Goal: Task Accomplishment & Management: Manage account settings

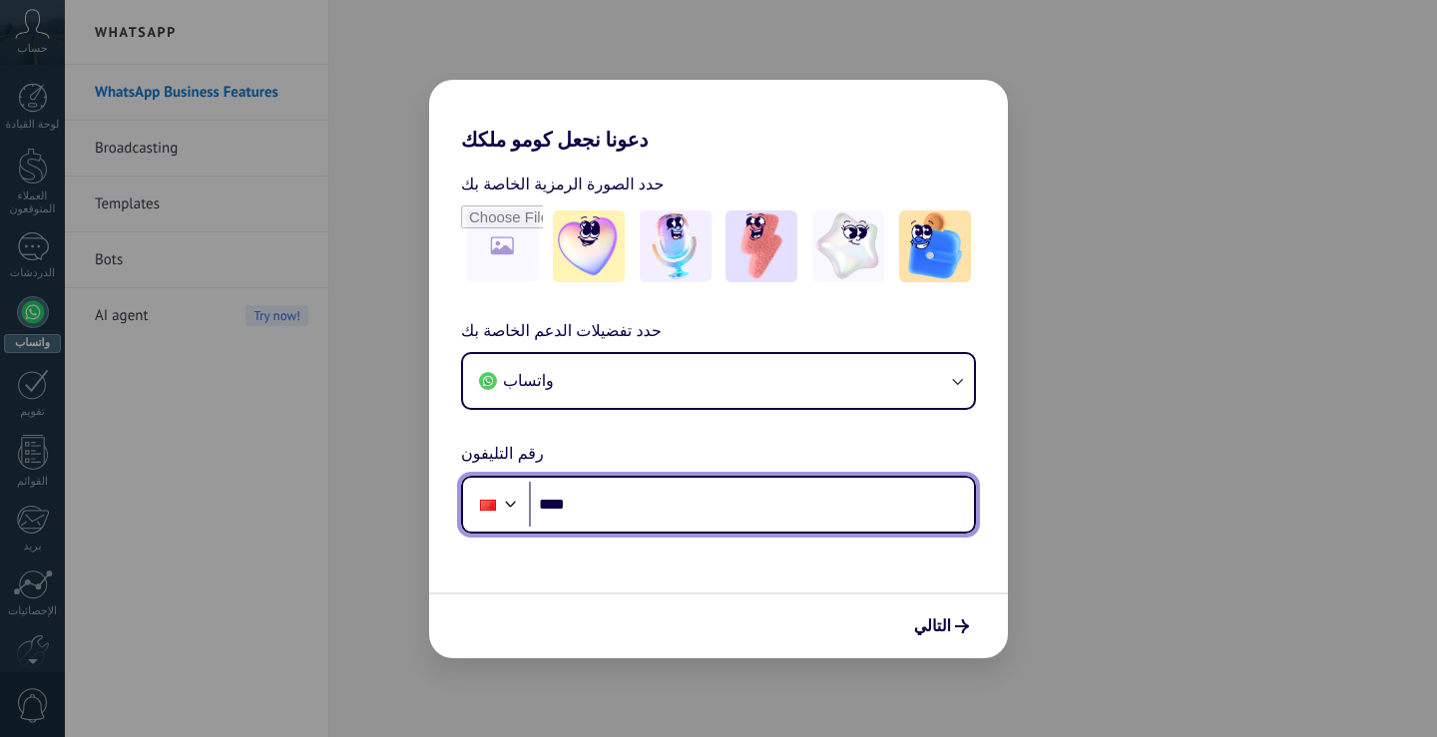
click at [772, 508] on input "****" at bounding box center [751, 505] width 445 height 46
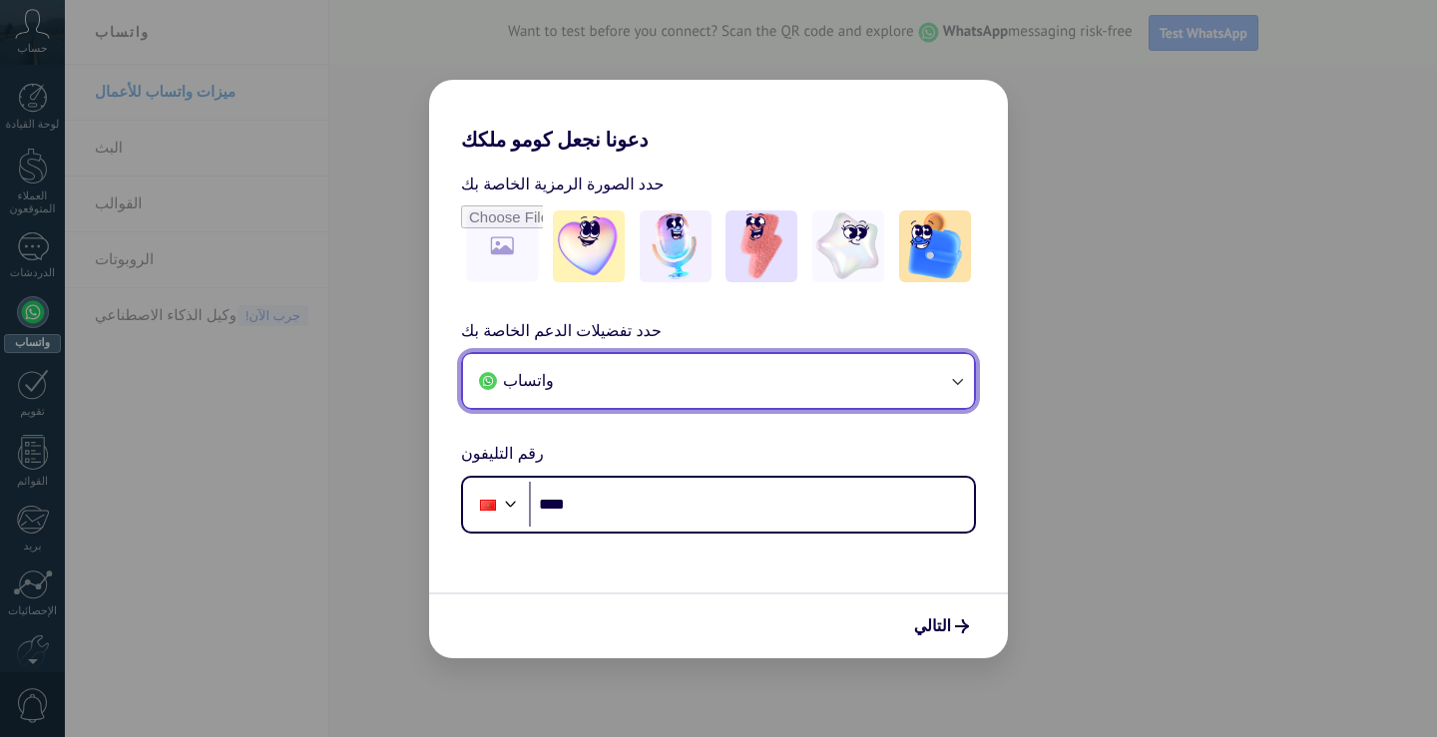
click at [725, 375] on button "واتساب" at bounding box center [718, 381] width 511 height 54
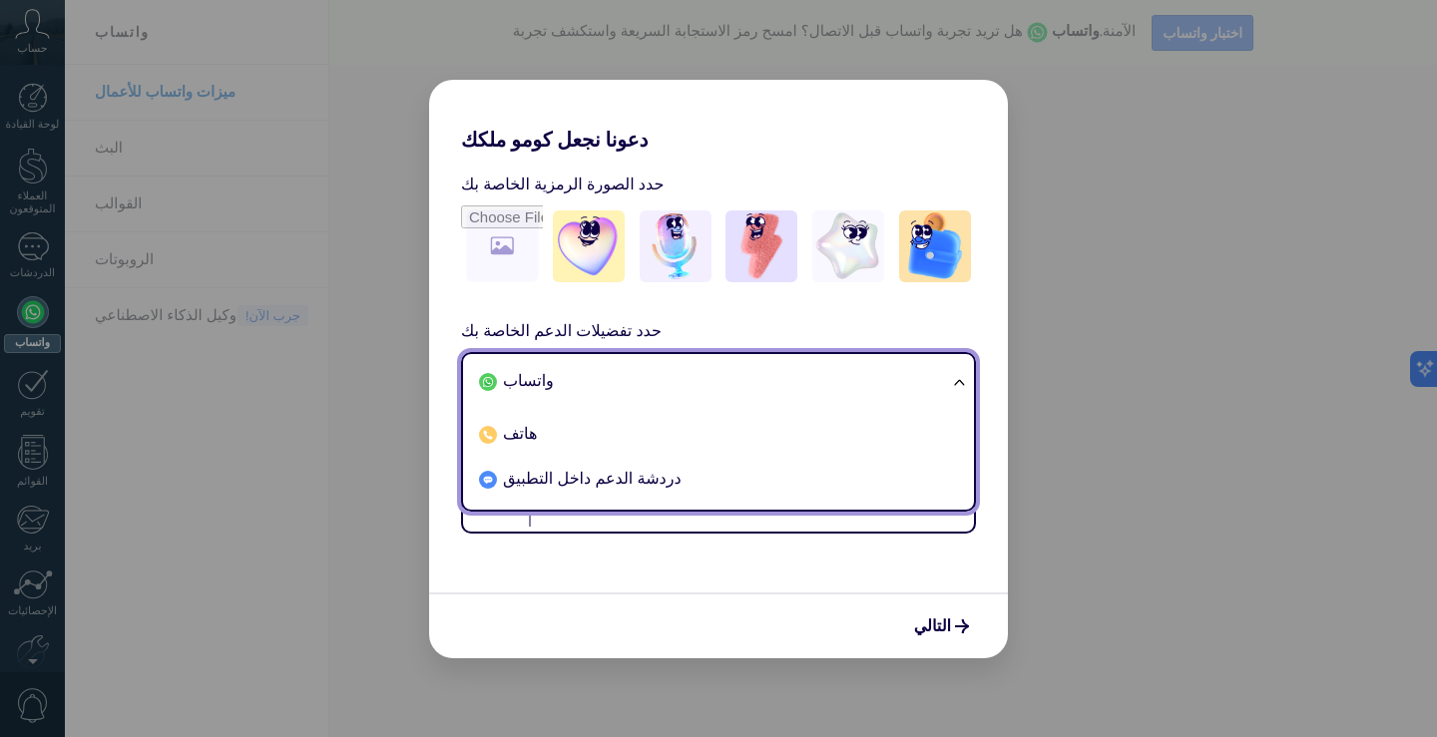
click at [725, 375] on li "واتساب" at bounding box center [714, 381] width 487 height 45
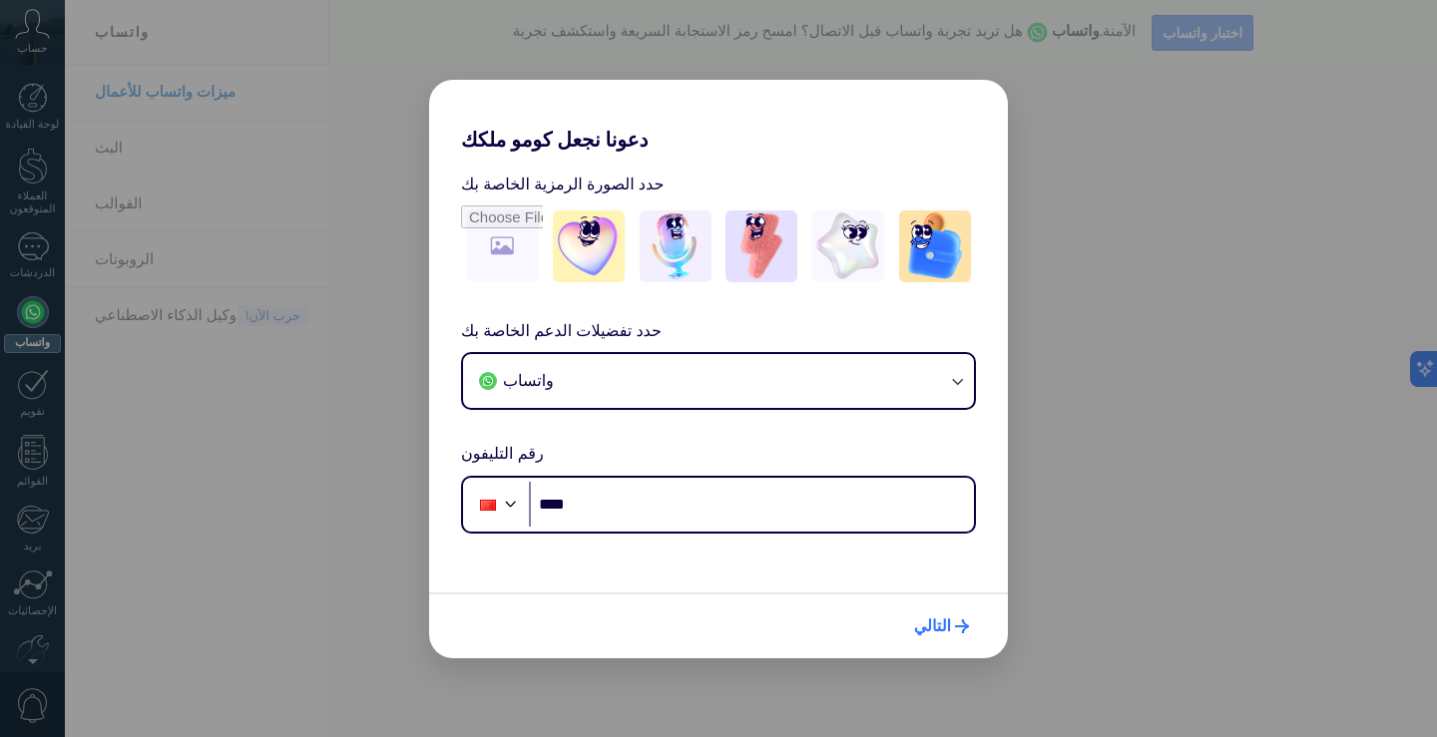
click at [933, 625] on font "التالي" at bounding box center [932, 627] width 37 height 20
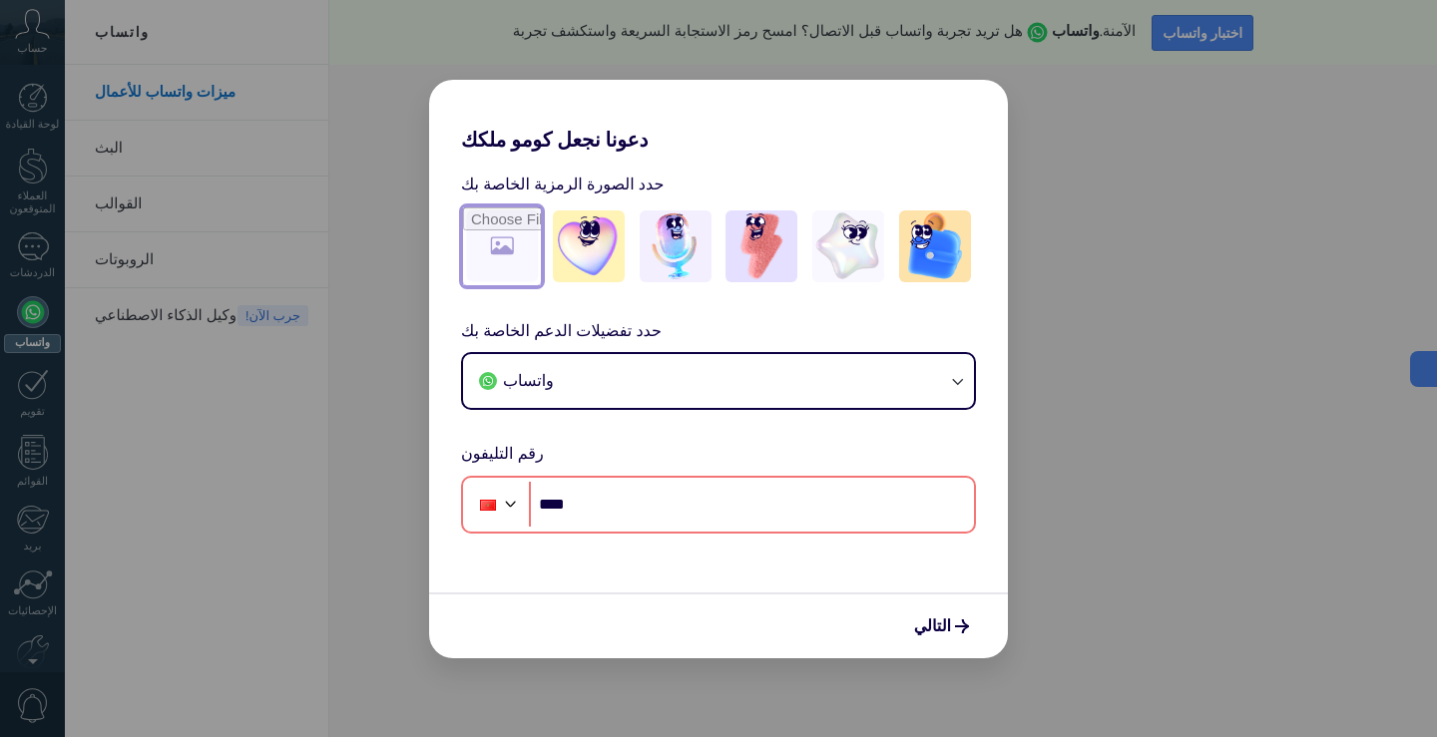
click at [509, 245] on input "file" at bounding box center [502, 247] width 78 height 78
click at [1259, 453] on div "دعونا نجعل كومو ملكك حدد الصورة الرمزية الخاصة بك حدد تفضيلات الدعم الخاصة بك و…" at bounding box center [718, 368] width 1437 height 737
click at [498, 244] on input "file" at bounding box center [502, 247] width 78 height 78
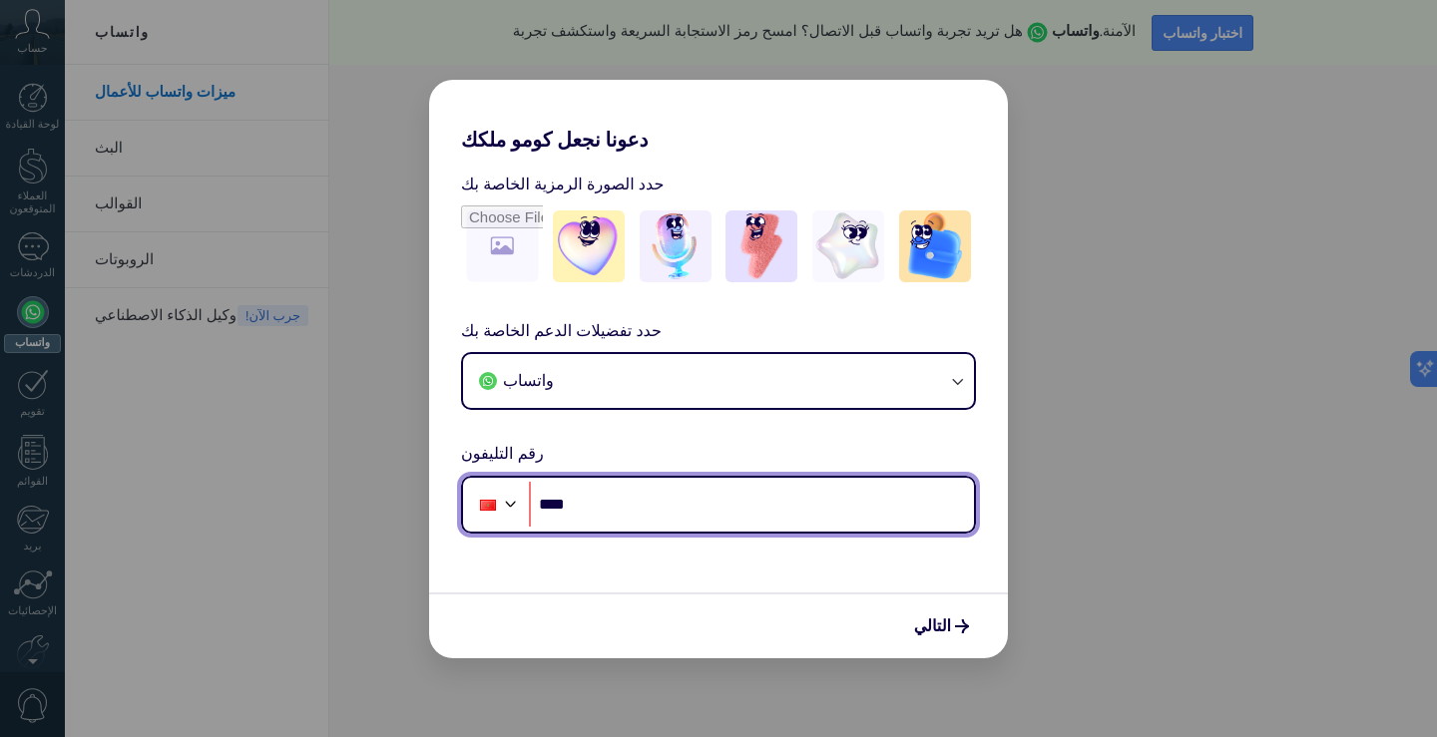
click at [663, 513] on input "****" at bounding box center [751, 505] width 445 height 46
type input "**********"
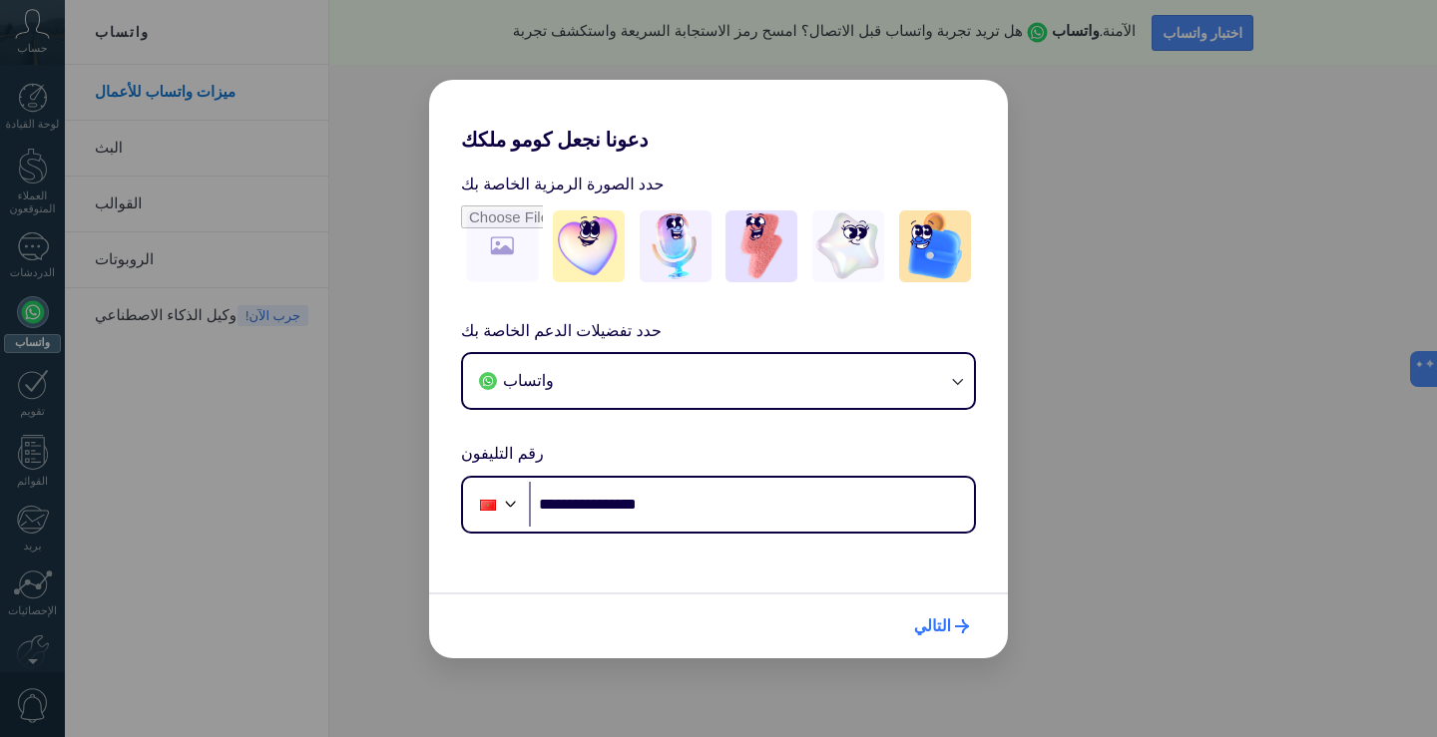
click at [942, 624] on font "التالي" at bounding box center [932, 627] width 37 height 20
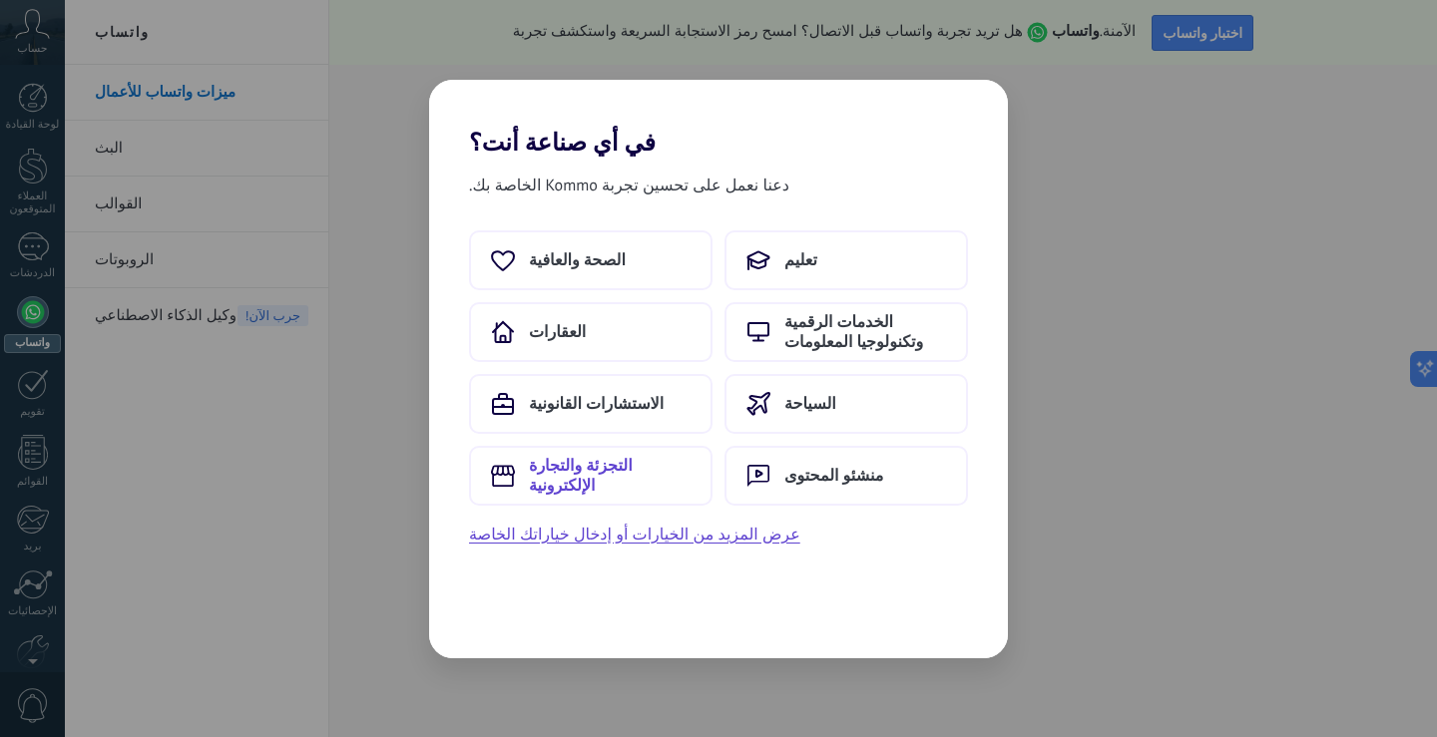
click at [620, 488] on button "التجزئة والتجارة الإلكترونية" at bounding box center [590, 476] width 243 height 60
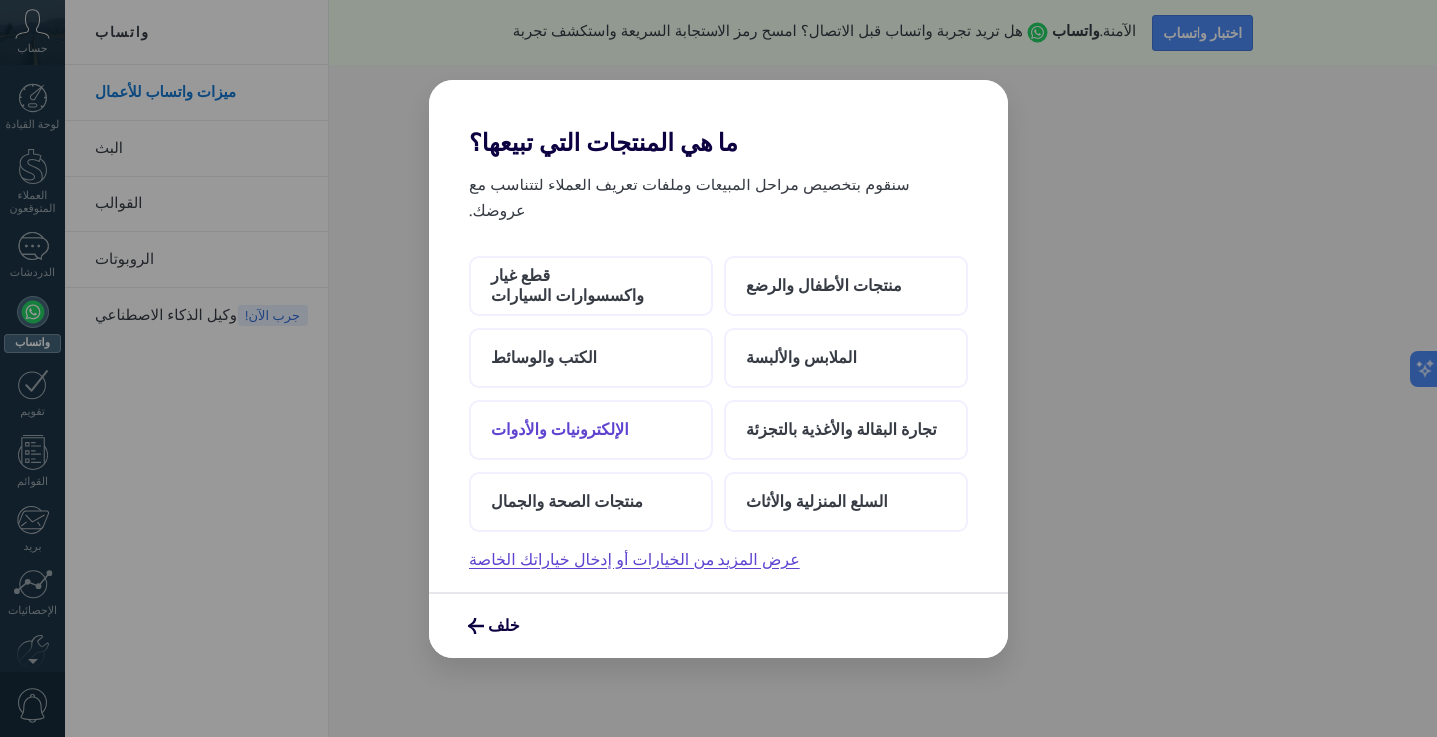
click at [597, 420] on font "الإلكترونيات والأدوات" at bounding box center [560, 430] width 138 height 20
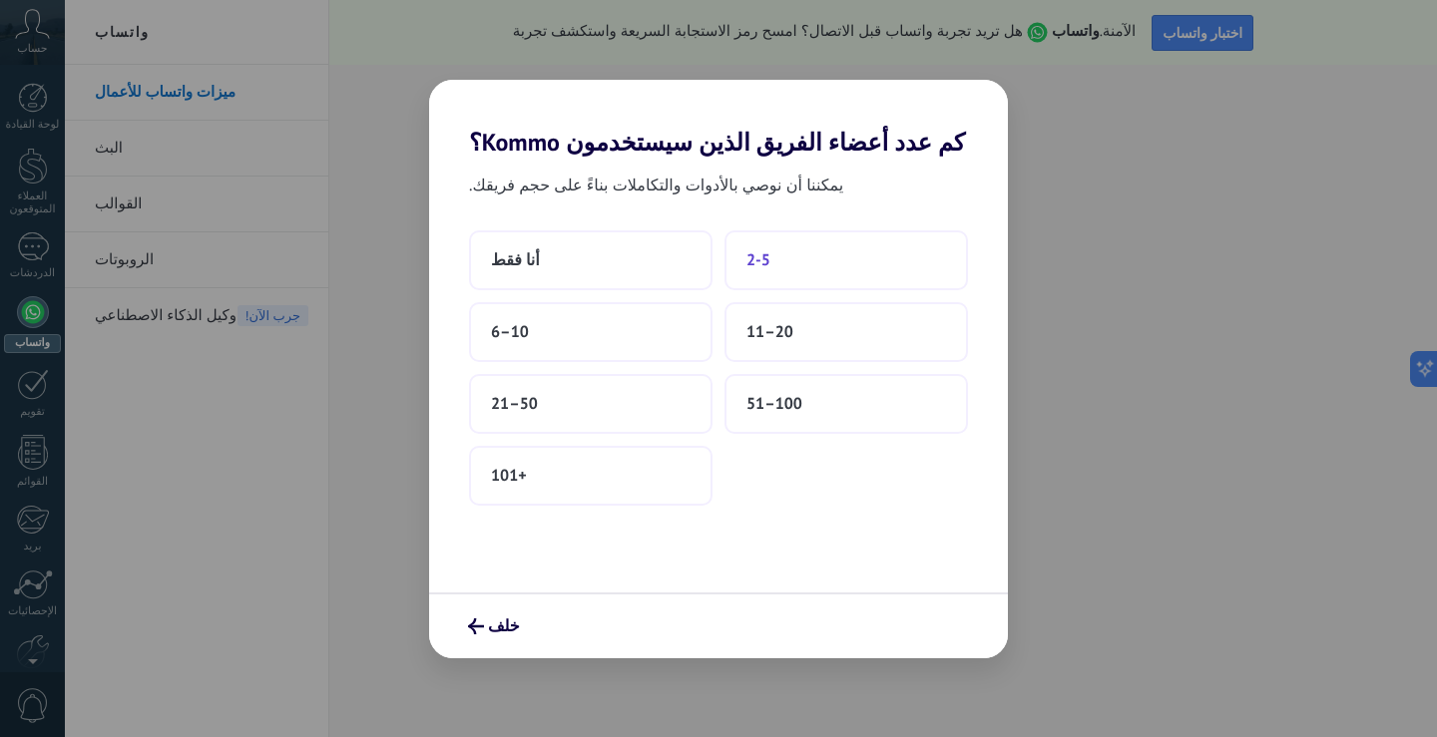
click at [778, 253] on button "2-5" at bounding box center [845, 261] width 243 height 60
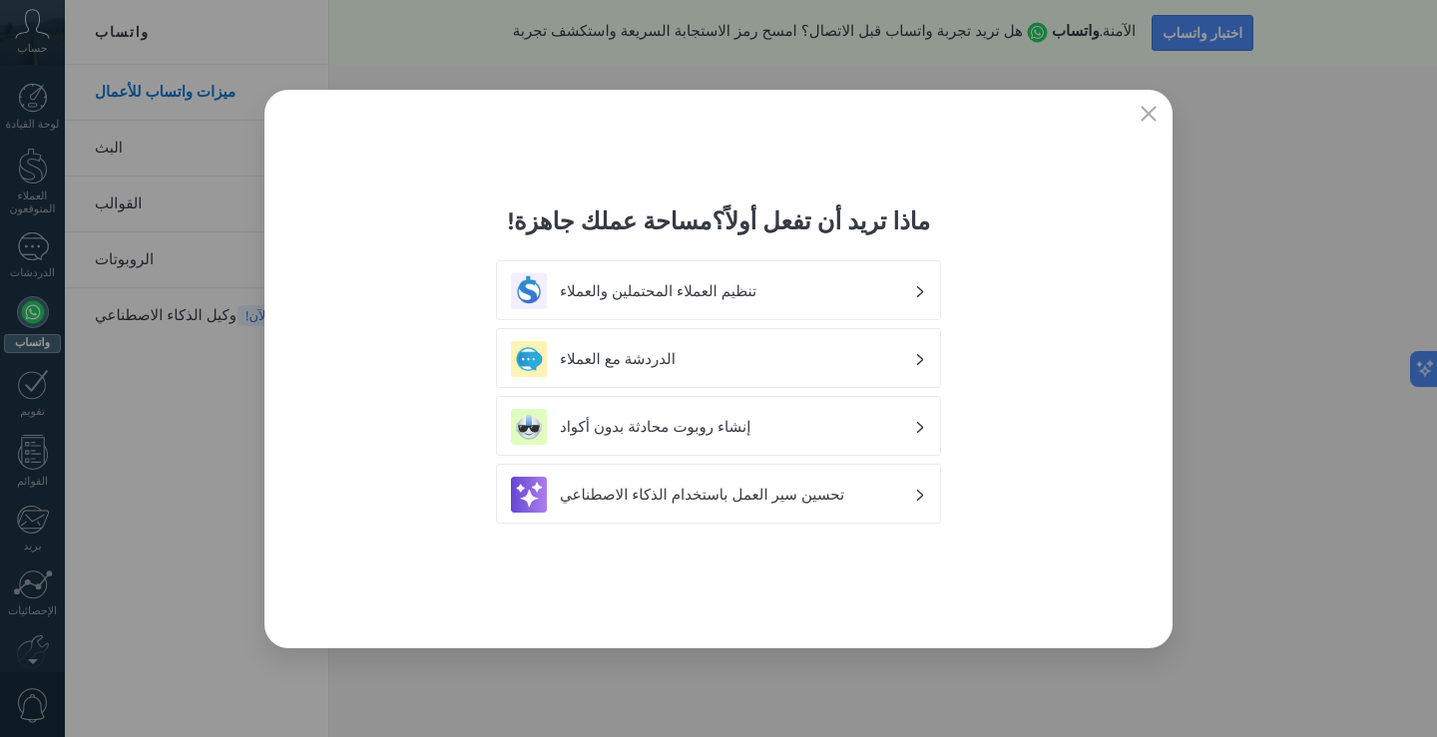
click at [1073, 254] on div "مساحة عملك جاهزة! ماذا تريد أن تفعل أولاً؟ تنظيم العملاء المحتملين والعملاء الد…" at bounding box center [718, 369] width 908 height 559
click at [1142, 119] on icon "button" at bounding box center [1149, 114] width 16 height 16
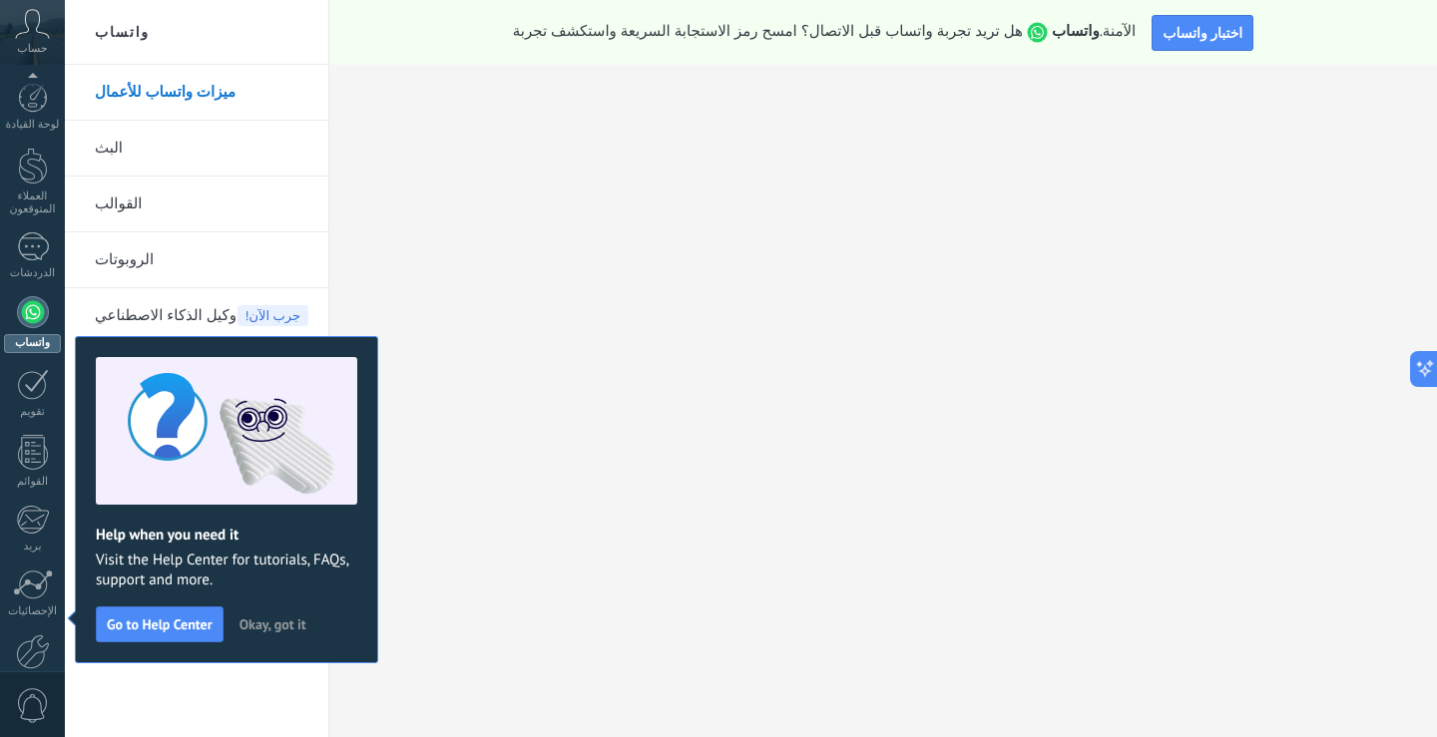
scroll to position [106, 0]
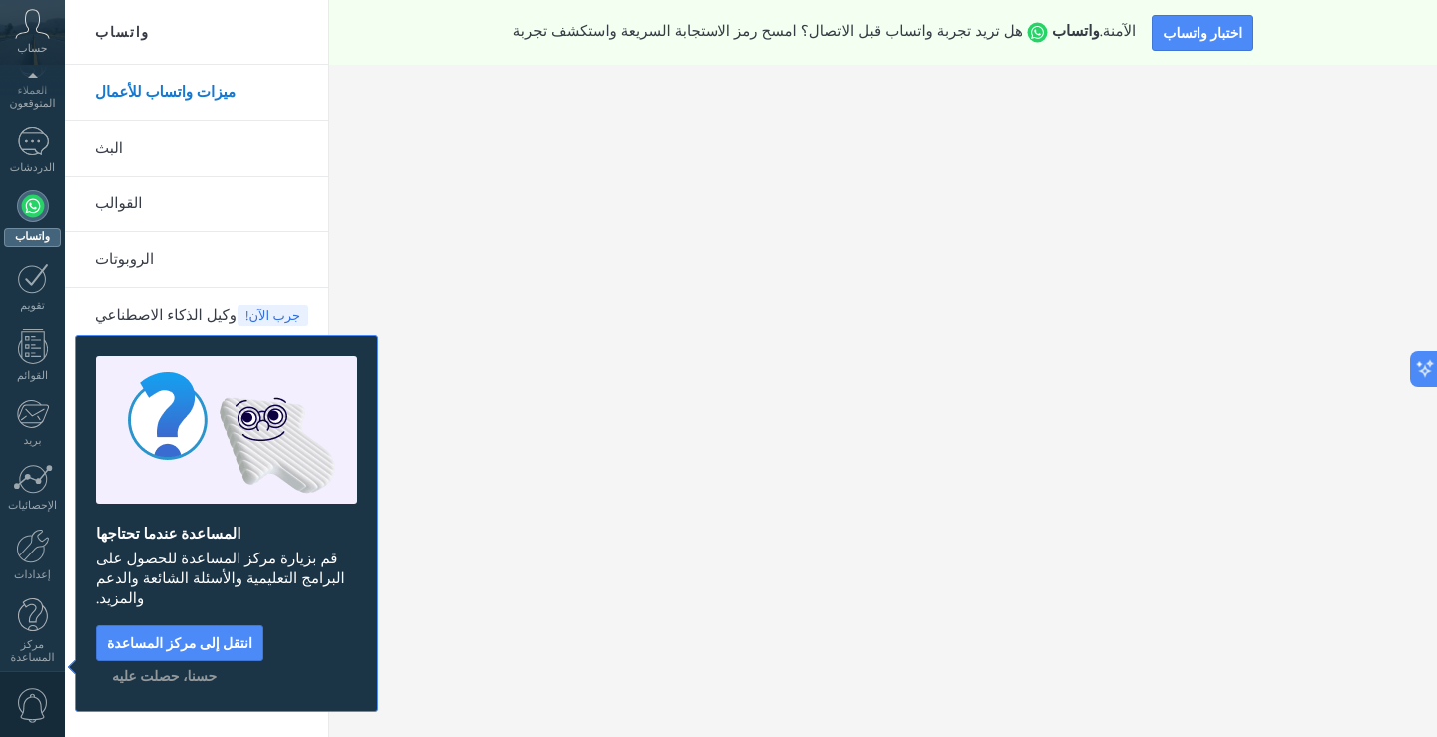
click at [217, 668] on font "حسنا، حصلت عليه" at bounding box center [164, 677] width 105 height 18
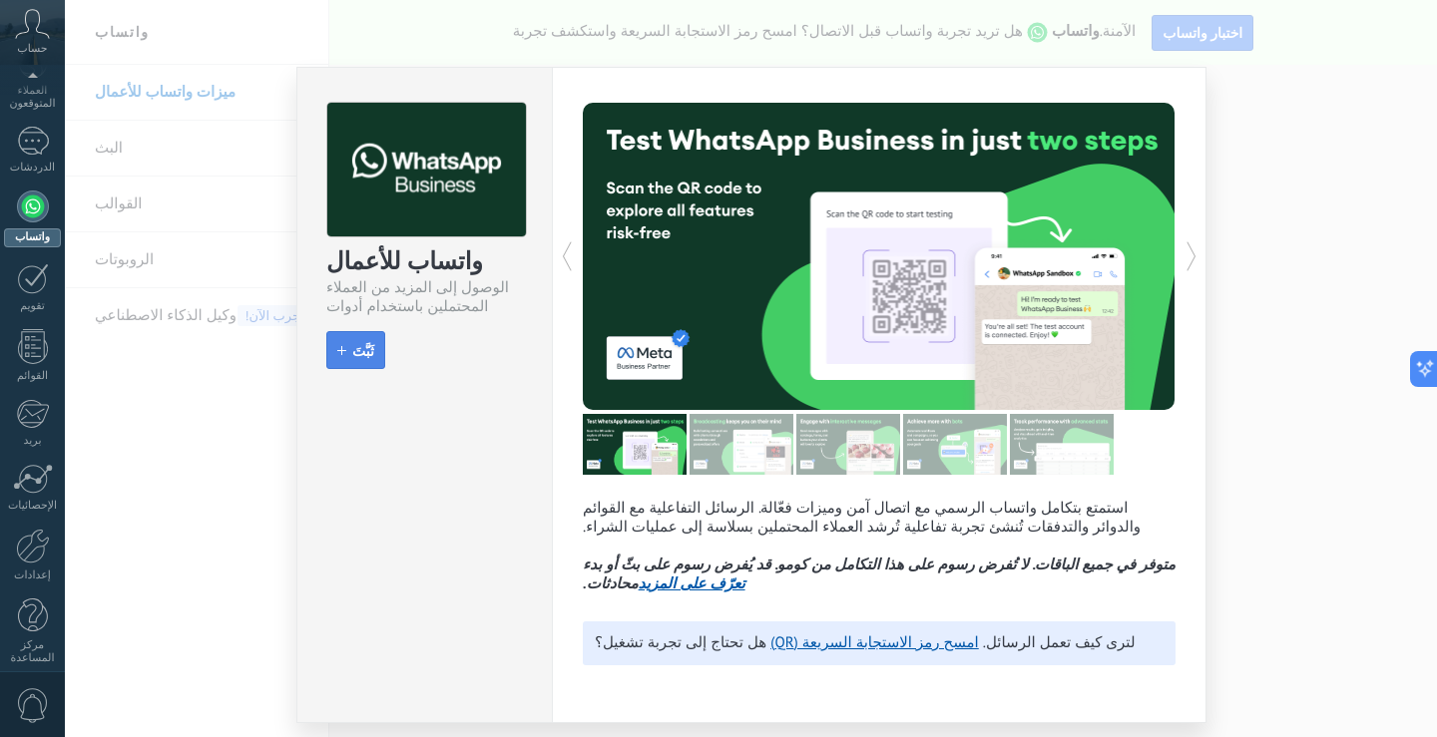
click at [353, 347] on font "ثَبَّتَ" at bounding box center [363, 351] width 22 height 18
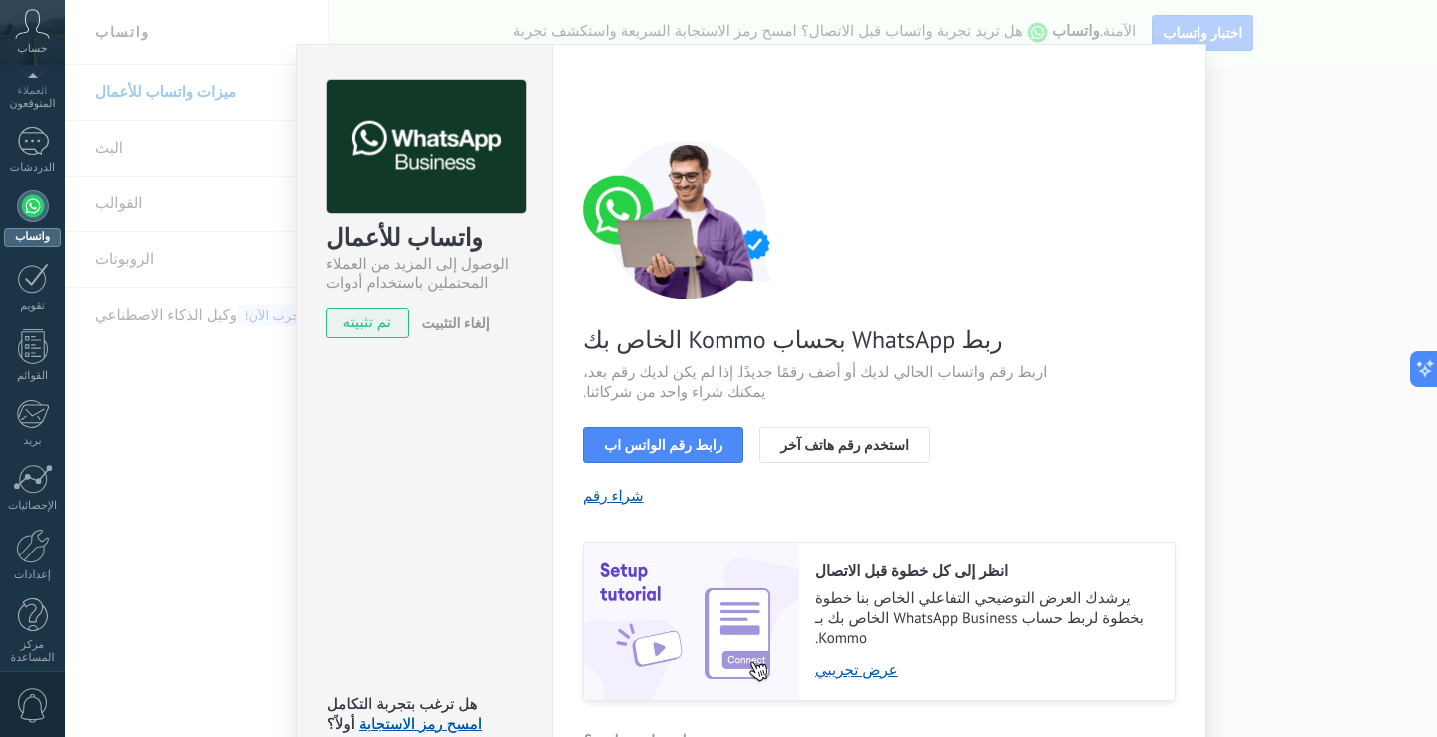
scroll to position [66, 0]
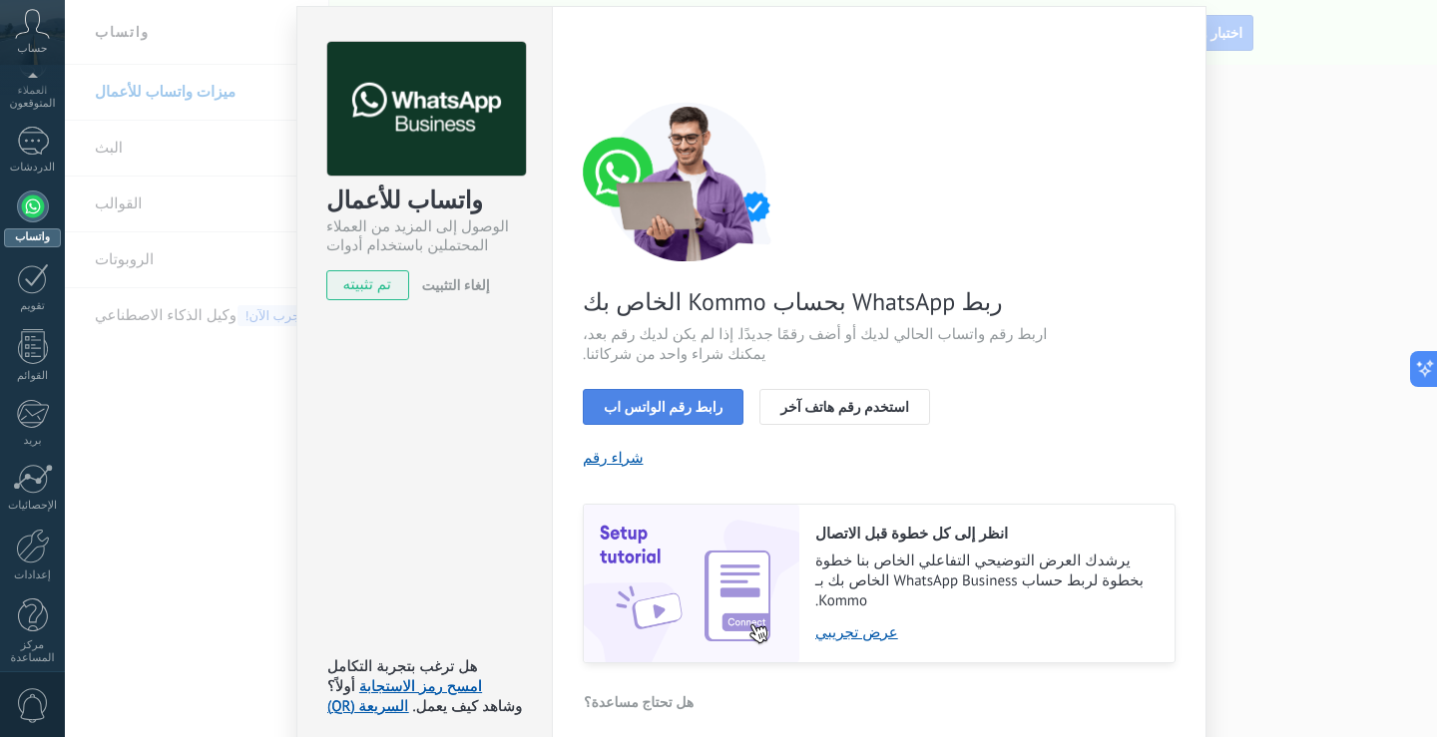
click at [664, 407] on font "رابط رقم الواتس اب" at bounding box center [663, 407] width 119 height 18
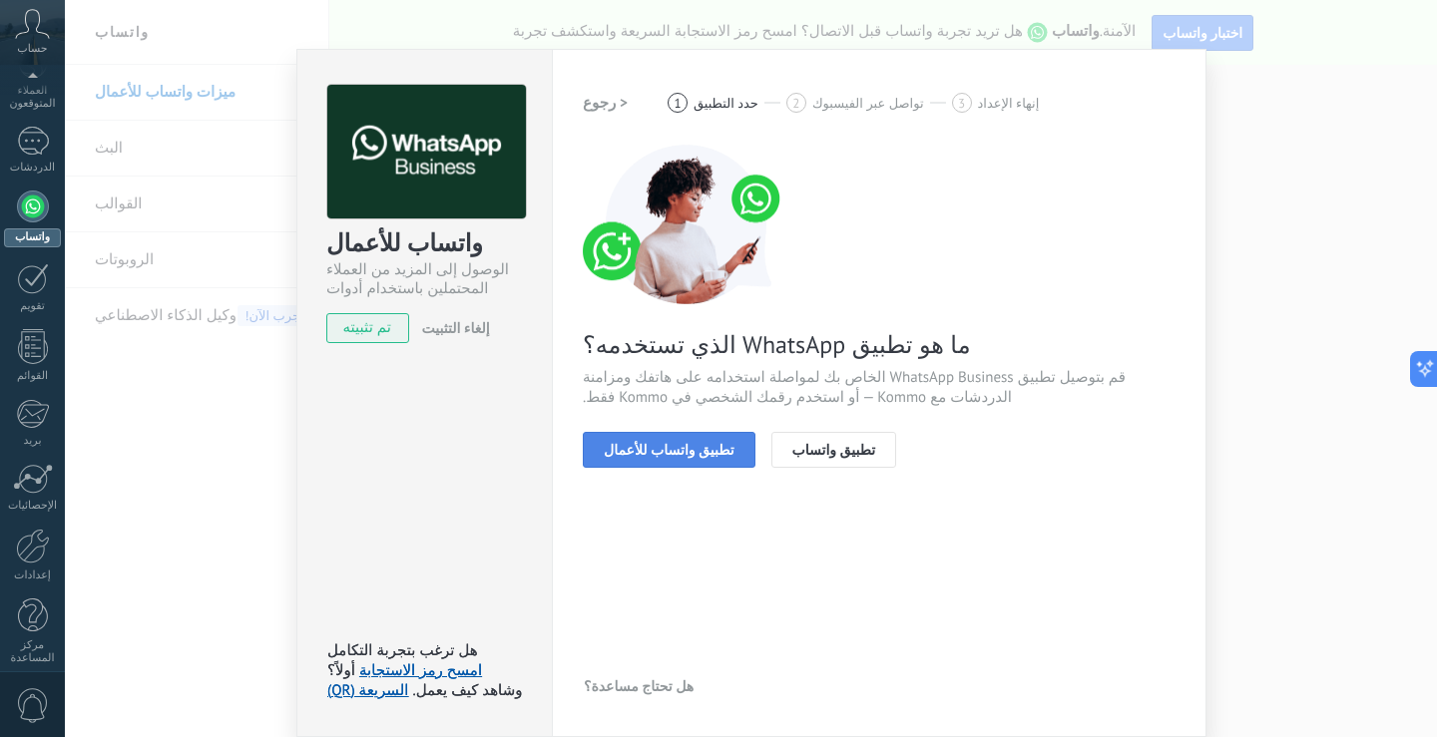
click at [687, 452] on font "تطبيق واتساب للأعمال" at bounding box center [669, 450] width 131 height 18
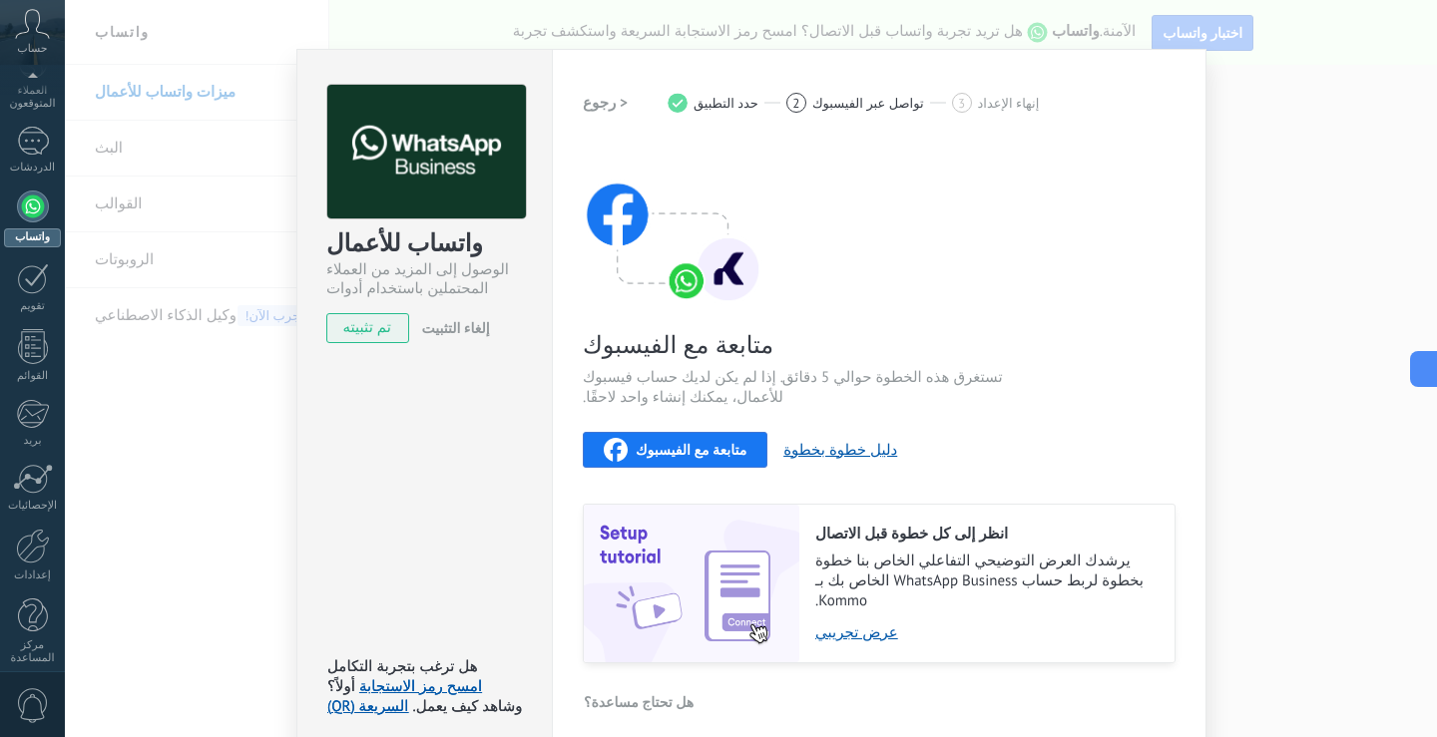
click at [712, 300] on img at bounding box center [673, 225] width 180 height 160
click at [877, 624] on font "عرض تجريبي" at bounding box center [856, 633] width 83 height 19
click at [802, 445] on font "دليل خطوة بخطوة" at bounding box center [840, 450] width 114 height 19
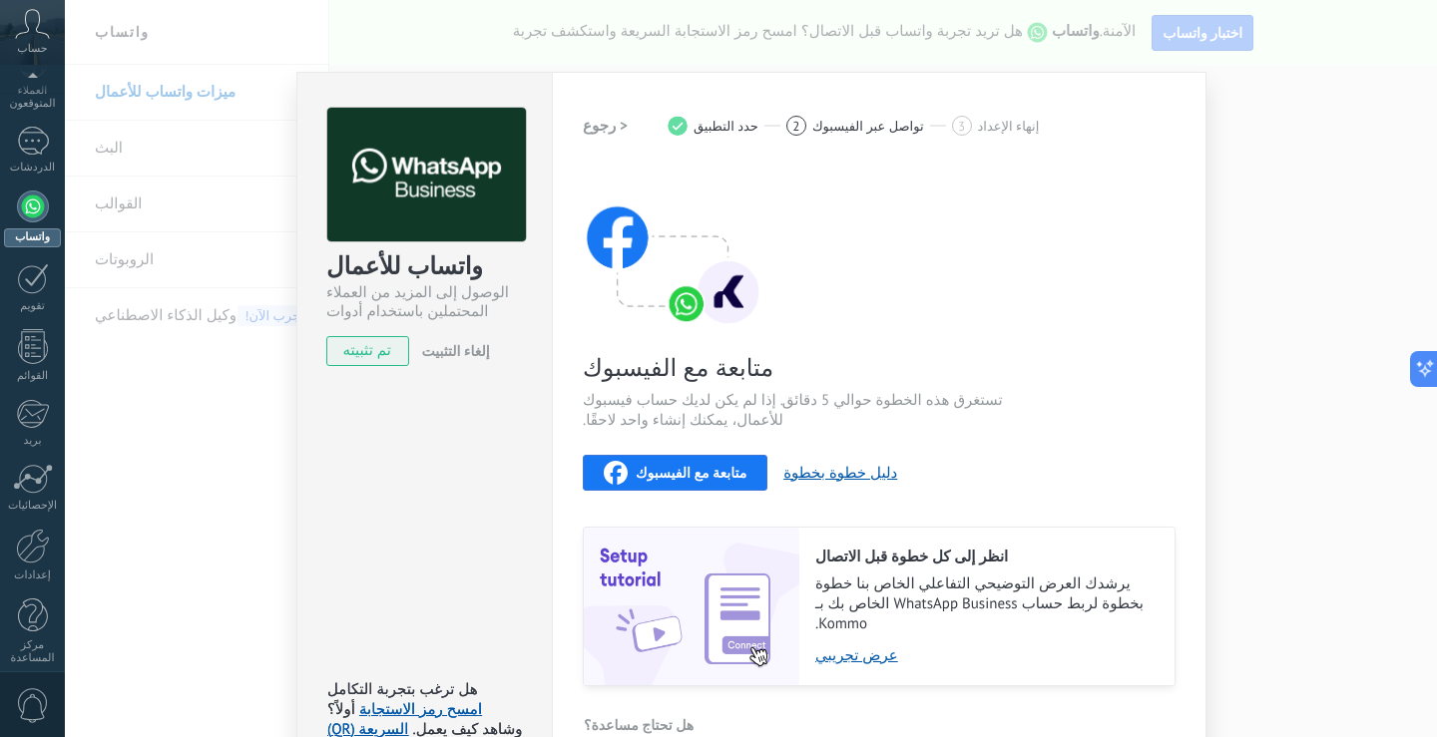
click at [792, 125] on font "2" at bounding box center [795, 126] width 7 height 17
click at [710, 268] on img at bounding box center [673, 248] width 180 height 160
click at [679, 335] on div "متابعة مع الفيسبوك تستغرق هذه الخطوة حوالي 5 دقائق. إذا لم يكن لديك حساب فيسبوك…" at bounding box center [879, 427] width 593 height 519
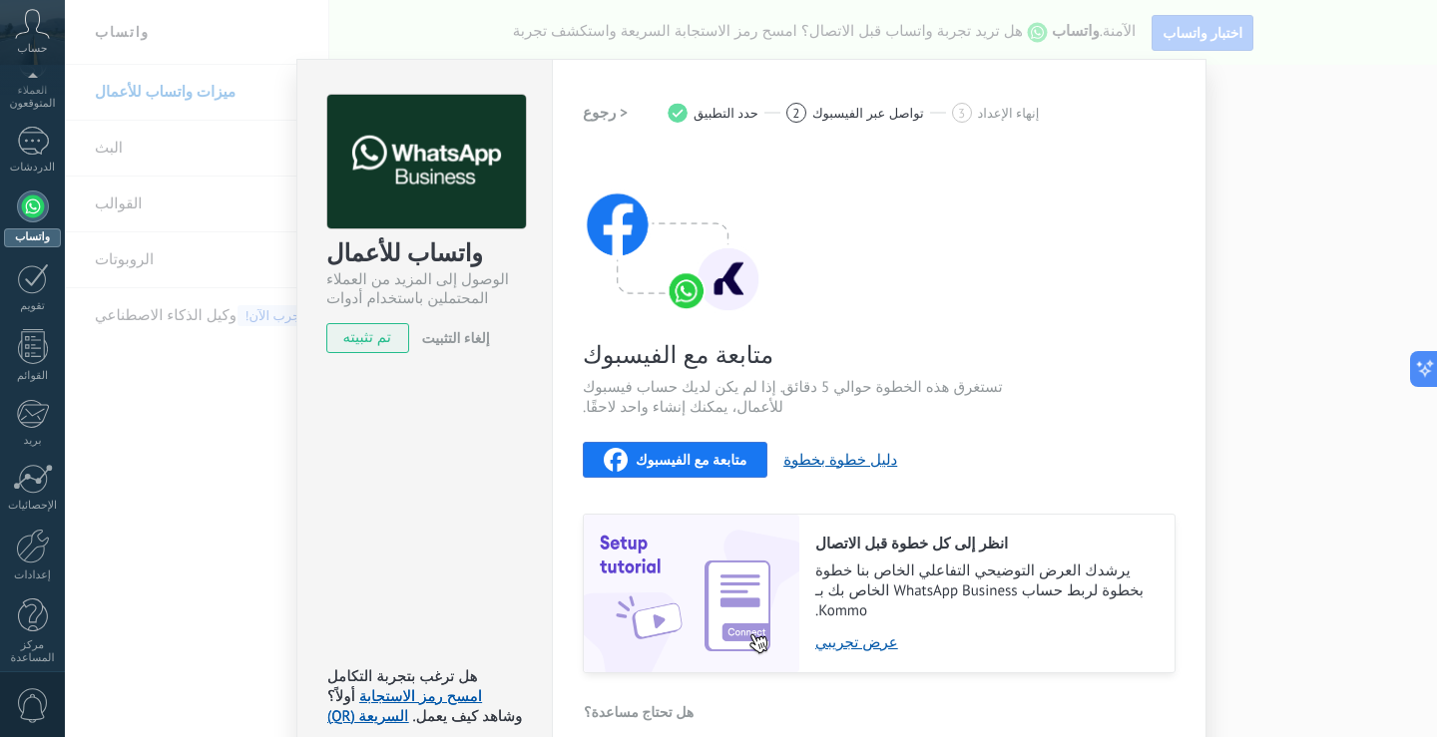
scroll to position [23, 0]
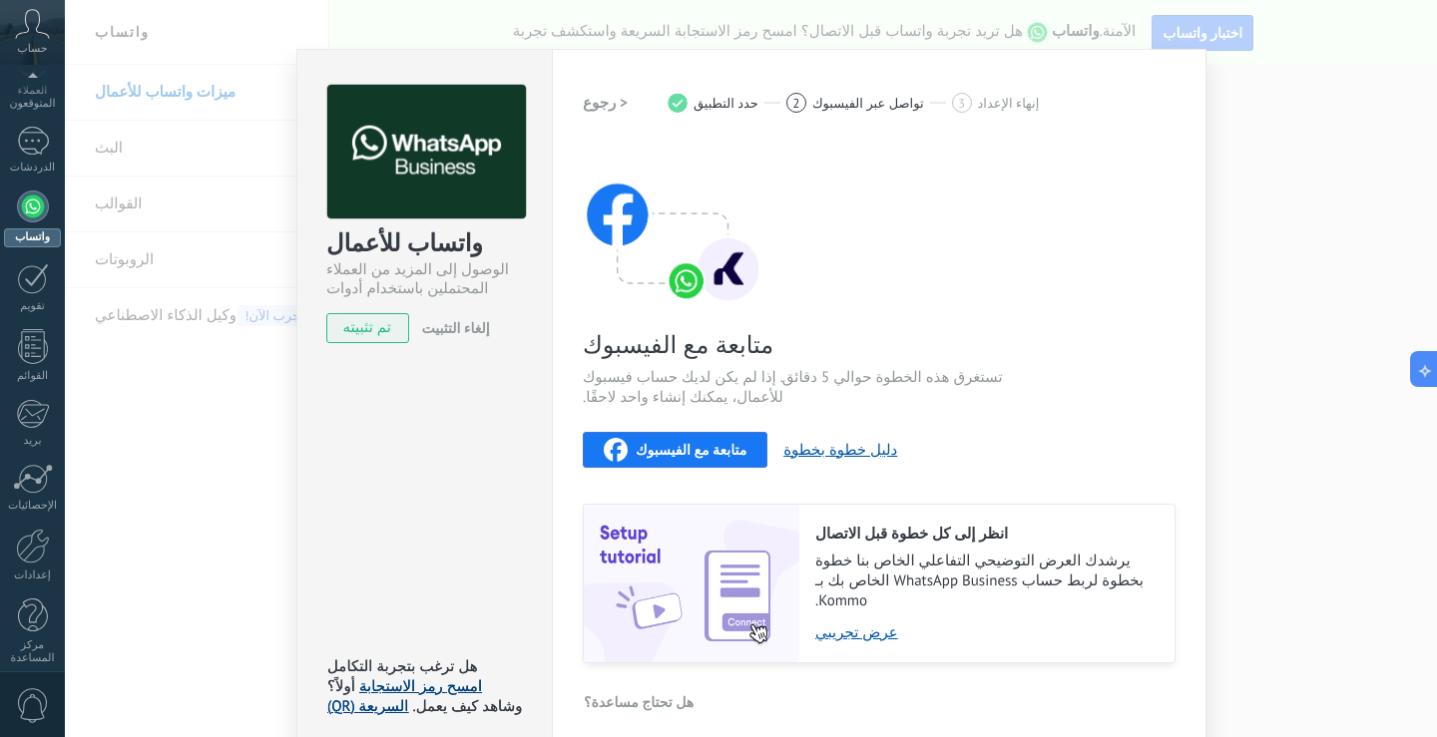
click at [480, 678] on font "امسح رمز الاستجابة السريعة (QR)" at bounding box center [404, 697] width 155 height 39
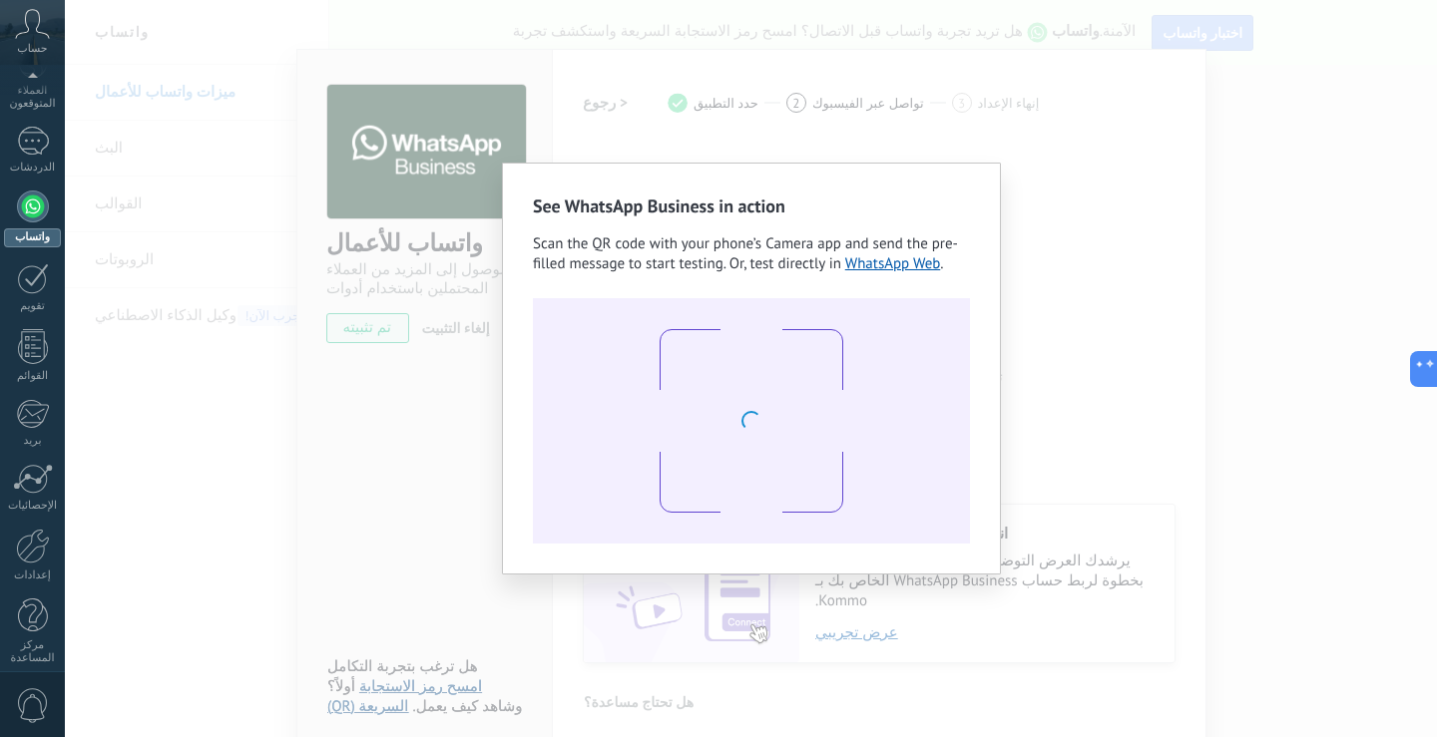
scroll to position [93, 0]
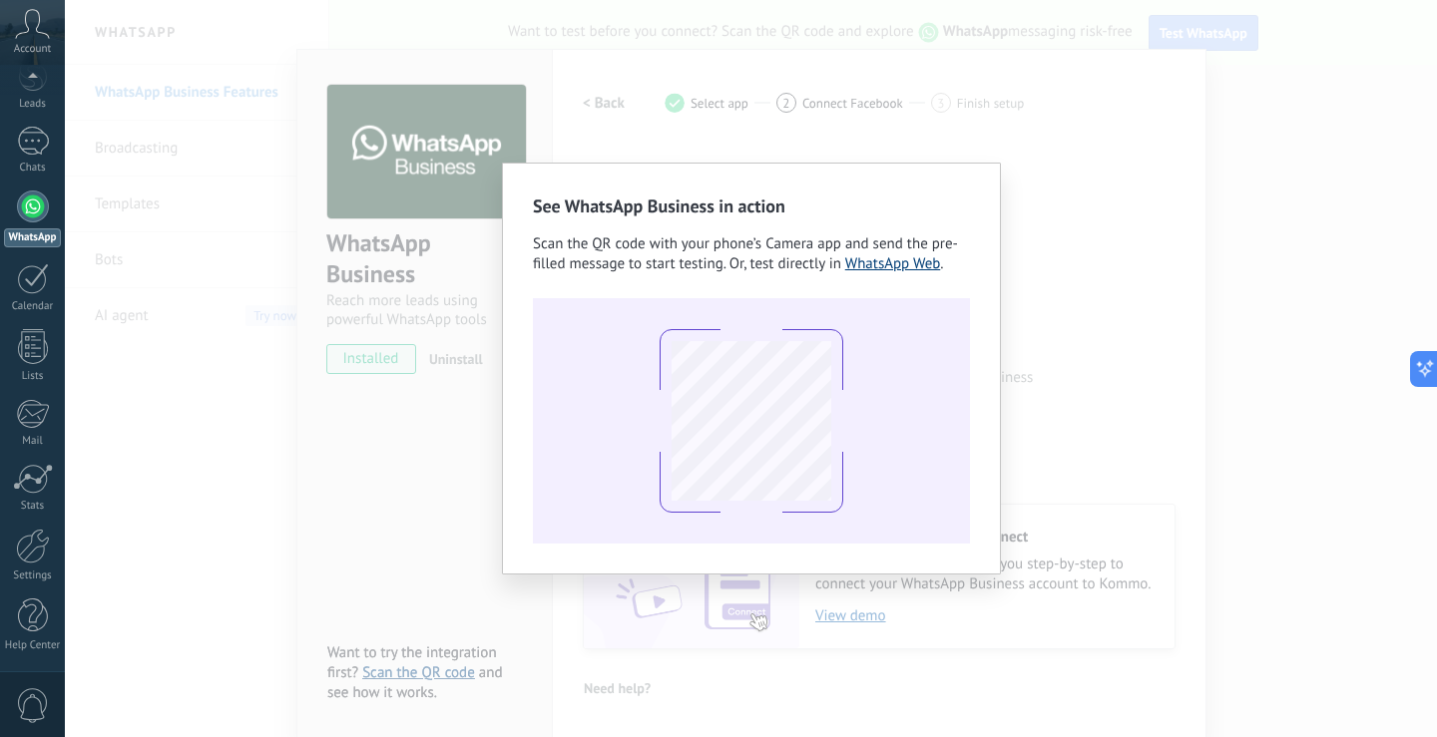
click at [896, 268] on link "WhatsApp Web" at bounding box center [893, 263] width 96 height 19
click at [1061, 323] on div "See WhatsApp Business in action Scan the QR code with your phone’s Camera app a…" at bounding box center [751, 368] width 1372 height 737
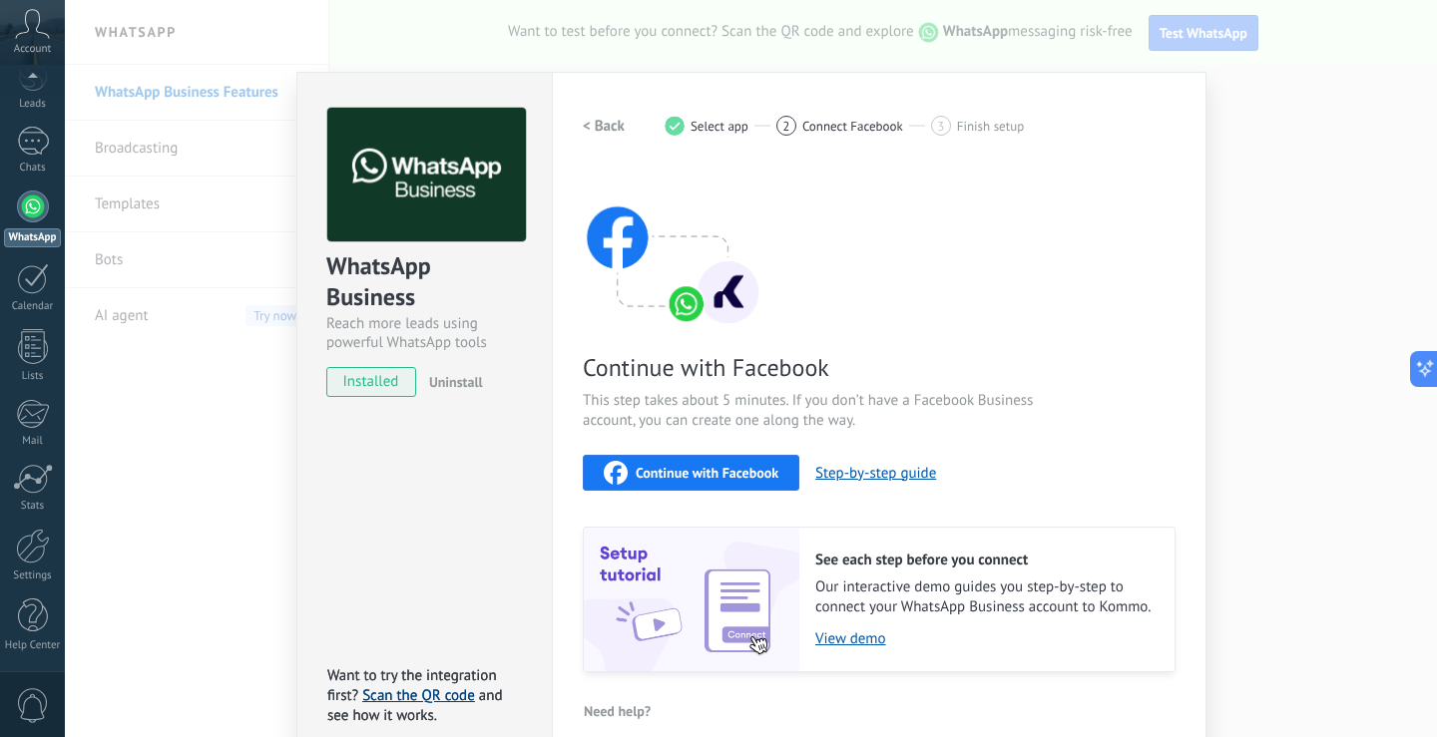
scroll to position [23, 0]
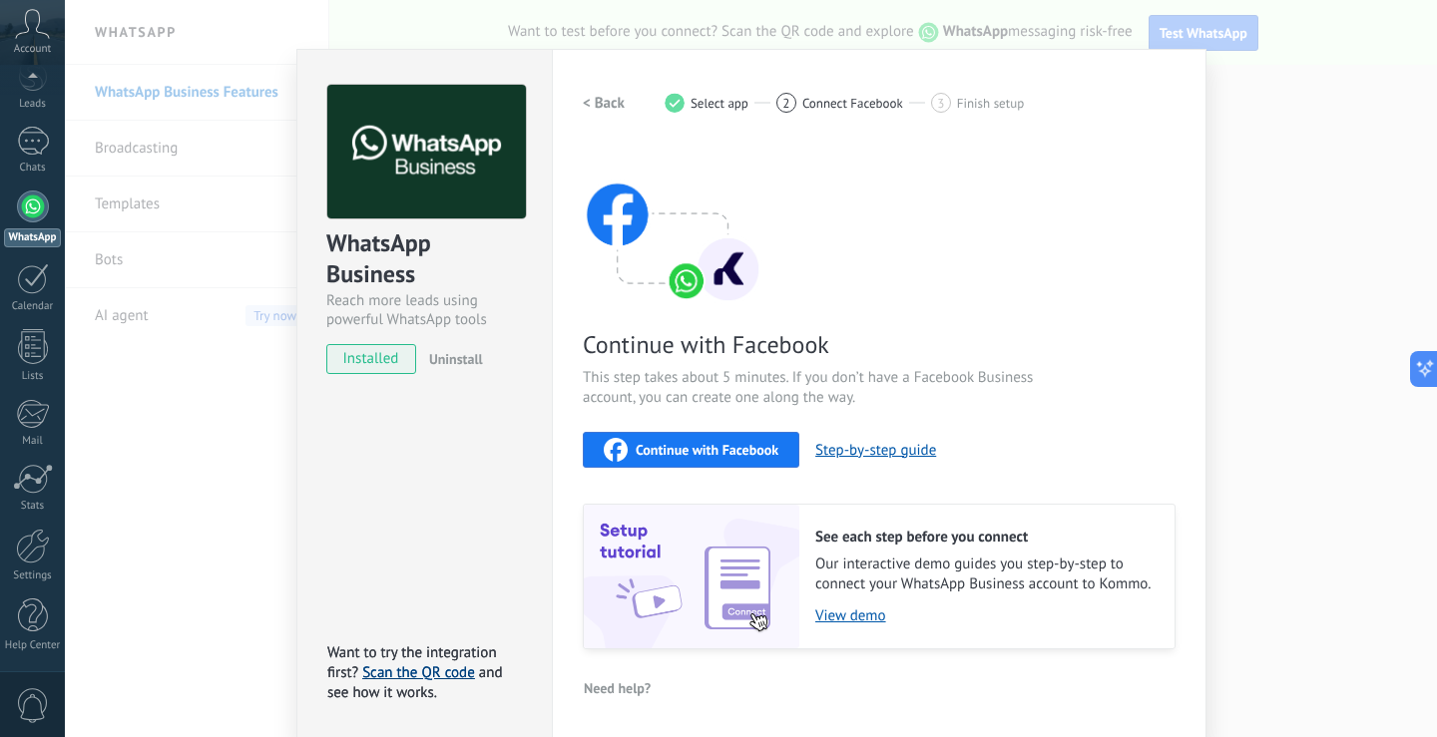
click at [606, 101] on h2 "< Back" at bounding box center [604, 103] width 42 height 19
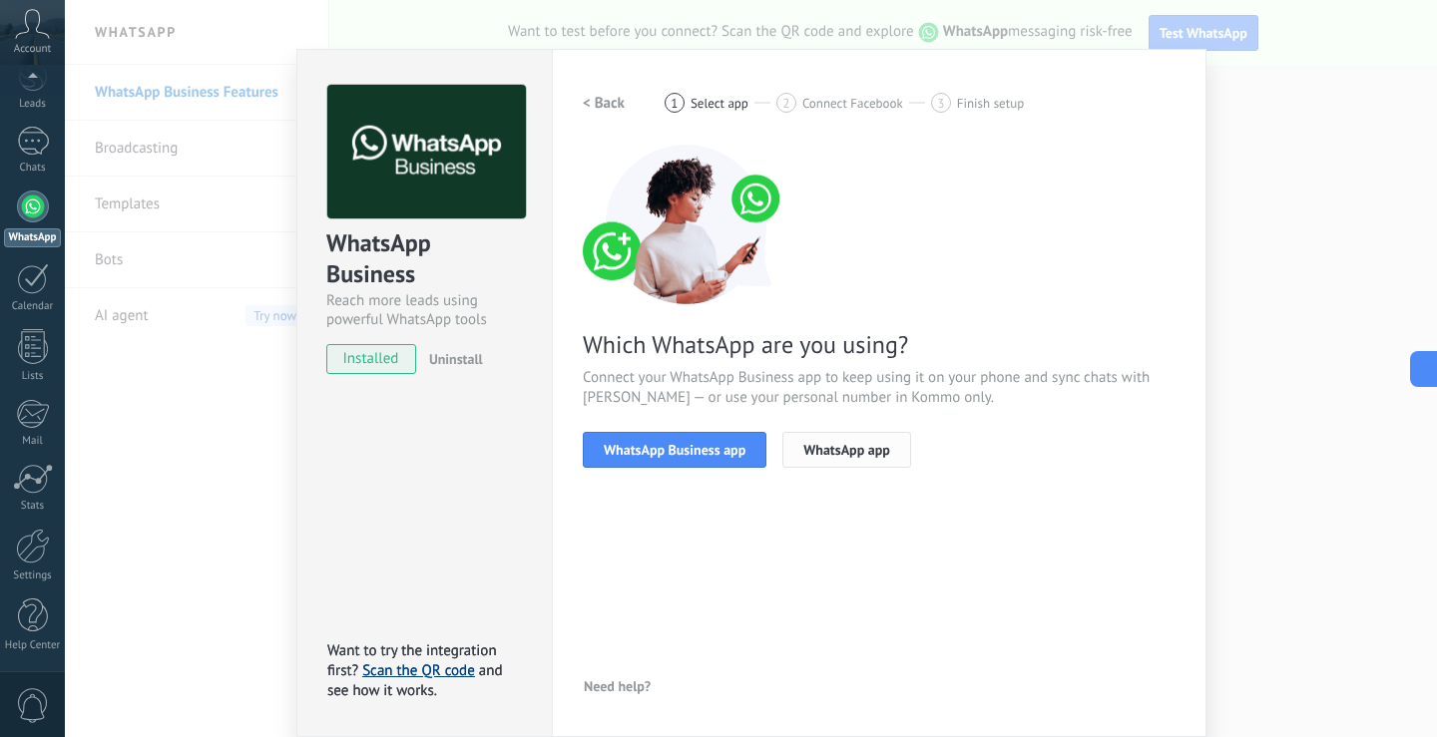
click at [844, 459] on button "WhatsApp app" at bounding box center [846, 450] width 129 height 36
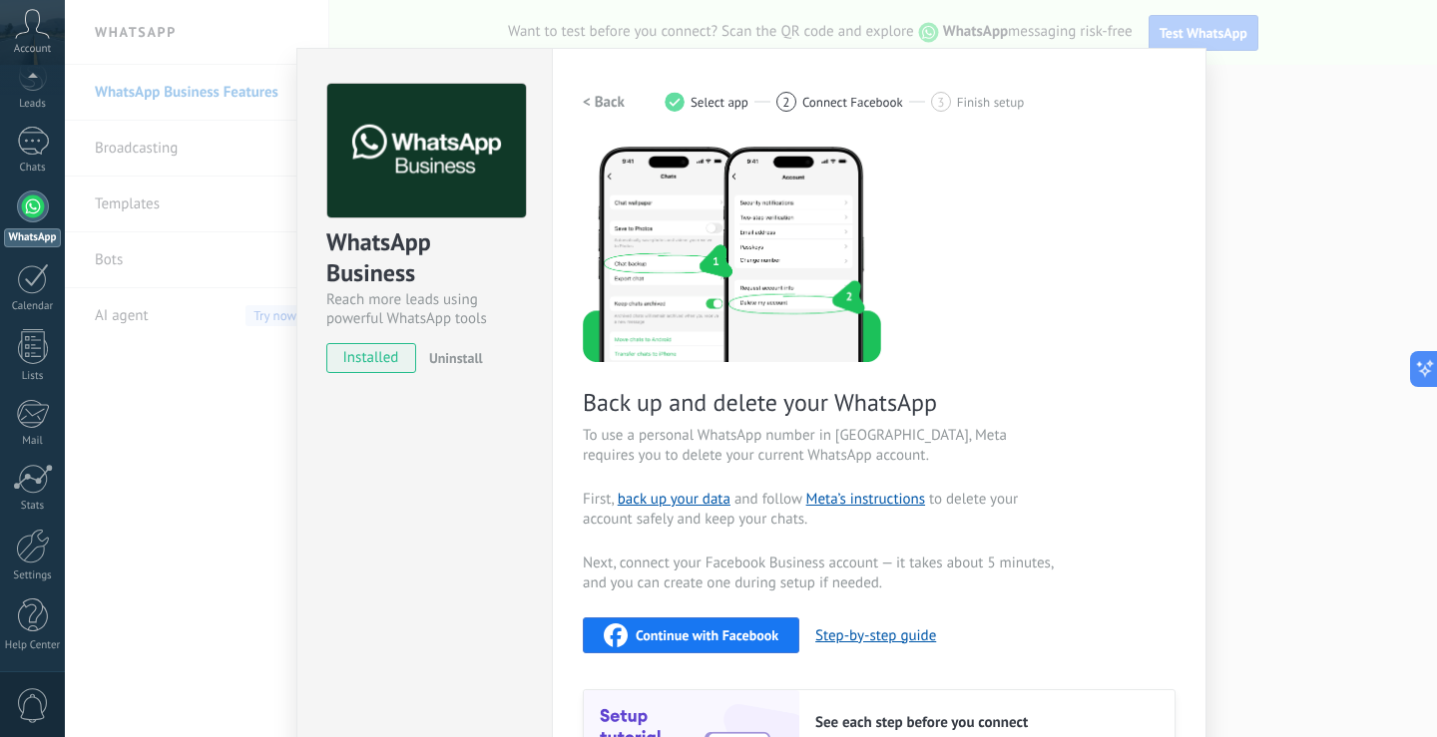
scroll to position [0, 0]
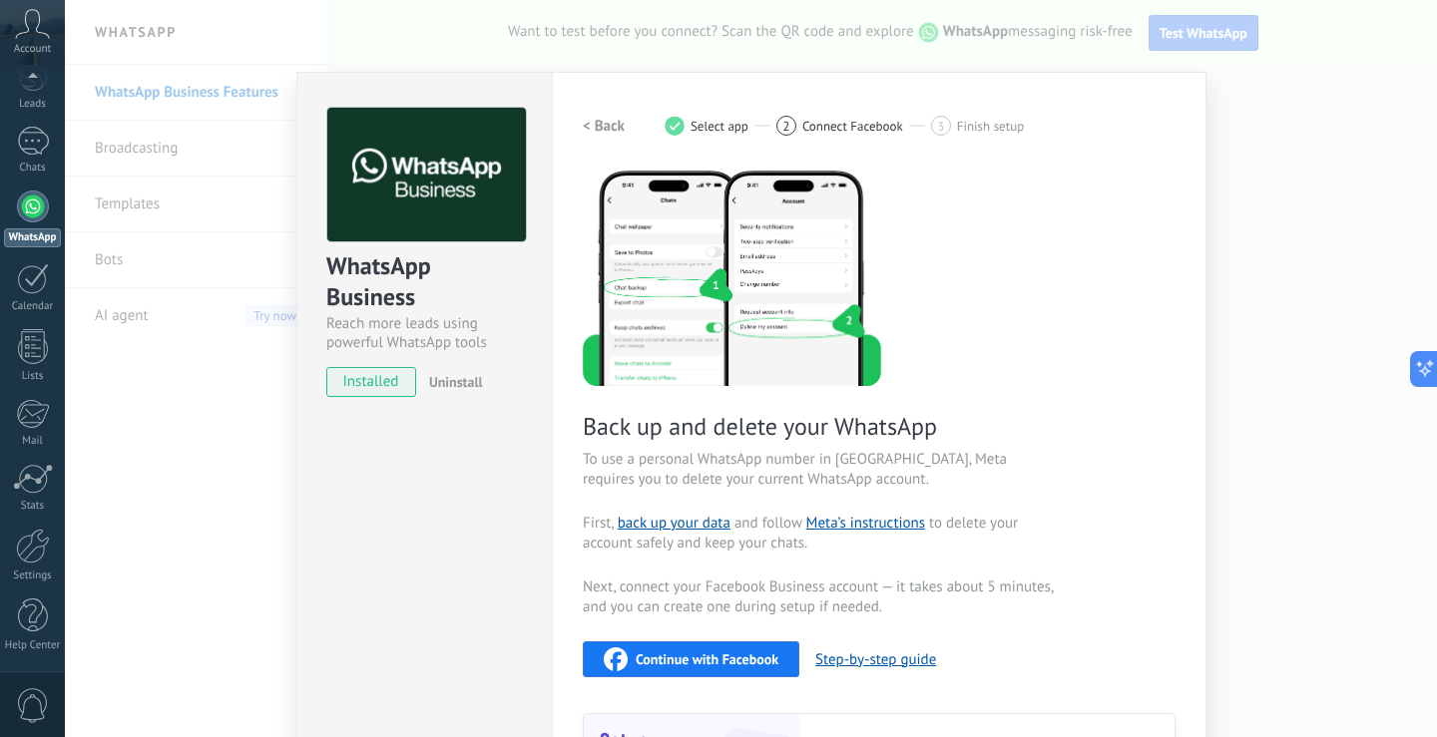
click at [609, 133] on h2 "< Back" at bounding box center [604, 126] width 42 height 19
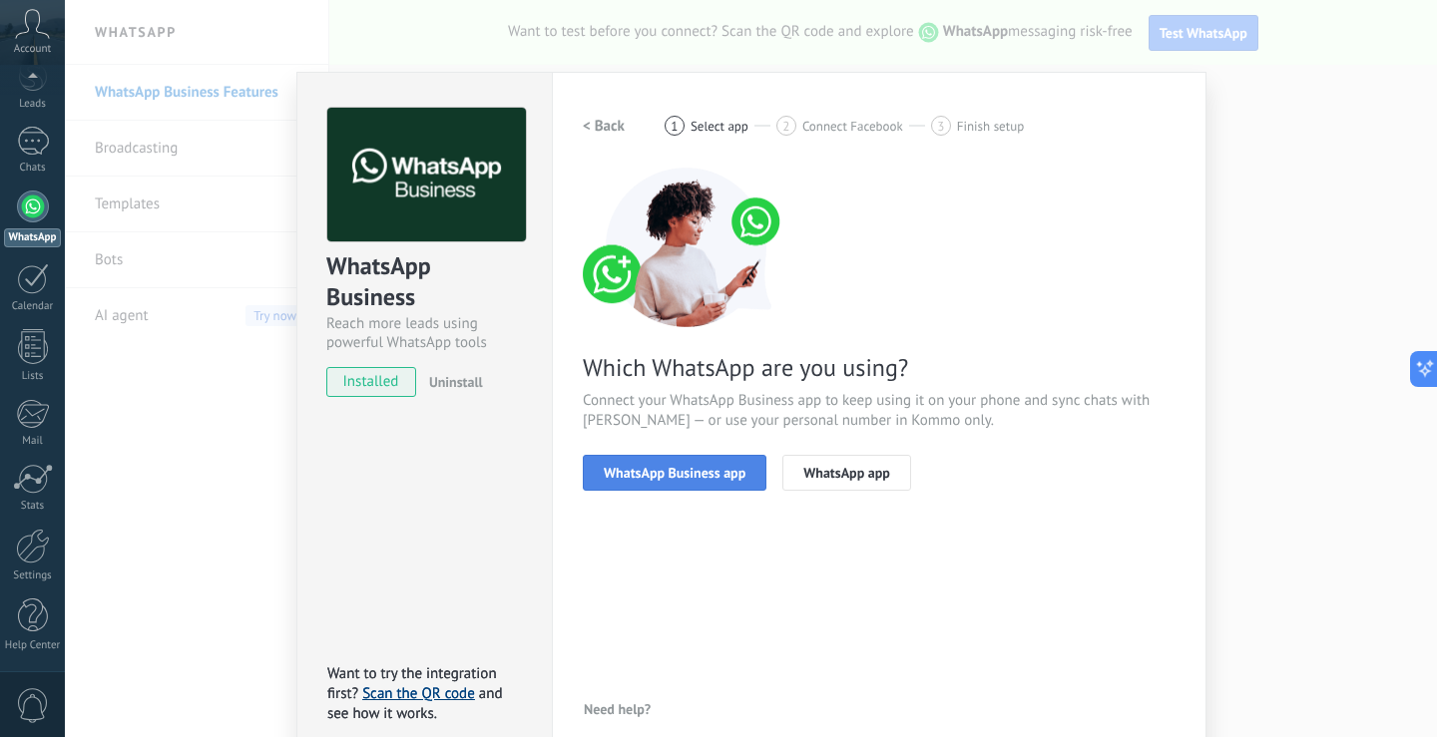
click at [731, 485] on button "WhatsApp Business app" at bounding box center [675, 473] width 184 height 36
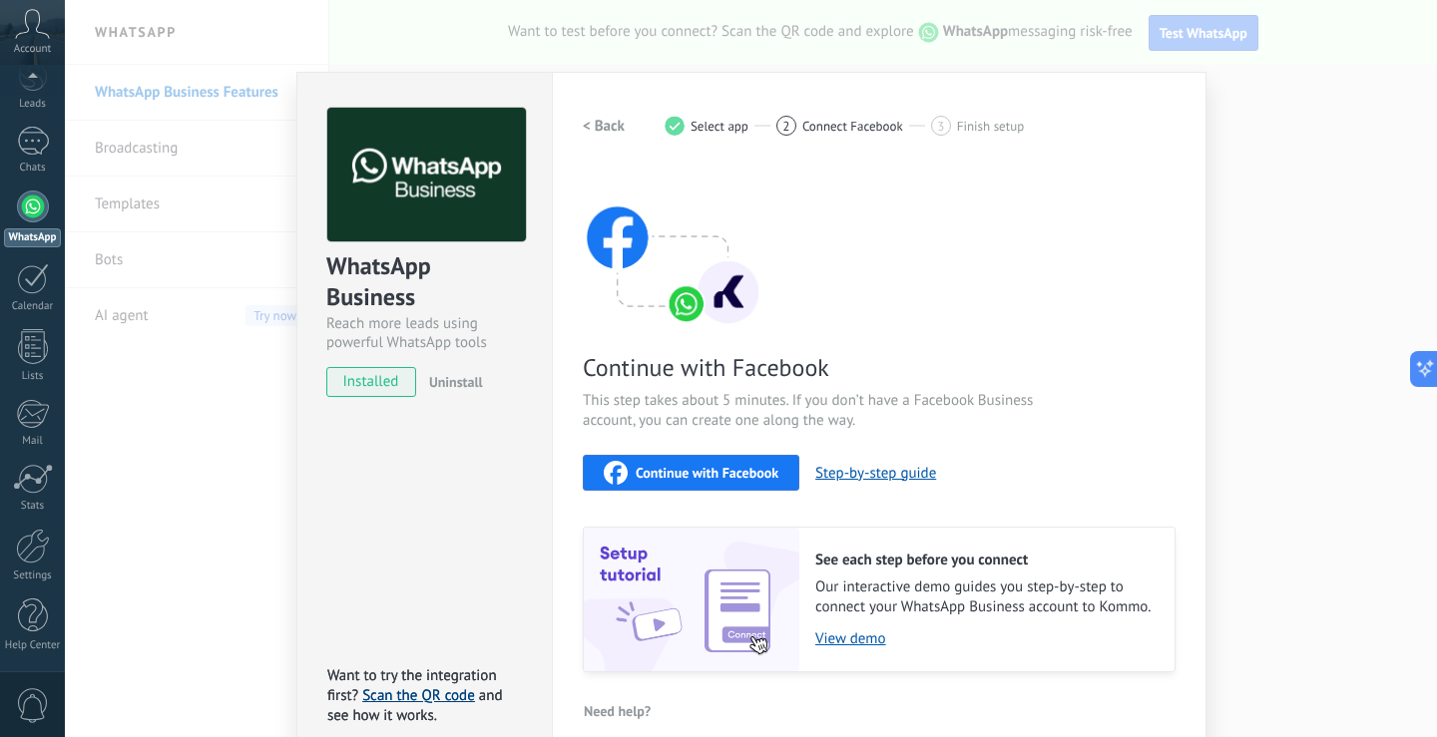
scroll to position [23, 0]
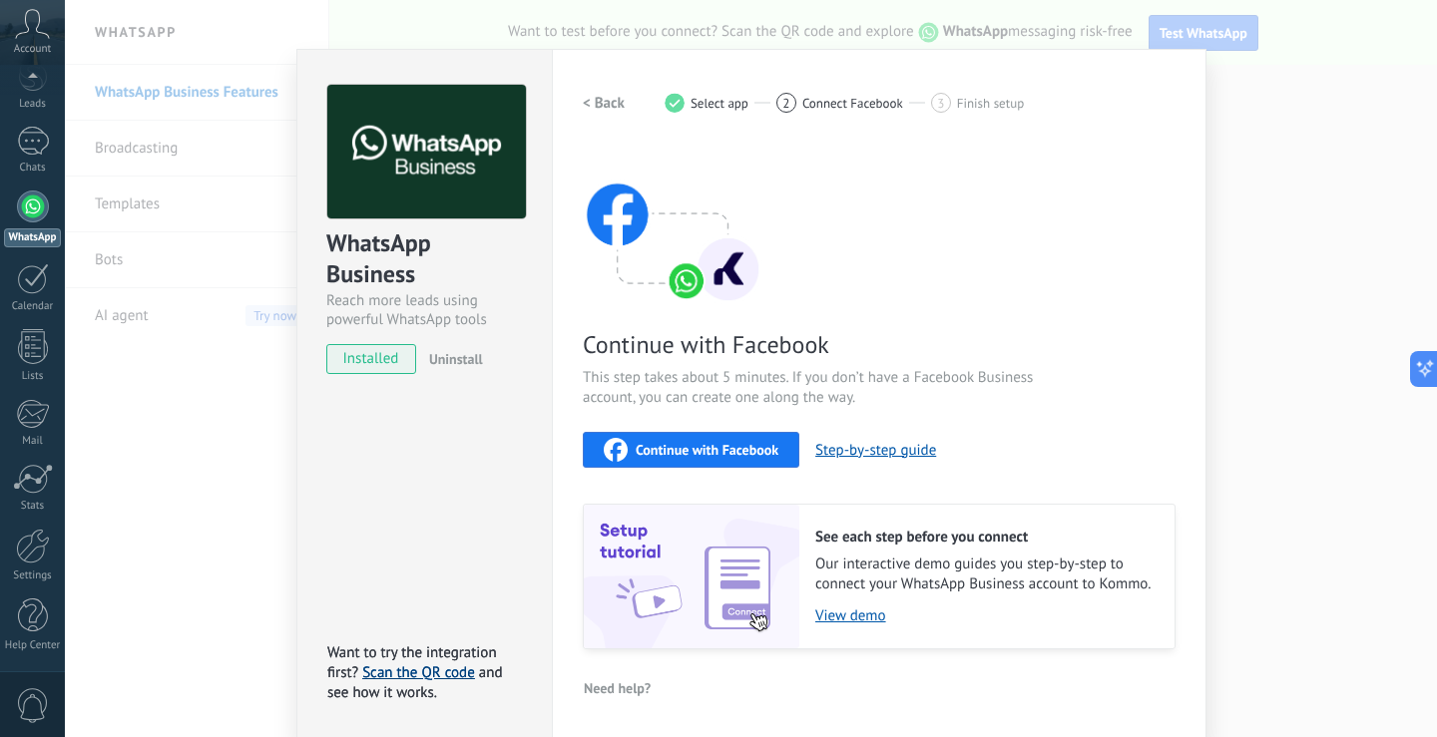
click at [703, 443] on span "Continue with Facebook" at bounding box center [707, 450] width 143 height 14
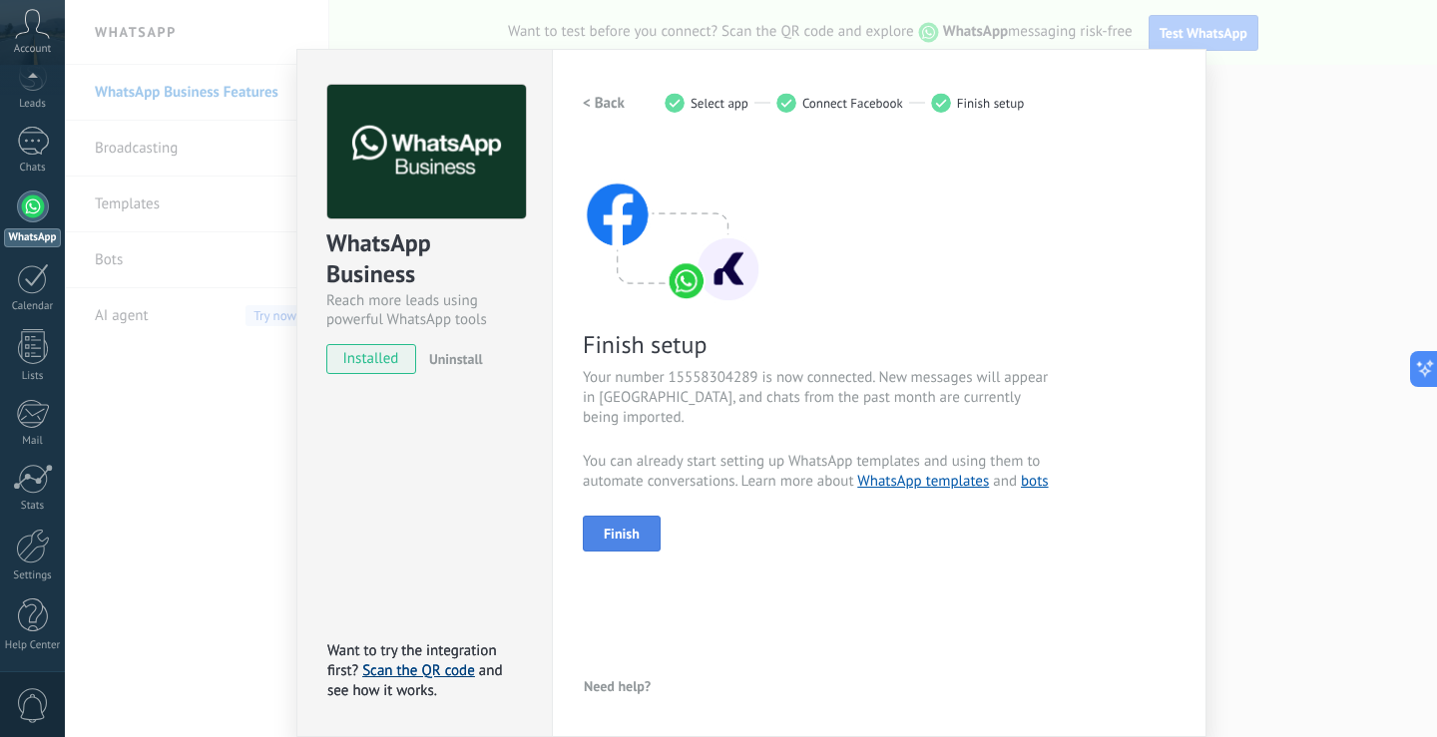
click at [622, 524] on button "Finish" at bounding box center [622, 534] width 78 height 36
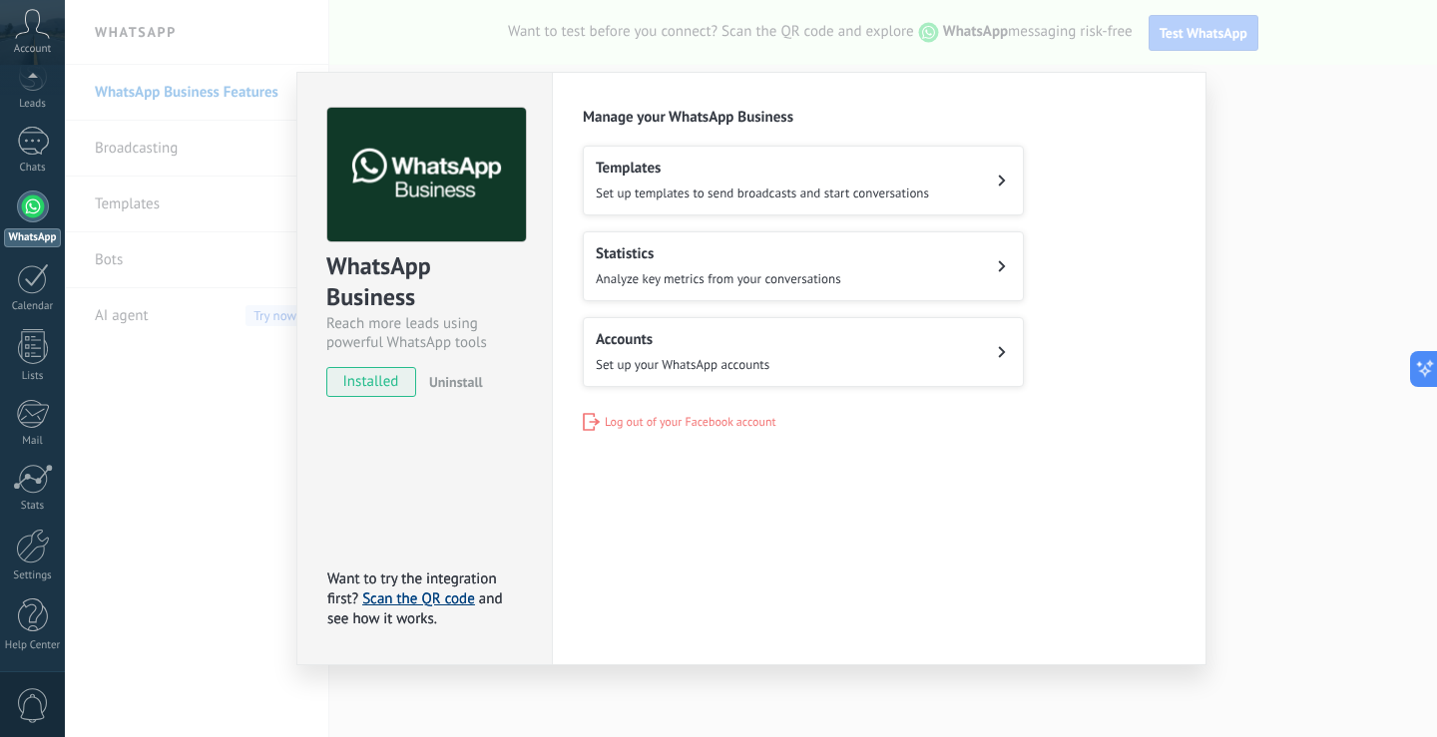
click at [820, 185] on span "Set up templates to send broadcasts and start conversations" at bounding box center [762, 193] width 333 height 17
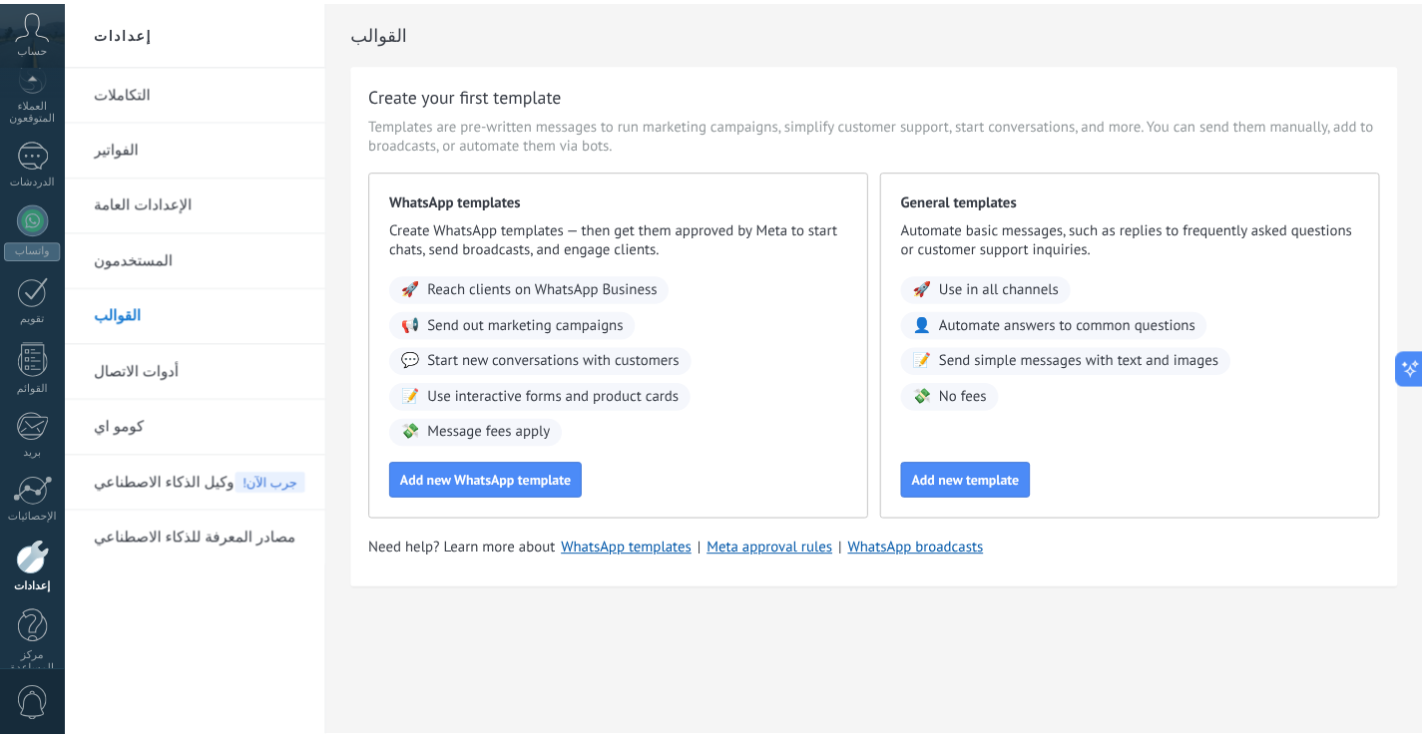
scroll to position [106, 0]
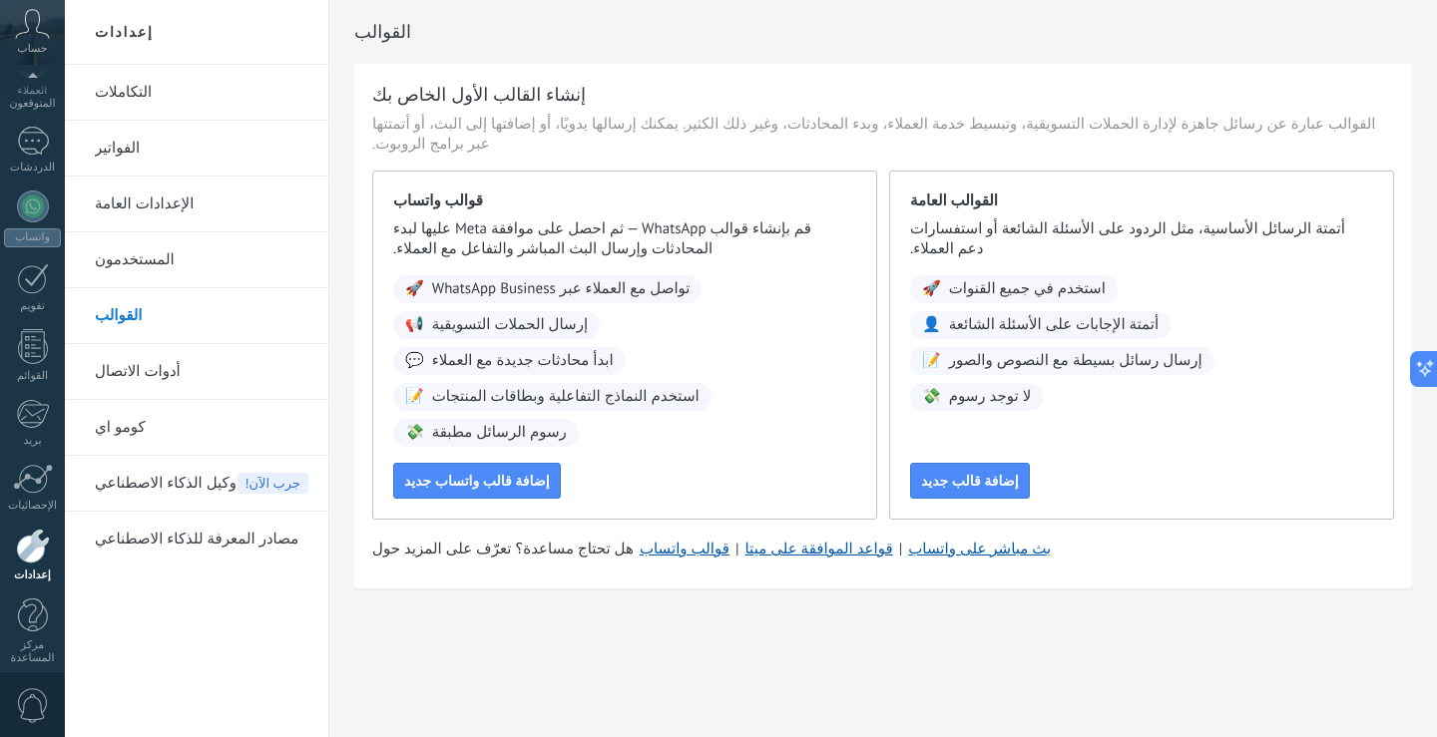
click at [771, 644] on div "القوالب إنشاء القالب الأول الخاص بك القوالب عبارة عن رسائل جاهزة لإدارة الحملات…" at bounding box center [883, 337] width 1108 height 674
click at [214, 195] on link "الإعدادات العامة" at bounding box center [202, 205] width 214 height 56
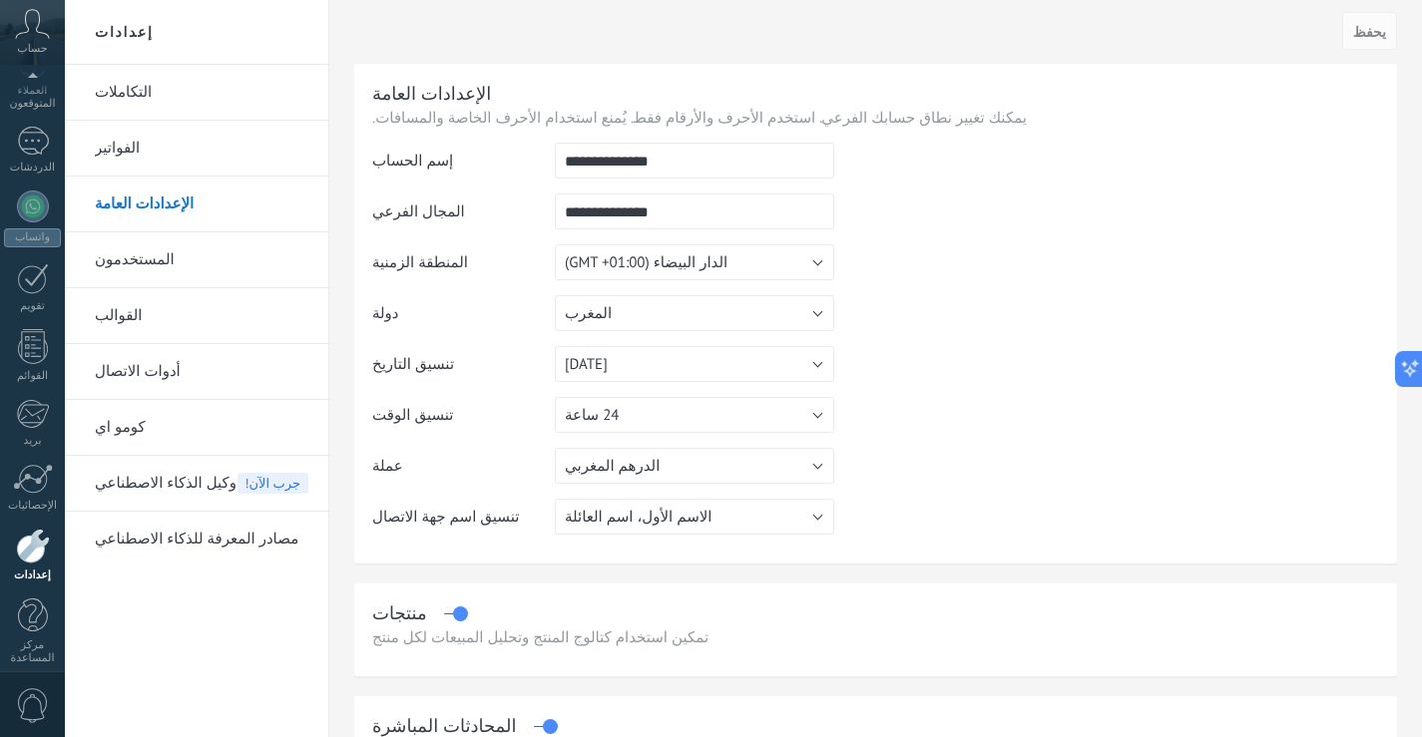
click at [198, 141] on link "الفواتير" at bounding box center [202, 149] width 214 height 56
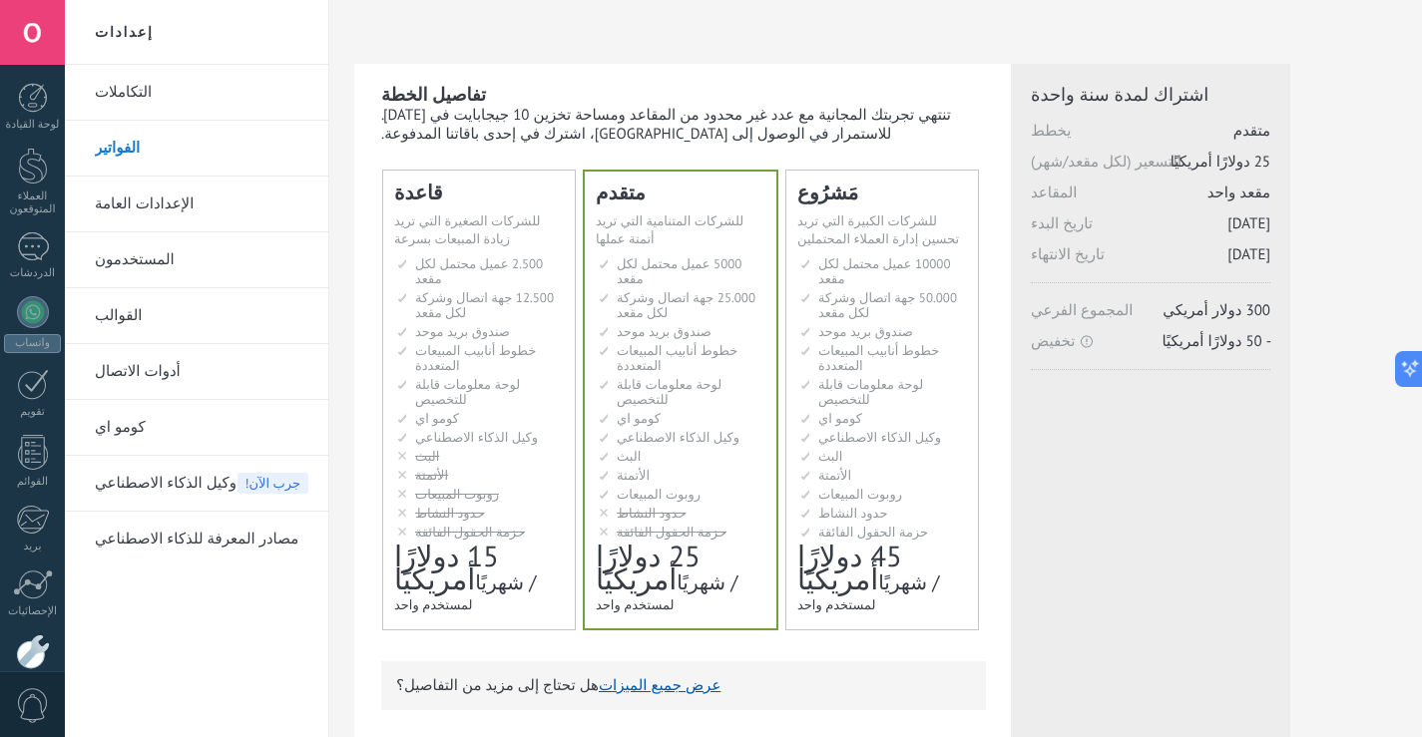
click at [762, 119] on font "تنتهي تجربتك المجانية مع عدد غير محدود من المقاعد ومساحة تخزين 10 جيجابايت في […" at bounding box center [666, 125] width 570 height 38
click at [762, 118] on font "تنتهي تجربتك المجانية مع عدد غير محدود من المقاعد ومساحة تخزين 10 جيجابايت في […" at bounding box center [666, 125] width 570 height 38
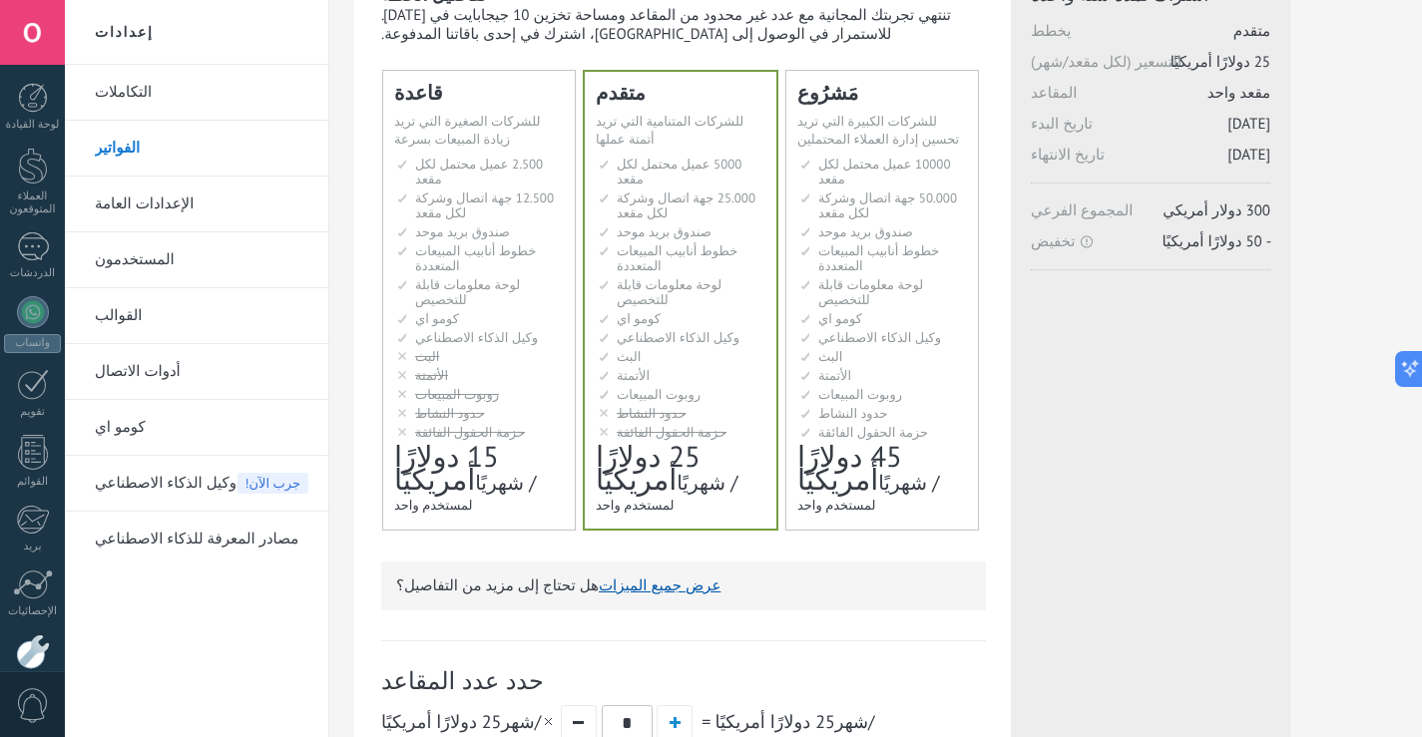
click at [518, 276] on font "لوحة معلومات قابلة للتخصيص" at bounding box center [467, 292] width 105 height 32
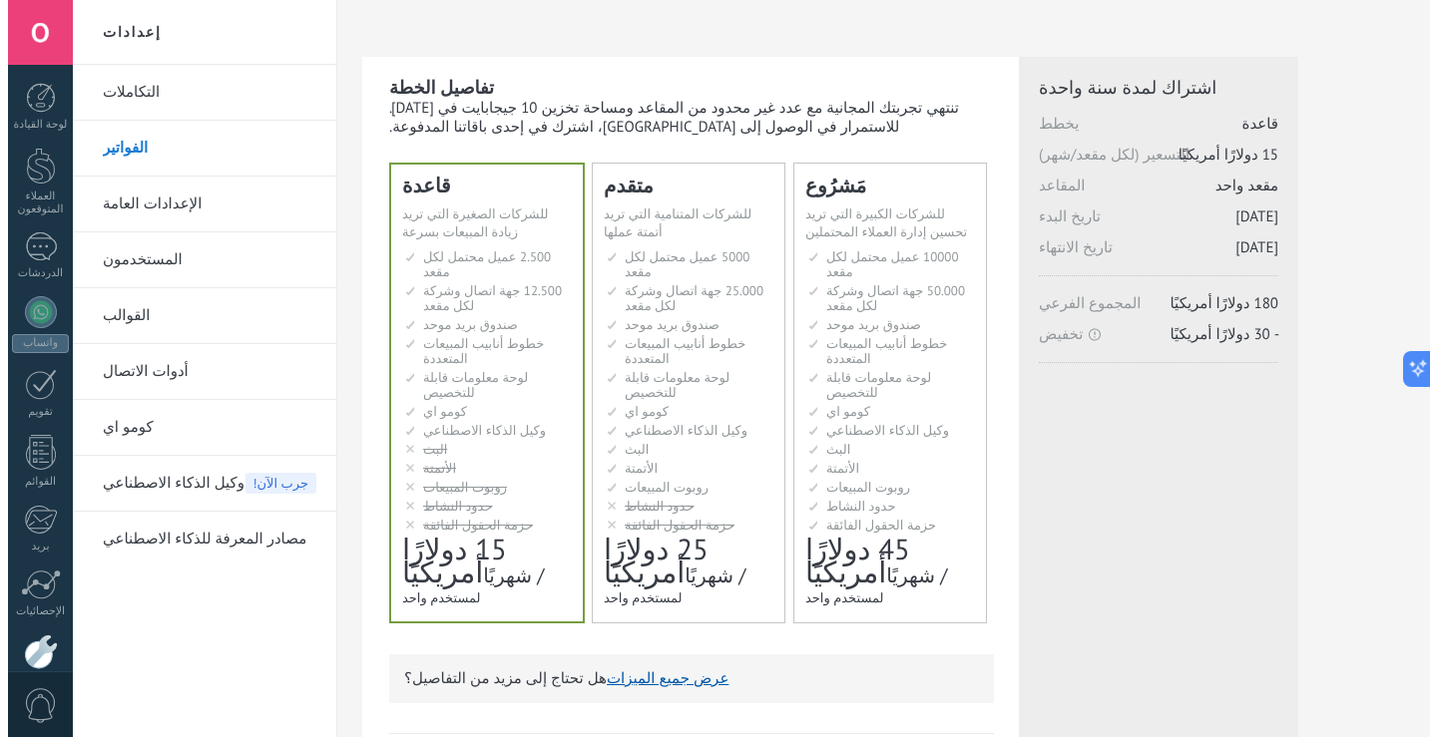
scroll to position [0, 0]
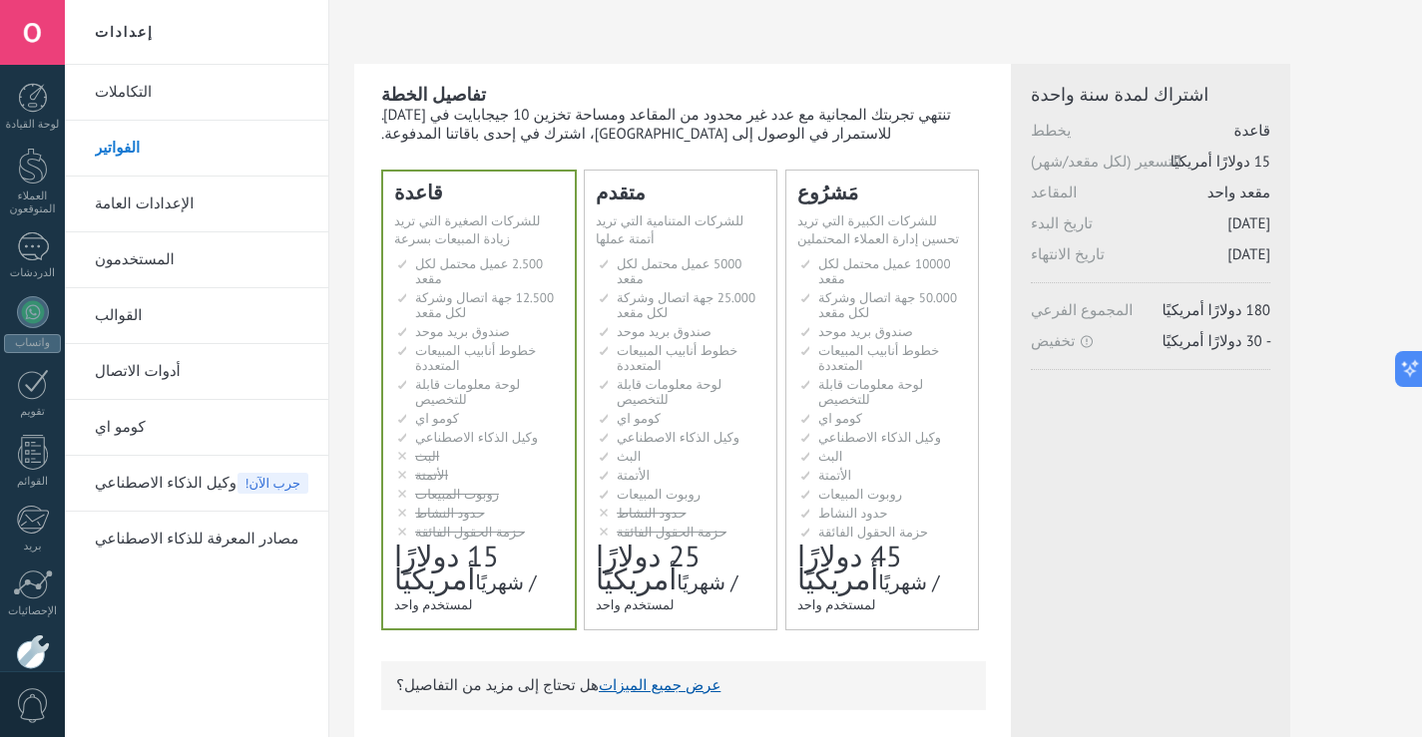
click at [161, 268] on link "المستخدمون" at bounding box center [202, 260] width 214 height 56
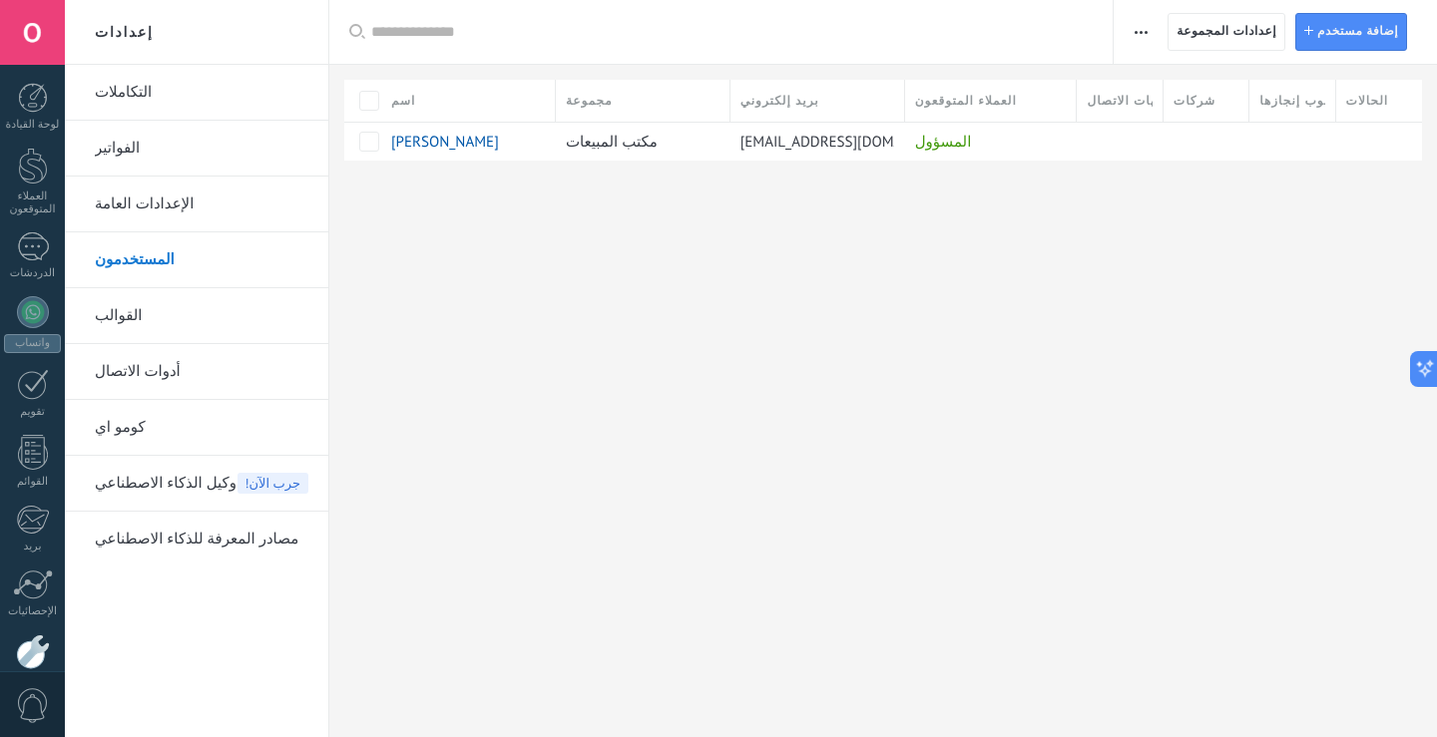
click at [172, 307] on link "القوالب" at bounding box center [202, 316] width 214 height 56
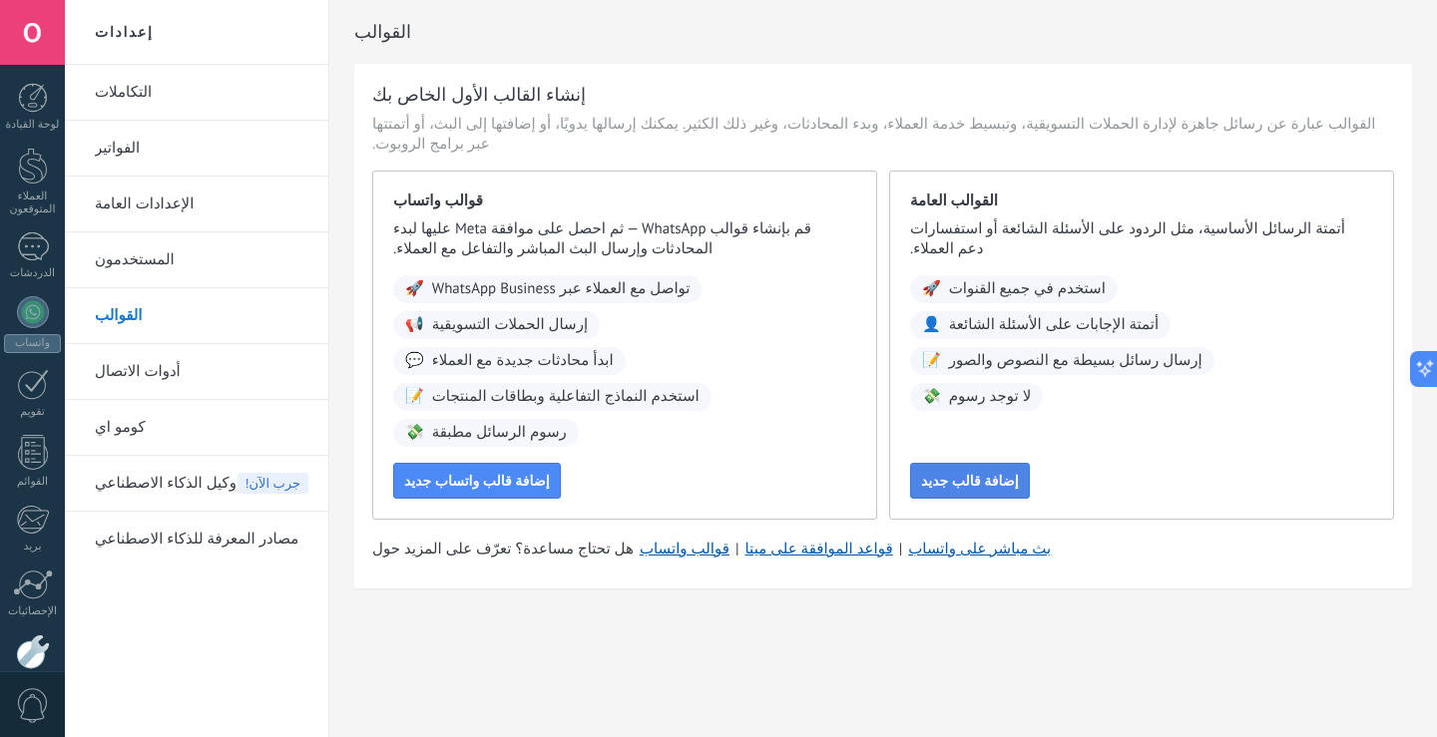
click at [955, 472] on font "إضافة قالب جديد" at bounding box center [970, 481] width 98 height 18
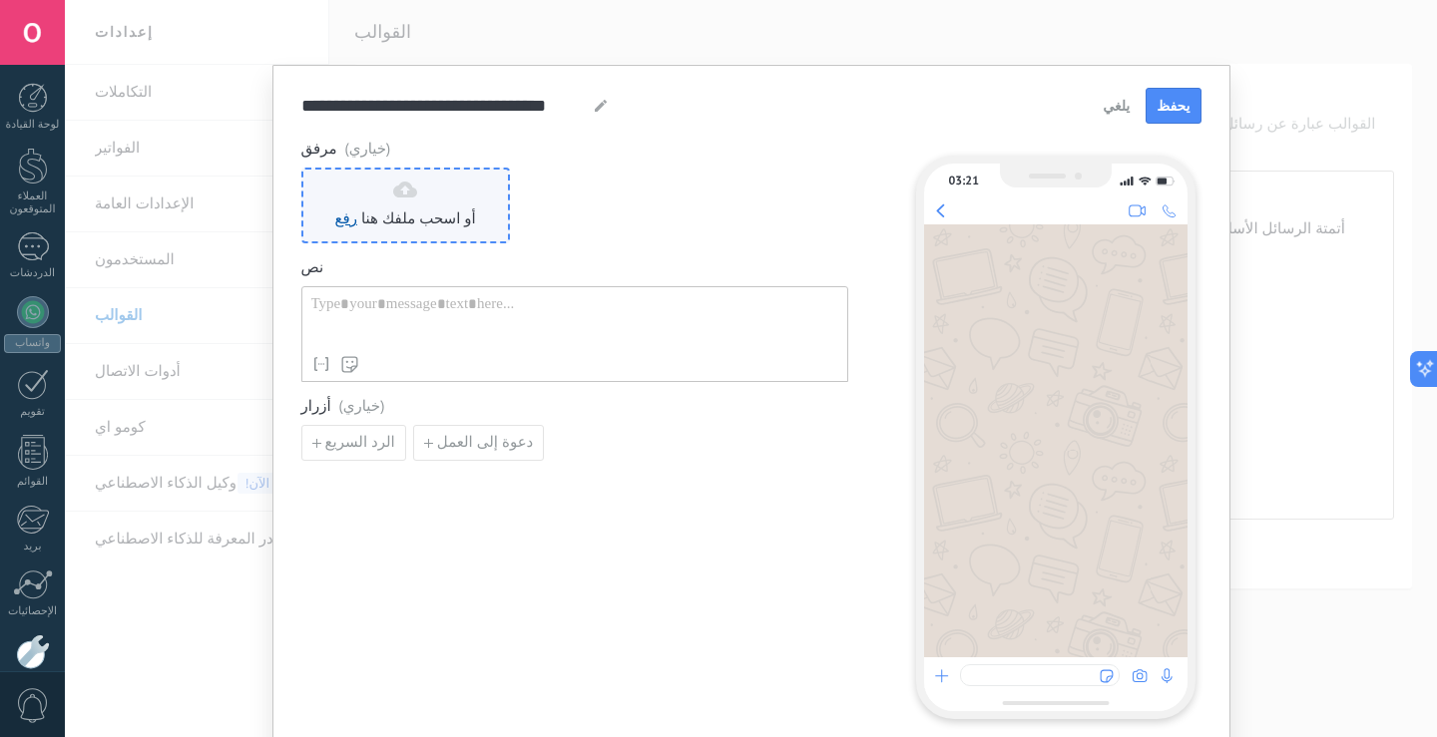
click at [408, 207] on div "رفع أو اسحب ملفك هنا اسحبه هنا" at bounding box center [405, 206] width 141 height 48
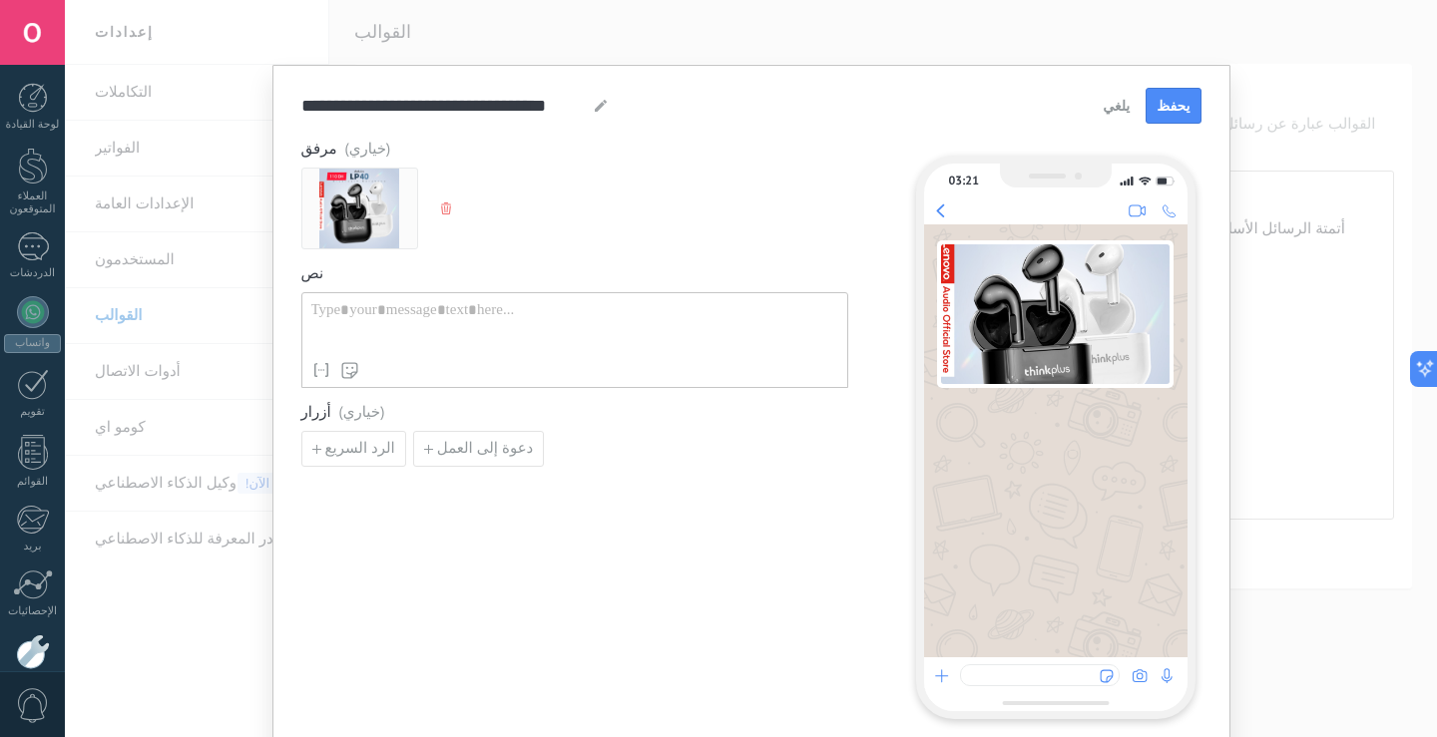
scroll to position [79, 0]
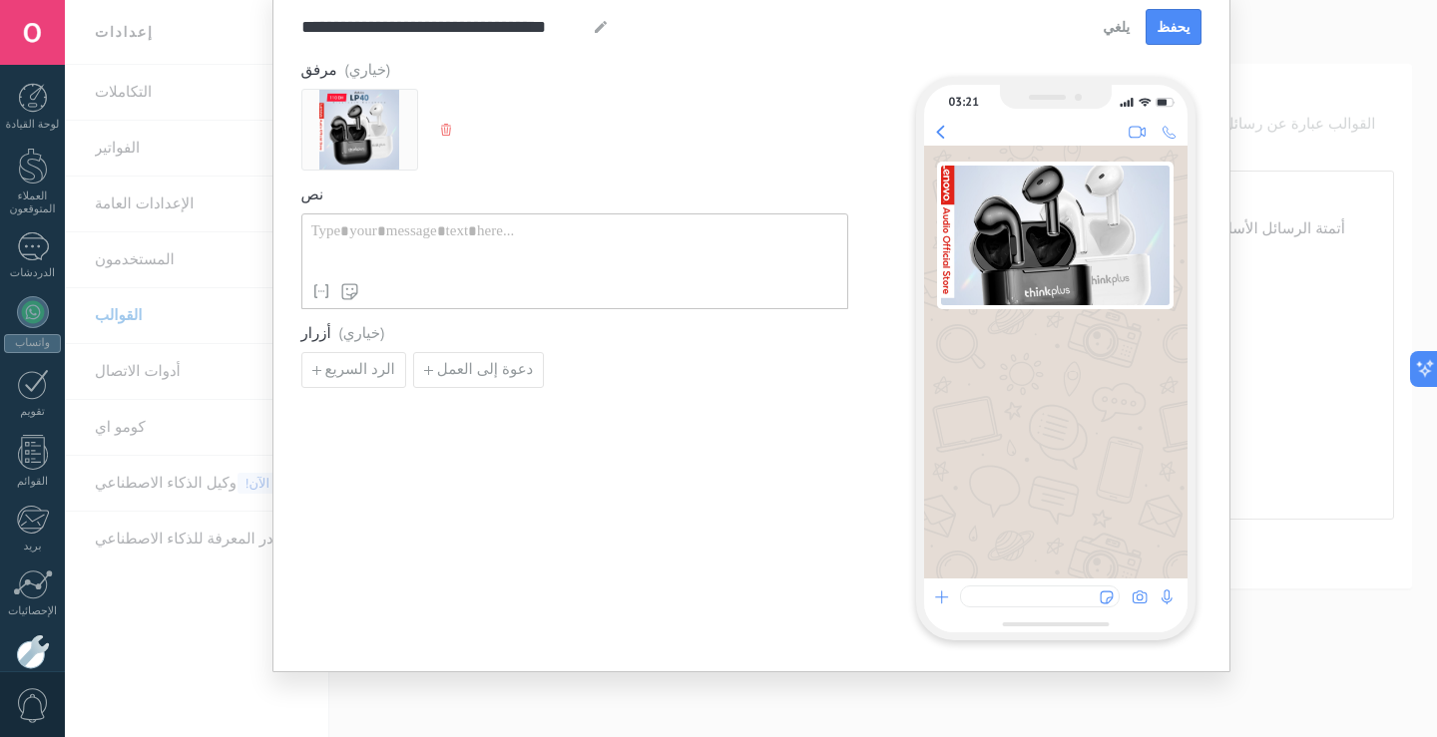
drag, startPoint x: 996, startPoint y: 228, endPoint x: 985, endPoint y: 237, distance: 14.8
click at [996, 231] on img at bounding box center [1055, 236] width 229 height 140
click at [330, 92] on img at bounding box center [359, 130] width 80 height 80
click at [341, 112] on img at bounding box center [359, 130] width 80 height 80
click at [443, 132] on use "button" at bounding box center [446, 130] width 10 height 12
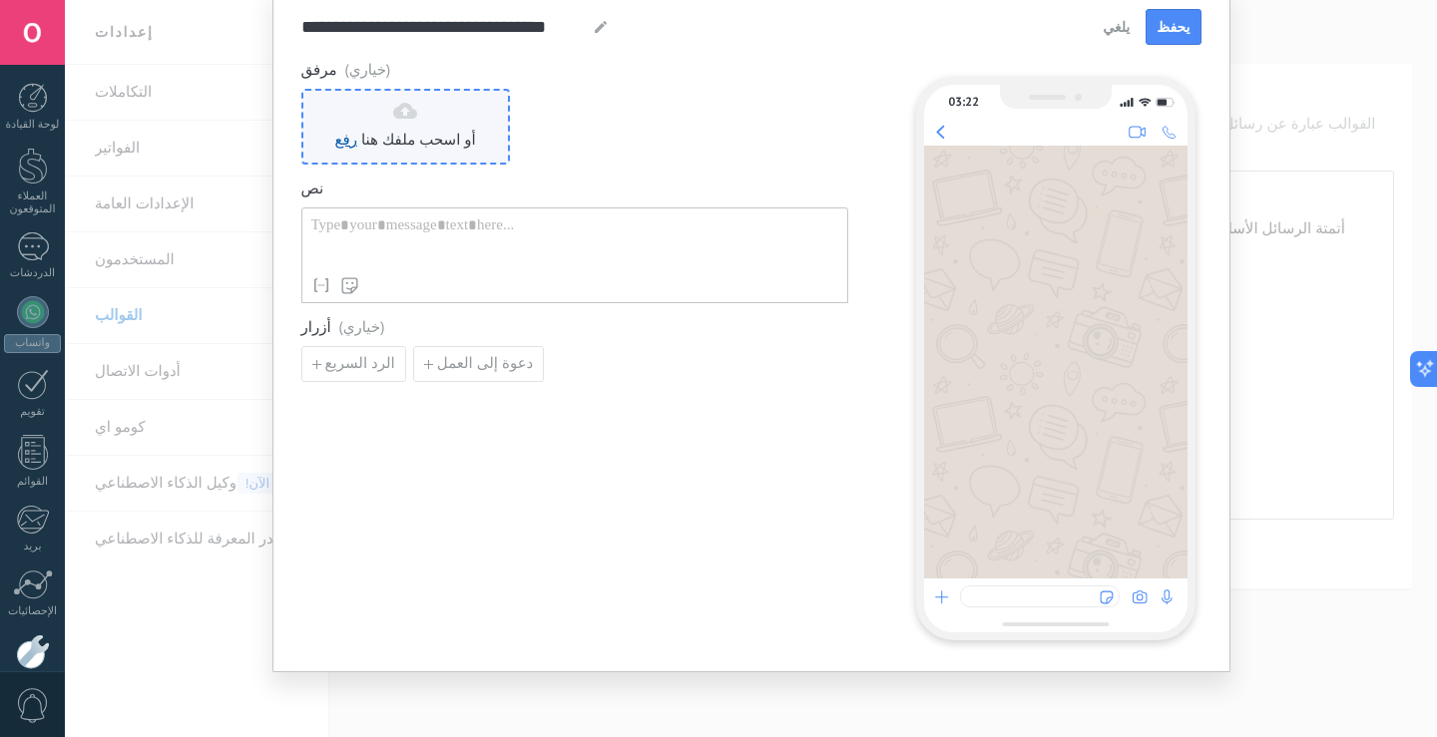
click at [407, 130] on div "رفع أو اسحب ملفك هنا اسحبه هنا" at bounding box center [405, 127] width 141 height 48
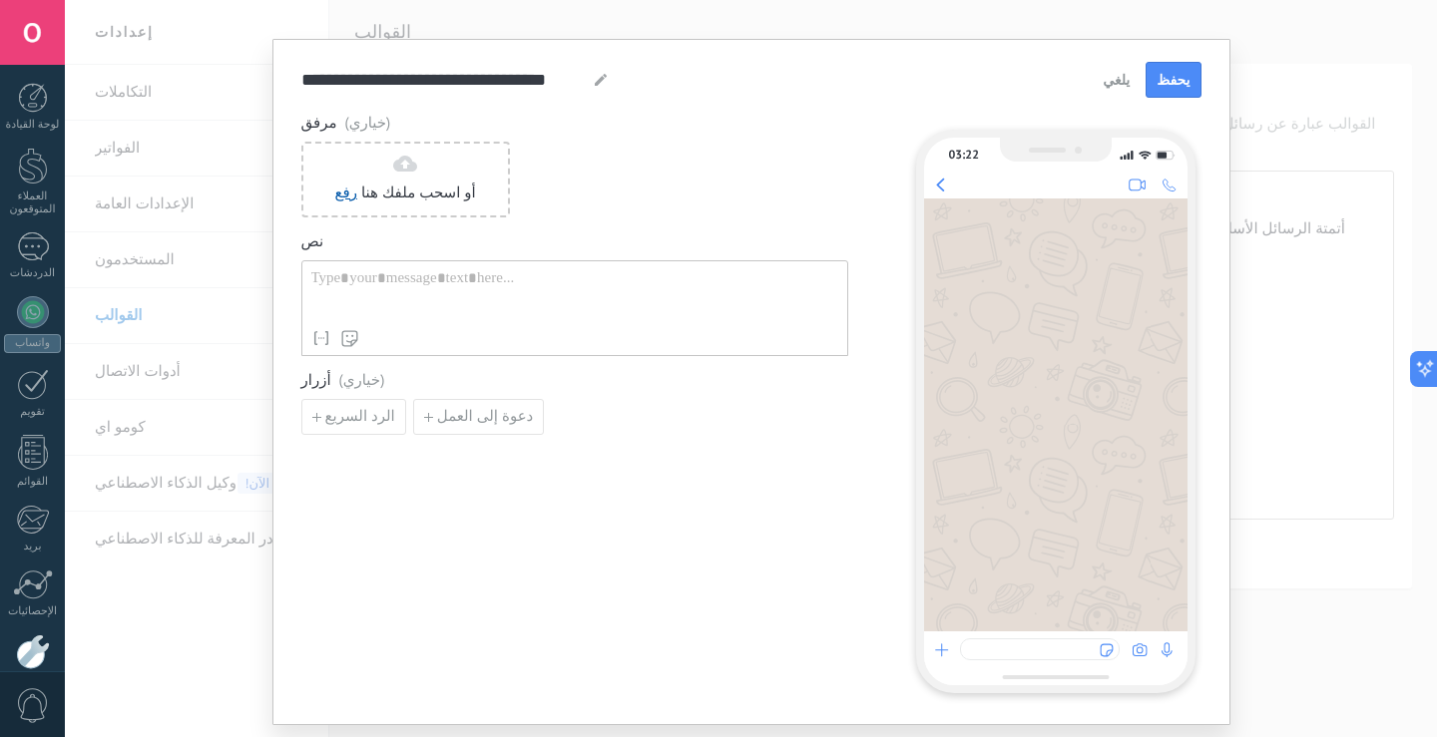
scroll to position [0, 0]
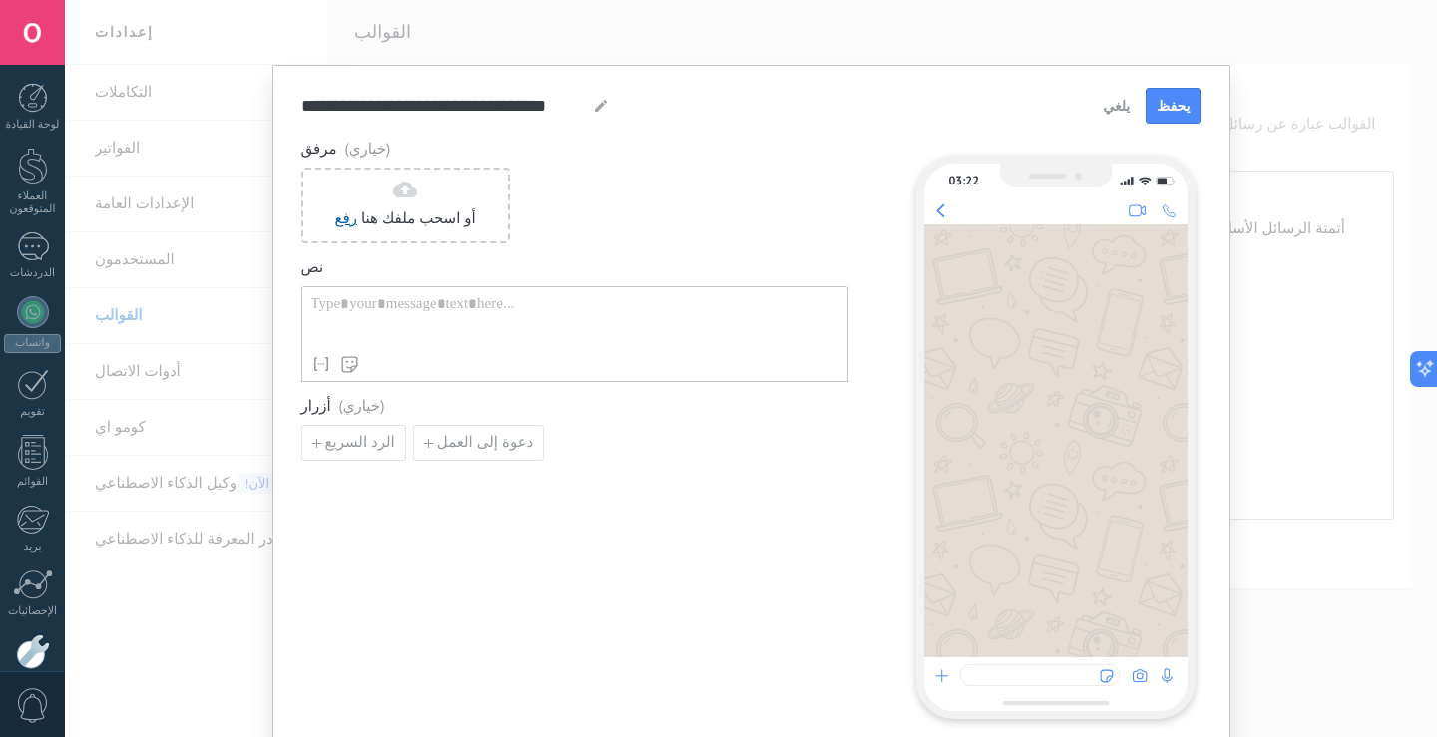
click at [1126, 105] on font "يلغي" at bounding box center [1116, 106] width 27 height 18
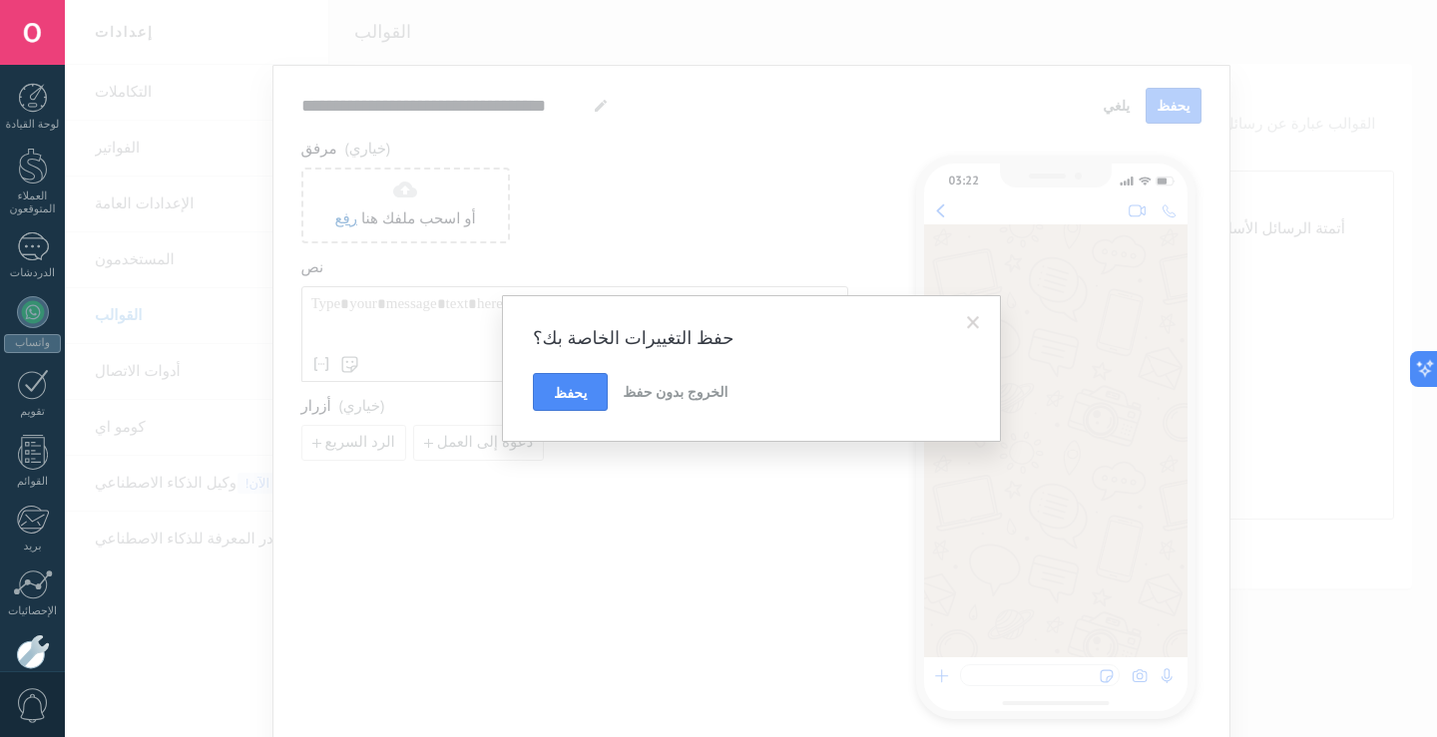
click at [665, 398] on font "الخروج بدون حفظ" at bounding box center [675, 392] width 105 height 18
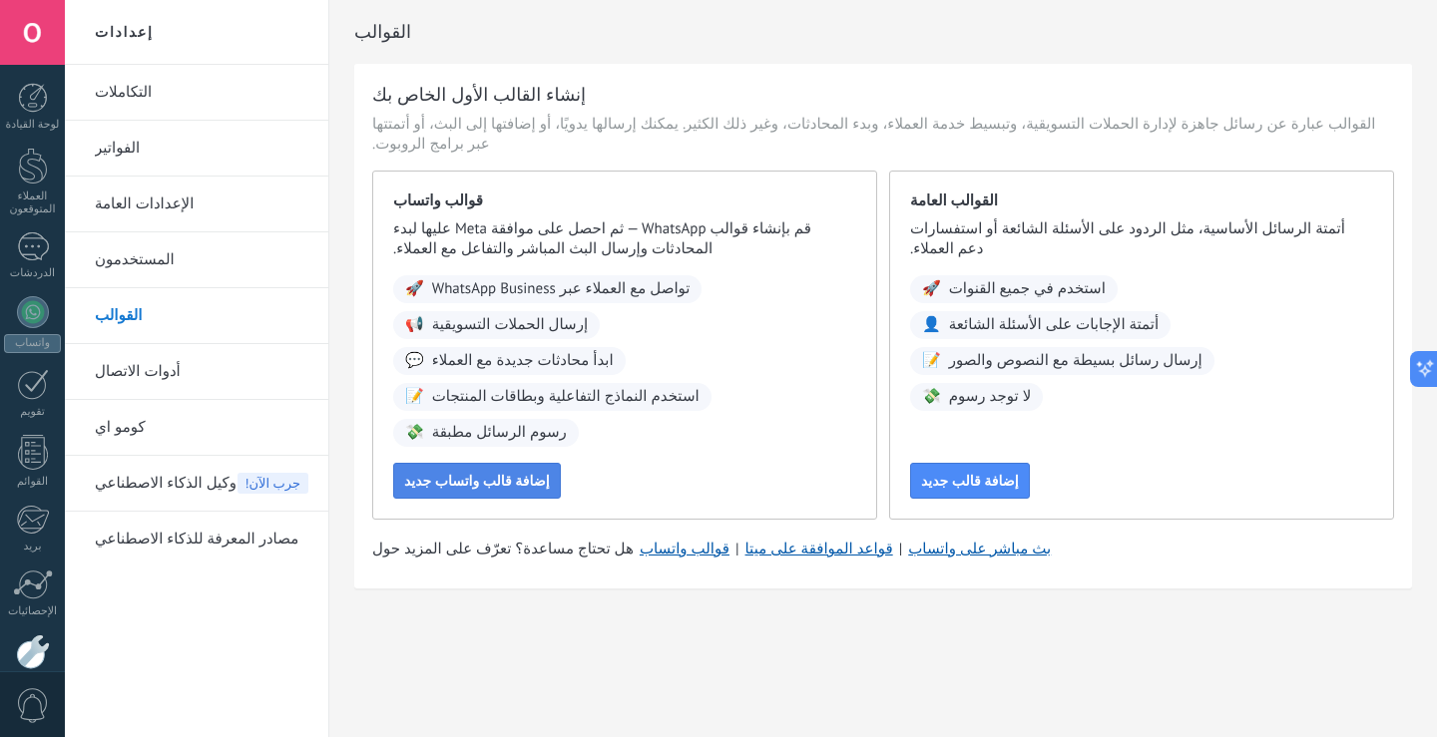
click at [505, 472] on font "إضافة قالب واتساب جديد" at bounding box center [477, 481] width 146 height 18
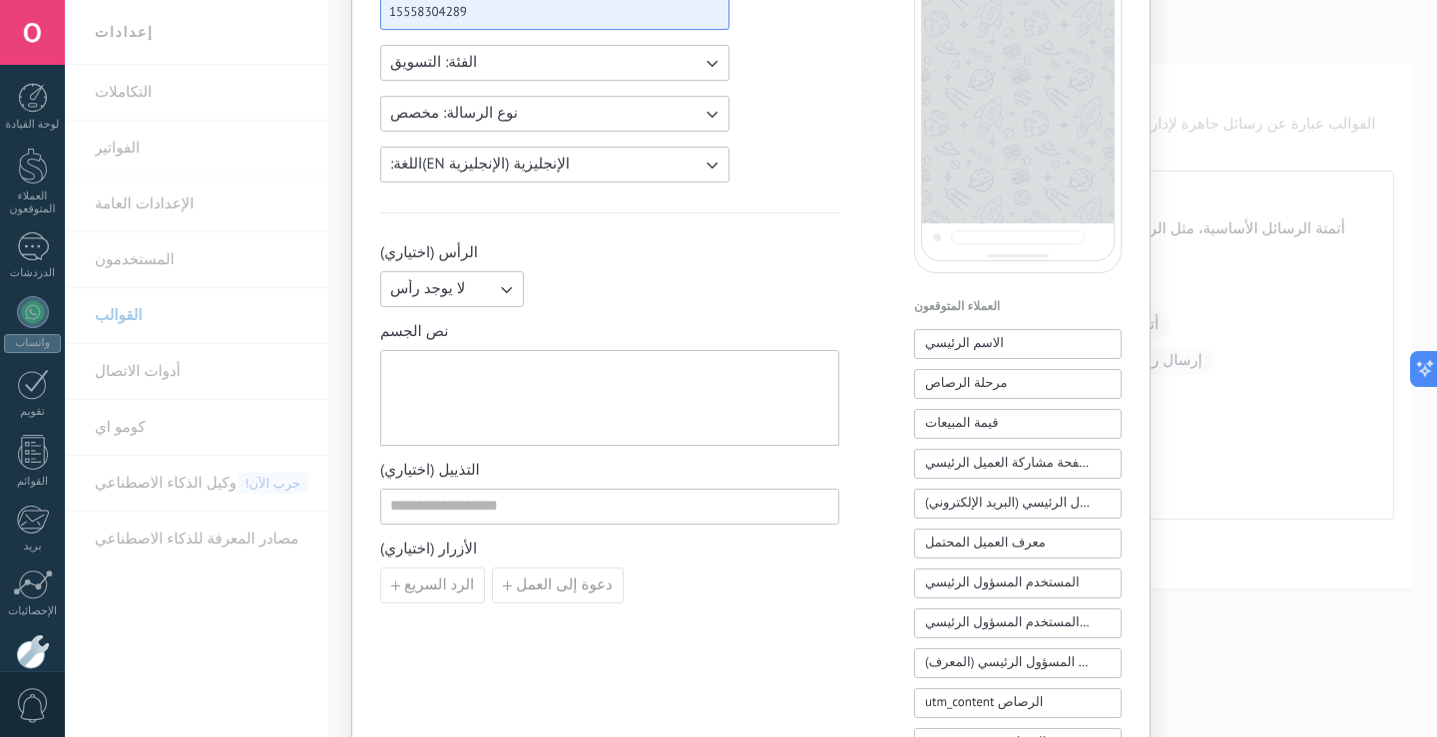
scroll to position [299, 0]
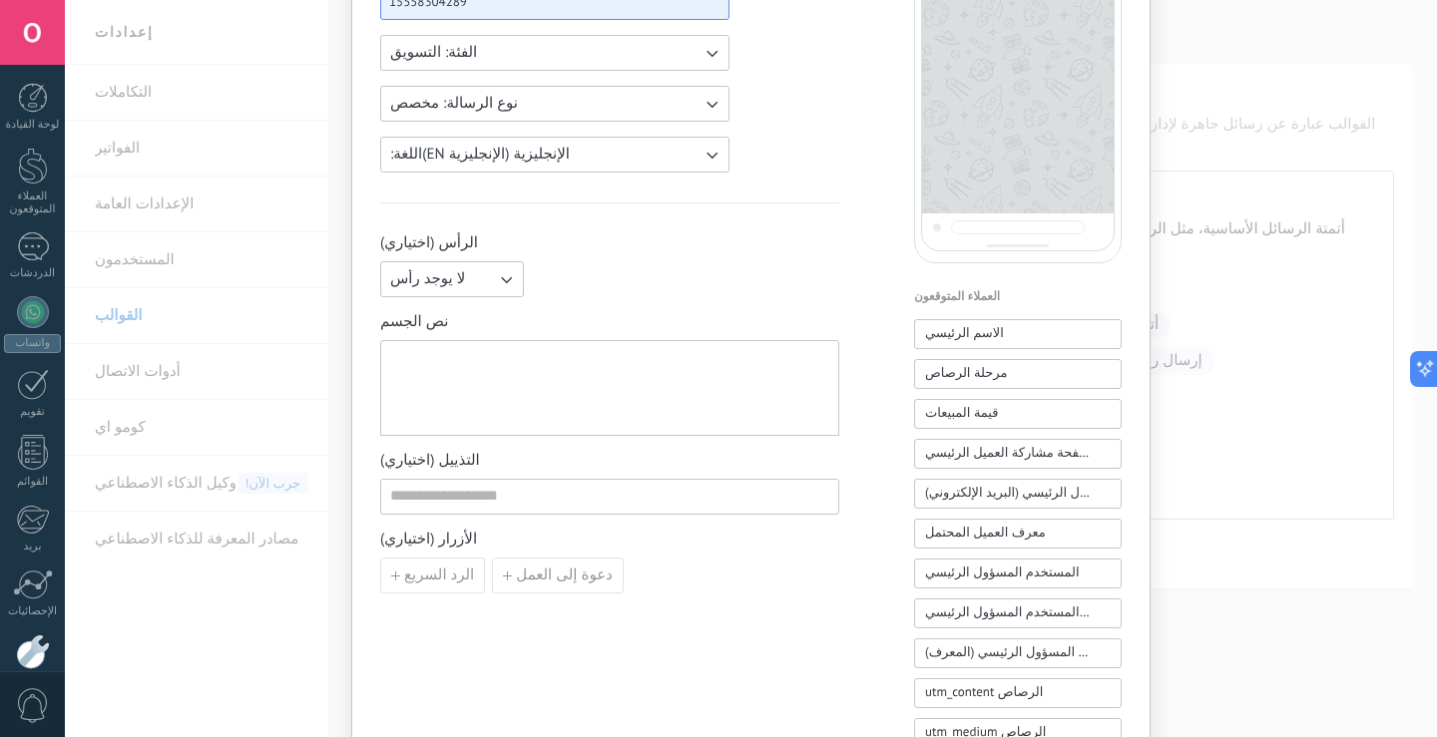
click at [465, 278] on button "لا يوجد رأس" at bounding box center [452, 279] width 144 height 36
click at [463, 335] on li "صورة أو ملف" at bounding box center [445, 347] width 155 height 34
click at [607, 285] on label "صورة أو ملف" at bounding box center [629, 279] width 195 height 36
click at [532, 261] on input "صورة أو ملف" at bounding box center [532, 261] width 0 height 0
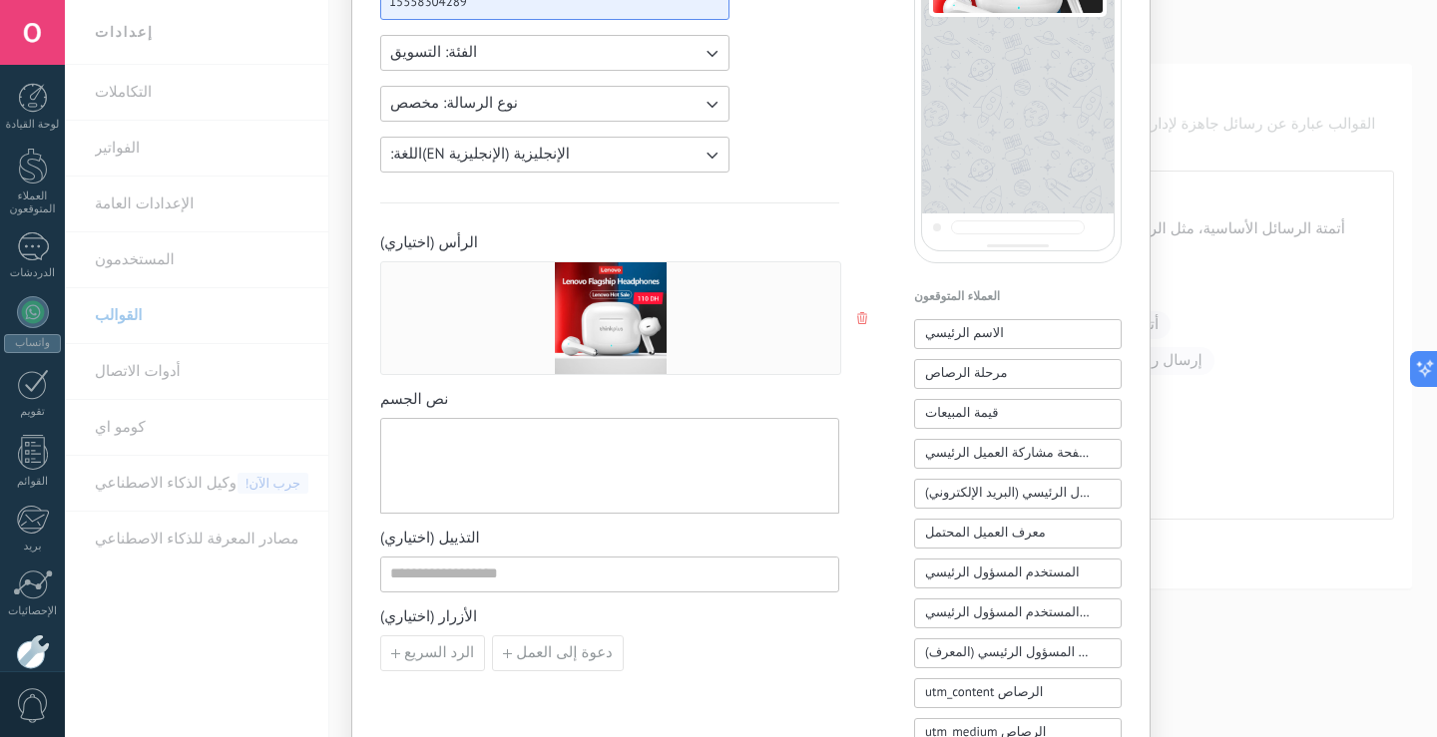
click at [603, 475] on div at bounding box center [609, 466] width 439 height 79
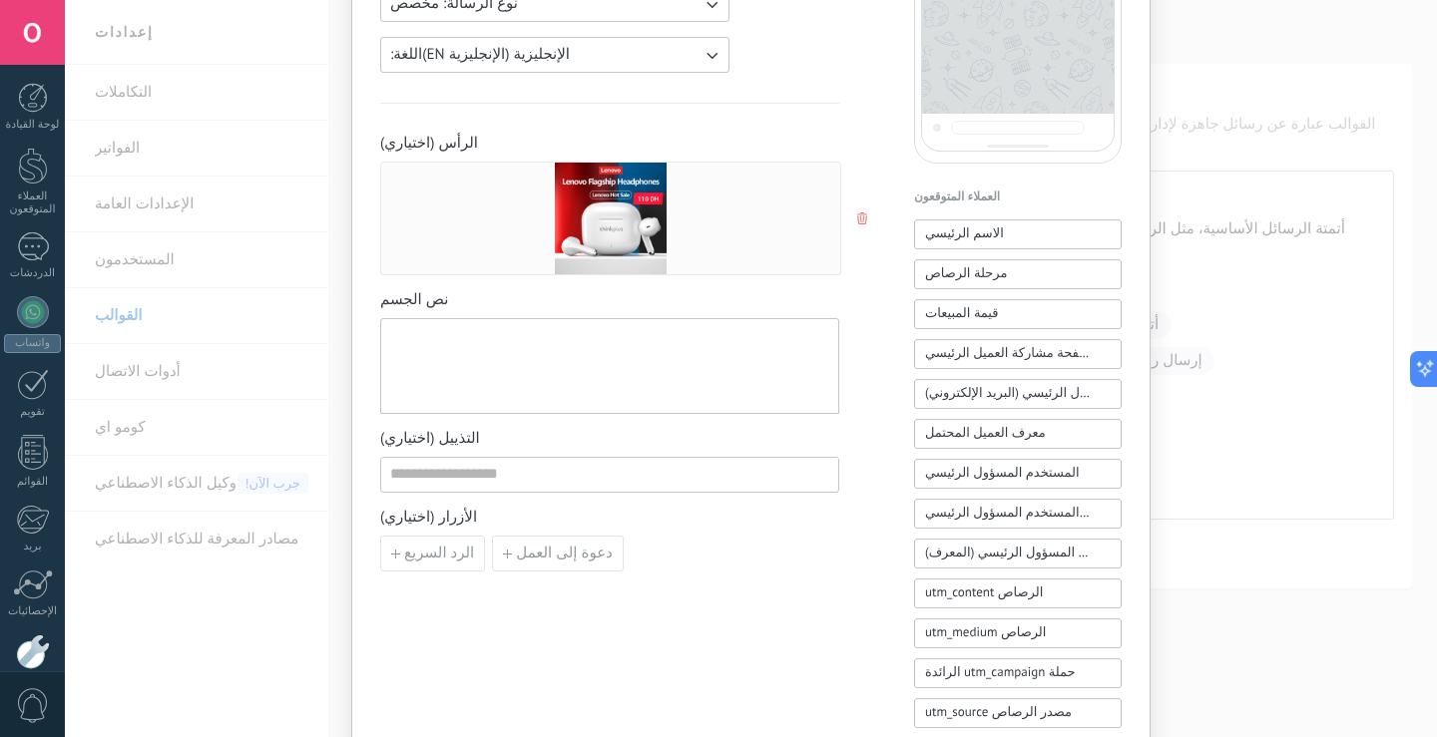
scroll to position [499, 0]
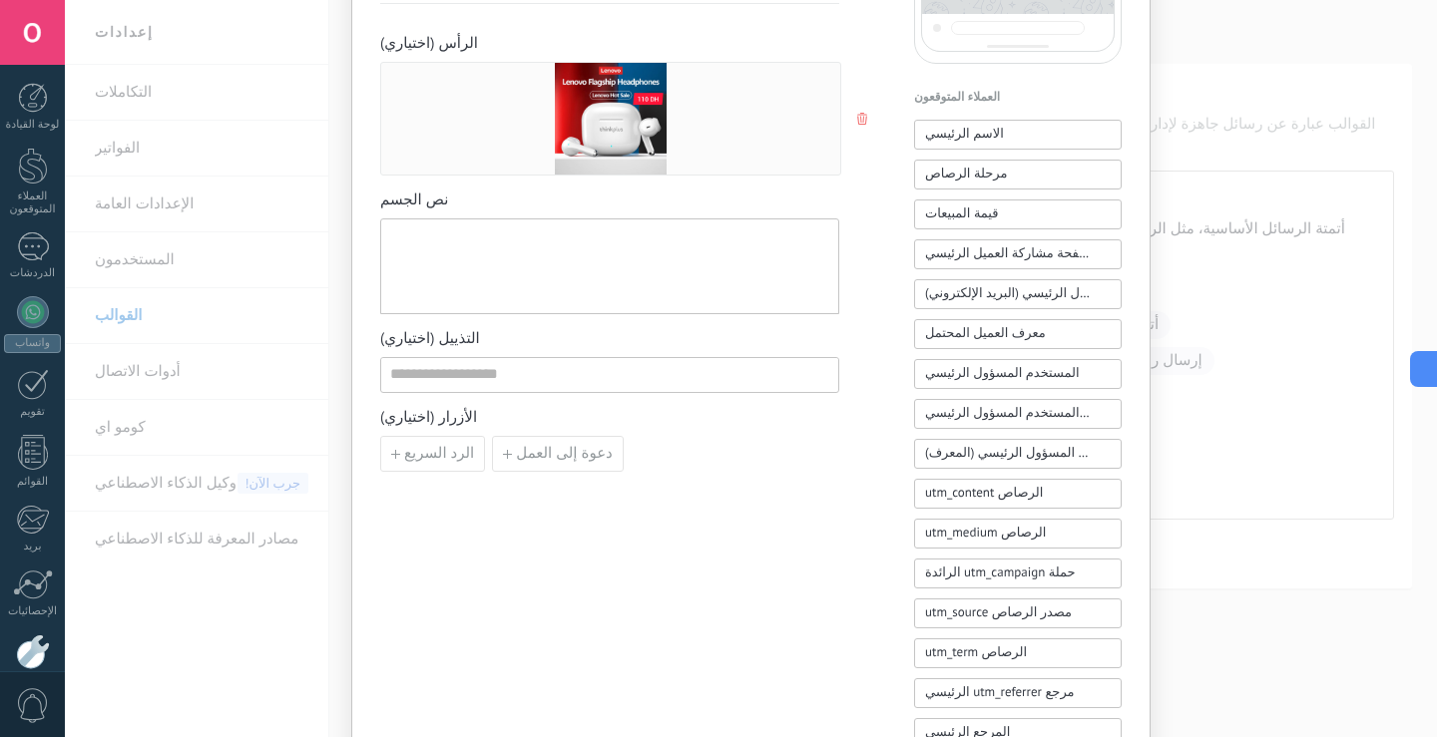
click at [175, 380] on div "قالب جديد يلغي حفظ المسودة أرسل للمراجعة معرف إكترو بسام وابا: 1838441627023064…" at bounding box center [751, 368] width 1372 height 737
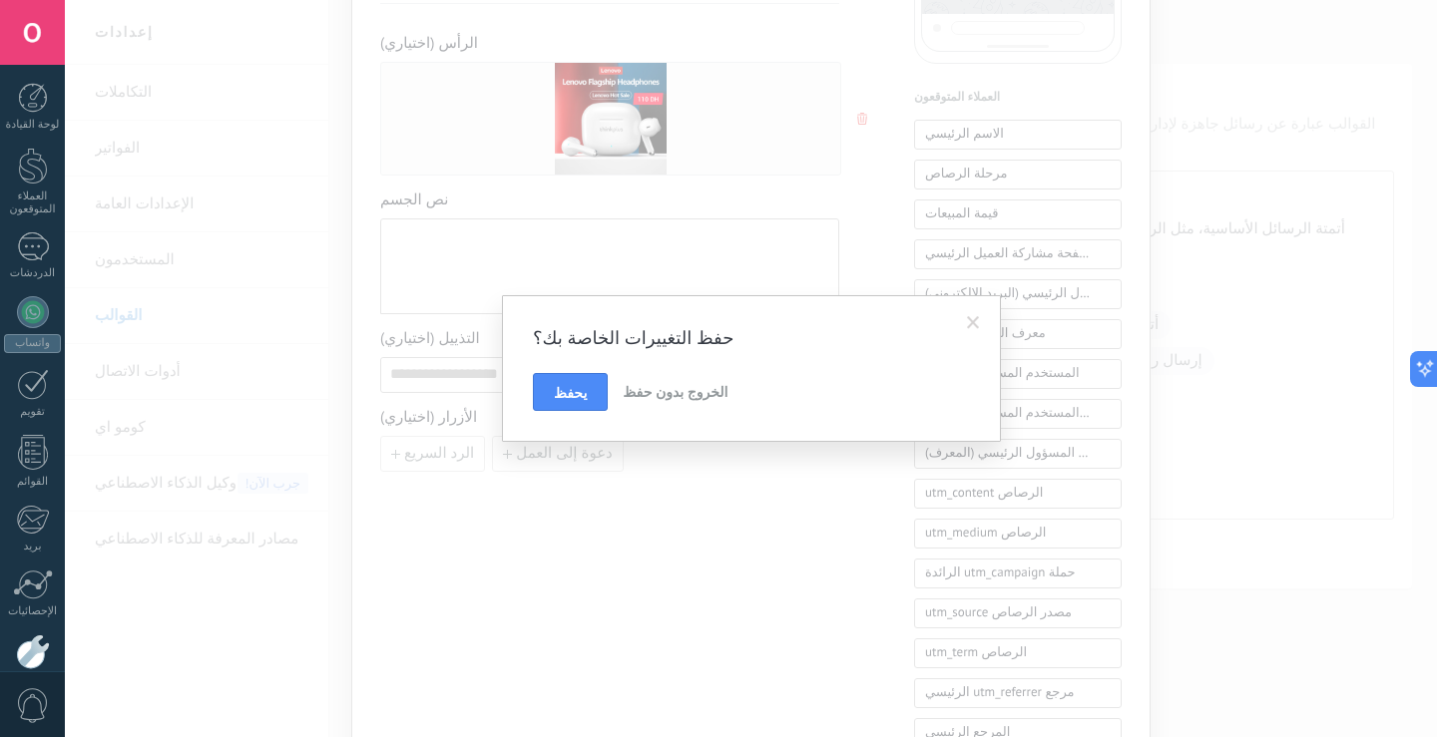
click at [634, 374] on button "الخروج بدون حفظ" at bounding box center [675, 392] width 121 height 38
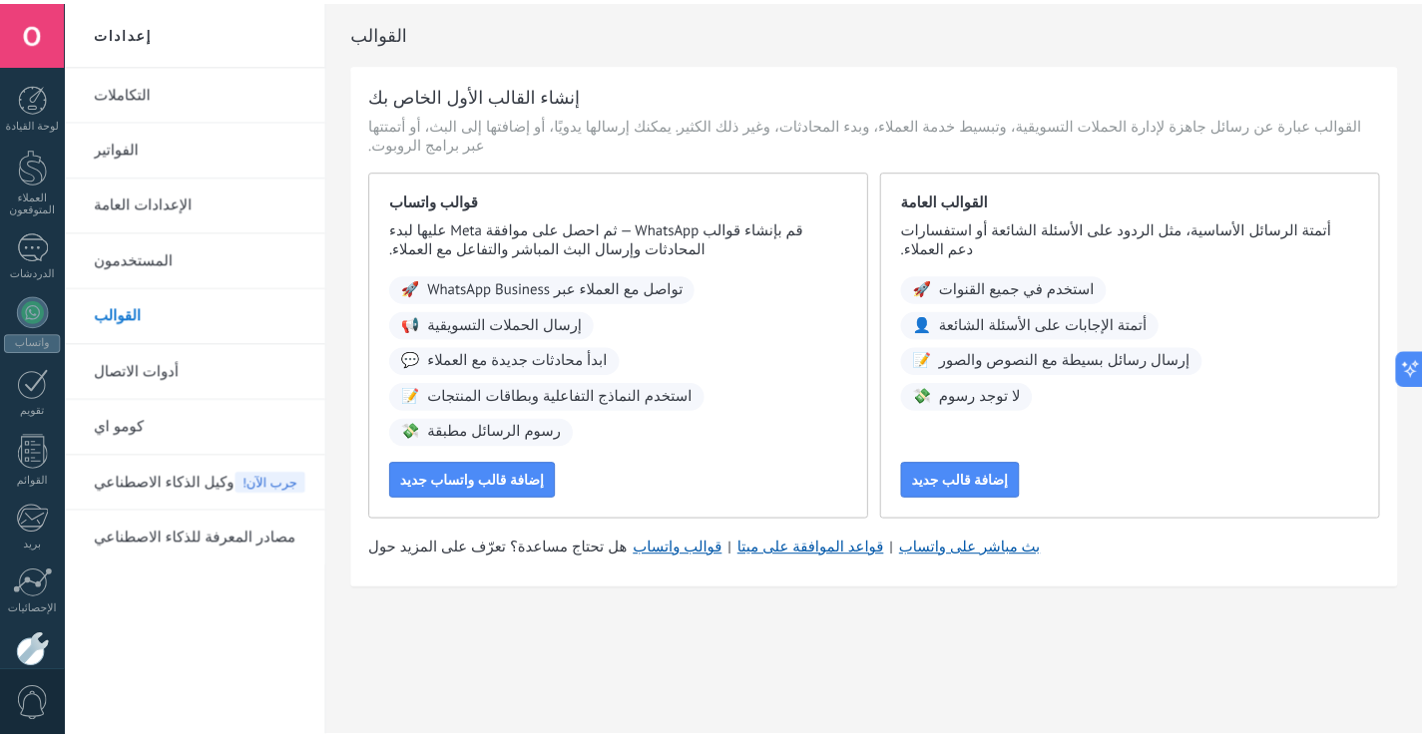
scroll to position [0, 0]
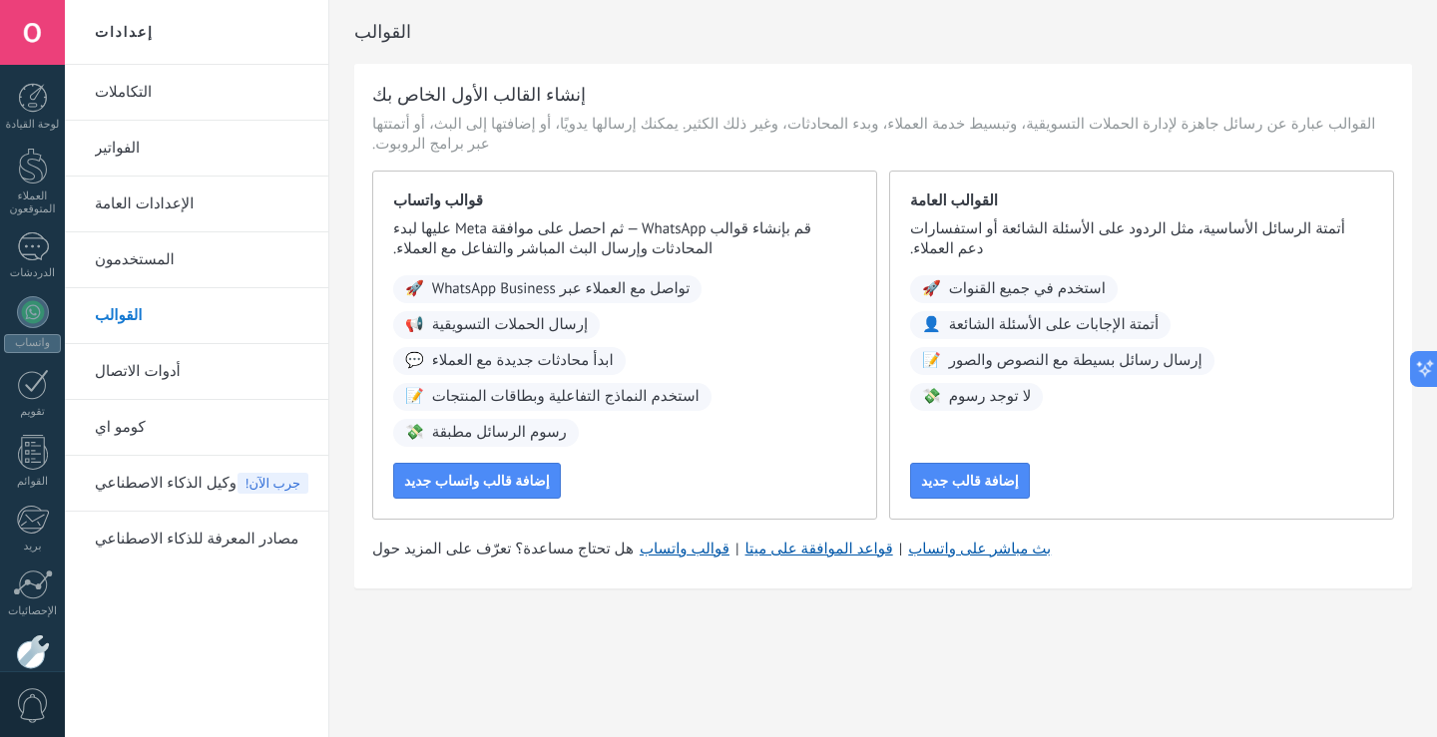
click at [241, 387] on link "أدوات الاتصال" at bounding box center [202, 372] width 214 height 56
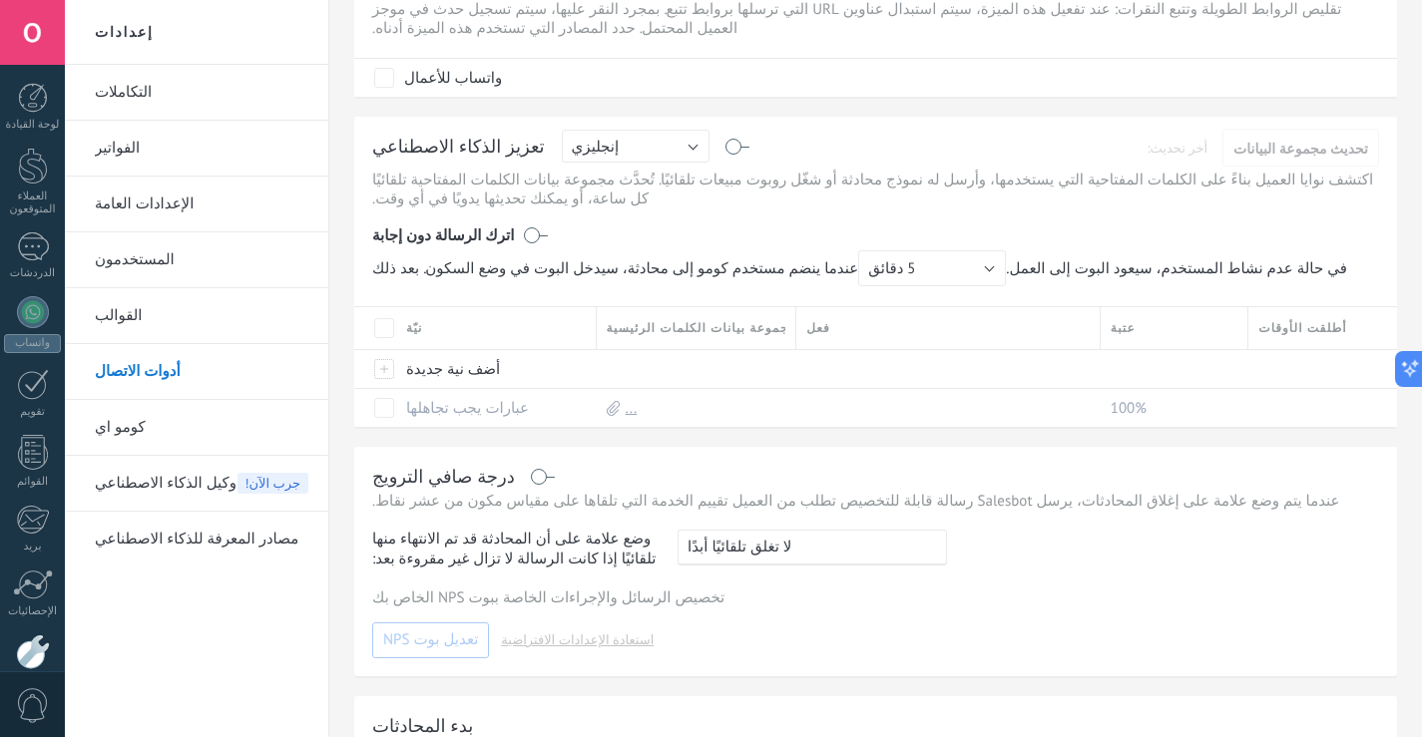
scroll to position [698, 0]
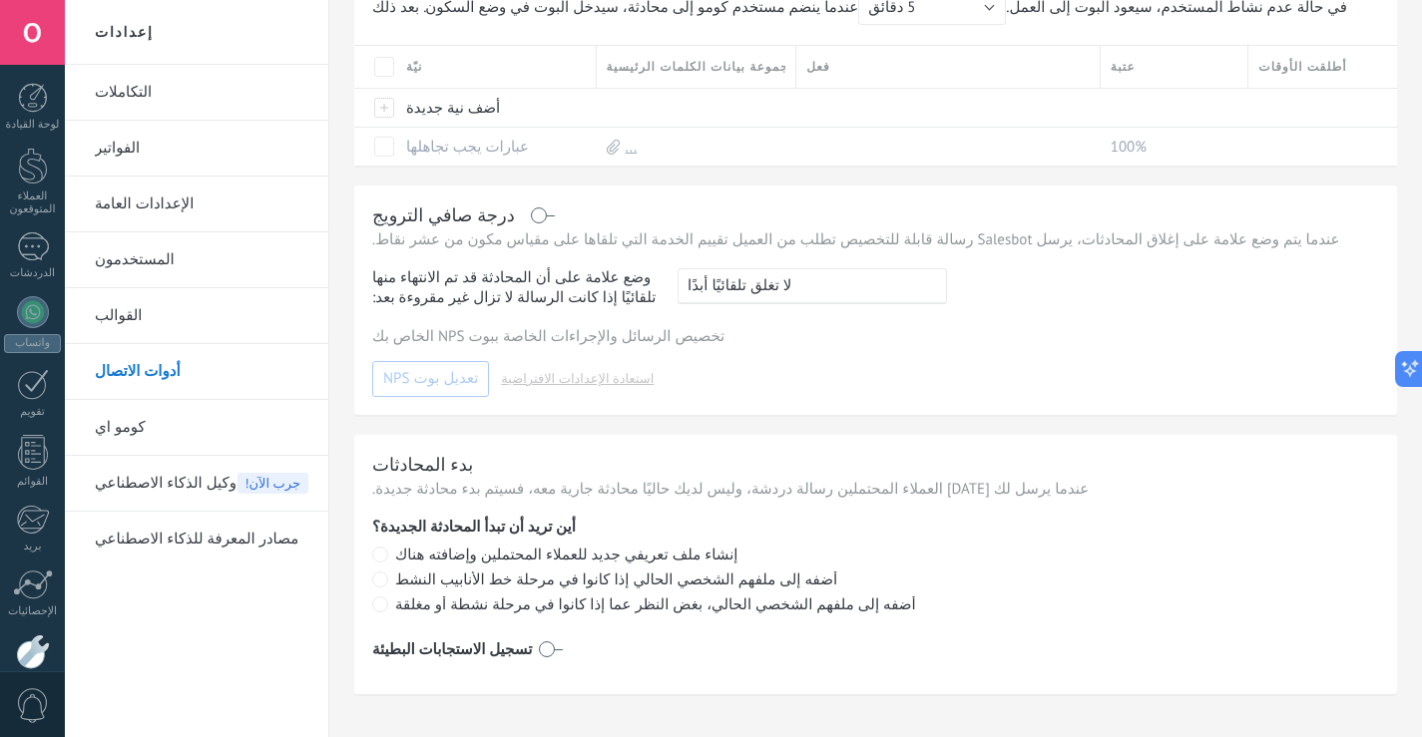
click at [225, 447] on link "كومو اي" at bounding box center [202, 428] width 214 height 56
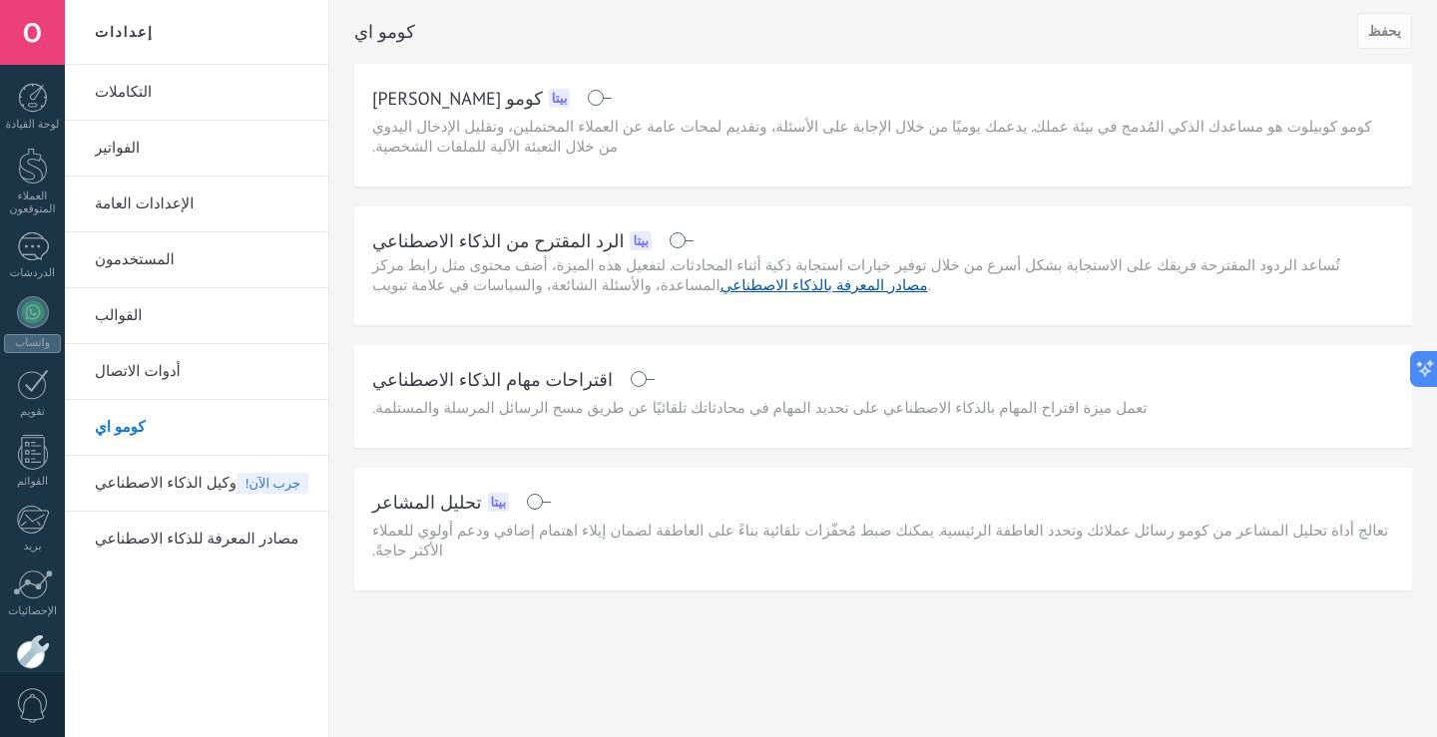
click at [186, 93] on link "التكاملات" at bounding box center [202, 93] width 214 height 56
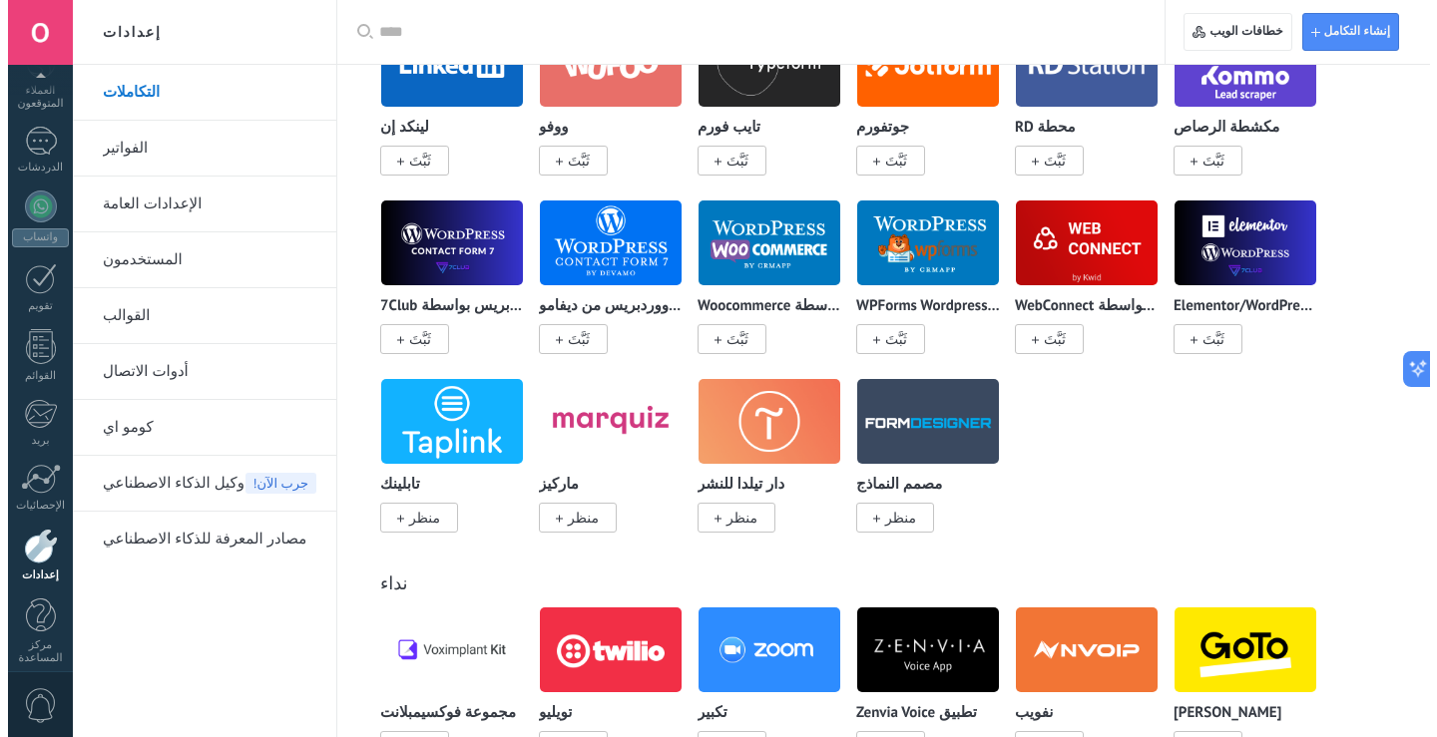
scroll to position [2295, 0]
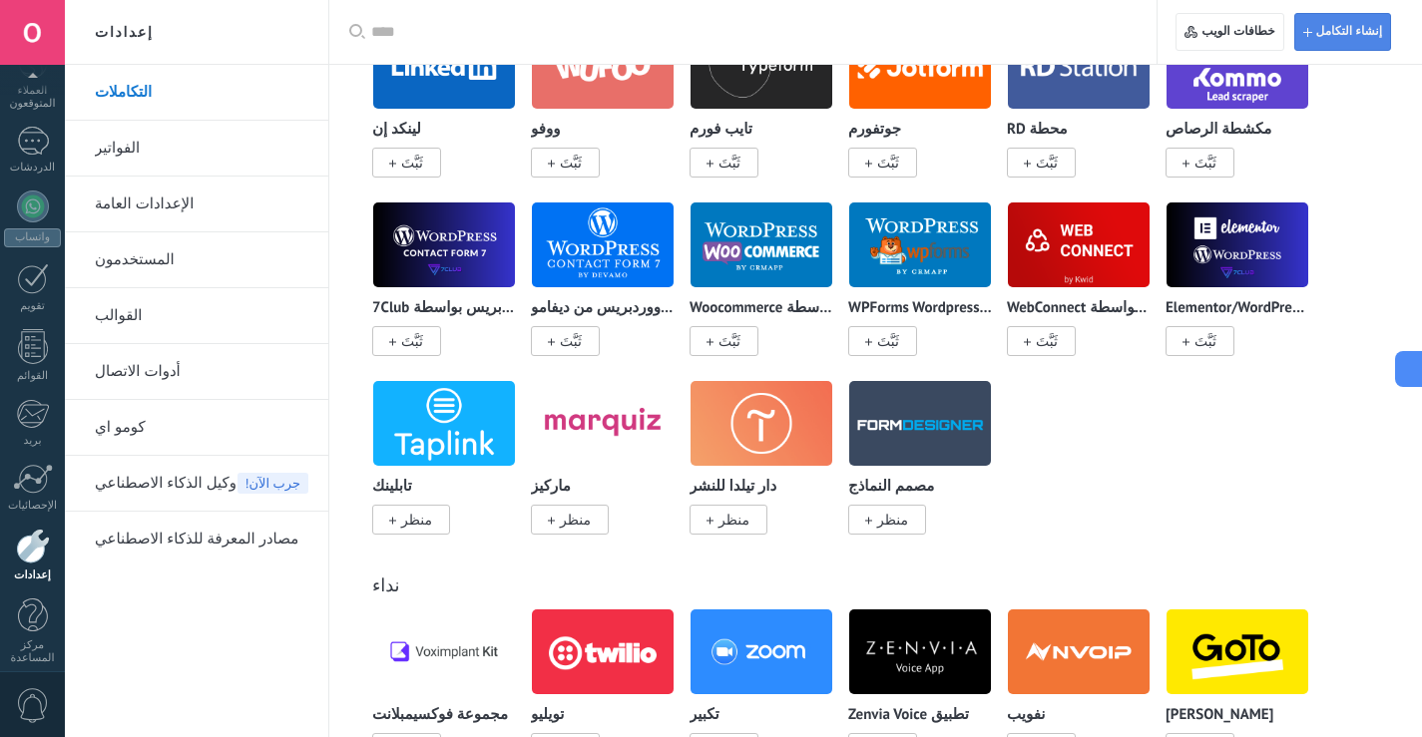
click at [1382, 20] on button "إنشاء التكامل" at bounding box center [1342, 32] width 97 height 38
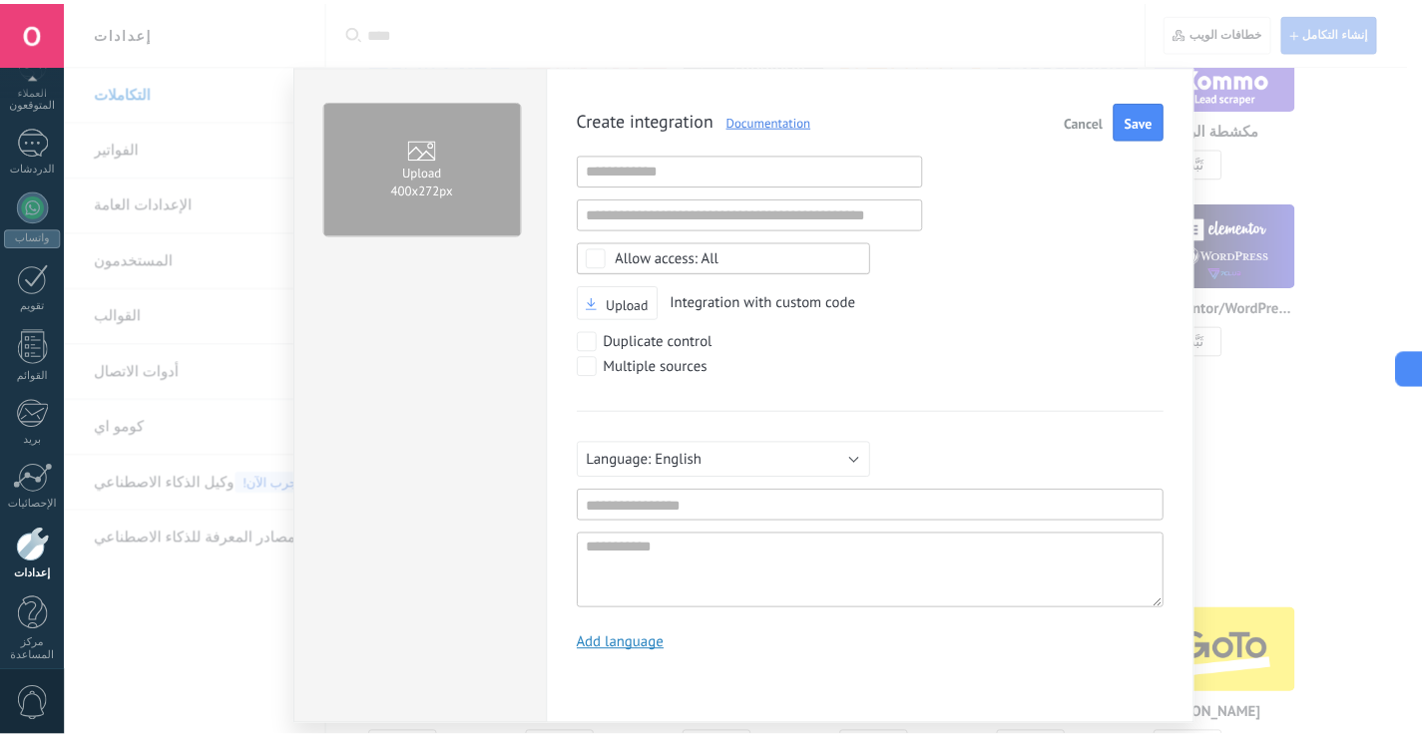
scroll to position [19, 0]
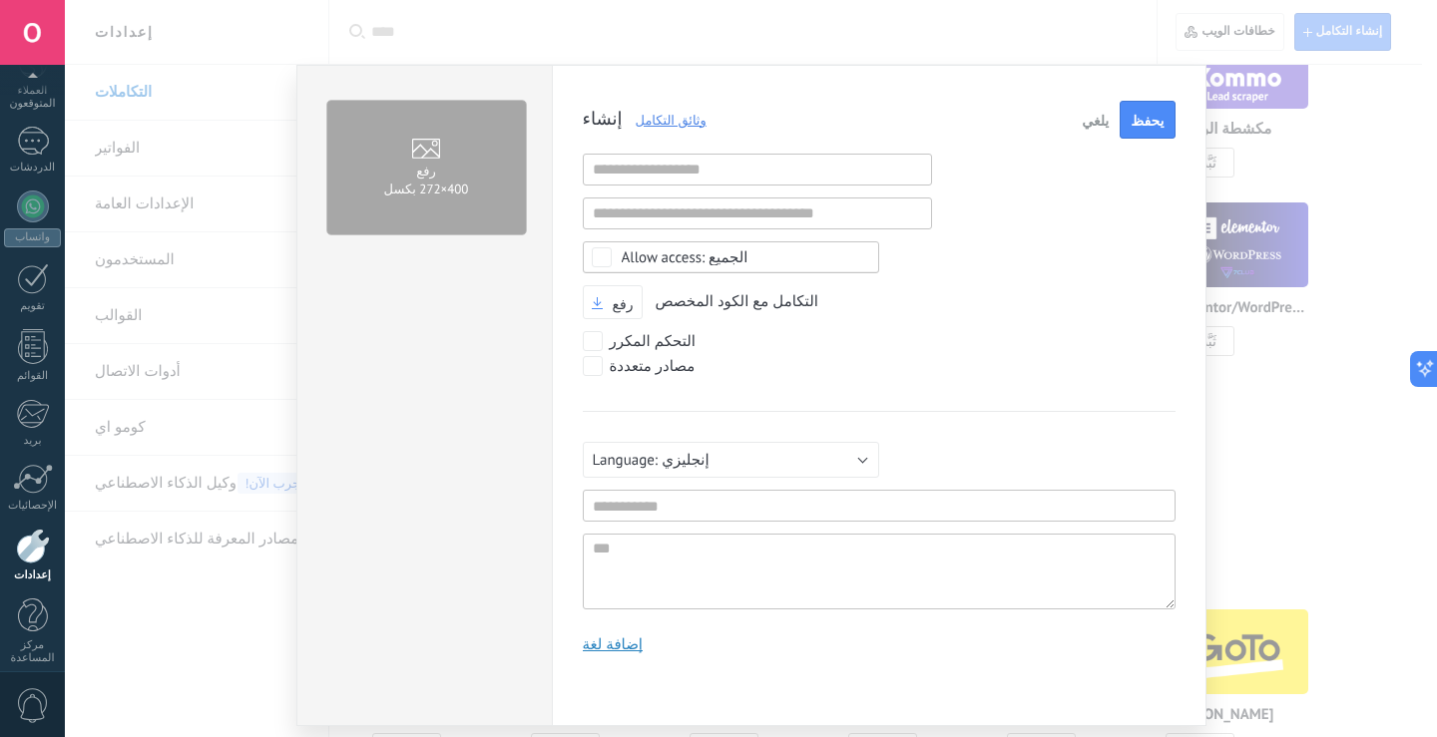
click at [677, 251] on div "الجميع" at bounding box center [685, 257] width 127 height 15
click at [677, 251] on font "لا تختار أي شيء" at bounding box center [668, 257] width 99 height 19
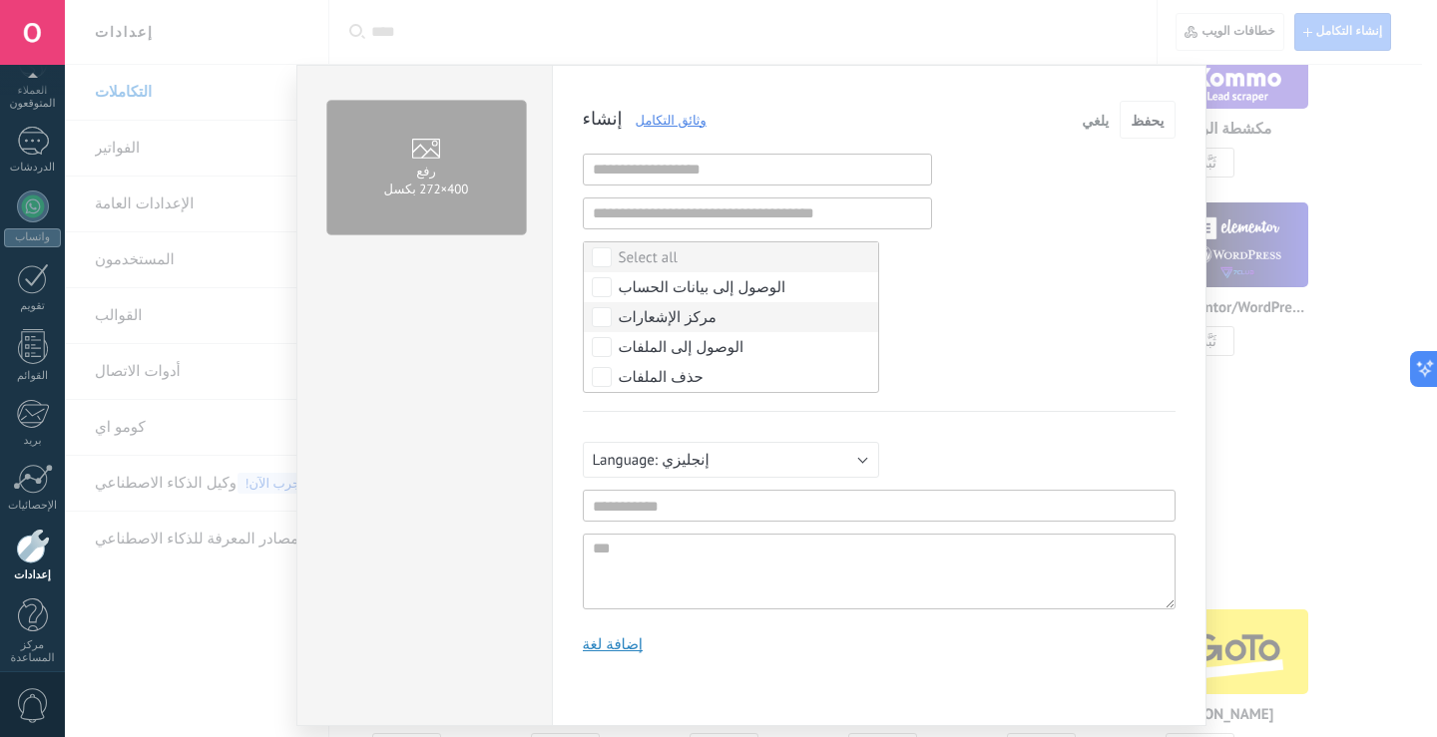
click at [1022, 358] on div "مصادر متعددة" at bounding box center [879, 368] width 593 height 25
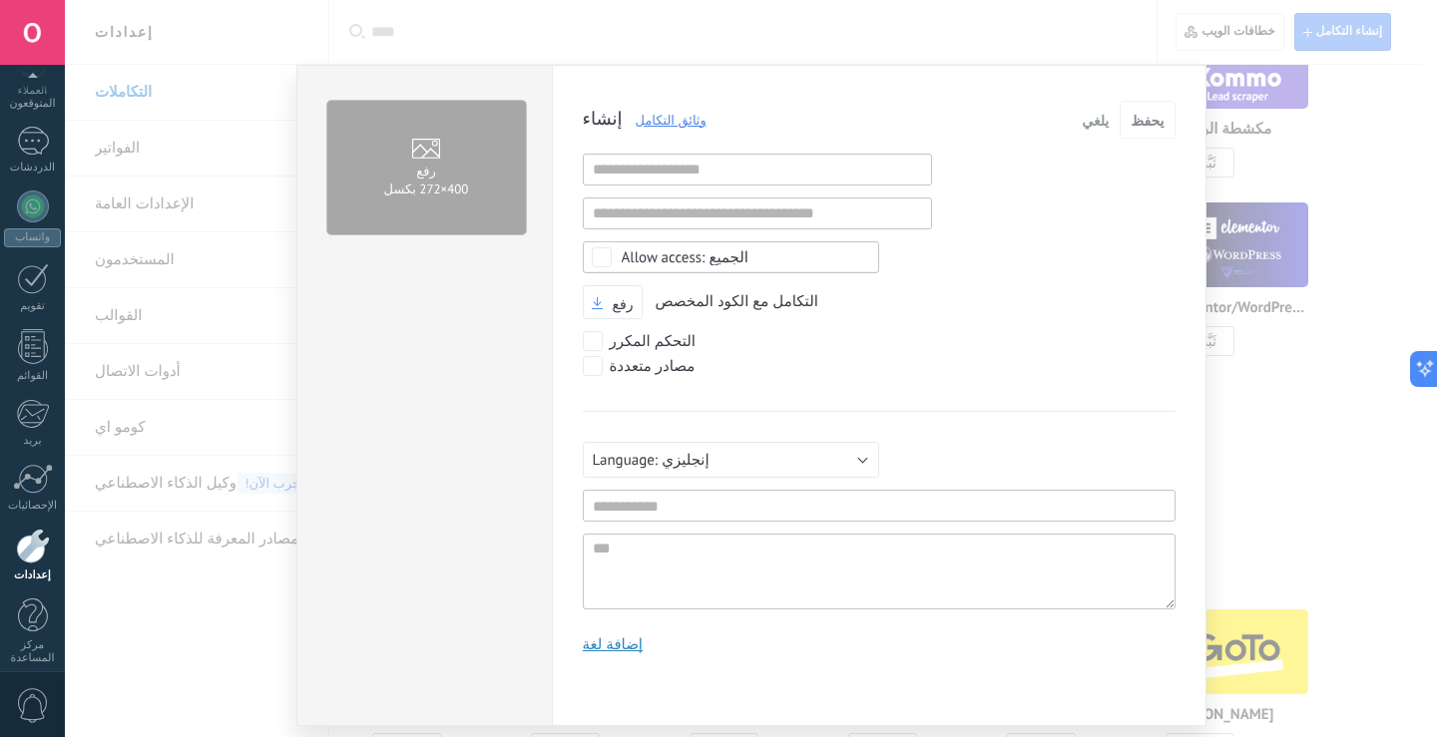
click at [1100, 118] on font "يلغي" at bounding box center [1095, 121] width 27 height 18
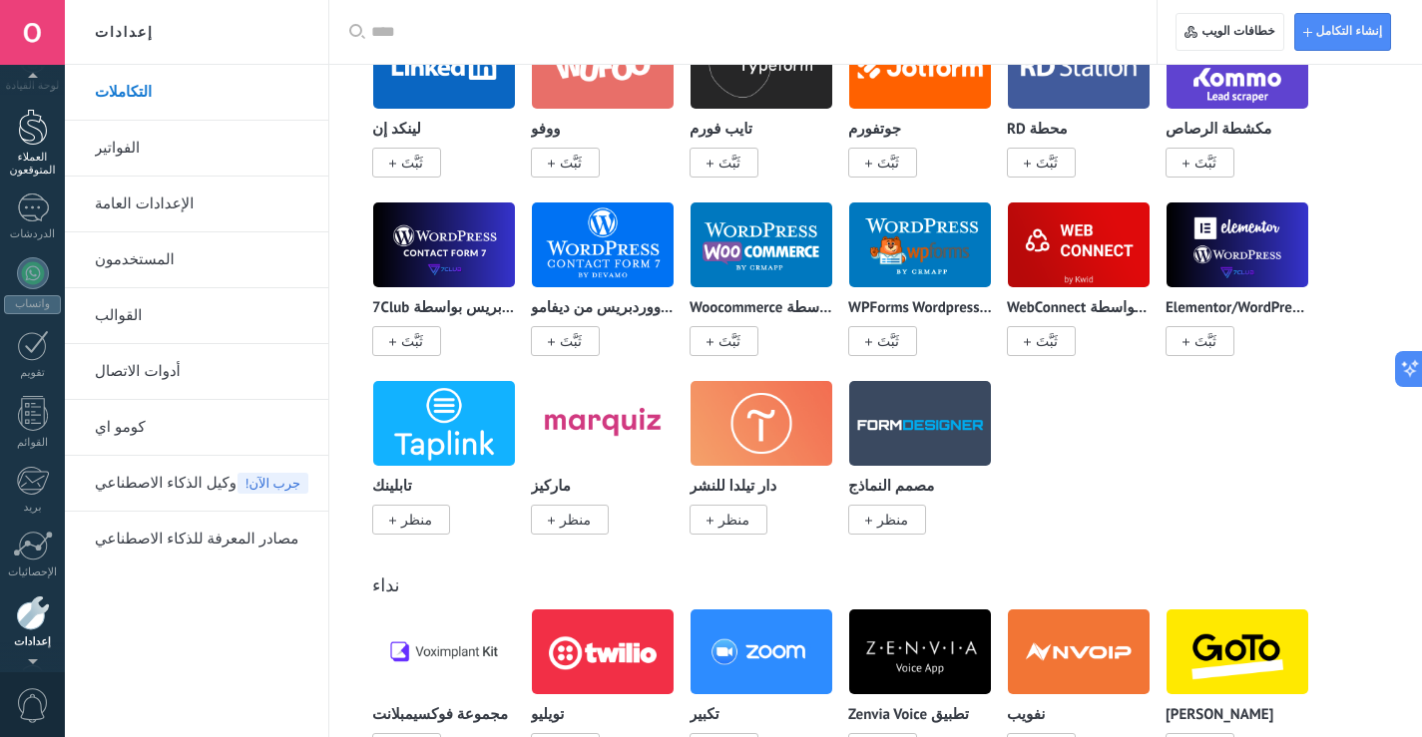
scroll to position [0, 0]
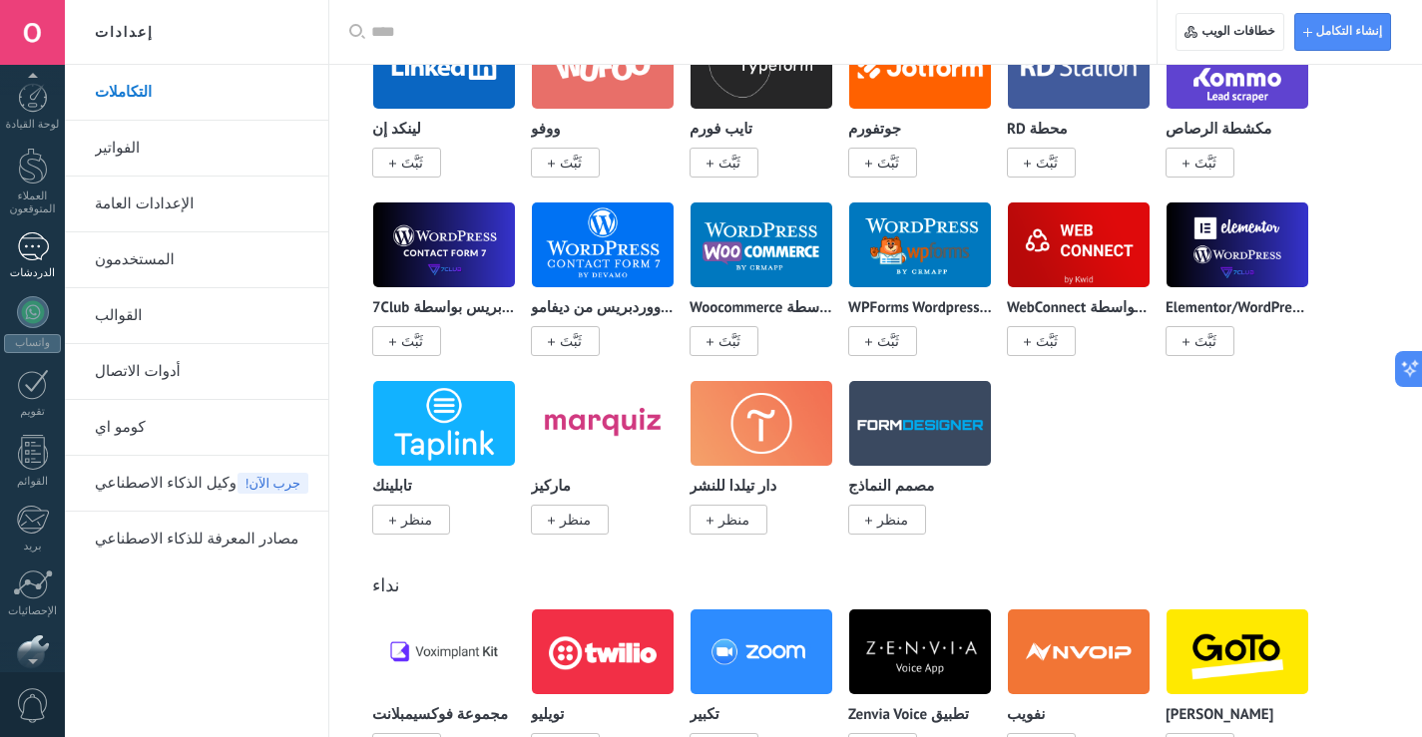
click at [19, 251] on div at bounding box center [33, 246] width 32 height 29
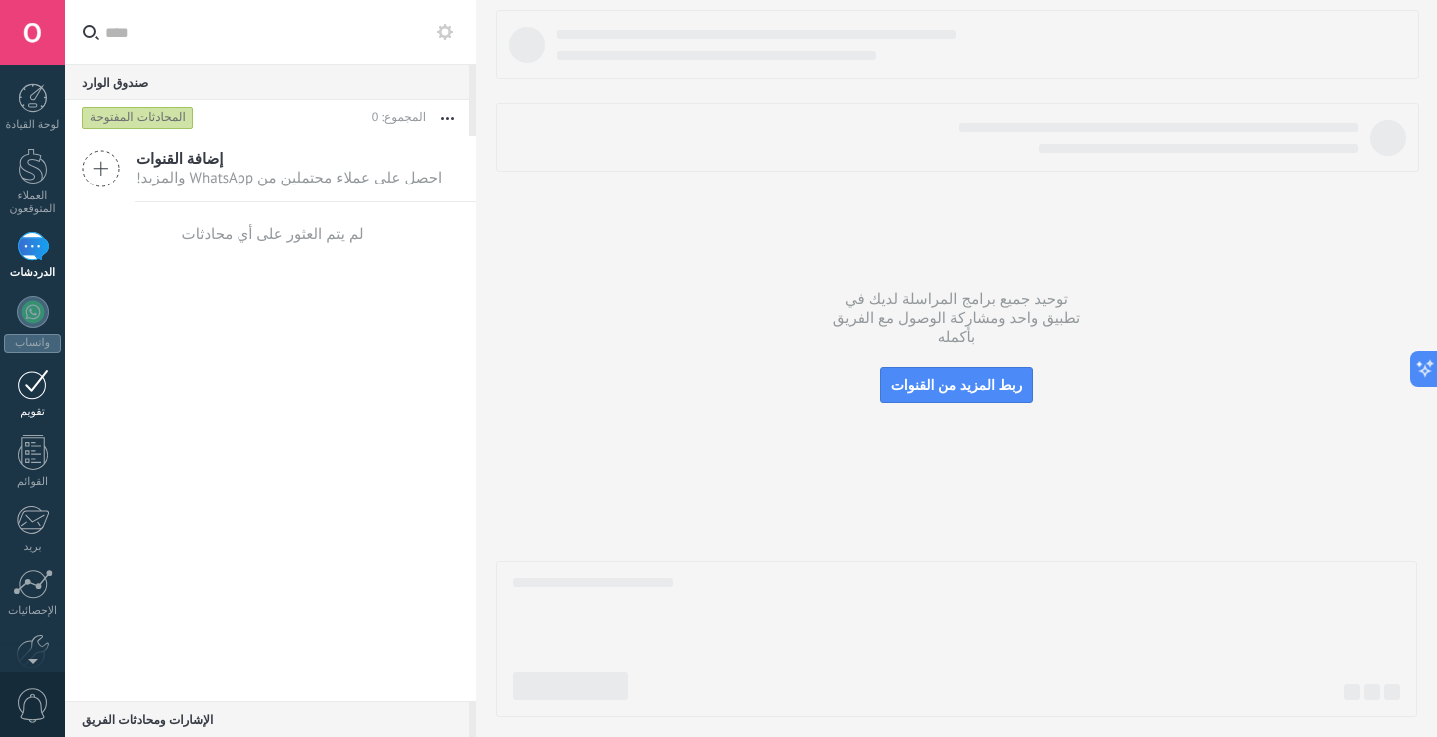
click at [32, 403] on link "تقويم" at bounding box center [32, 394] width 65 height 50
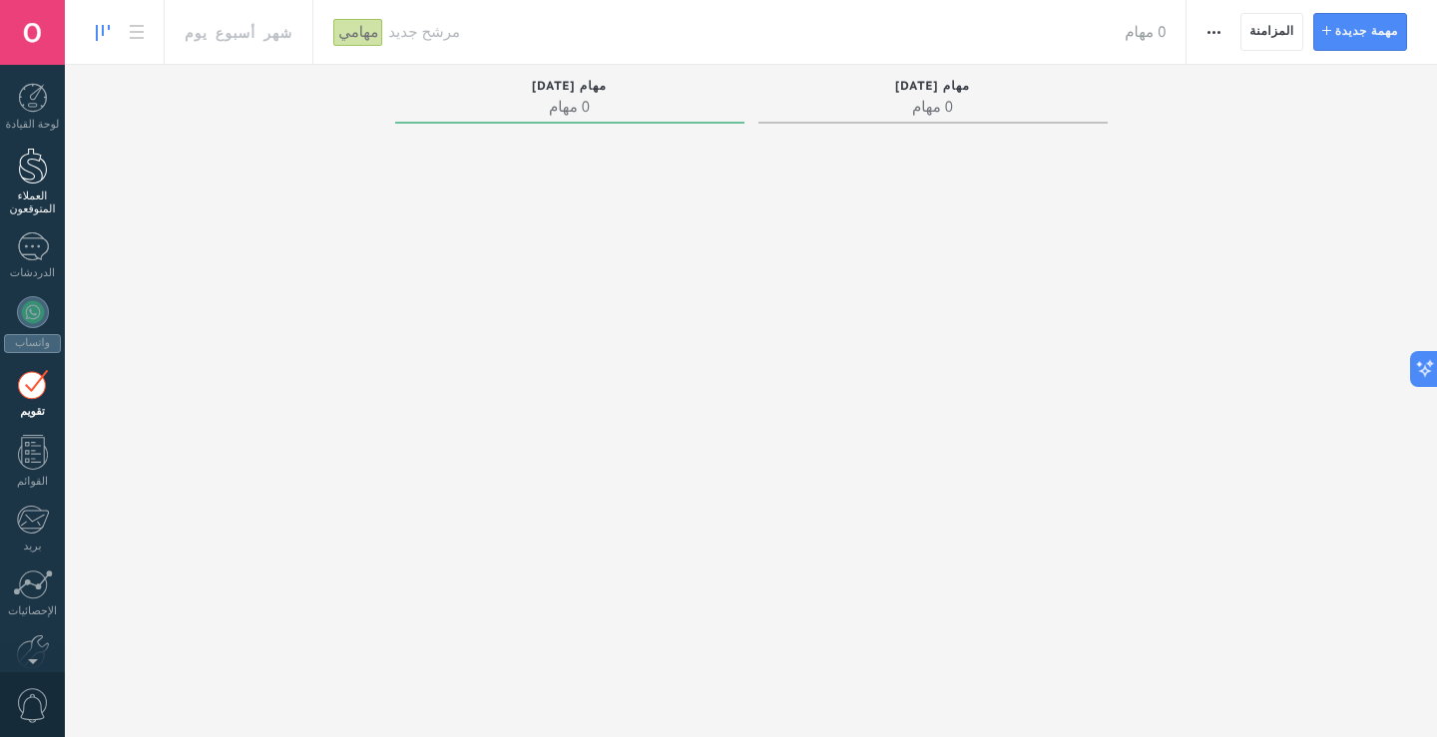
click at [30, 169] on div at bounding box center [33, 166] width 30 height 37
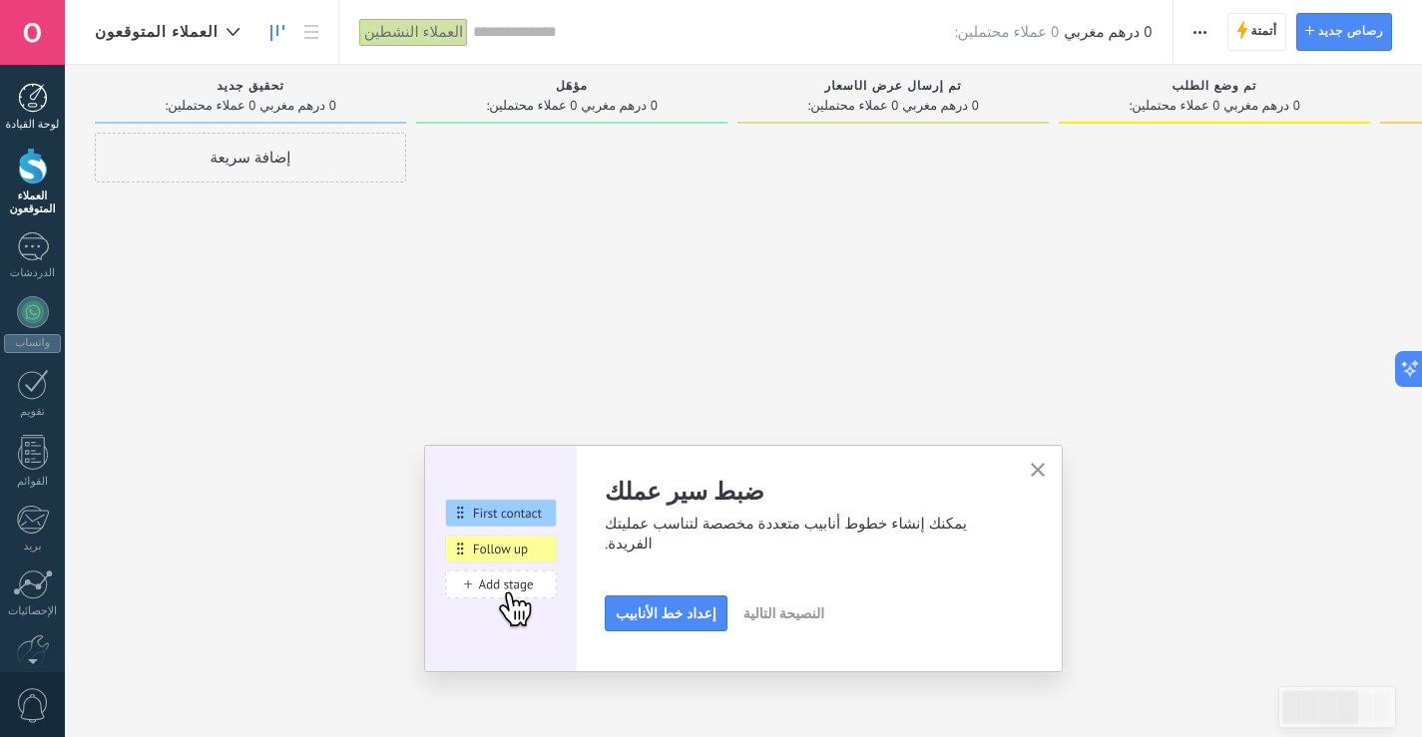
click at [25, 108] on div at bounding box center [33, 98] width 30 height 30
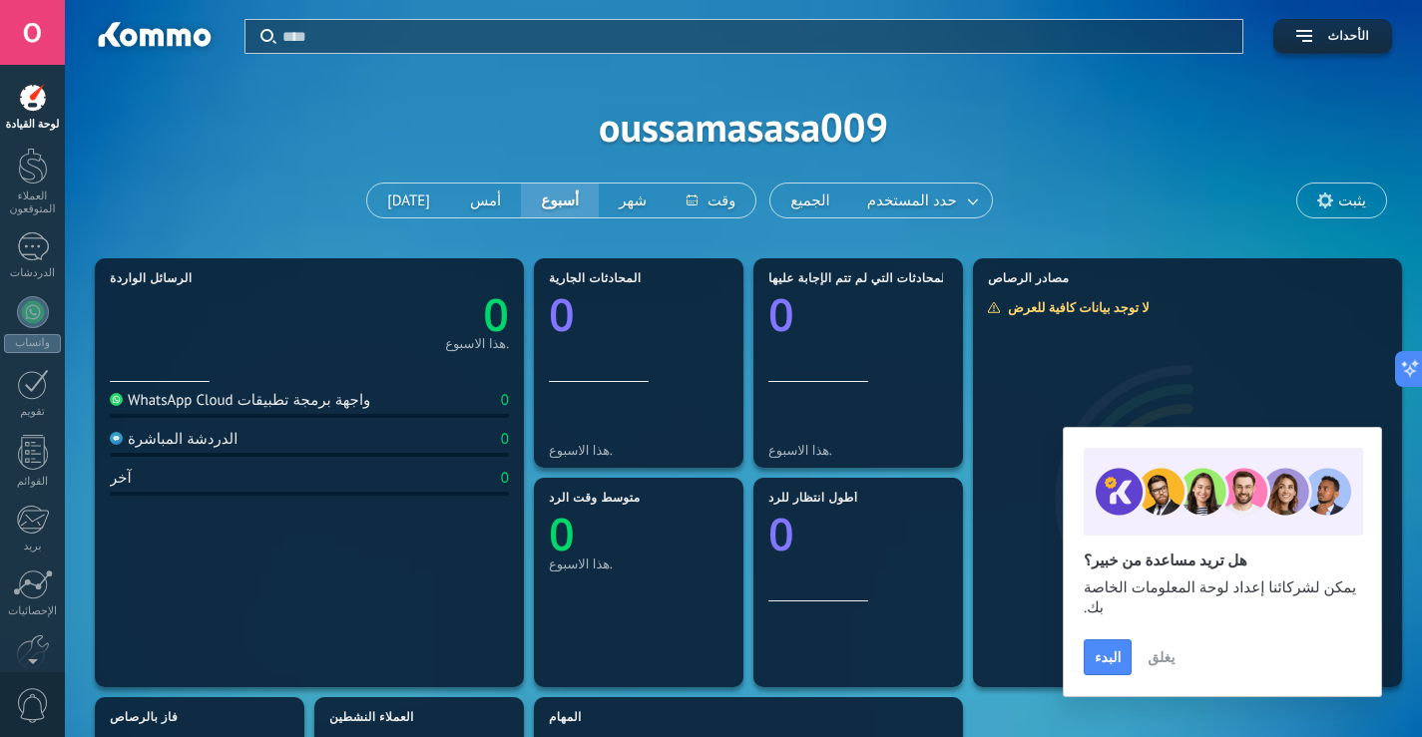
click at [153, 406] on font "واجهة برمجة تطبيقات WhatsApp Cloud" at bounding box center [249, 400] width 242 height 19
click at [28, 334] on div "واتساب" at bounding box center [32, 343] width 57 height 19
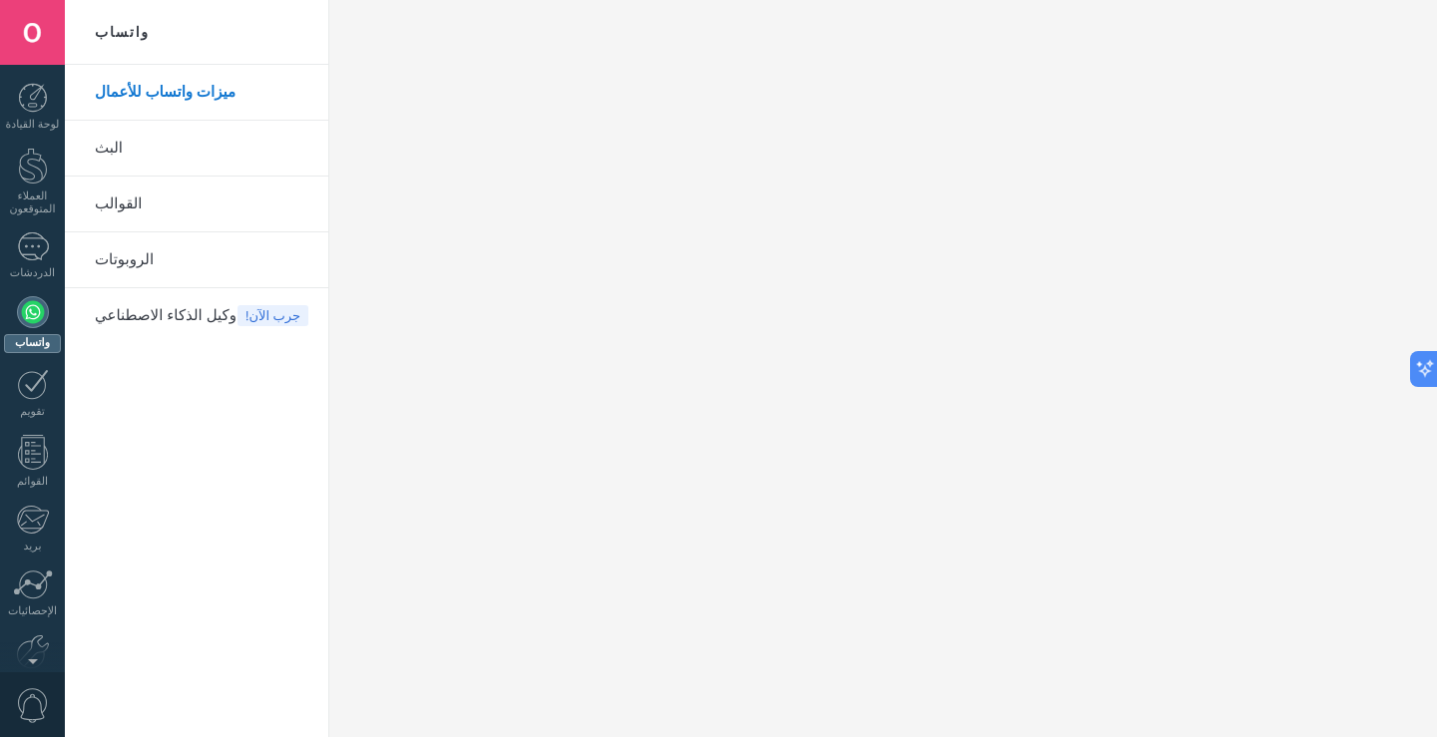
click at [167, 136] on link "البث" at bounding box center [202, 149] width 214 height 56
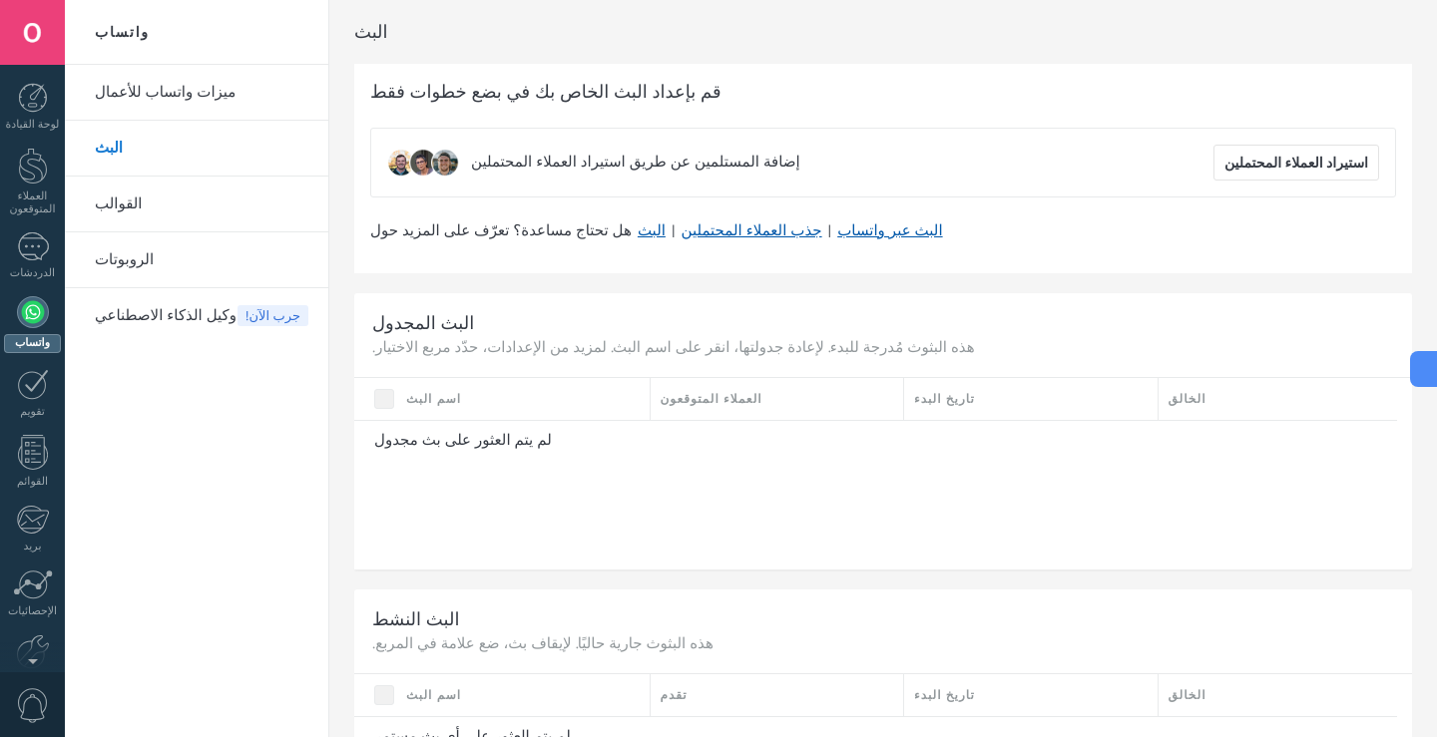
click at [172, 170] on link "البث" at bounding box center [202, 149] width 214 height 56
drag, startPoint x: 172, startPoint y: 180, endPoint x: 179, endPoint y: 196, distance: 17.4
click at [179, 196] on link "القوالب" at bounding box center [202, 205] width 214 height 56
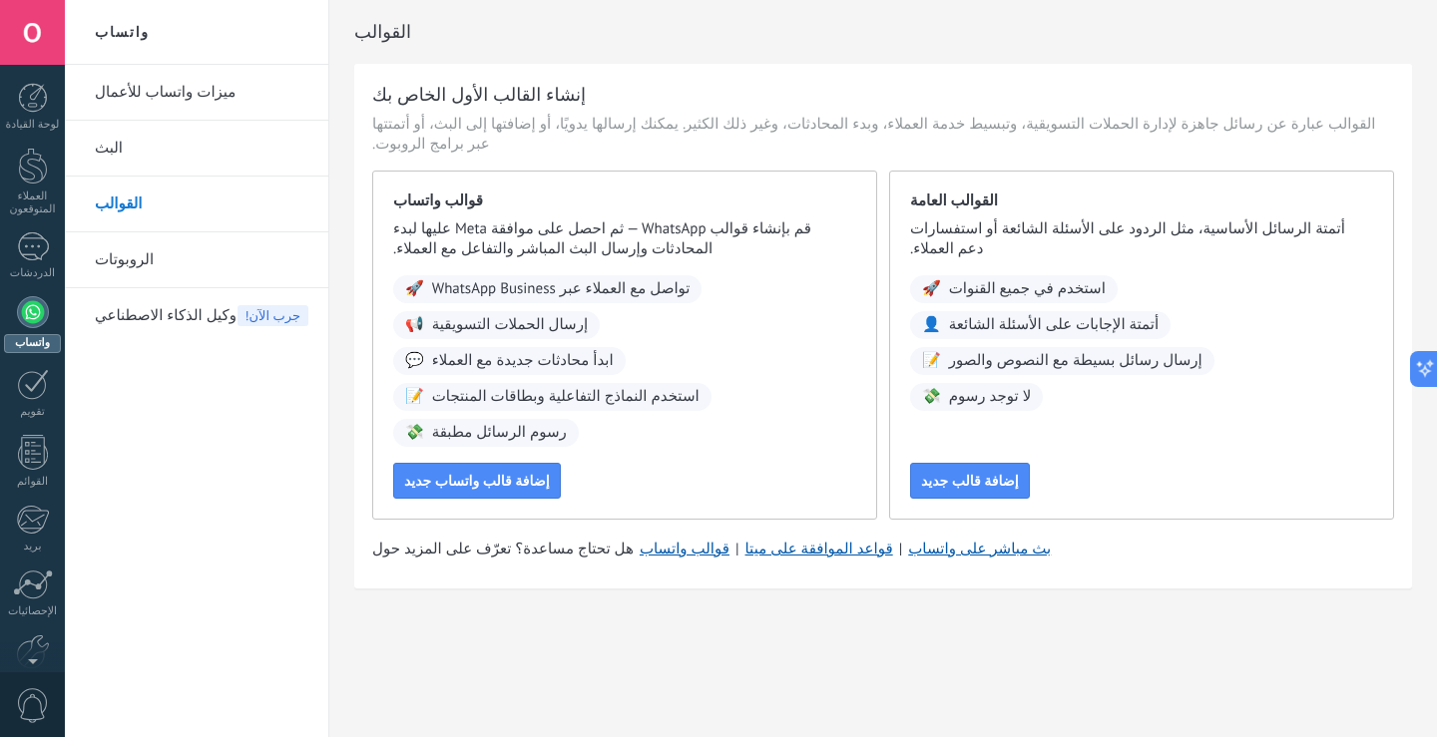
click at [186, 238] on link "الروبوتات" at bounding box center [202, 260] width 214 height 56
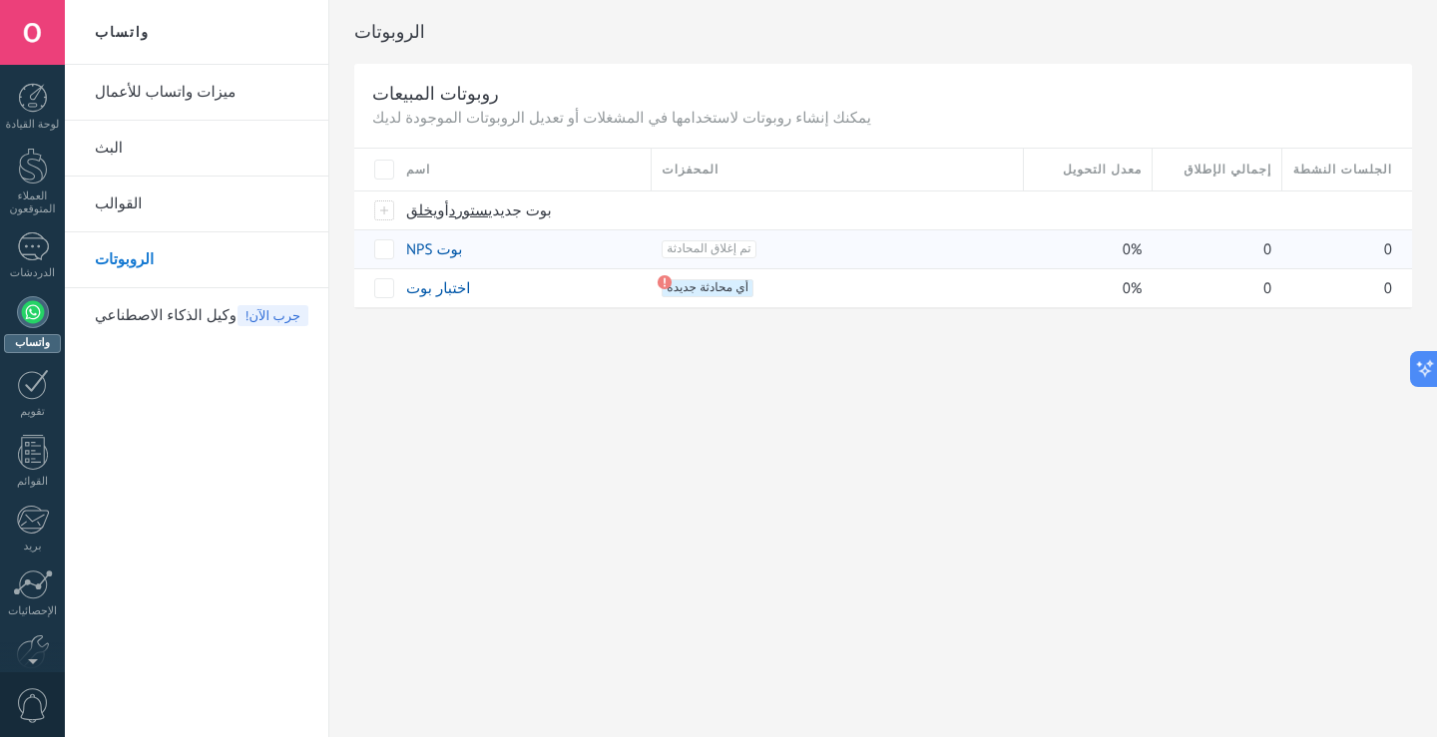
click at [695, 250] on span "تم إغلاق المحادثة +0" at bounding box center [709, 249] width 94 height 18
click at [472, 255] on span at bounding box center [473, 249] width 20 height 20
click at [753, 363] on div "الروبوتات روبوتات المبيعات يمكنك إنشاء روبوتات لاستخدامها في المشغلات أو تعديل …" at bounding box center [883, 368] width 1108 height 737
click at [425, 119] on font "يمكنك إنشاء روبوتات لاستخدامها في المشغلات أو تعديل الروبوتات الموجودة لديك" at bounding box center [621, 118] width 499 height 19
click at [690, 289] on span "أي محادثة جديدة +0" at bounding box center [708, 288] width 92 height 18
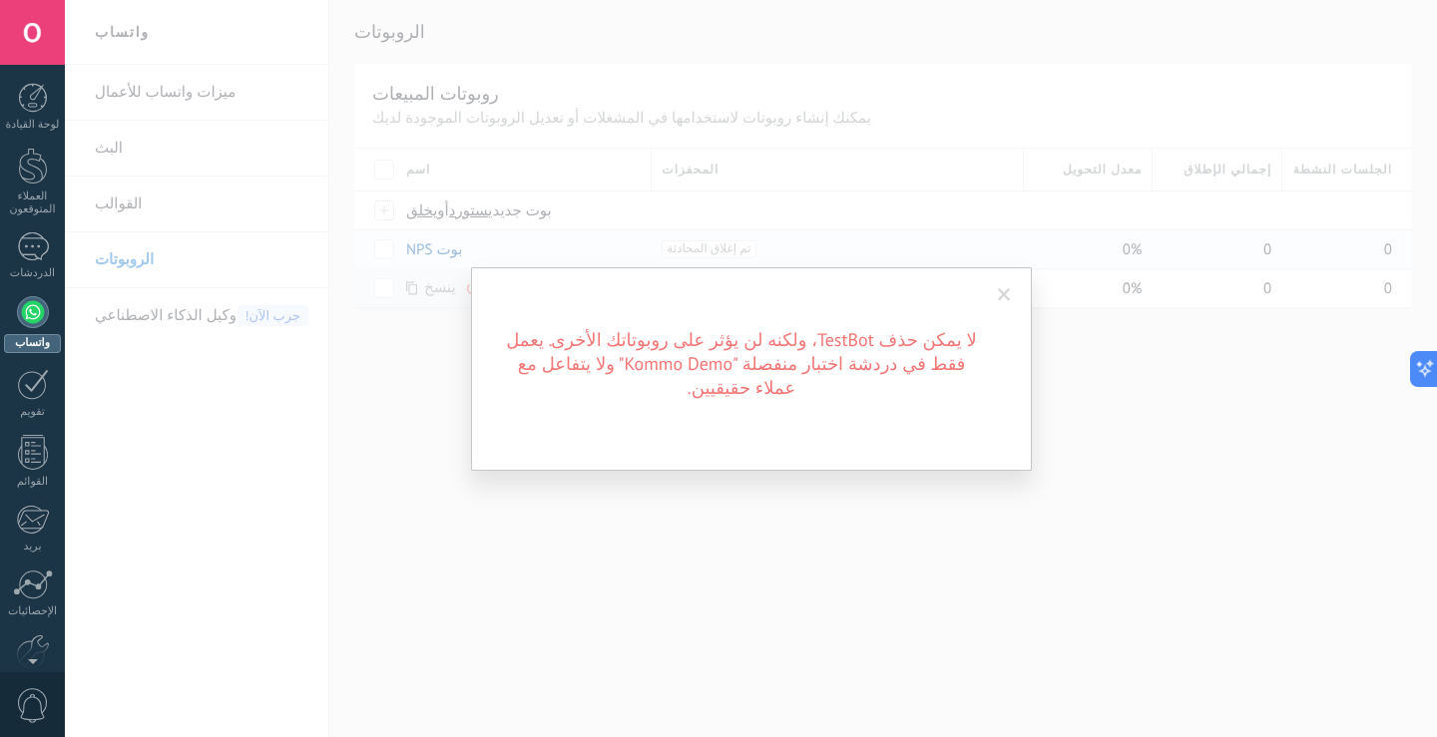
click at [957, 521] on div "لا يمكن حذف TestBot، ولكنه لن يؤثر على روبوتاتك الأخرى. يعمل فقط في دردشة اختبا…" at bounding box center [751, 368] width 1372 height 737
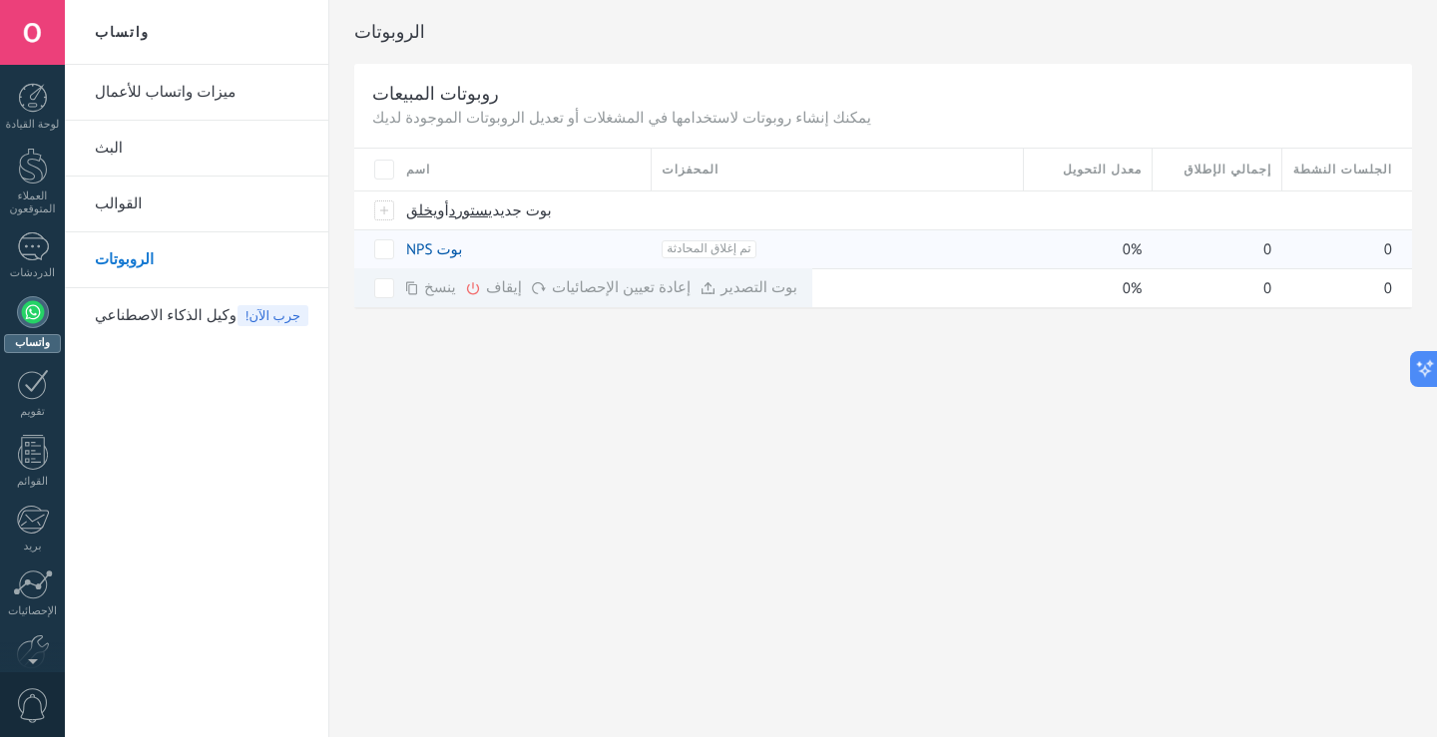
click at [408, 90] on font "روبوتات المبيعات" at bounding box center [435, 93] width 127 height 23
type textarea "***"
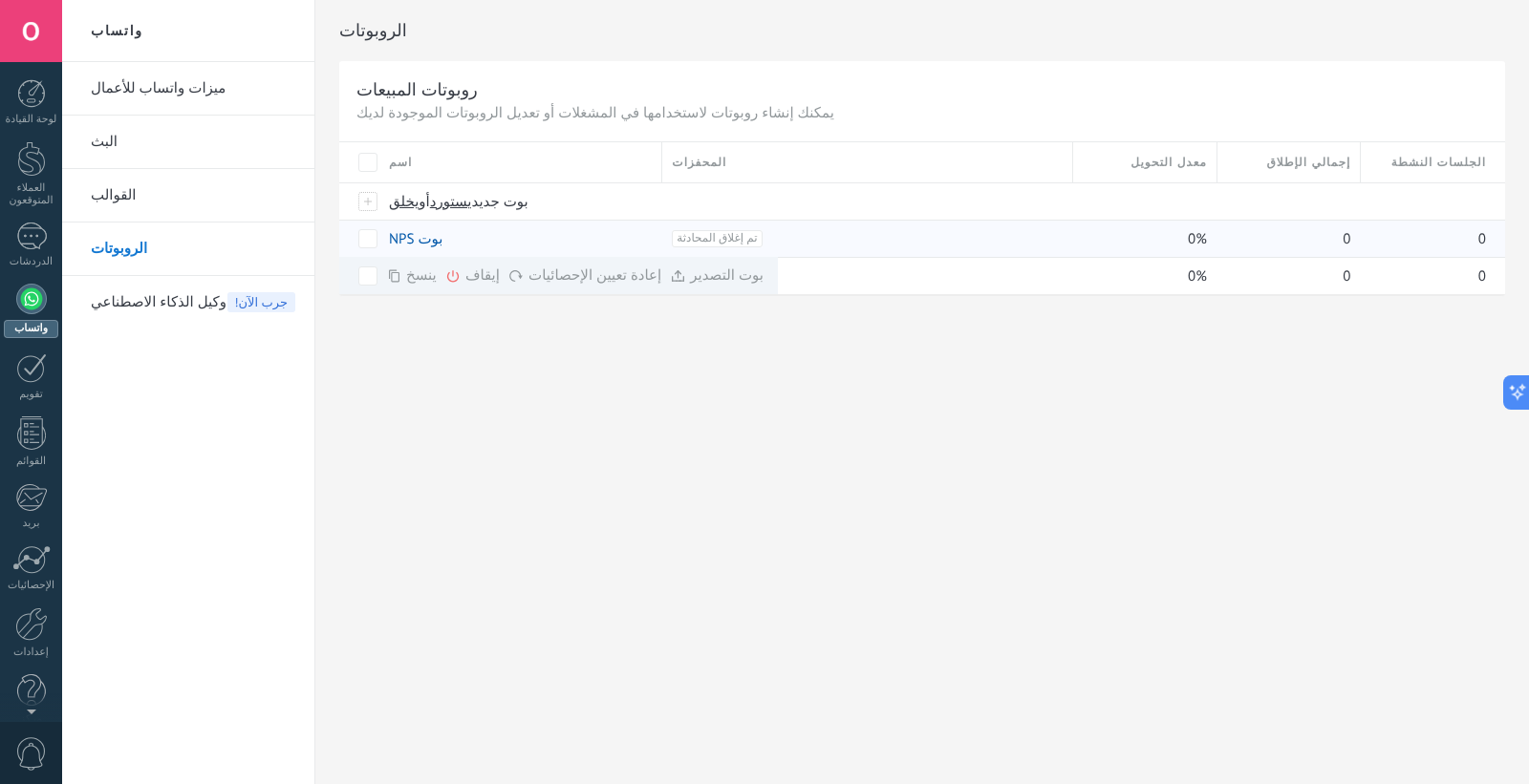
drag, startPoint x: 951, startPoint y: 3, endPoint x: 757, endPoint y: 447, distance: 484.5
click at [757, 447] on div "الروبوتات روبوتات المبيعات يمكنك إنشاء روبوتات لاستخدامها في المشغلات أو تعديل …" at bounding box center [921, 392] width 1213 height 784
click at [364, 202] on div at bounding box center [369, 202] width 21 height 17
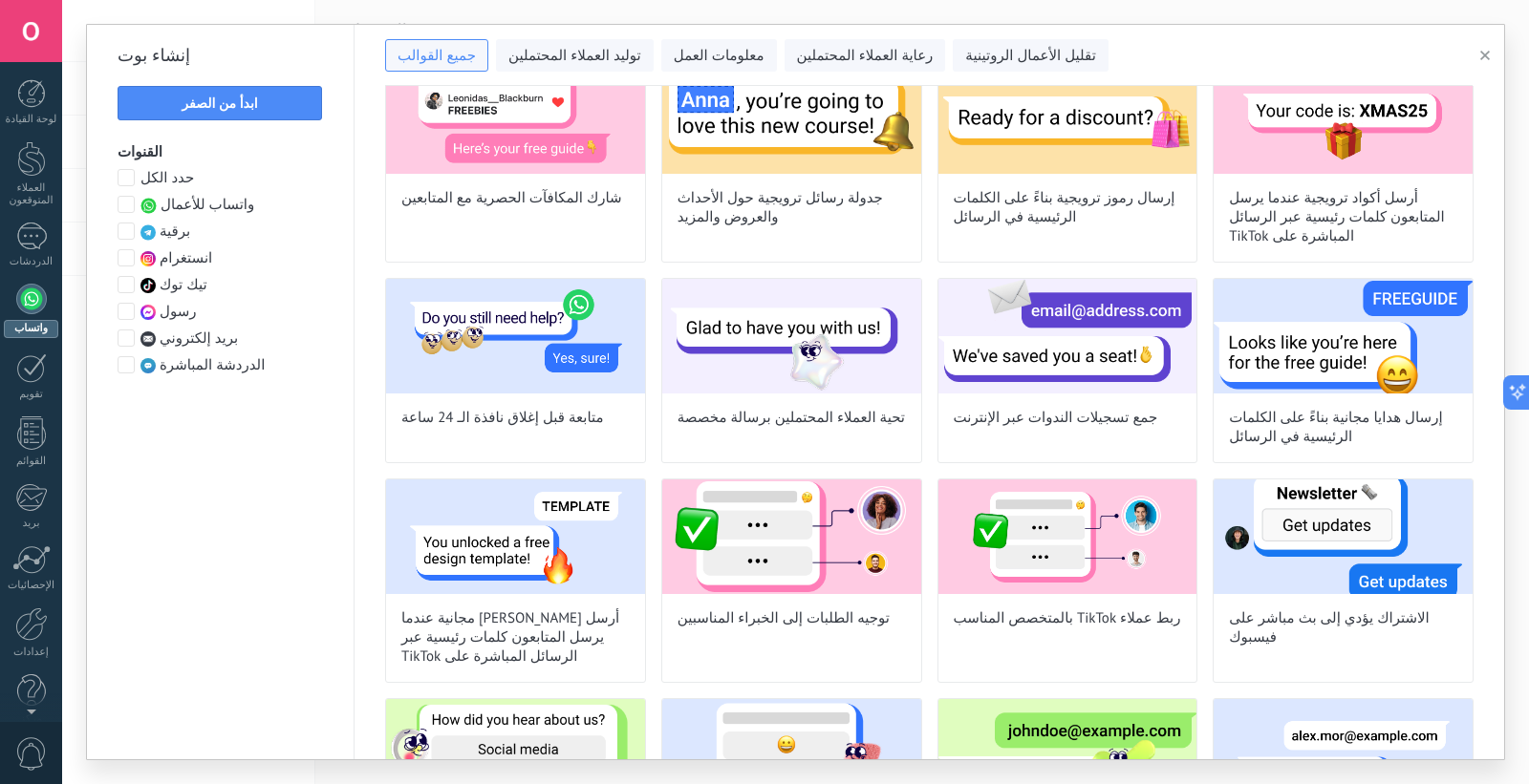
scroll to position [861, 0]
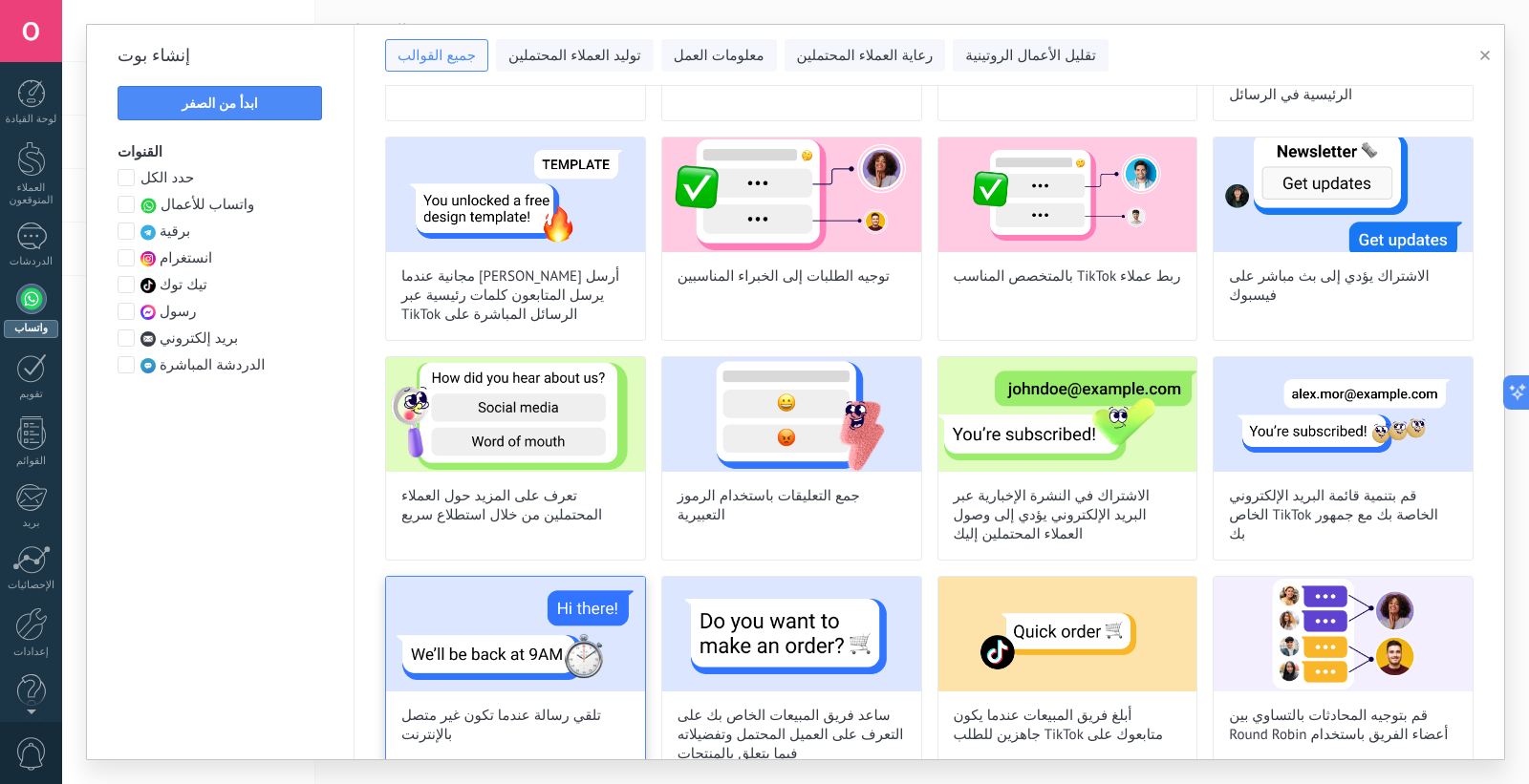
click at [526, 612] on img at bounding box center [515, 635] width 259 height 115
type input "**********"
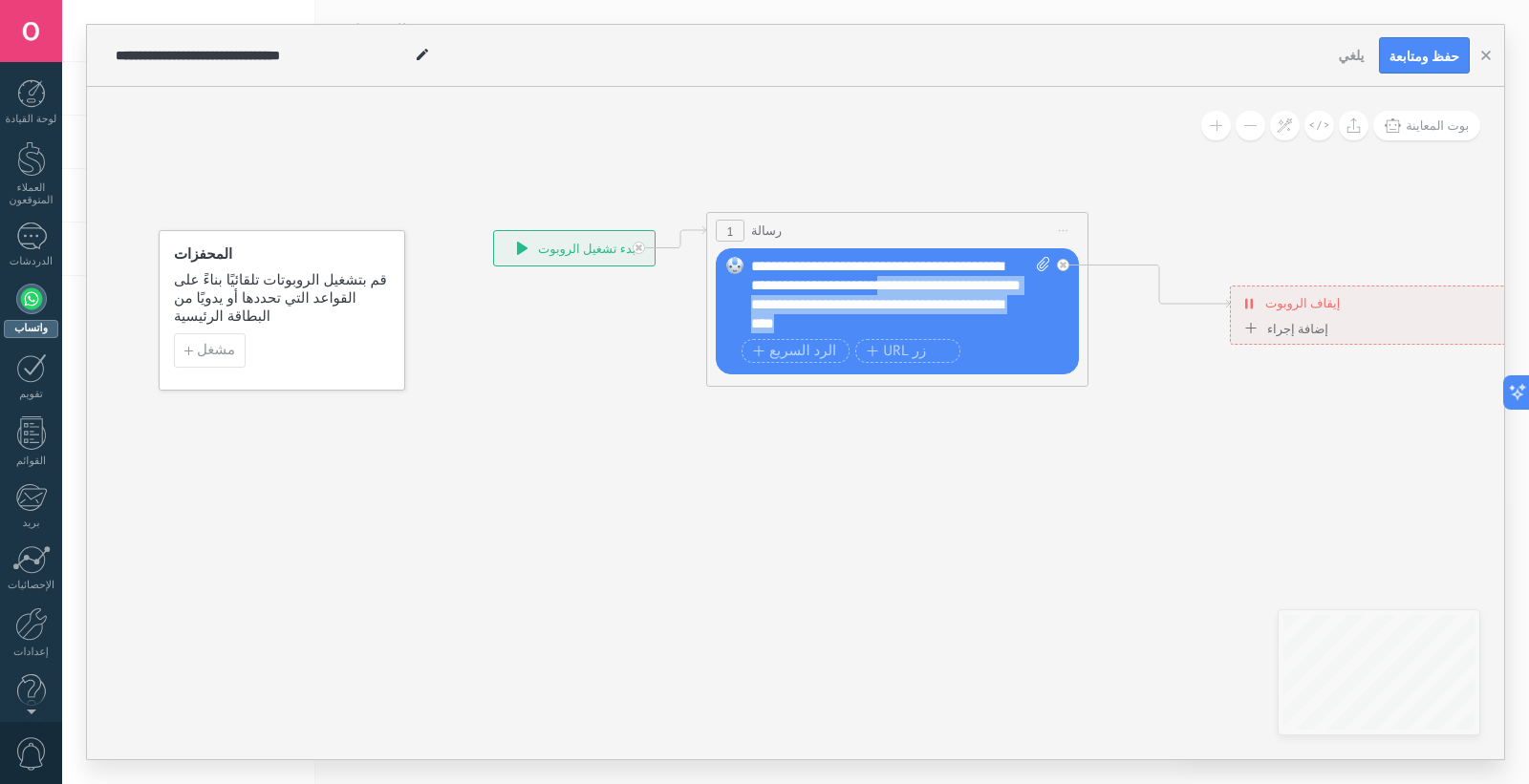
drag, startPoint x: 968, startPoint y: 328, endPoint x: 880, endPoint y: 293, distance: 94.7
click at [880, 293] on div "**********" at bounding box center [900, 295] width 299 height 77
click at [1016, 367] on div "الرد السريع زر URL" at bounding box center [894, 353] width 307 height 29
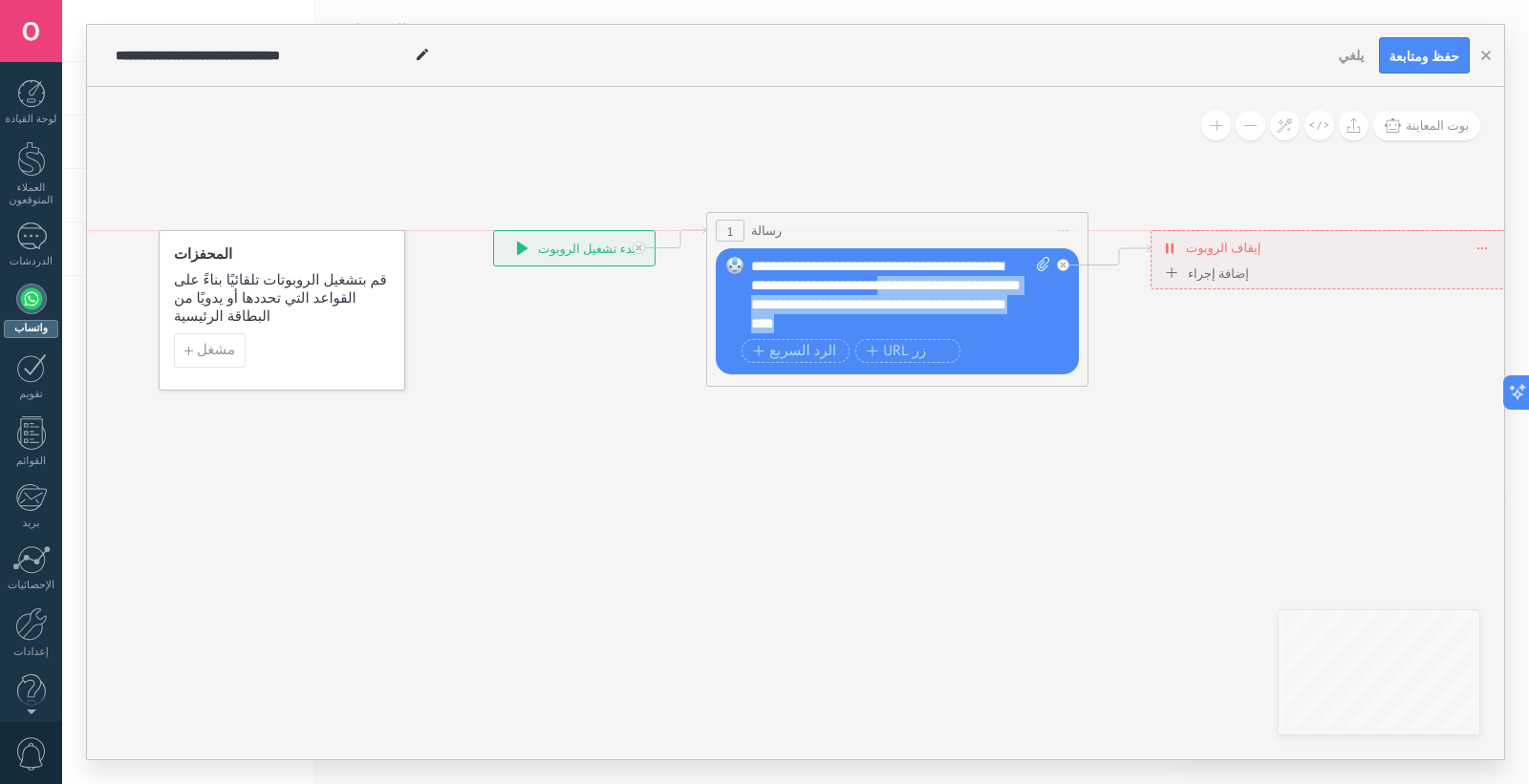
drag, startPoint x: 1315, startPoint y: 312, endPoint x: 1237, endPoint y: 263, distance: 92.1
click at [1237, 263] on div "إيقاف الروبوت ******** يمسح وضع علامة على إغلاق المحادثة وضع علامة على إغلاق ال…" at bounding box center [1328, 259] width 357 height 59
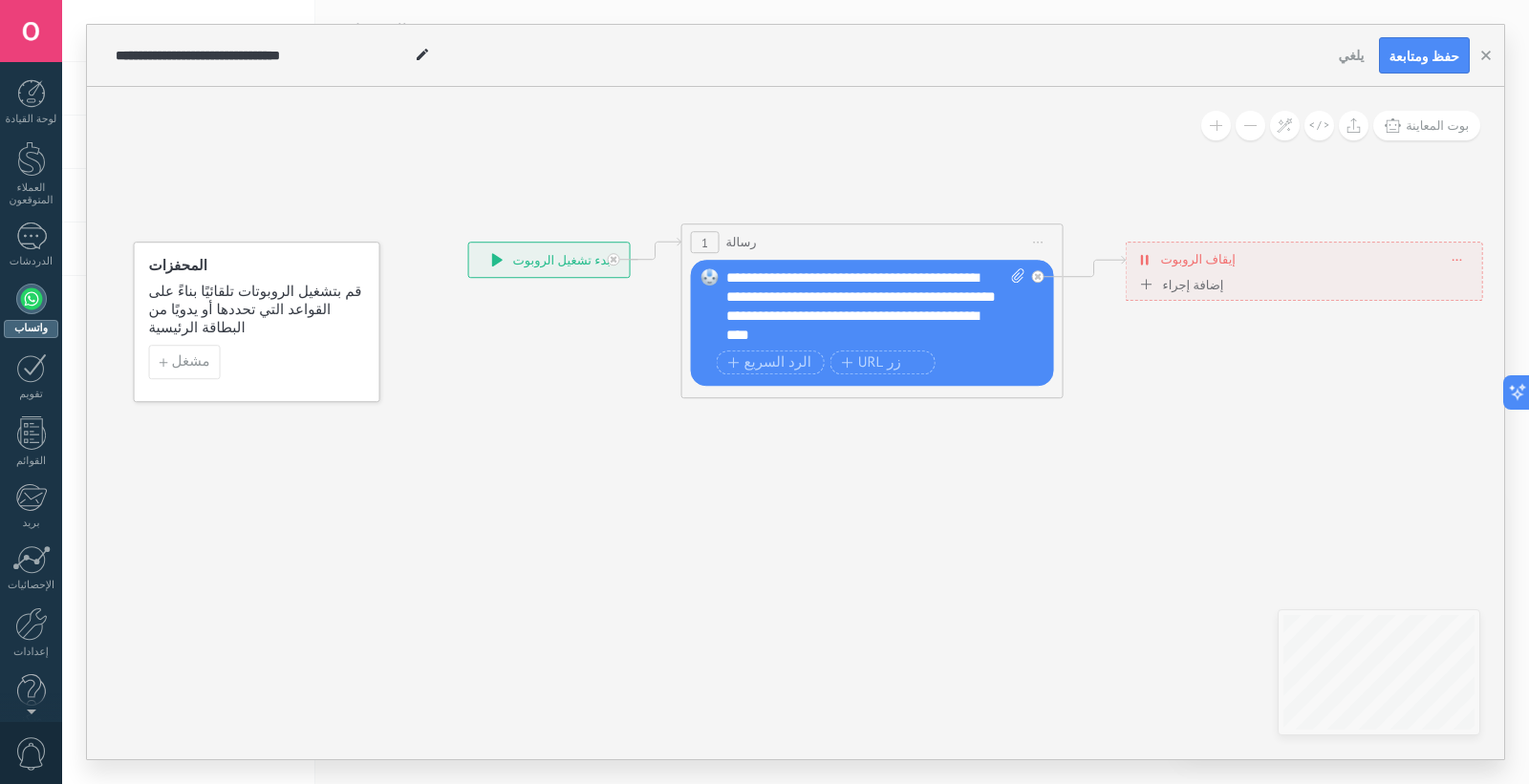
drag, startPoint x: 1034, startPoint y: 603, endPoint x: 1096, endPoint y: 595, distance: 62.5
click at [1096, 595] on icon at bounding box center [976, 311] width 1970 height 1130
click at [185, 352] on font "مشغل" at bounding box center [191, 361] width 38 height 18
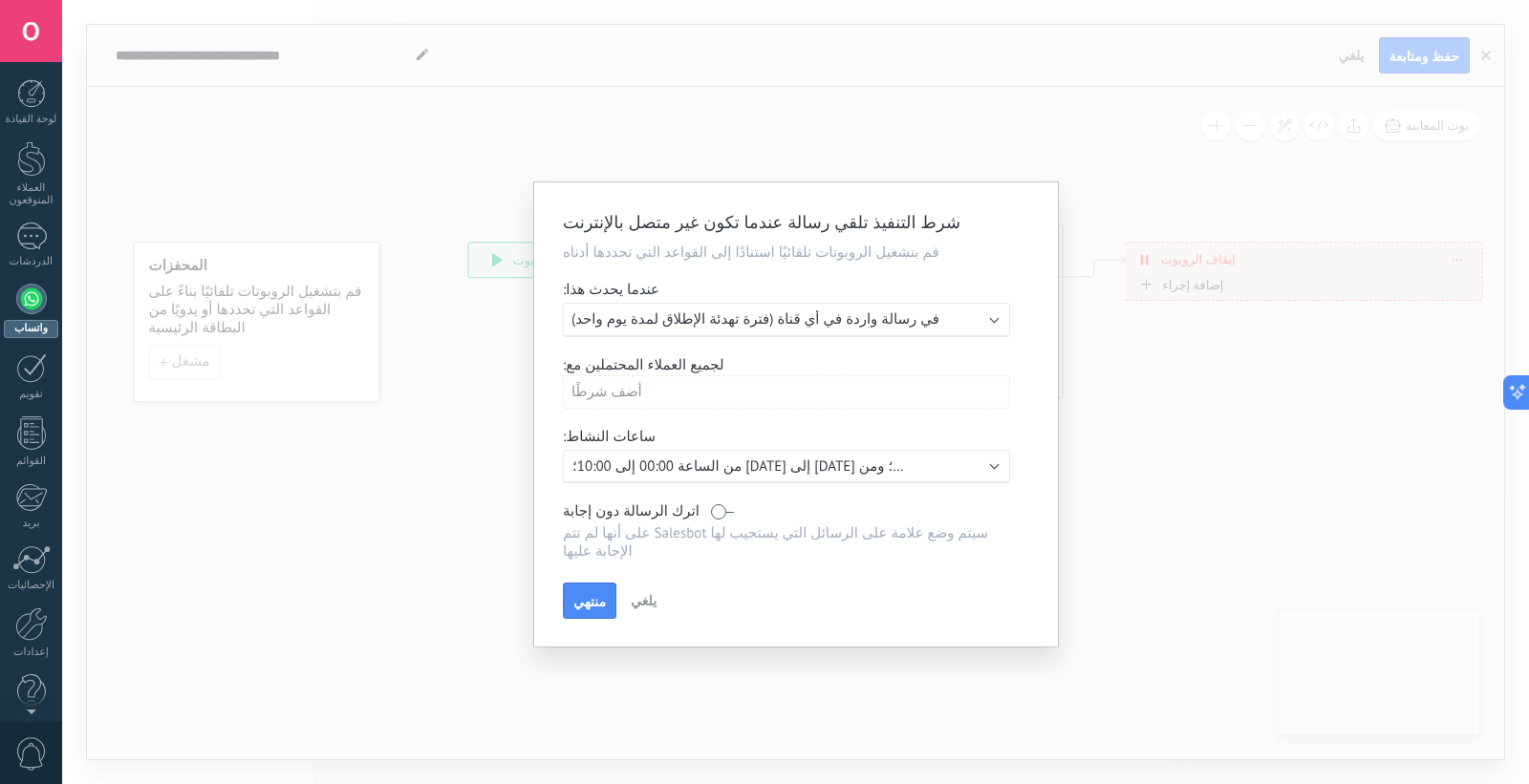
click at [644, 593] on button "يلغي" at bounding box center [643, 601] width 41 height 29
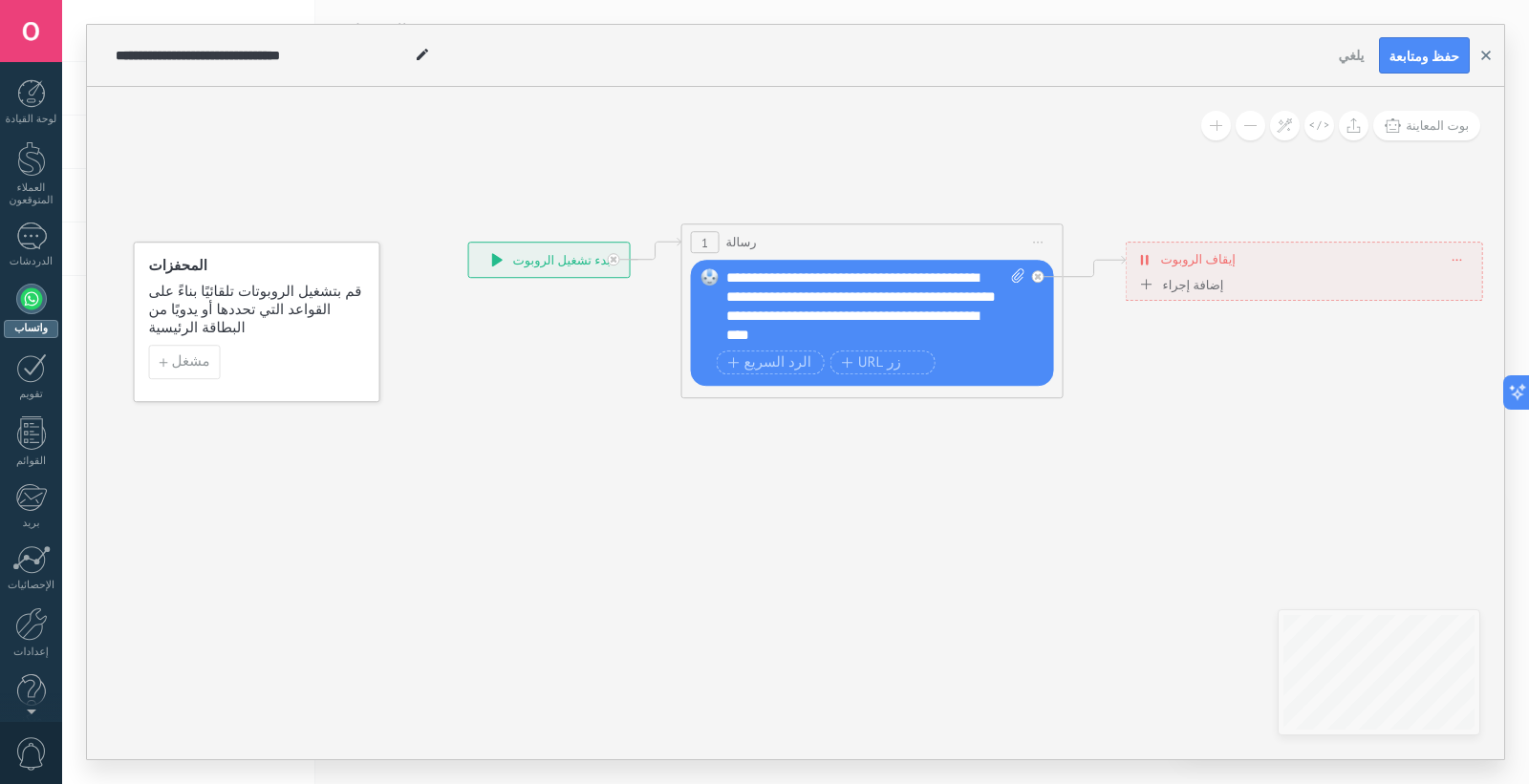
click at [1360, 59] on icon "button" at bounding box center [1486, 56] width 10 height 10
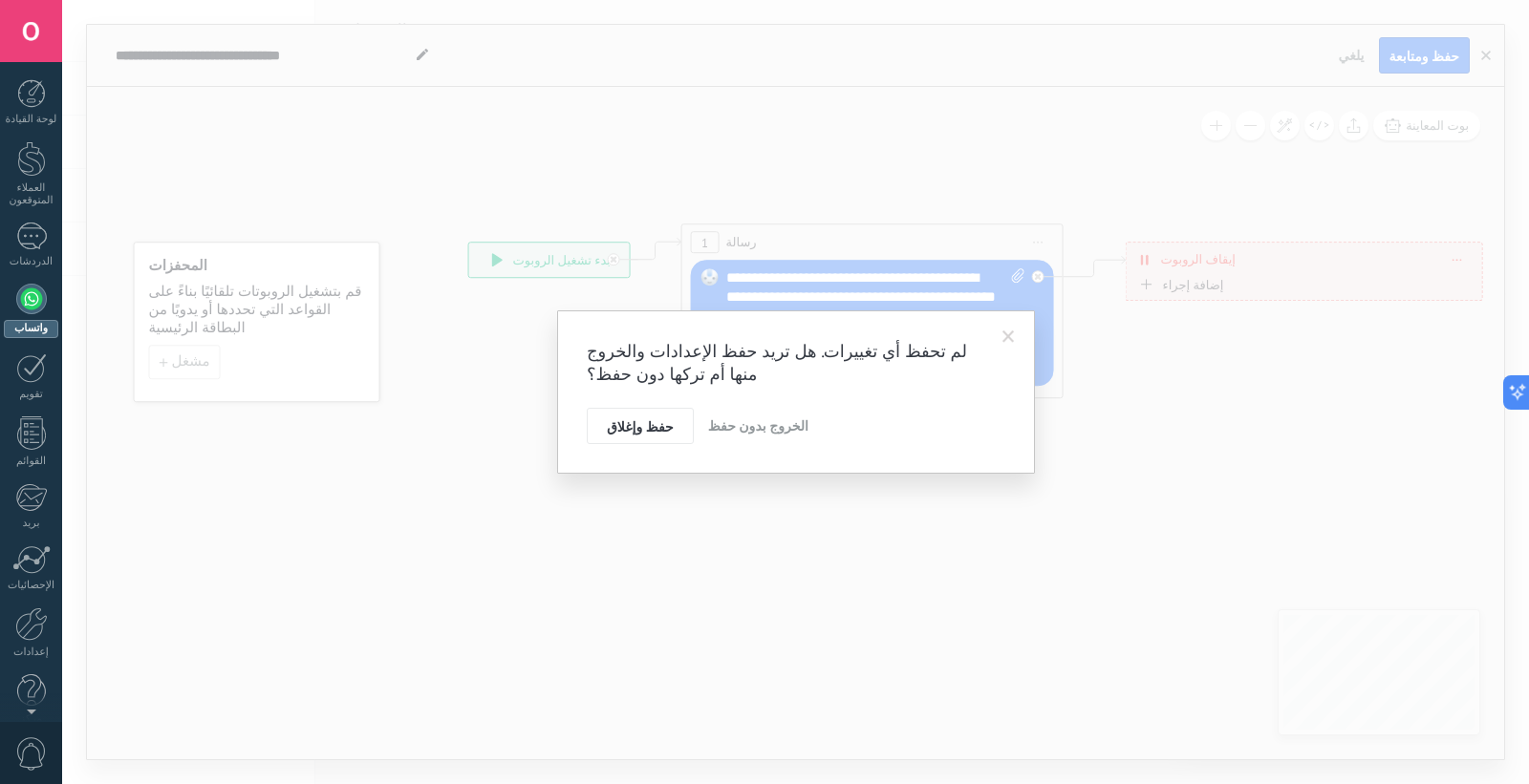
click at [733, 414] on button "الخروج بدون حفظ" at bounding box center [757, 426] width 116 height 36
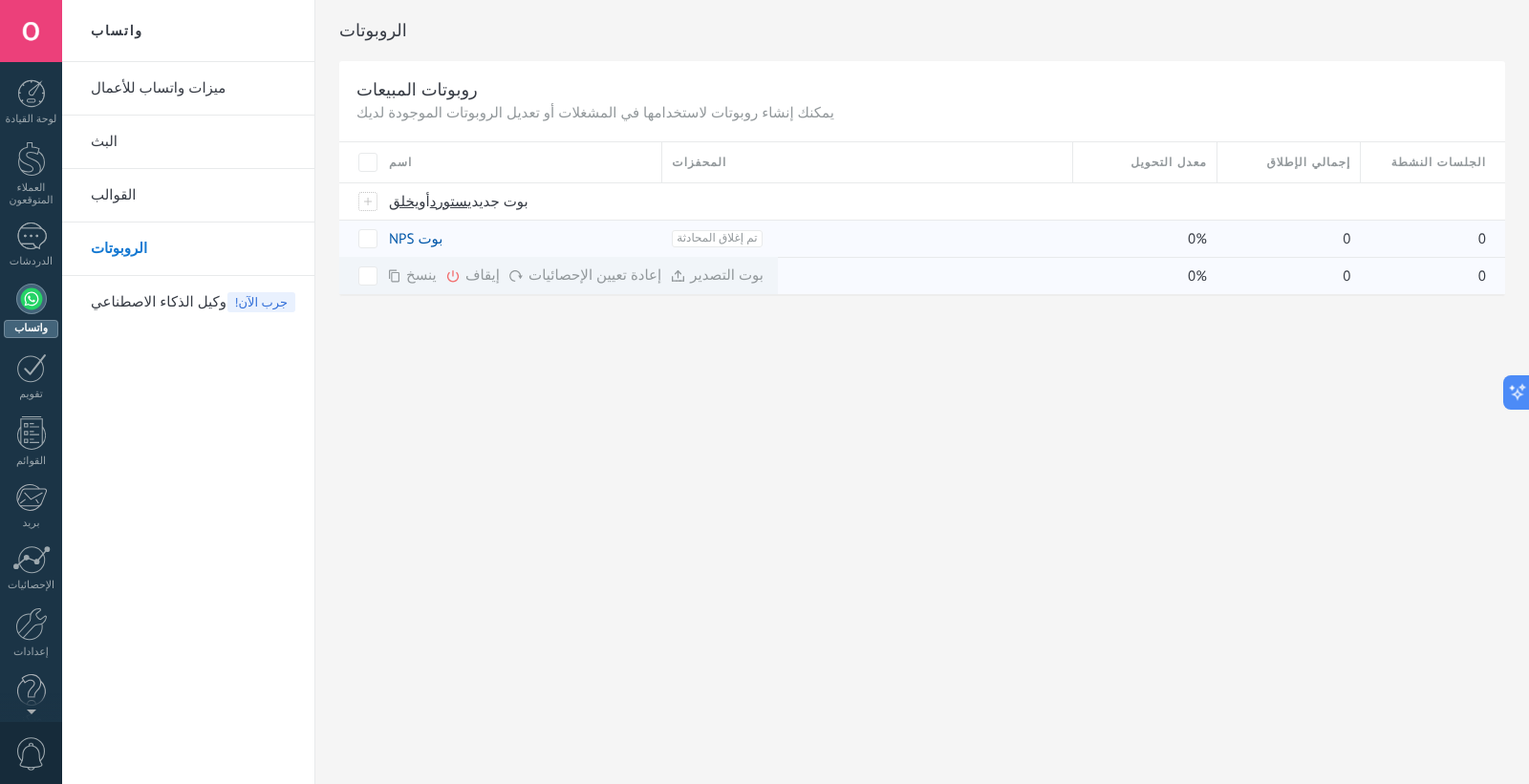
click at [445, 272] on icon at bounding box center [453, 276] width 15 height 15
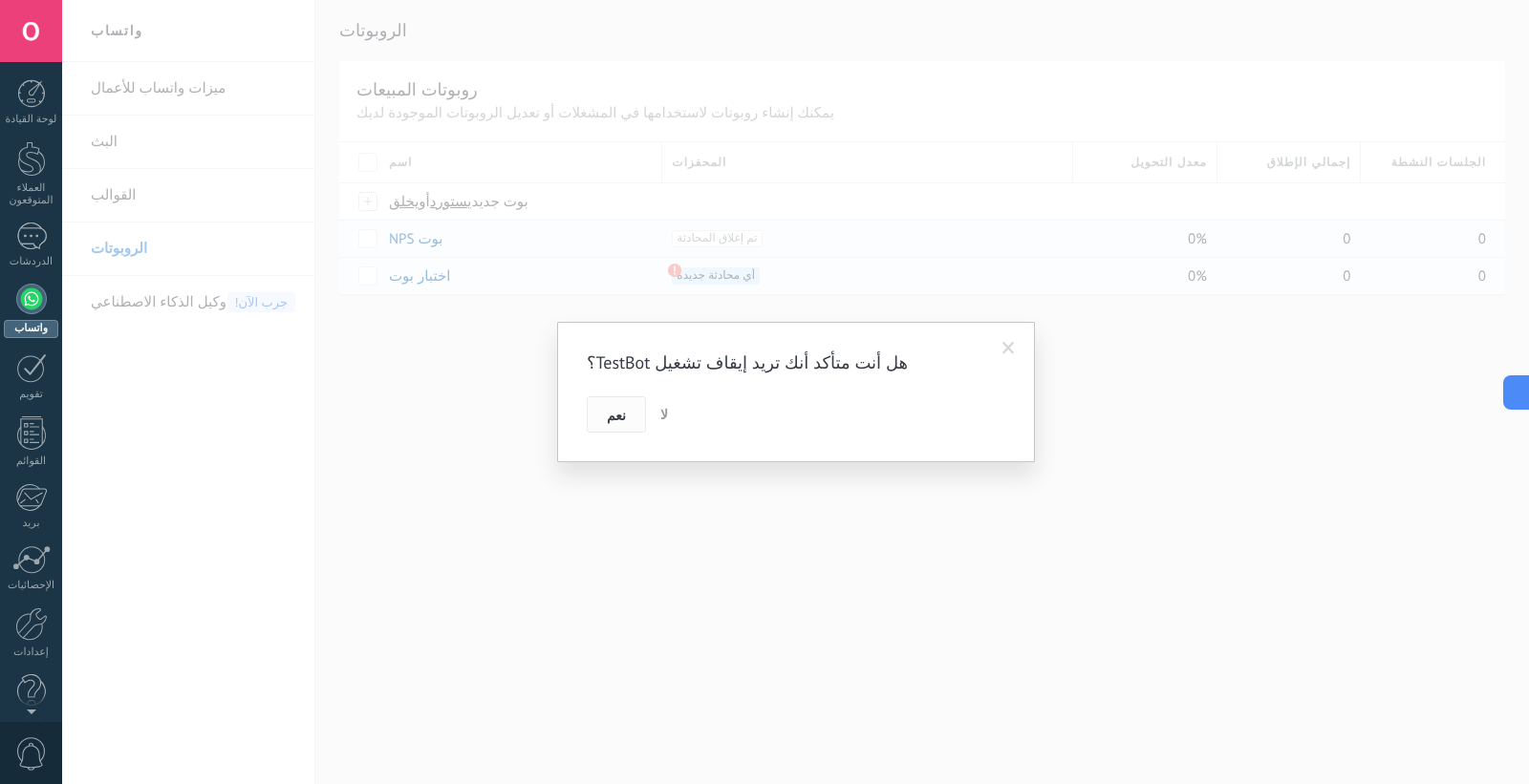
click at [633, 421] on button "نعم" at bounding box center [617, 414] width 59 height 36
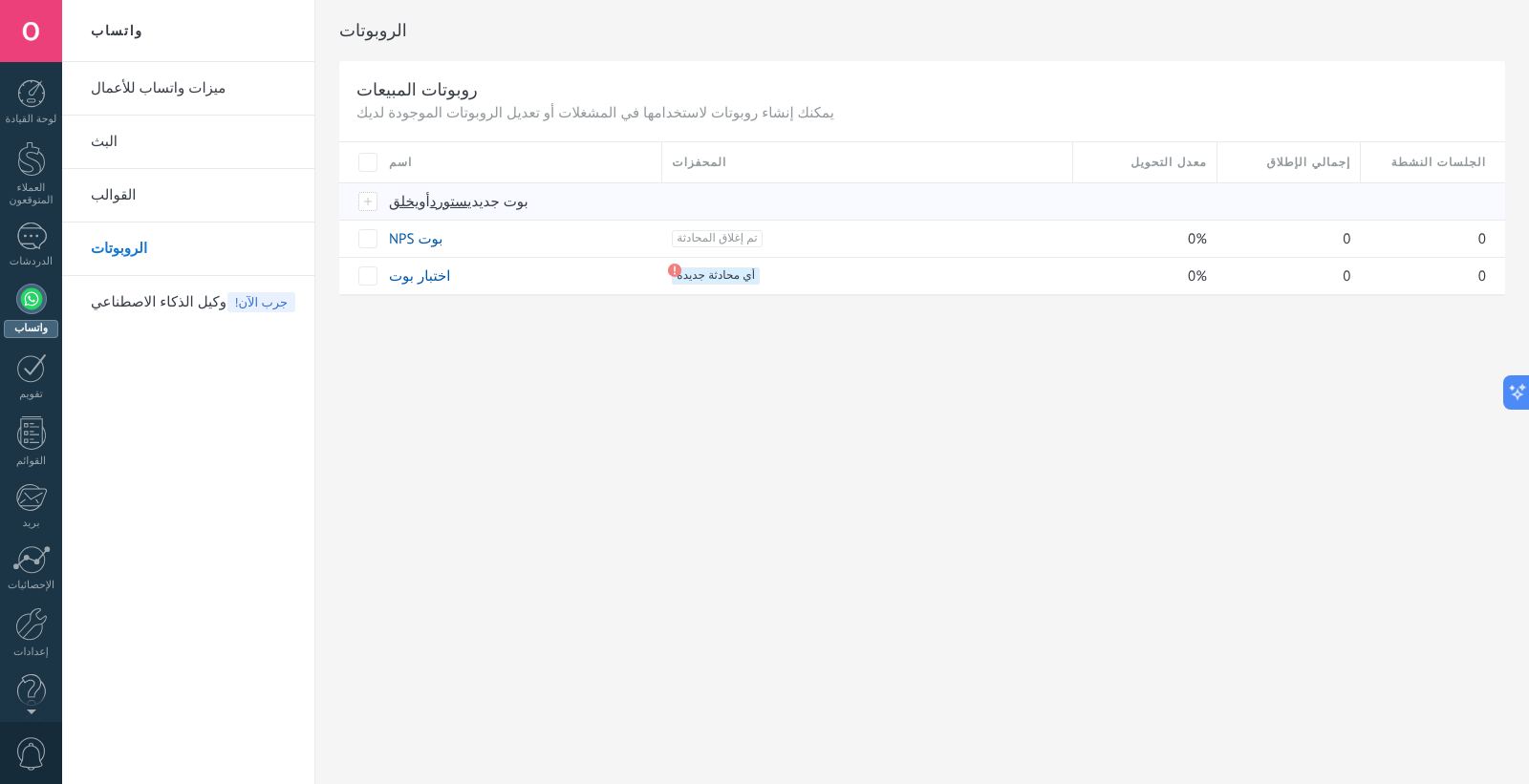
click at [368, 209] on div at bounding box center [369, 202] width 21 height 17
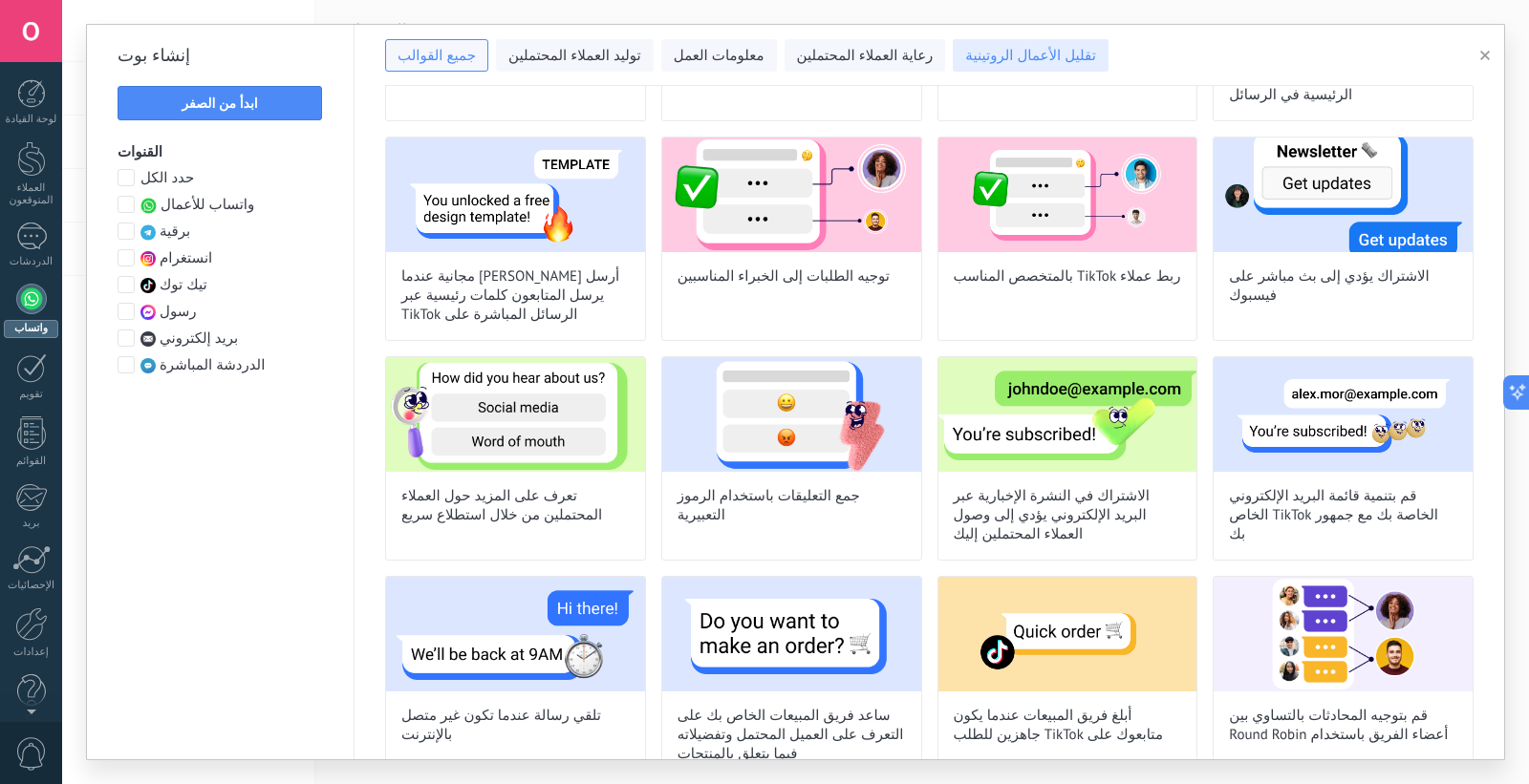
click at [953, 67] on button "تقليل الأعمال الروتينية" at bounding box center [1030, 56] width 156 height 33
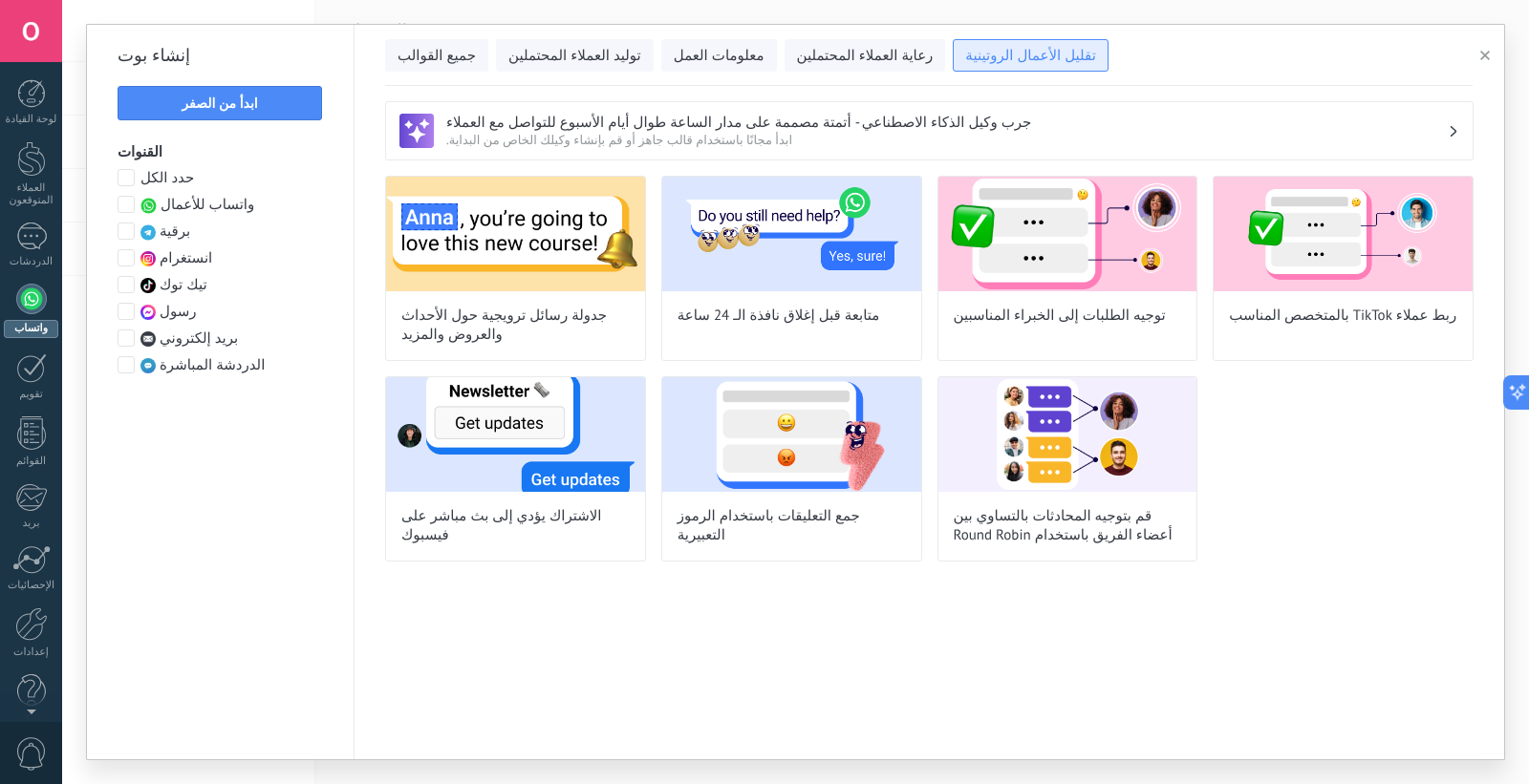
scroll to position [0, 0]
click at [820, 78] on div "جميع القوالب توليد العملاء المحتملين معلومات العمل رعاية العملاء المحتملين تقلي…" at bounding box center [929, 56] width 1088 height 61
click at [797, 61] on font "رعاية العملاء المحتملين" at bounding box center [865, 56] width 137 height 18
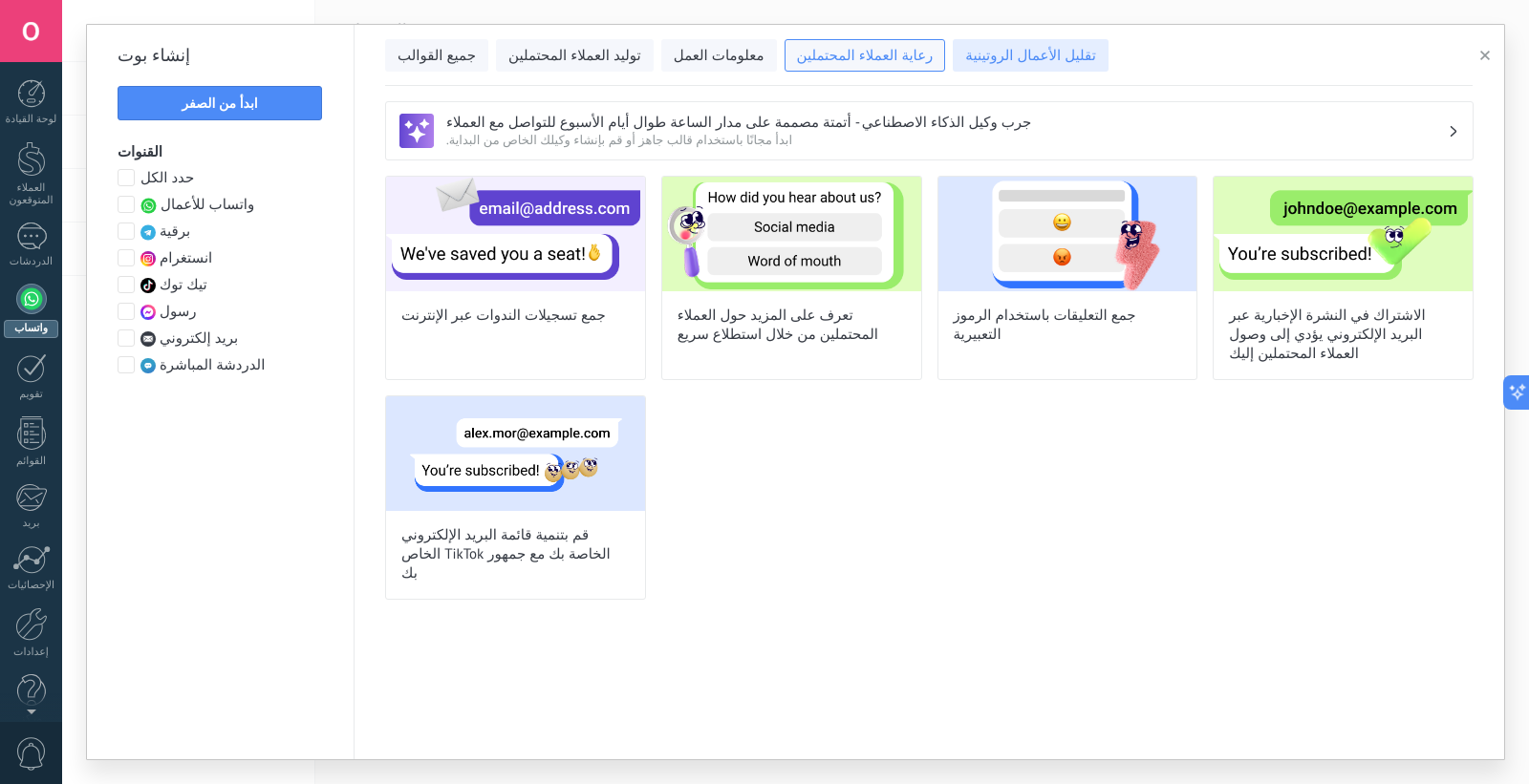
click at [965, 54] on font "تقليل الأعمال الروتينية" at bounding box center [1030, 56] width 131 height 18
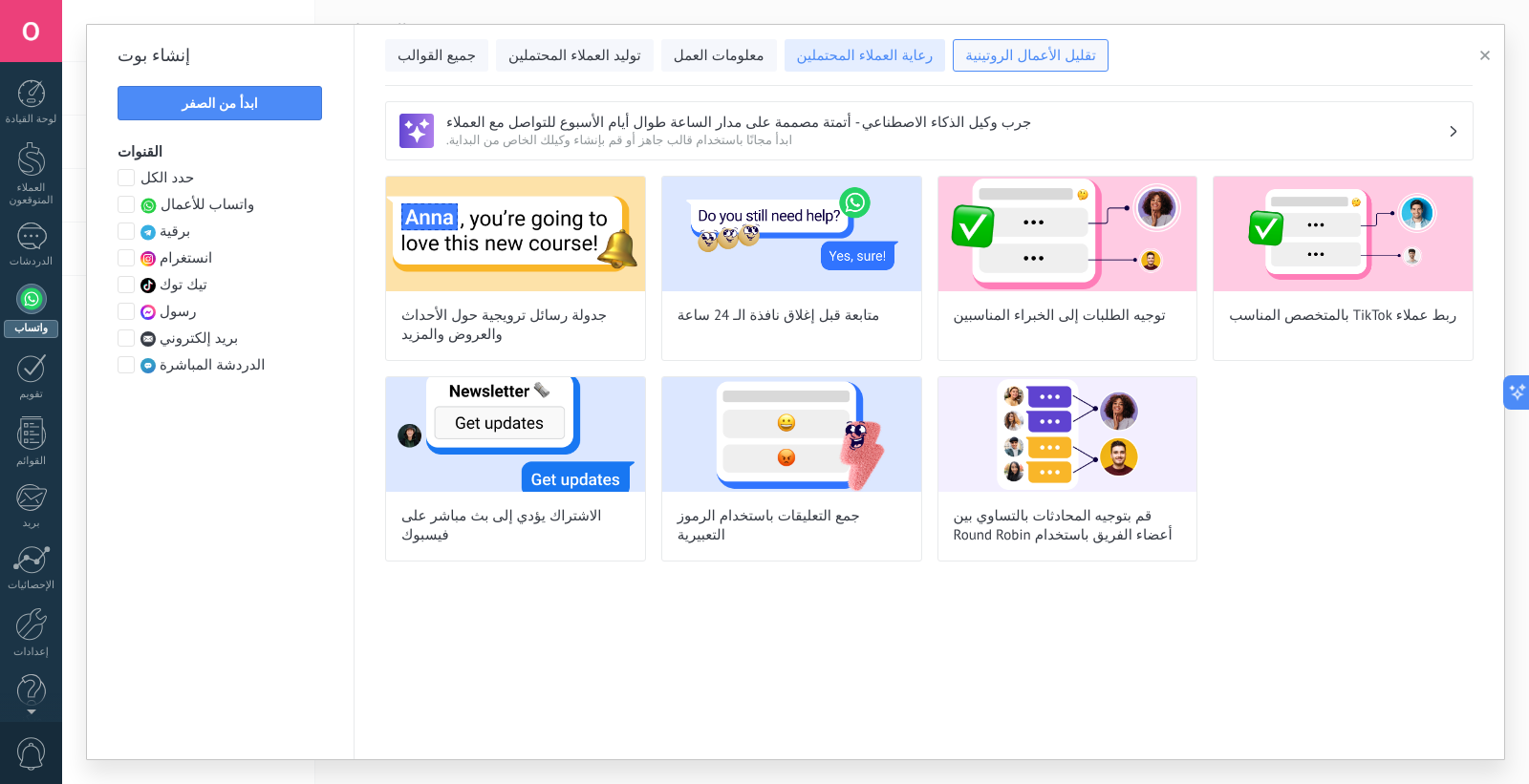
click at [805, 65] on font "رعاية العملاء المحتملين" at bounding box center [865, 56] width 137 height 18
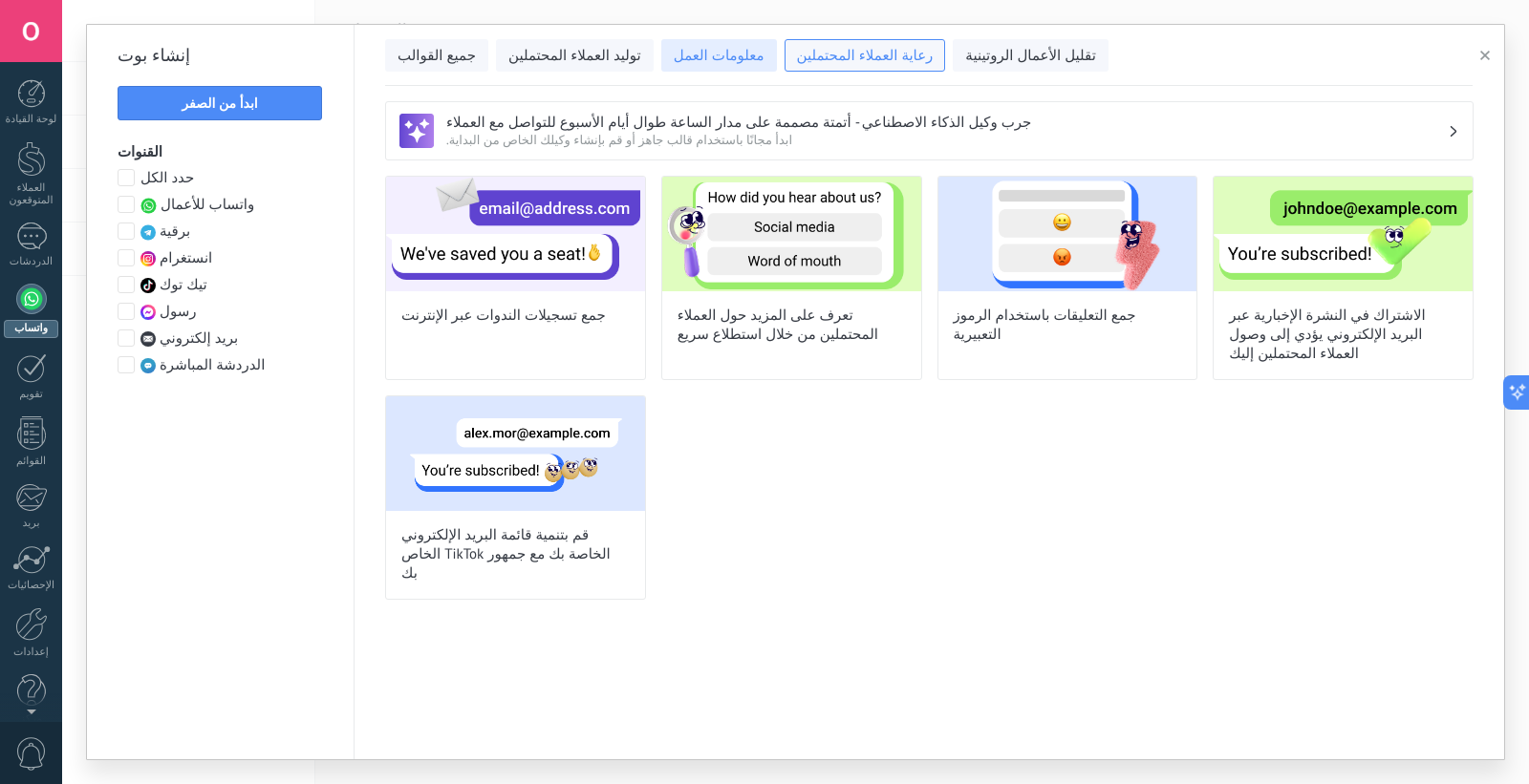
click at [662, 67] on button "معلومات العمل" at bounding box center [719, 56] width 116 height 33
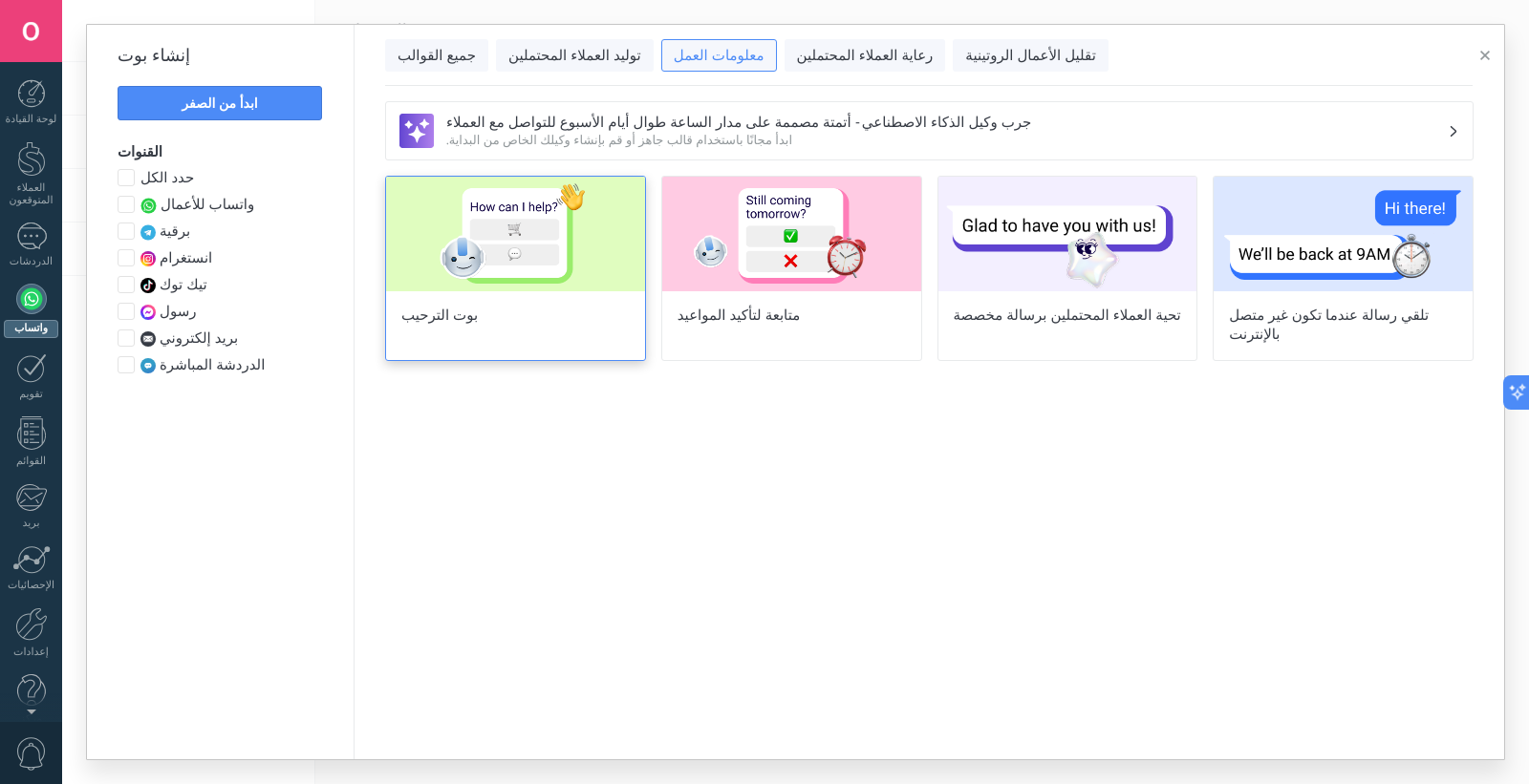
click at [456, 256] on img at bounding box center [515, 235] width 259 height 115
type input "**********"
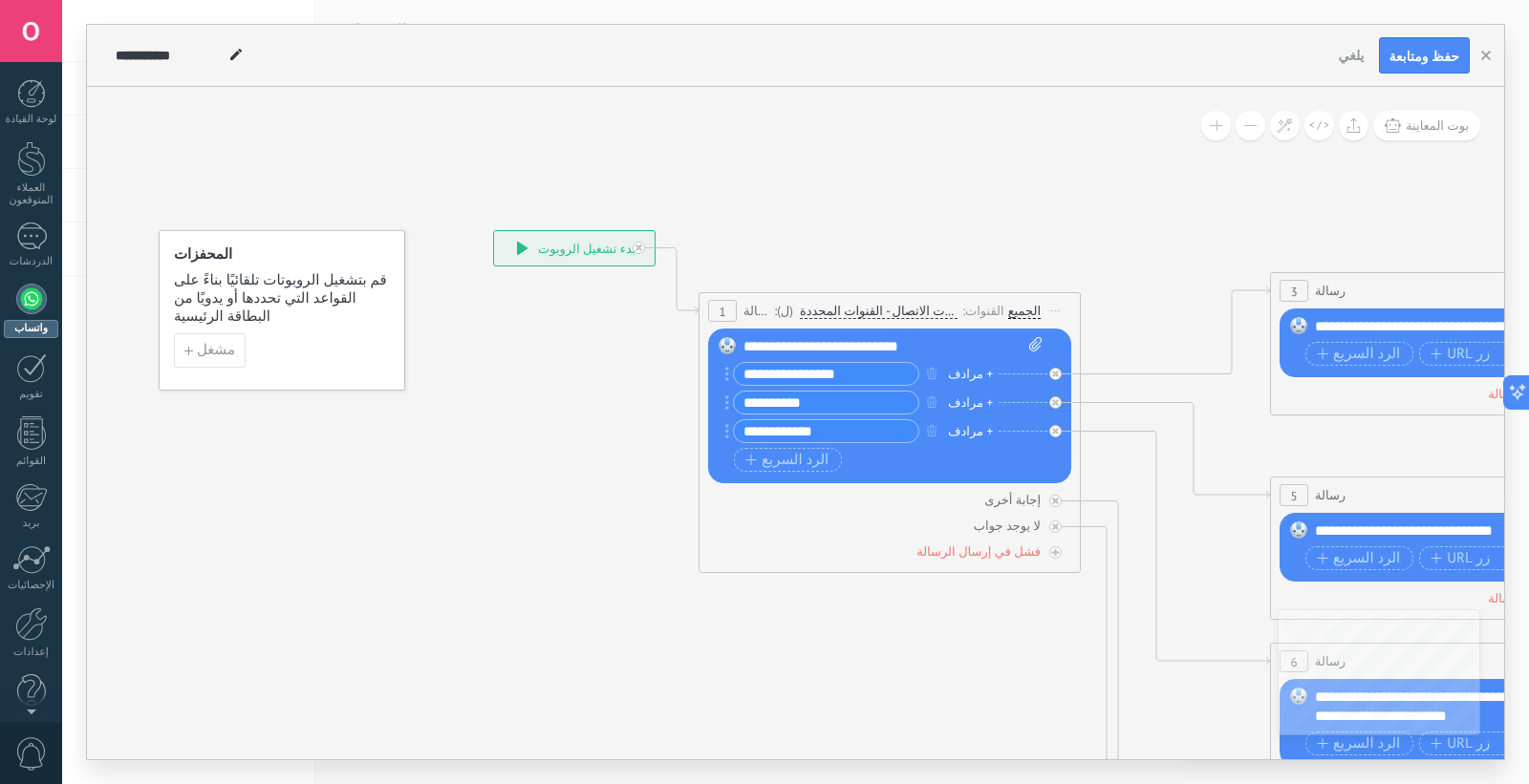
click at [349, 288] on font "قم بتشغيل الروبوتات تلقائيًا بناءً على القواعد التي تحددها أو يدويًا من البطاقة…" at bounding box center [281, 298] width 214 height 55
click at [203, 341] on font "مشغل" at bounding box center [216, 349] width 38 height 18
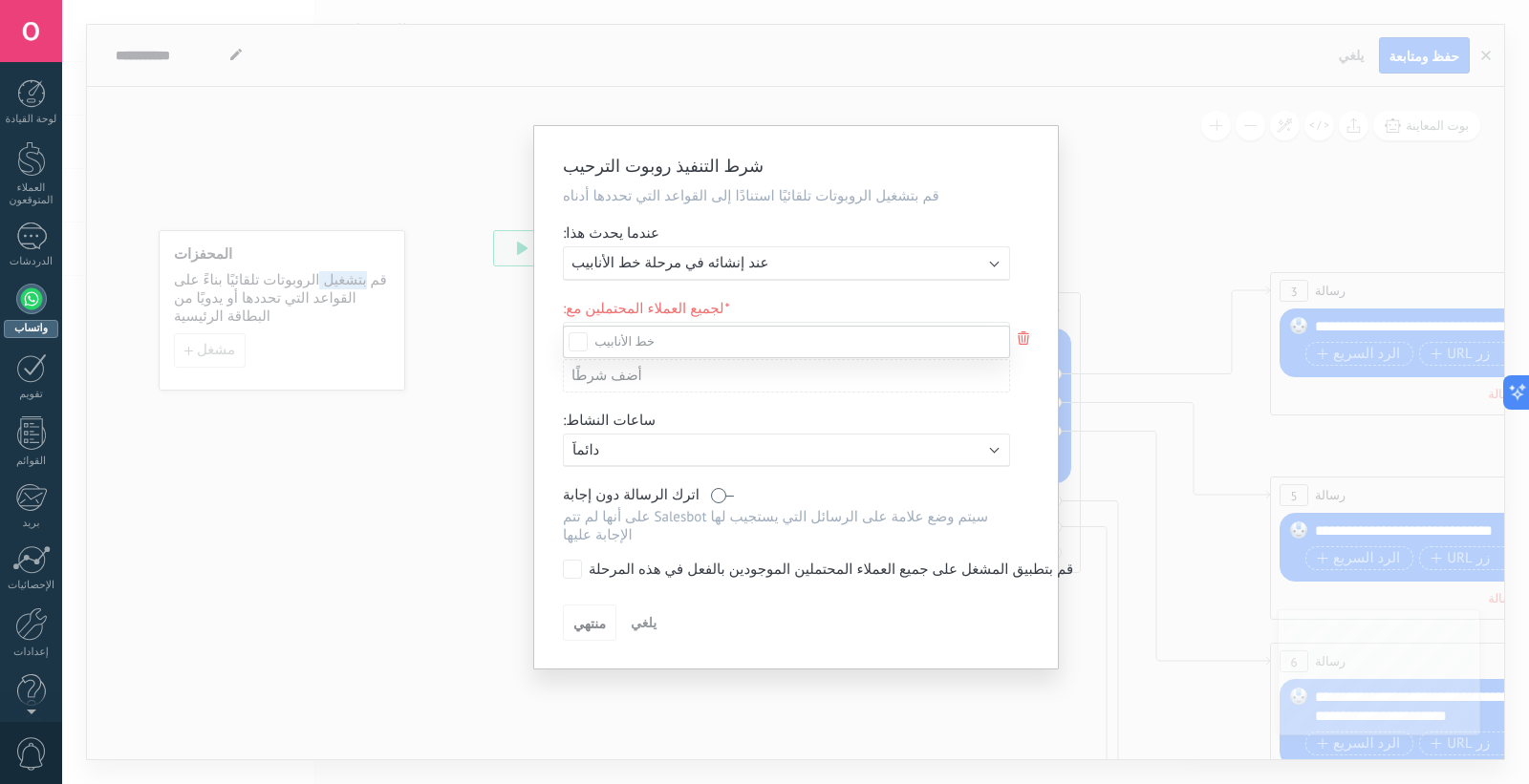
click at [721, 272] on div at bounding box center [796, 392] width 1467 height 784
click at [722, 267] on font "عند إنشائه في مرحلة خط الأنابيب" at bounding box center [670, 262] width 198 height 18
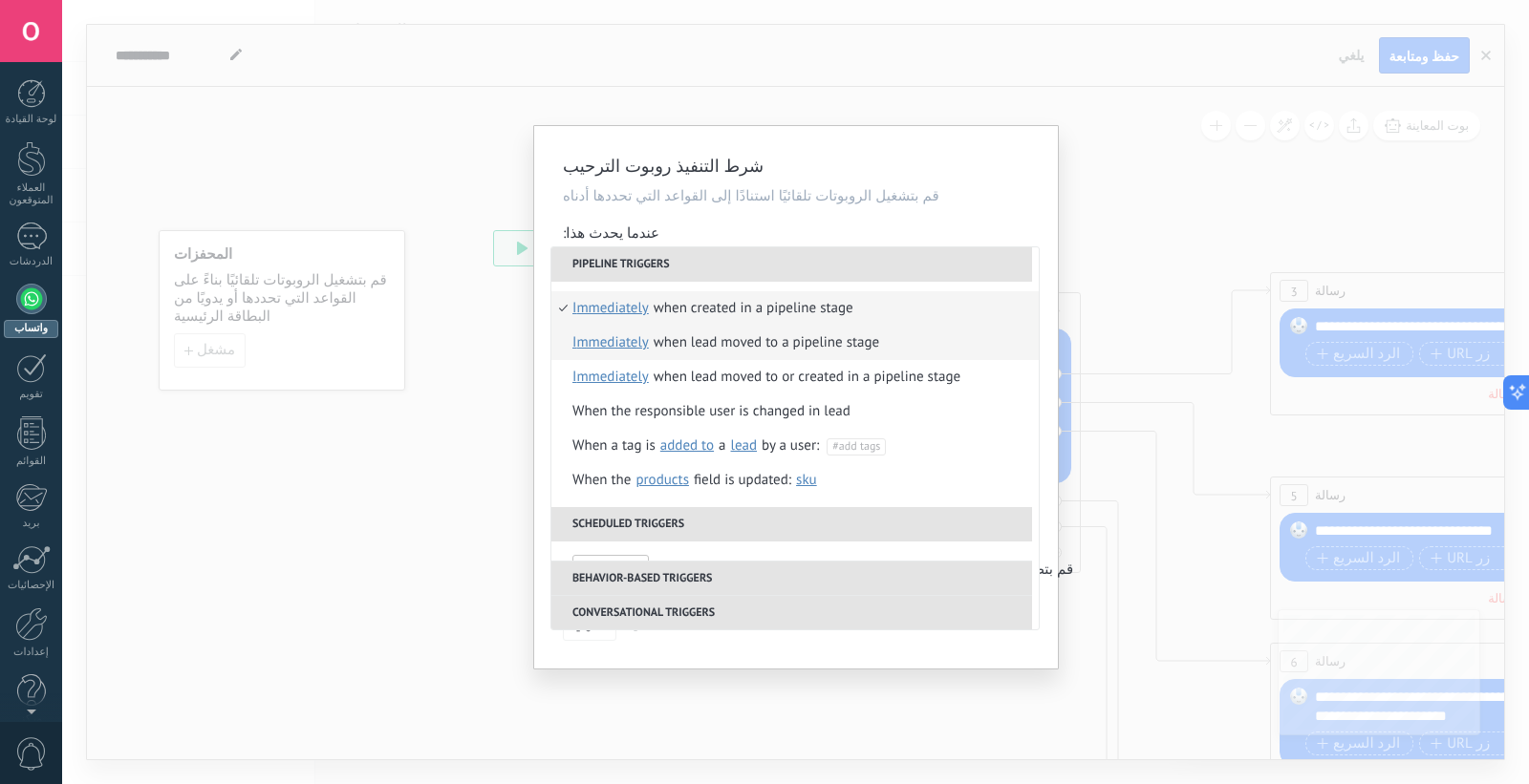
click at [785, 347] on div "When lead moved to a pipeline stage" at bounding box center [766, 343] width 225 height 34
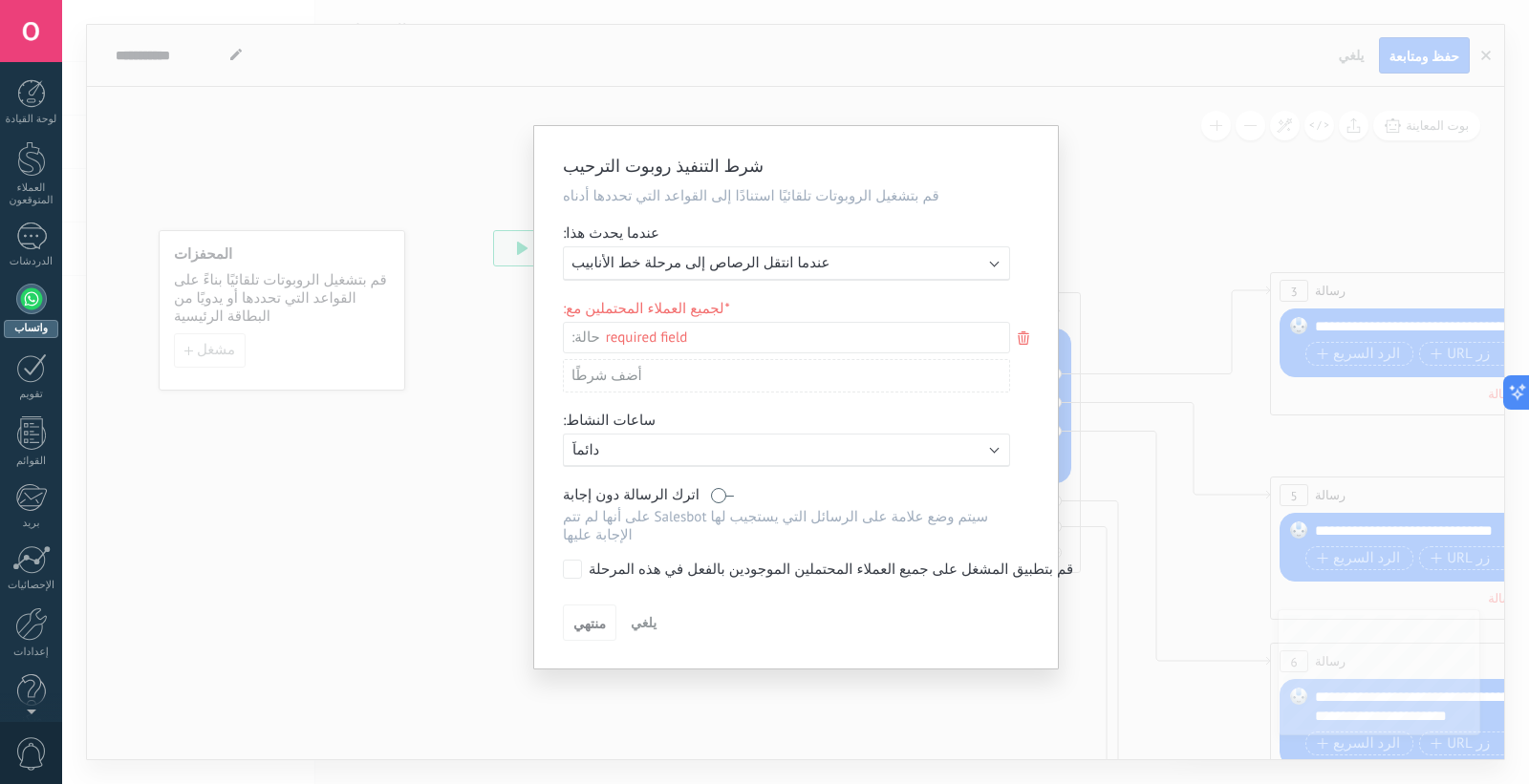
click at [776, 254] on div "ينفذ: عندما انتقل الرصاص إلى مرحلة خط الأنابيب" at bounding box center [786, 263] width 447 height 34
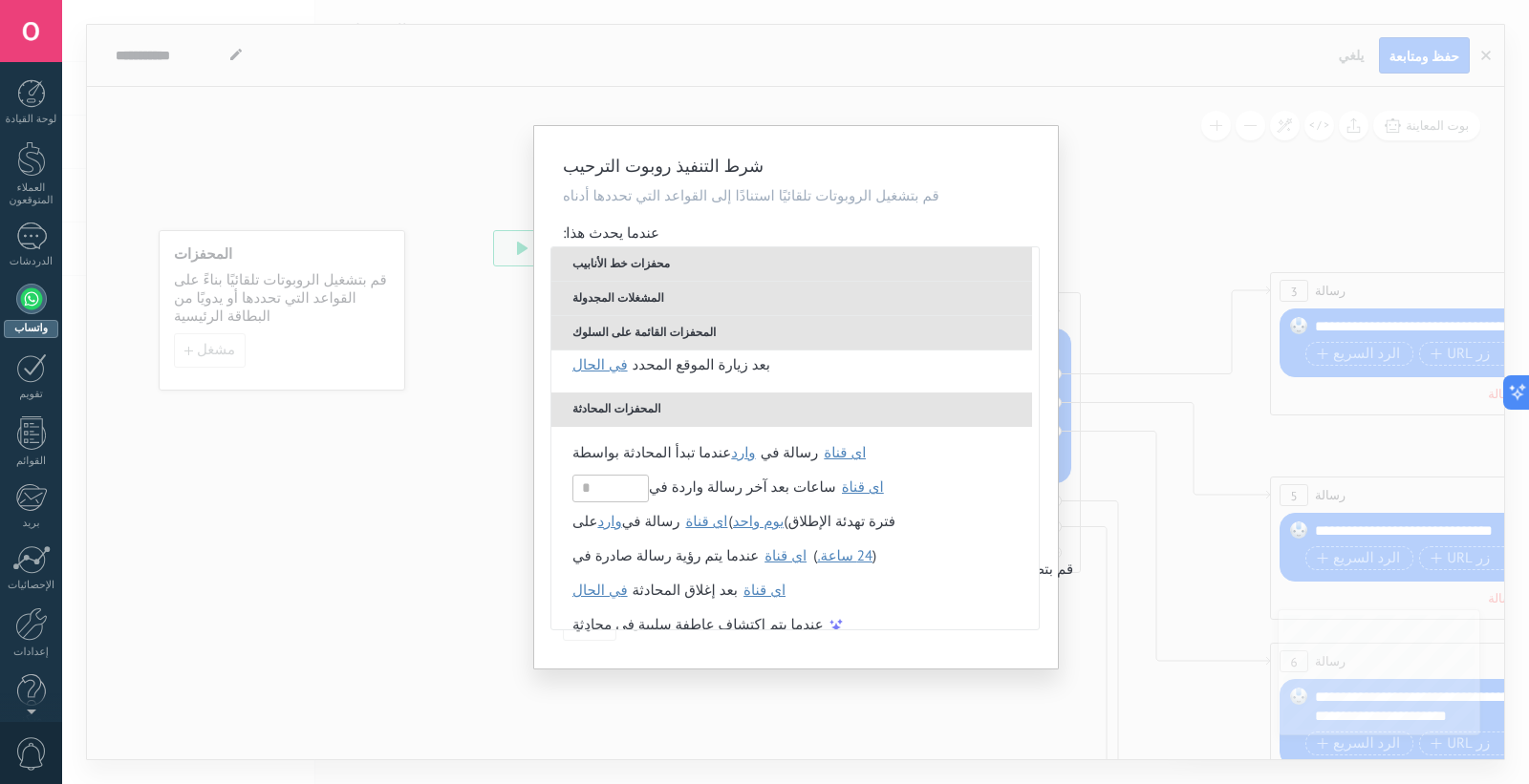
scroll to position [484, 0]
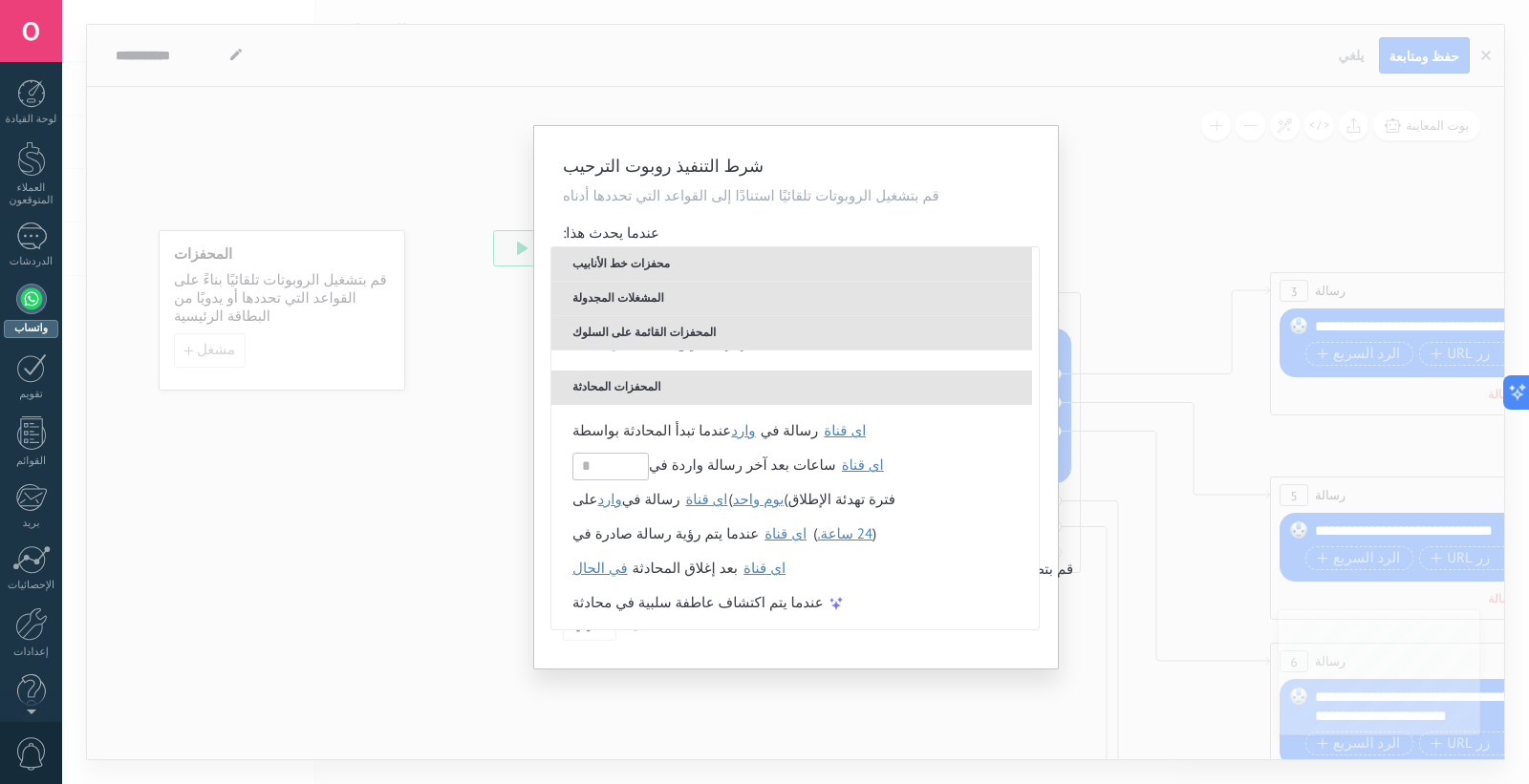
click at [795, 177] on h2 "شرط التنفيذ روبوت الترحيب" at bounding box center [786, 167] width 447 height 23
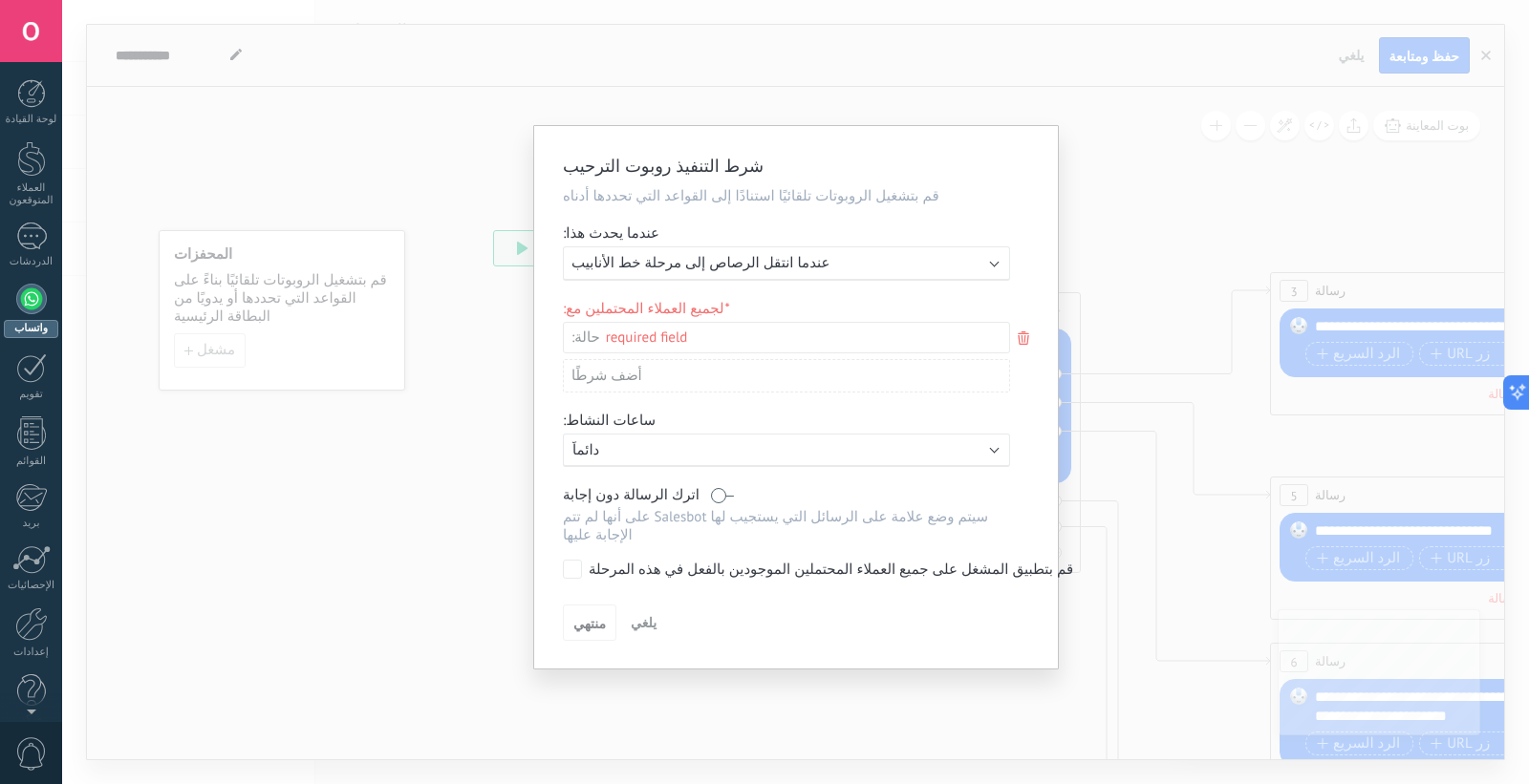
click at [0, 0] on div "العملاء المحتملين الواردين تحقيق جديد مؤهَل تم إرسال عرض الأسعار تم وضع الطلب ت…" at bounding box center [0, 0] width 0 height 0
click at [596, 385] on div "العملاء المحتملين الواردين تحقيق جديد مؤهَل تم إرسال عرض الأسعار تم وضع الطلب ت…" at bounding box center [786, 552] width 447 height 455
click at [596, 384] on font "أضف شرطًا" at bounding box center [607, 375] width 71 height 18
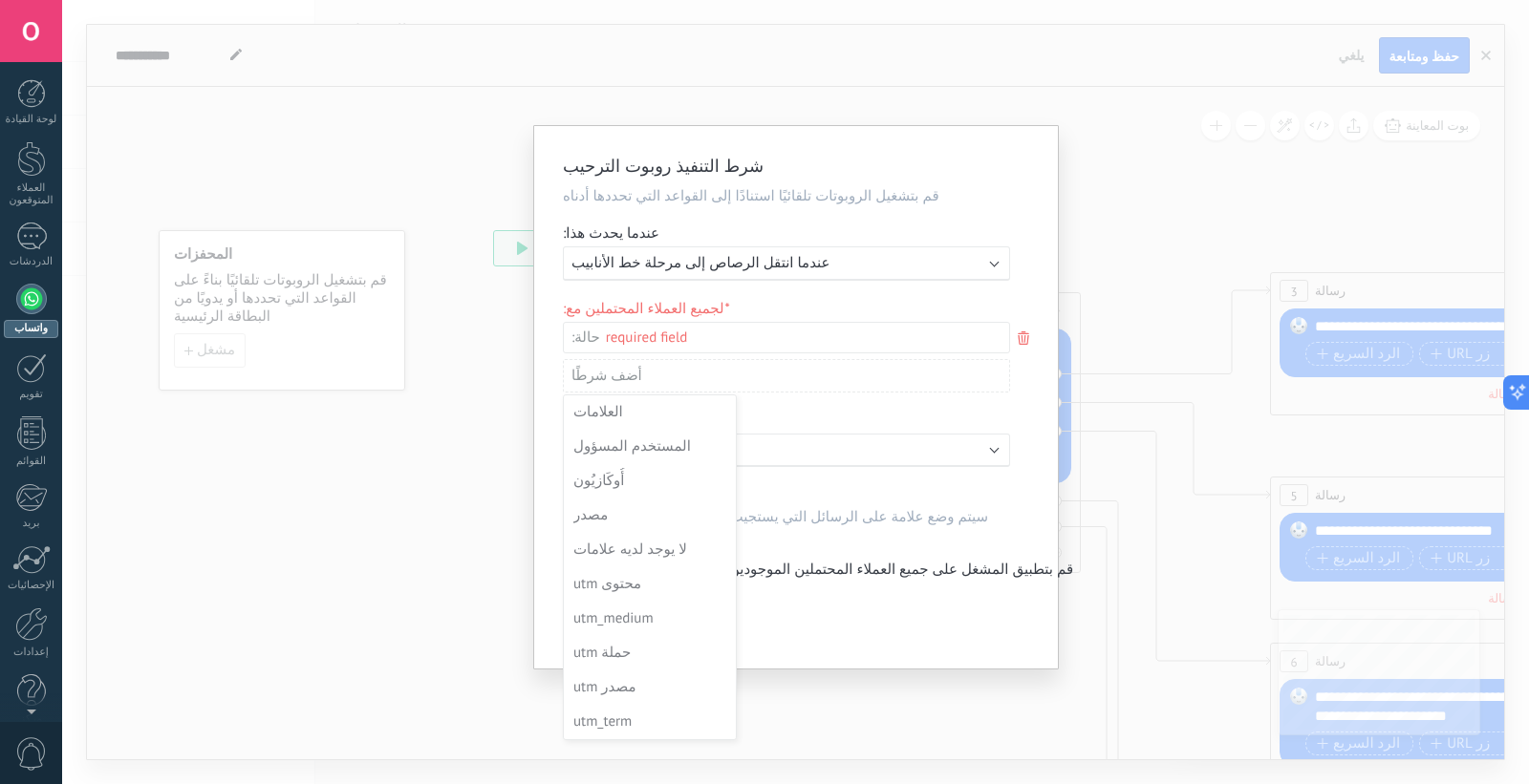
click at [595, 384] on div at bounding box center [796, 392] width 524 height 533
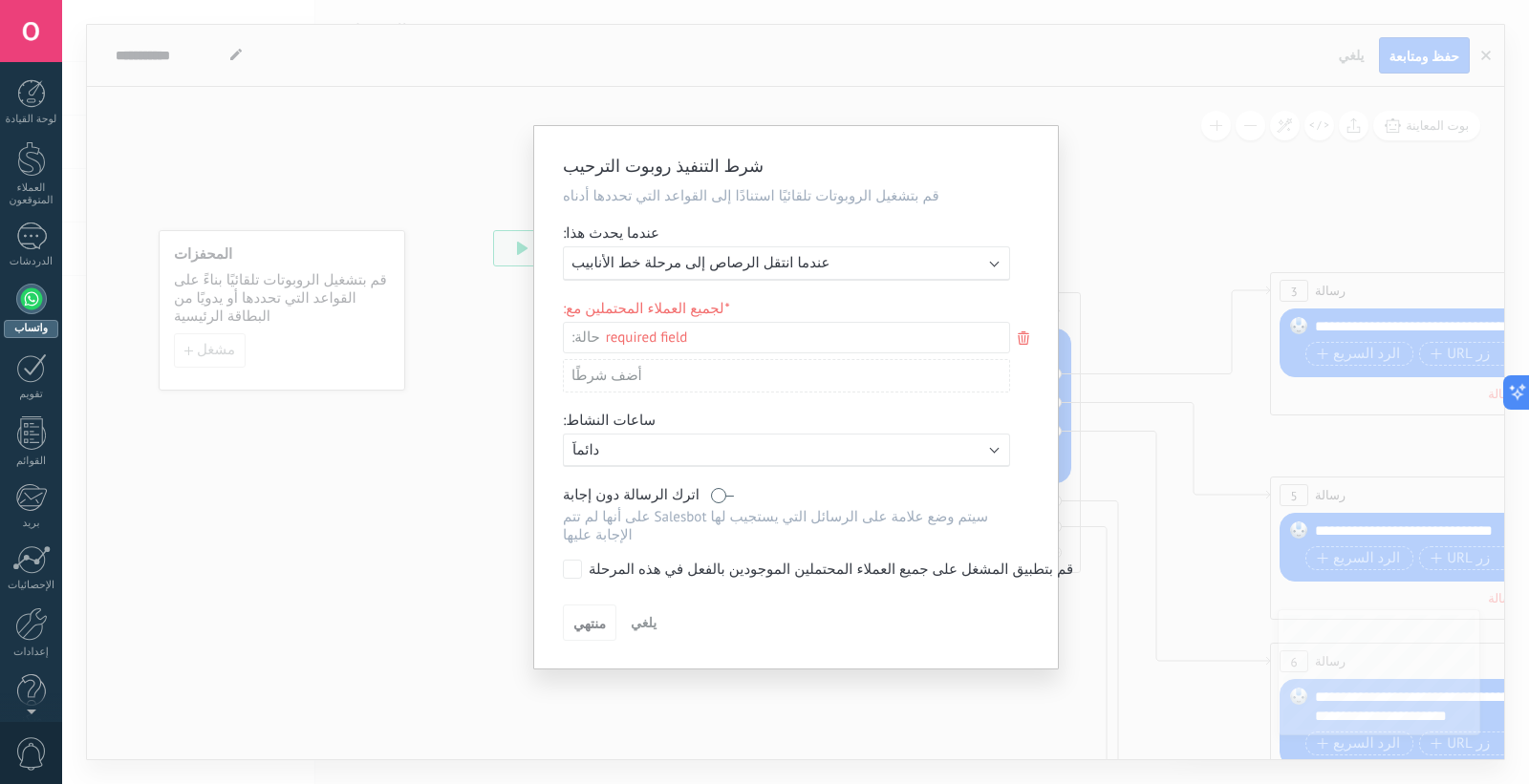
click at [710, 502] on label at bounding box center [722, 495] width 23 height 18
click at [710, 504] on label at bounding box center [722, 495] width 23 height 18
click at [710, 495] on label at bounding box center [722, 495] width 23 height 18
click at [690, 548] on div "شرط التنفيذ روبوت الترحيب قم بتشغيل الروبوتات تلقائيًا استنادًا إلى القواعد الت…" at bounding box center [796, 397] width 524 height 543
click at [698, 561] on font "قم بتطبيق المشغل على جميع العملاء المحتملين الموجودين بالفعل في هذه المرحلة" at bounding box center [831, 570] width 484 height 18
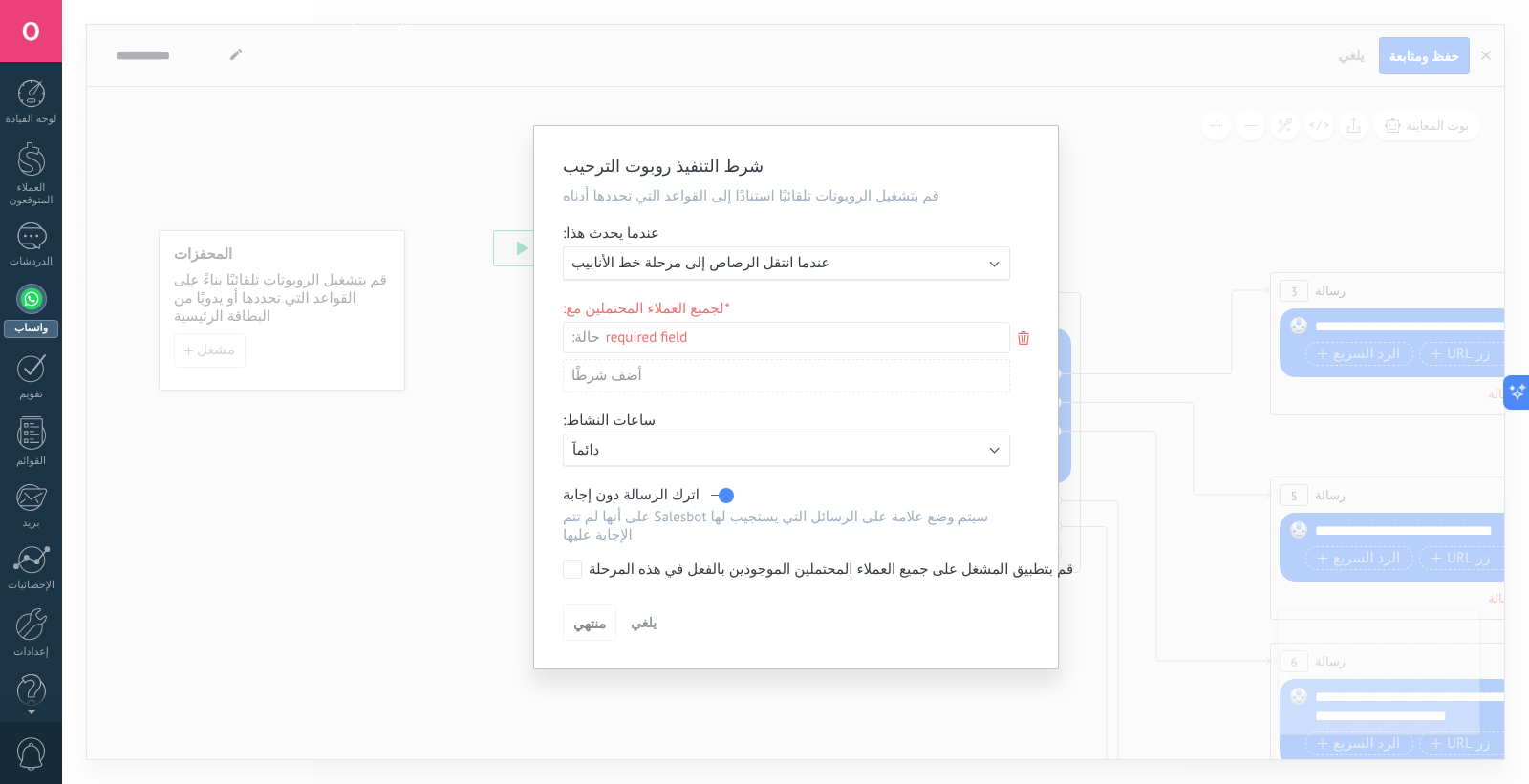
click at [698, 561] on font "قم بتطبيق المشغل على جميع العملاء المحتملين الموجودين بالفعل في هذه المرحلة" at bounding box center [831, 570] width 484 height 18
click at [698, 262] on font "عندما انتقل الرصاص إلى مرحلة خط الأنابيب" at bounding box center [701, 262] width 259 height 18
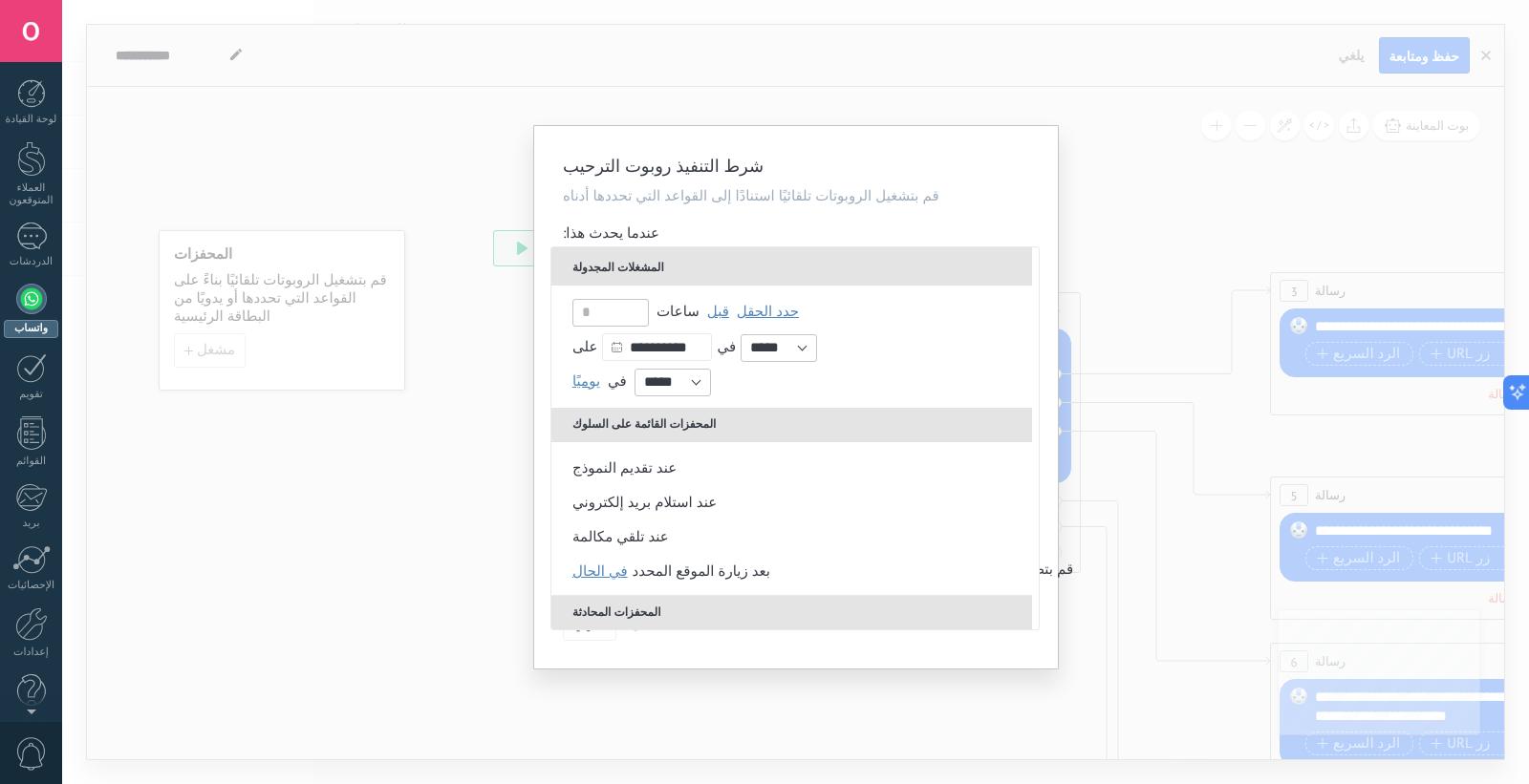
scroll to position [213, 0]
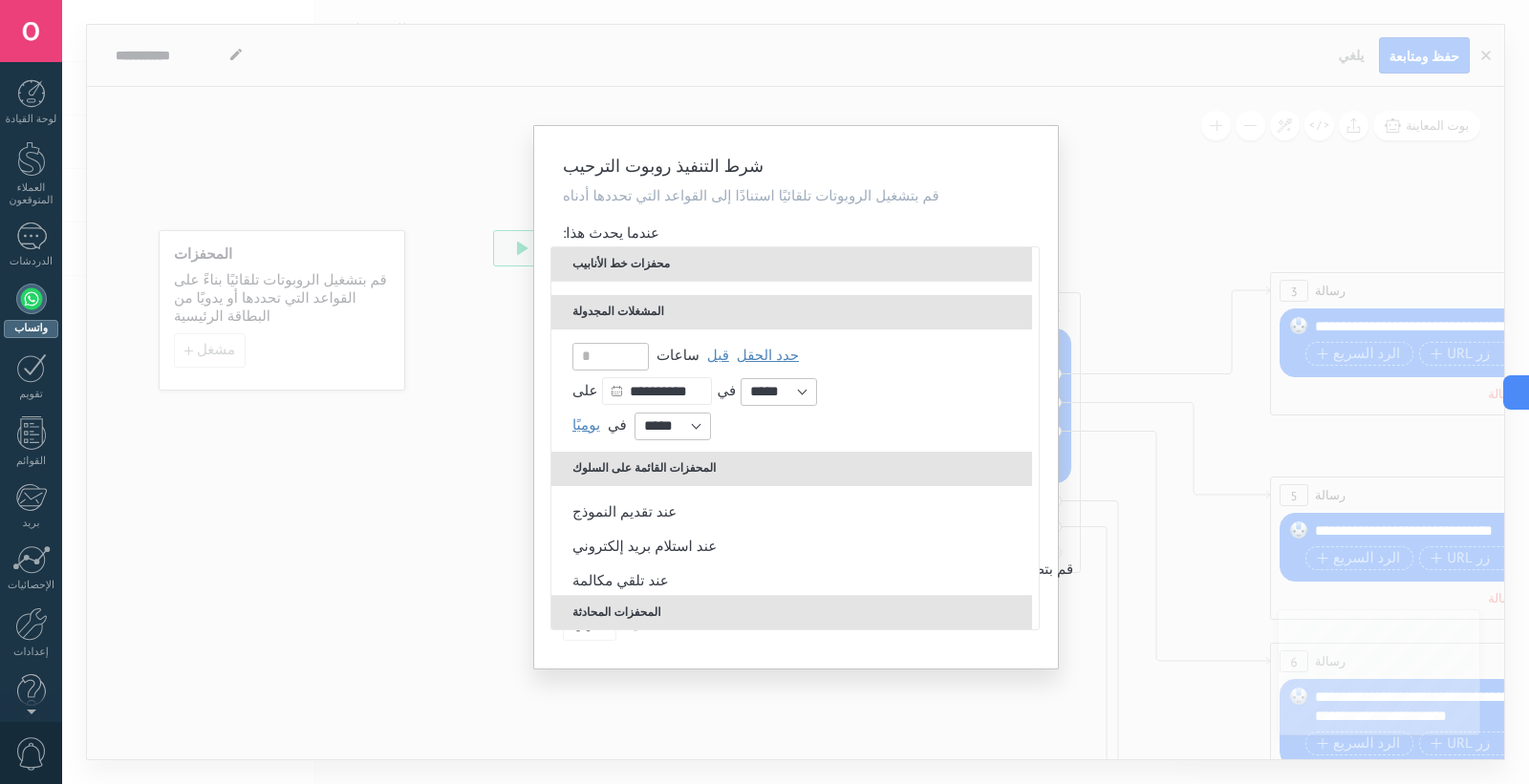
click at [1137, 358] on div "شرط التنفيذ روبوت الترحيب قم بتشغيل الروبوتات تلقائيًا استنادًا إلى القواعد الت…" at bounding box center [796, 392] width 1467 height 784
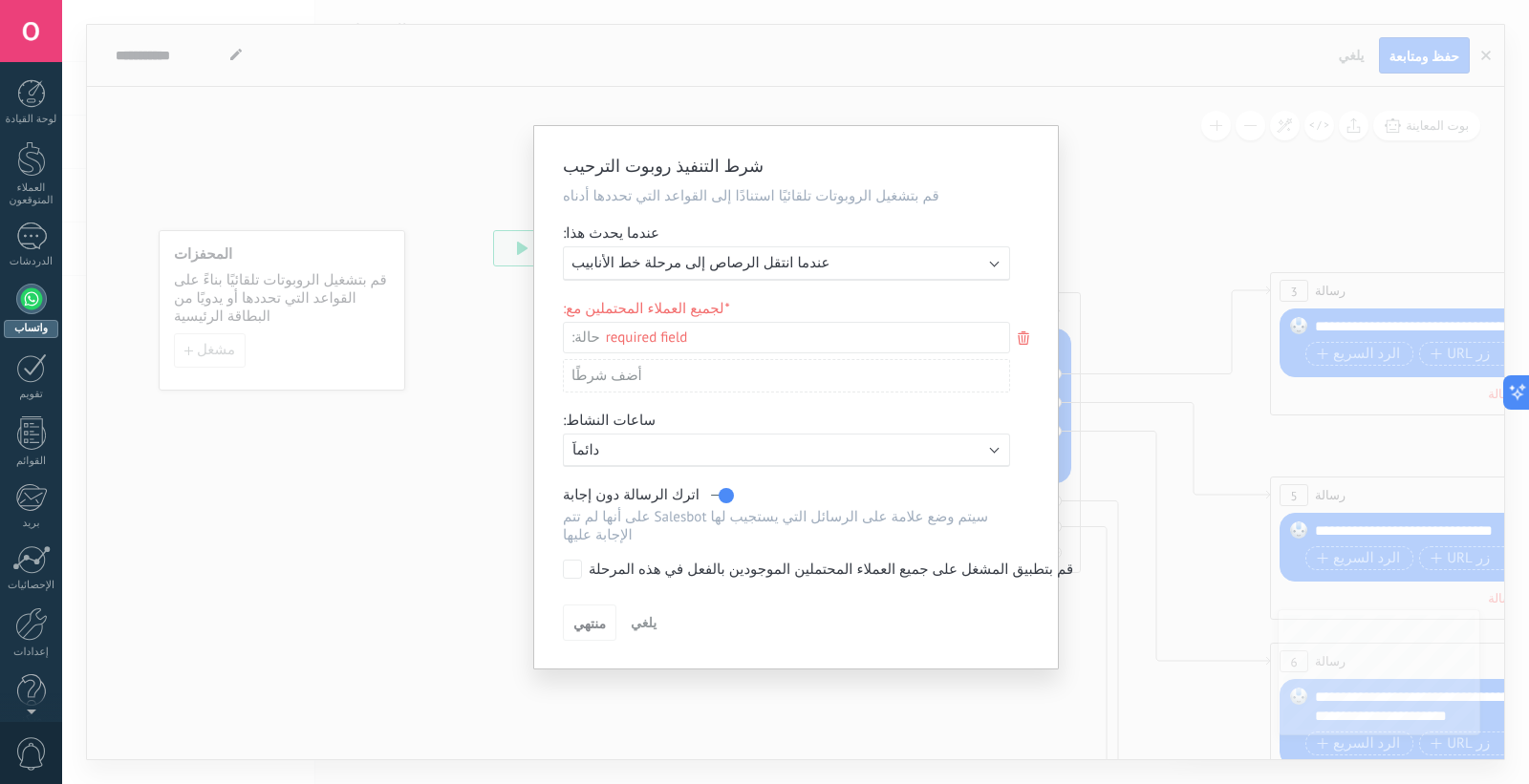
click at [1360, 56] on div "شرط التنفيذ روبوت الترحيب قم بتشغيل الروبوتات تلقائيًا استنادًا إلى القواعد الت…" at bounding box center [796, 392] width 1467 height 784
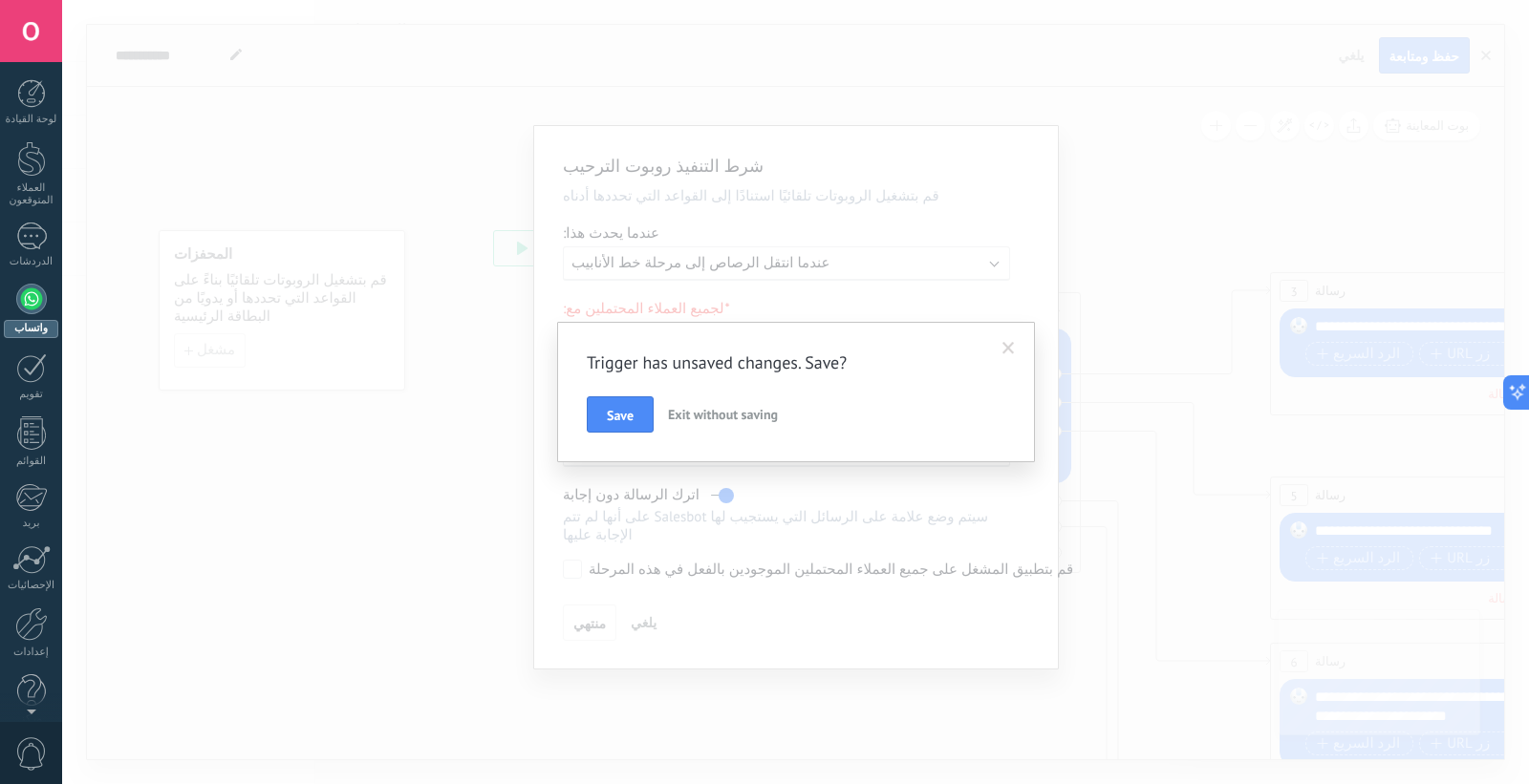
click at [1360, 56] on div "Trigger has unsaved changes. Save? Save Exit without saving" at bounding box center [796, 392] width 1467 height 784
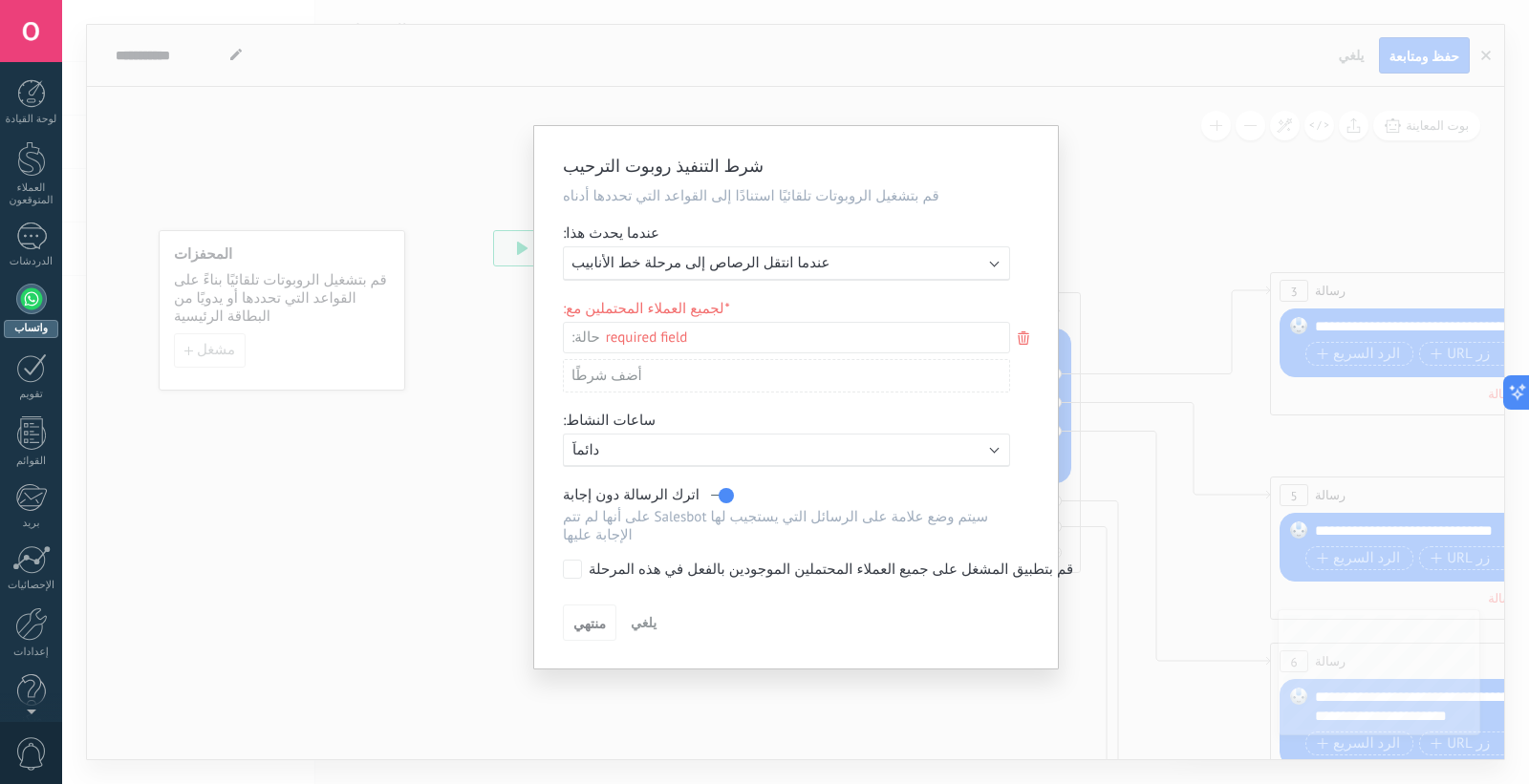
click at [1360, 56] on div "شرط التنفيذ روبوت الترحيب قم بتشغيل الروبوتات تلقائيًا استنادًا إلى القواعد الت…" at bounding box center [796, 392] width 1467 height 784
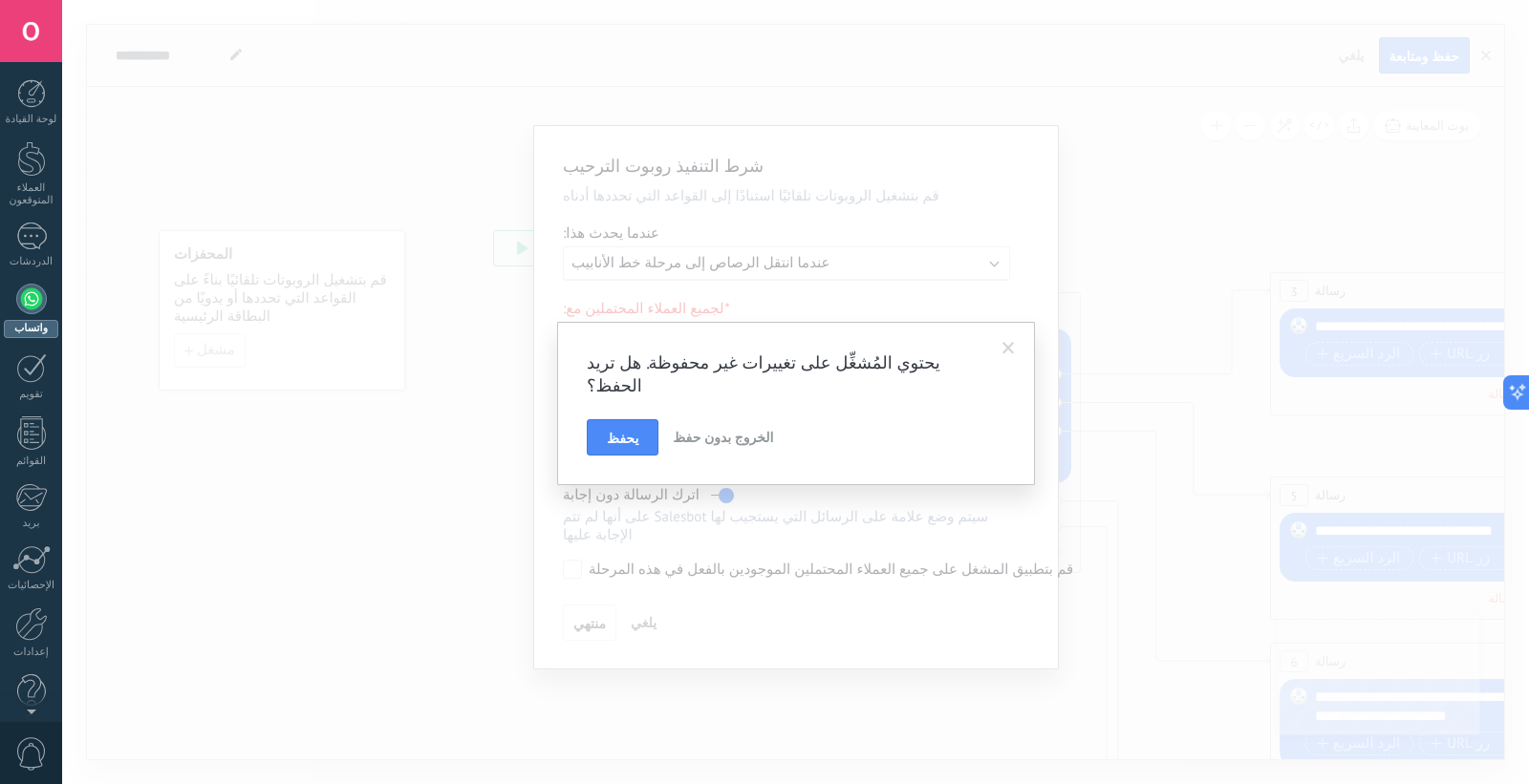
click at [699, 429] on font "الخروج بدون حفظ" at bounding box center [722, 437] width 101 height 17
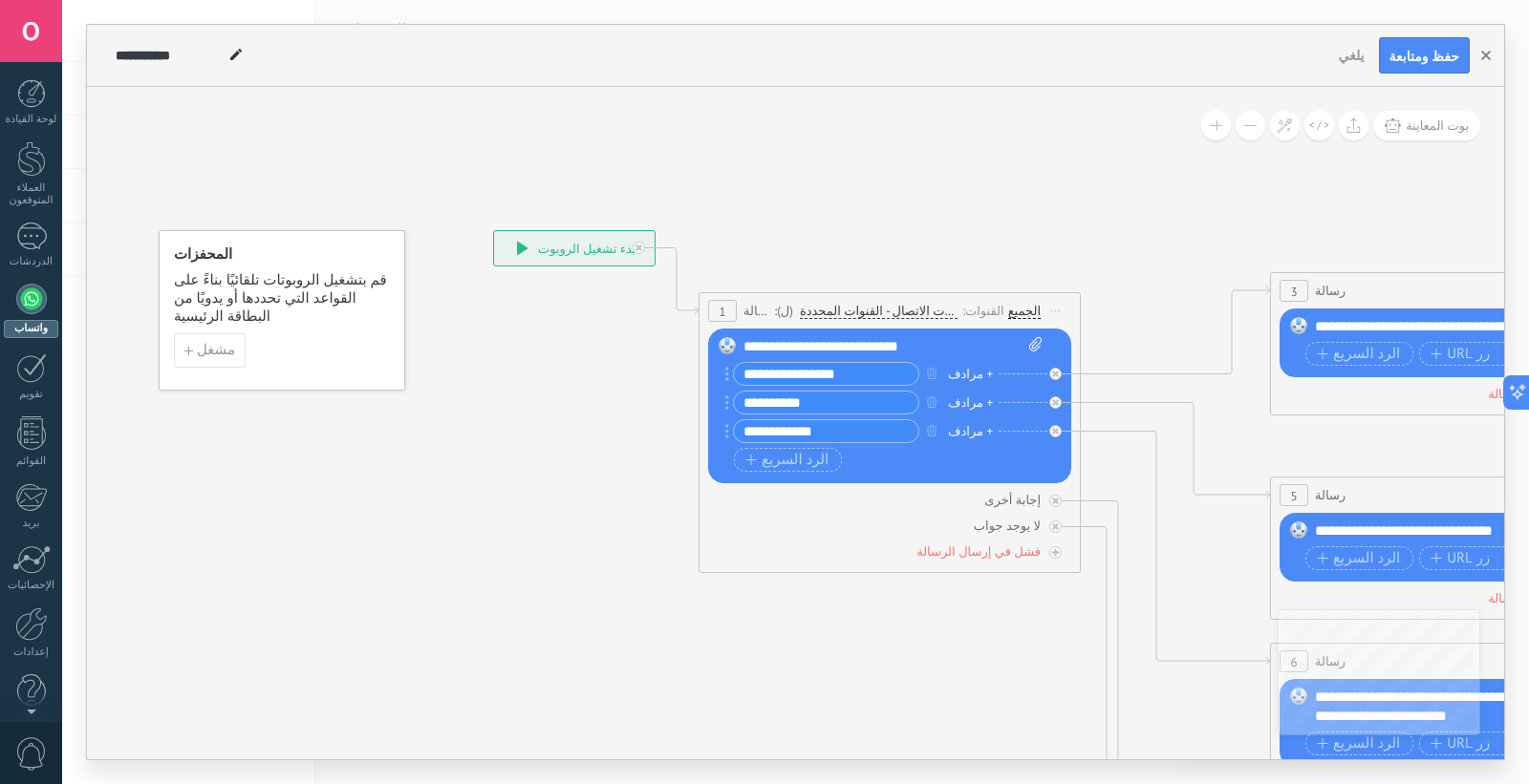
click at [1360, 57] on use "button" at bounding box center [1486, 56] width 10 height 10
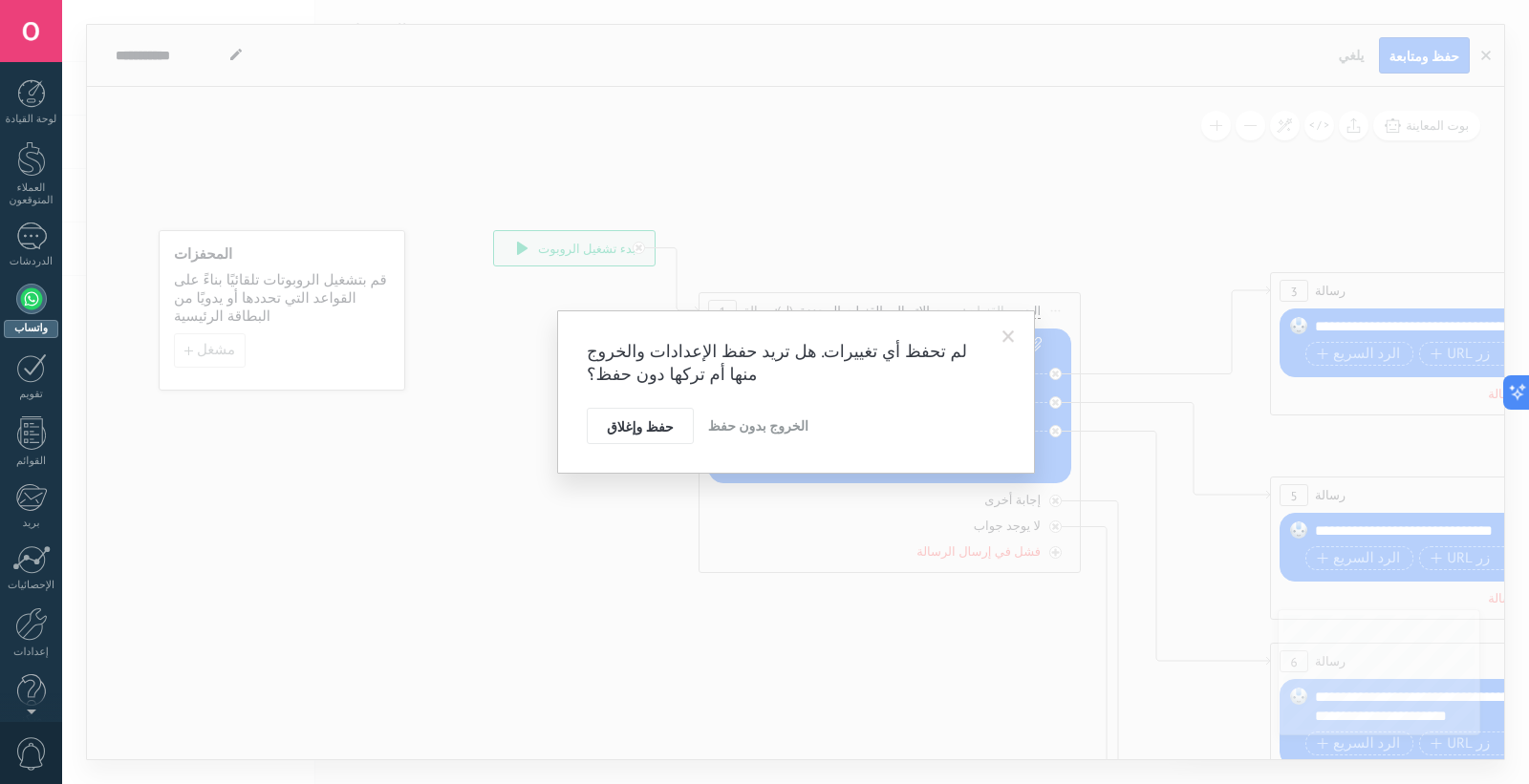
click at [775, 428] on button "الخروج بدون حفظ" at bounding box center [757, 426] width 116 height 36
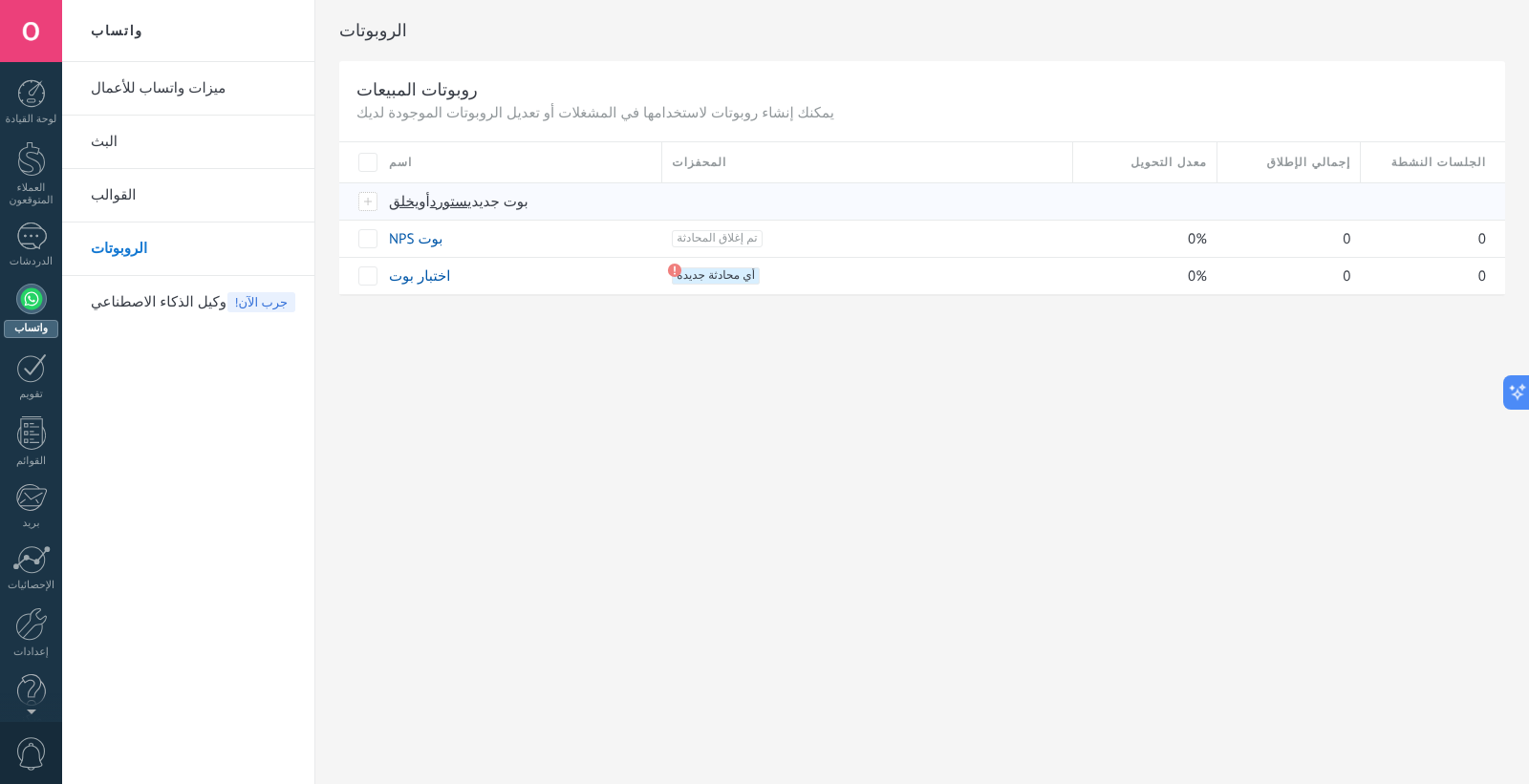
click at [385, 198] on div "يخلق أو يستورد بوت جديد" at bounding box center [718, 202] width 679 height 36
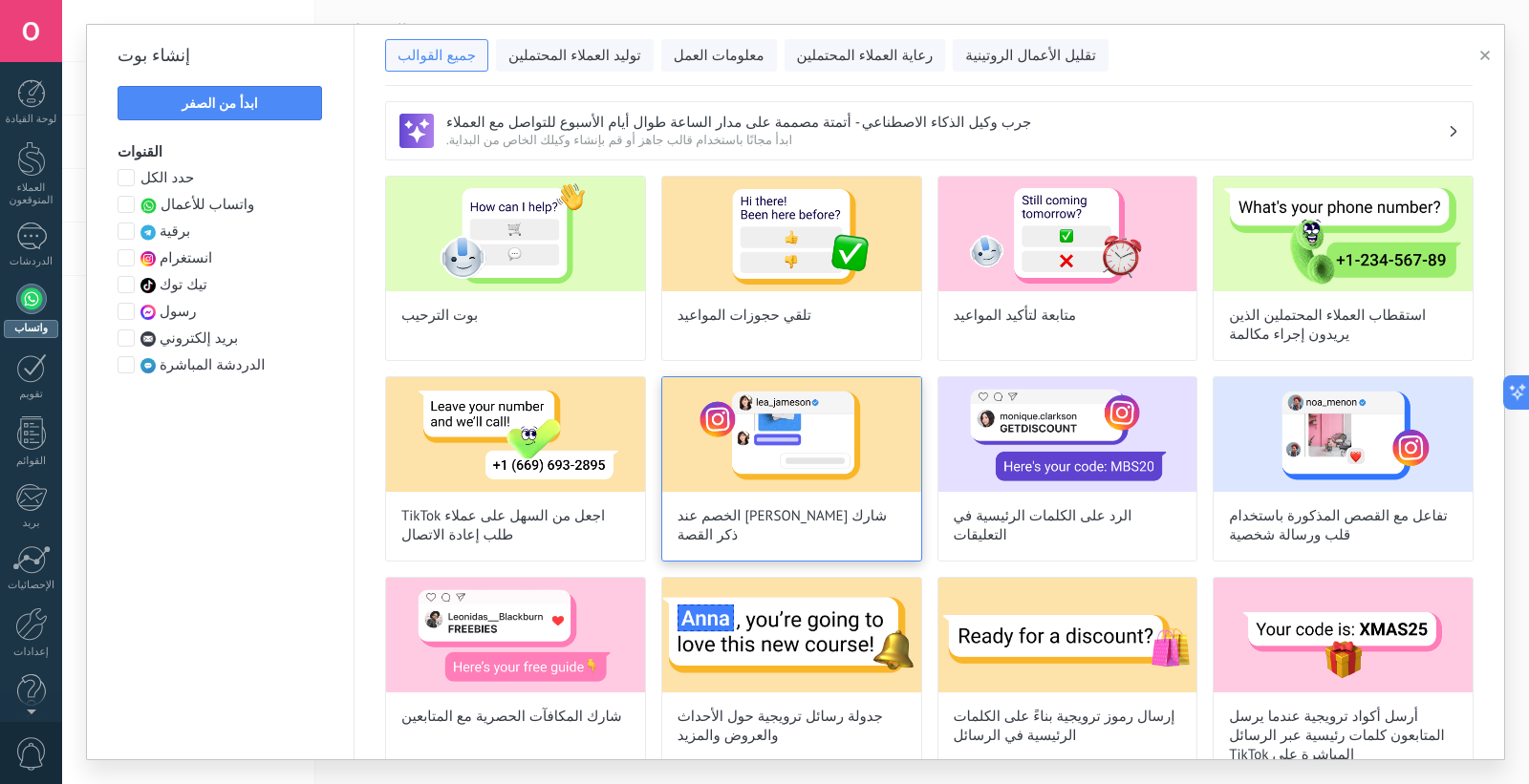
click at [846, 460] on img at bounding box center [792, 435] width 259 height 115
type input "**********"
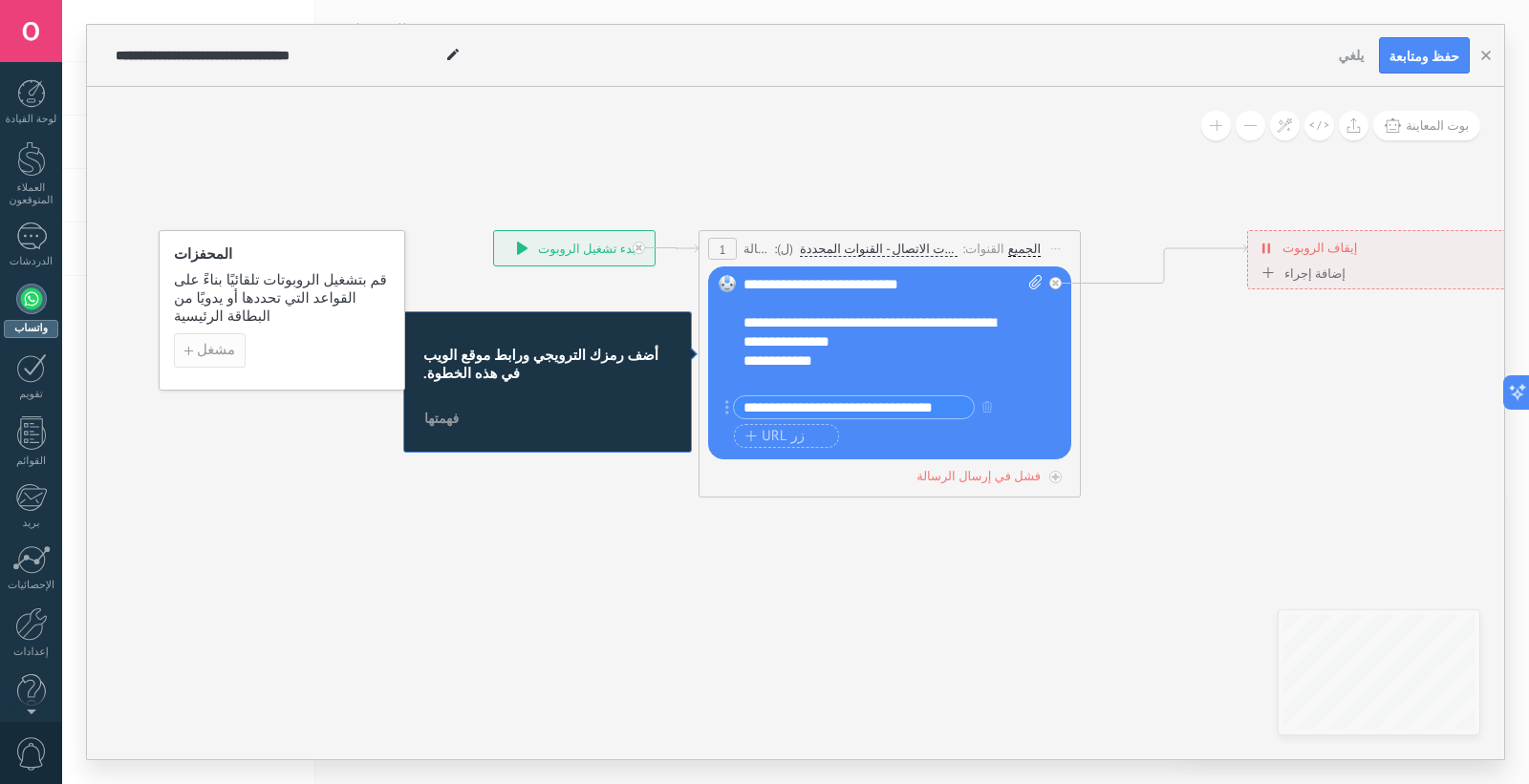
click at [191, 344] on span "مشغل" at bounding box center [210, 350] width 51 height 13
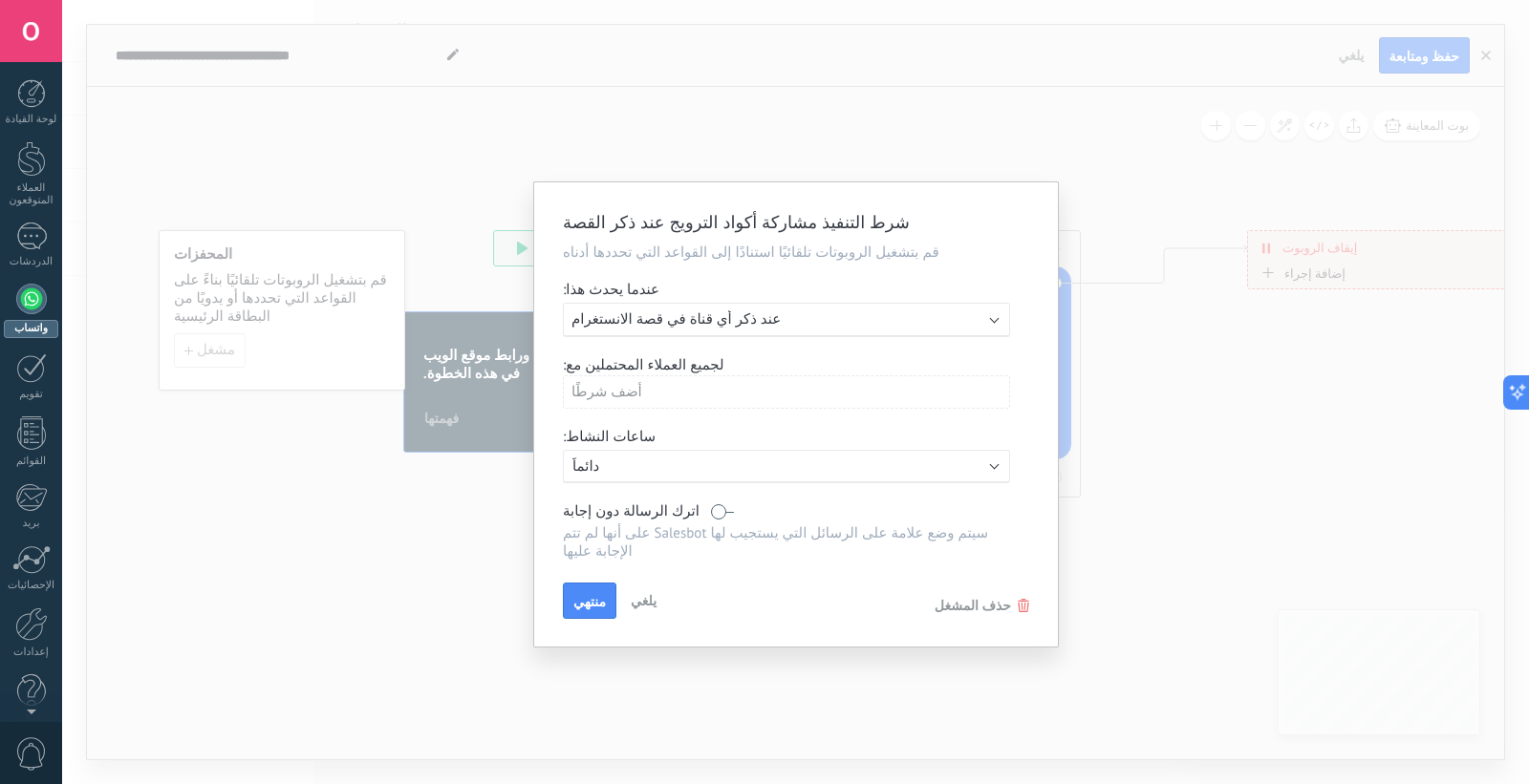
click at [683, 328] on font "عند ذكر أي قناة في قصة الانستغرام" at bounding box center [676, 319] width 210 height 18
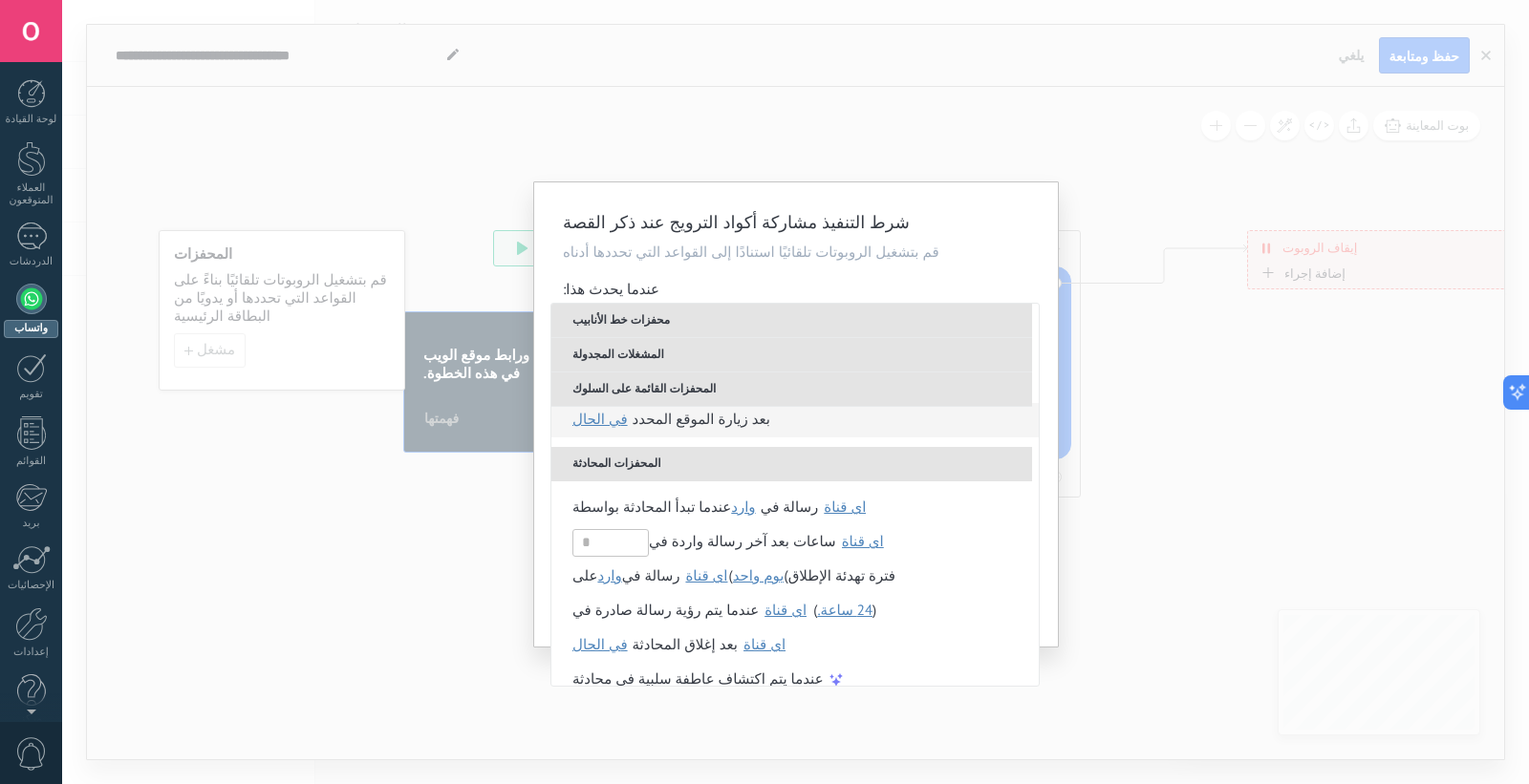
scroll to position [483, 0]
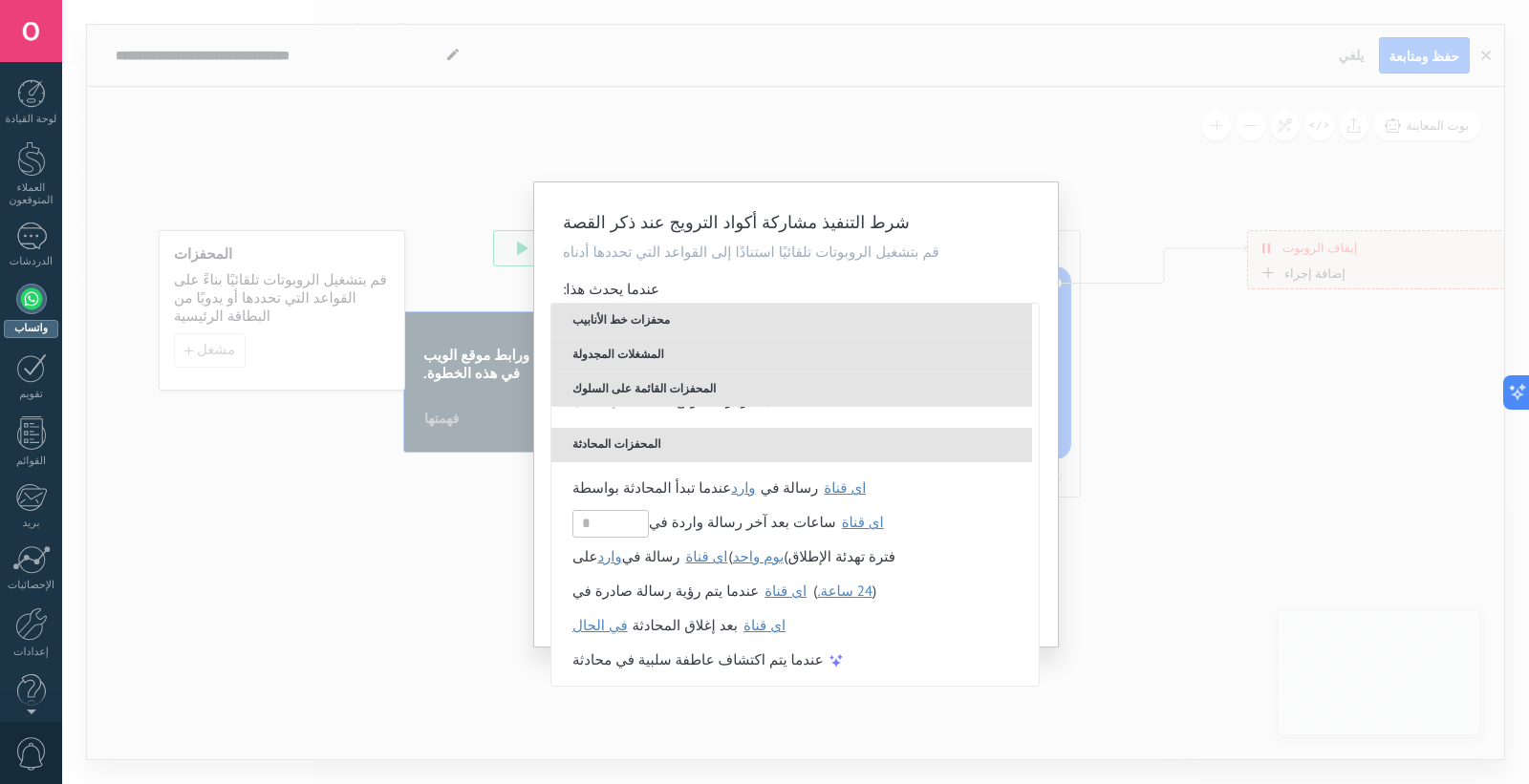
click at [157, 451] on div "شرط التنفيذ مشاركة أكواد الترويج عند ذكر القصة قم بتشغيل الروبوتات تلقائيًا است…" at bounding box center [796, 392] width 1467 height 784
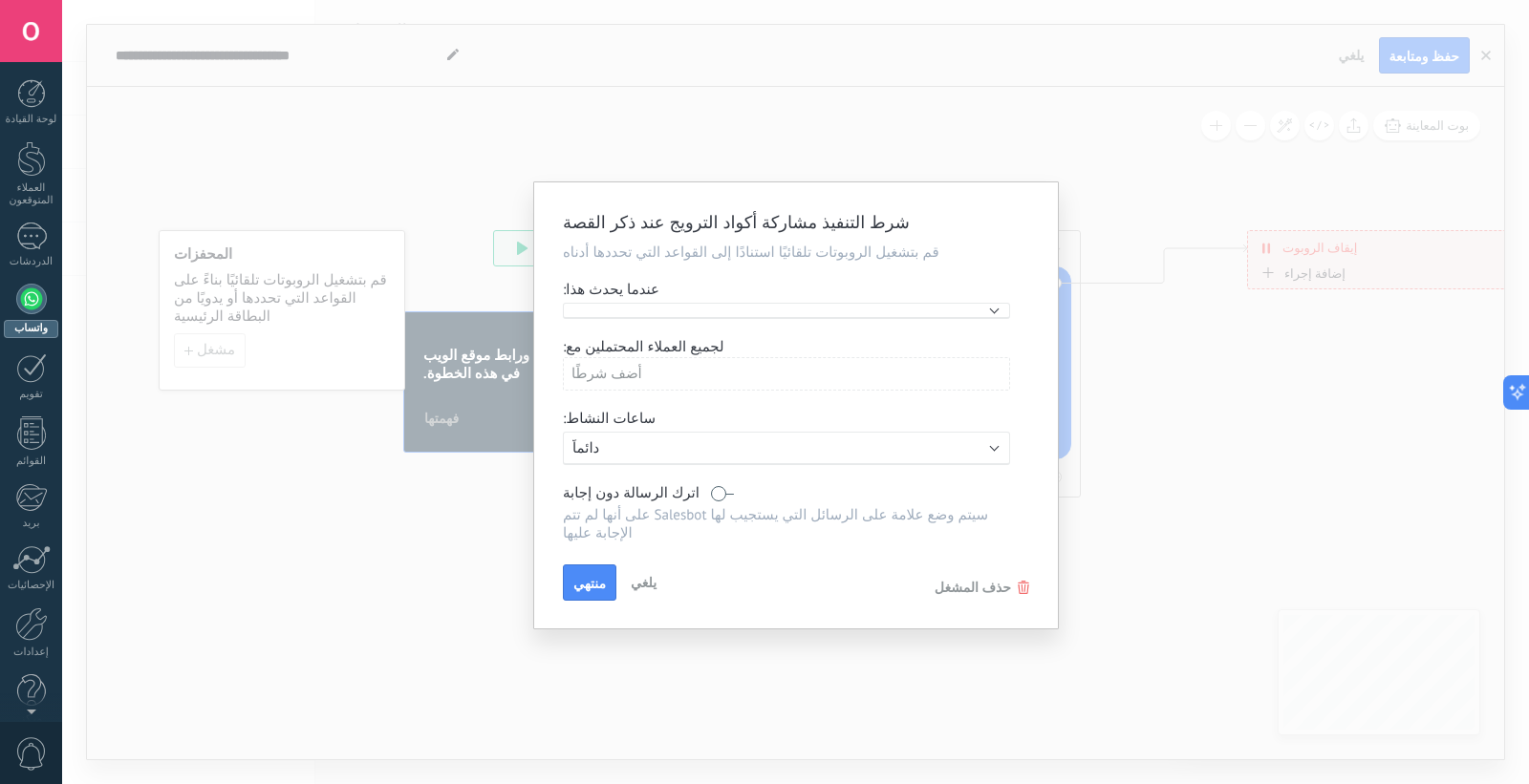
click at [634, 578] on font "يلغي" at bounding box center [643, 583] width 26 height 17
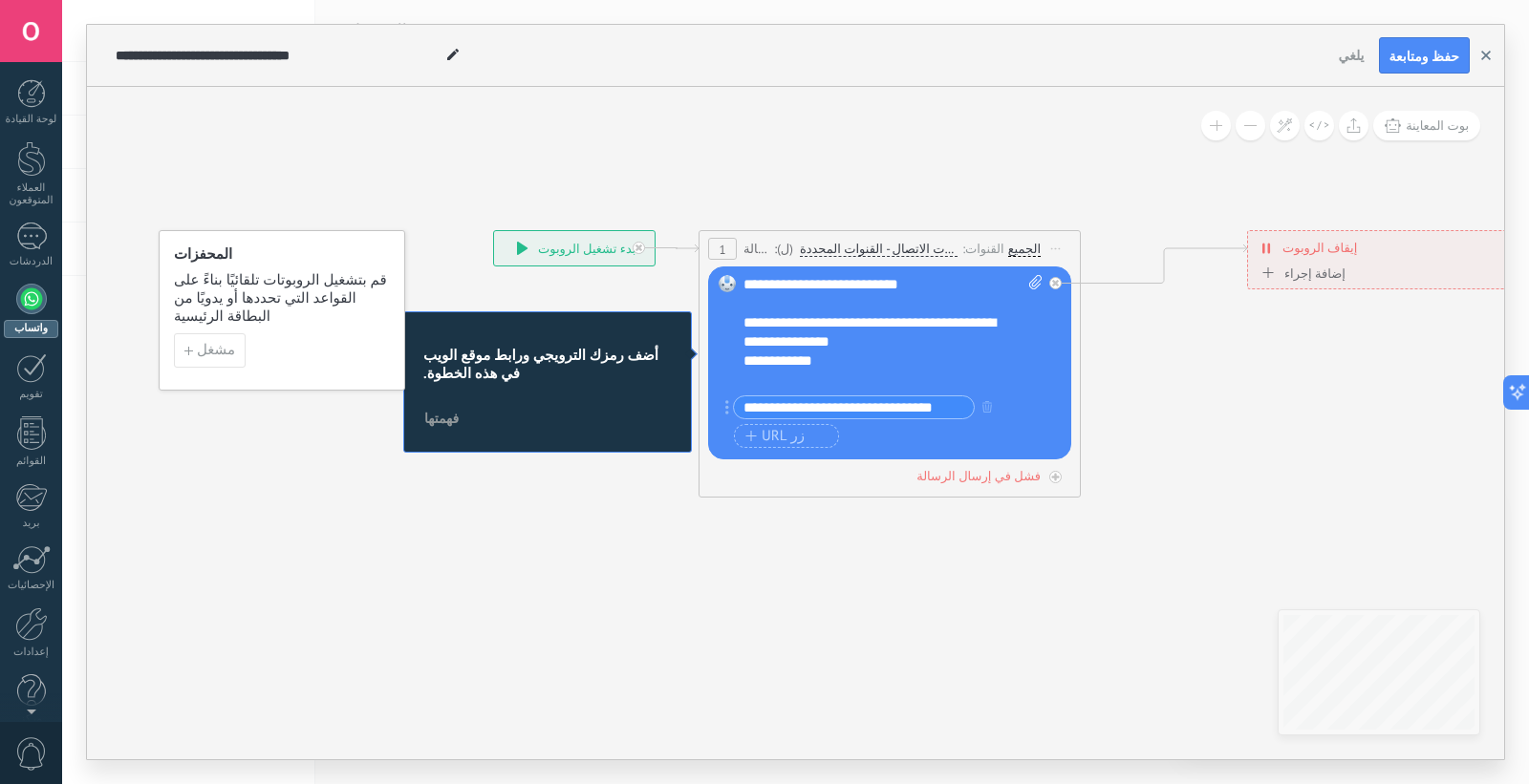
click at [1360, 46] on button "button" at bounding box center [1486, 56] width 29 height 36
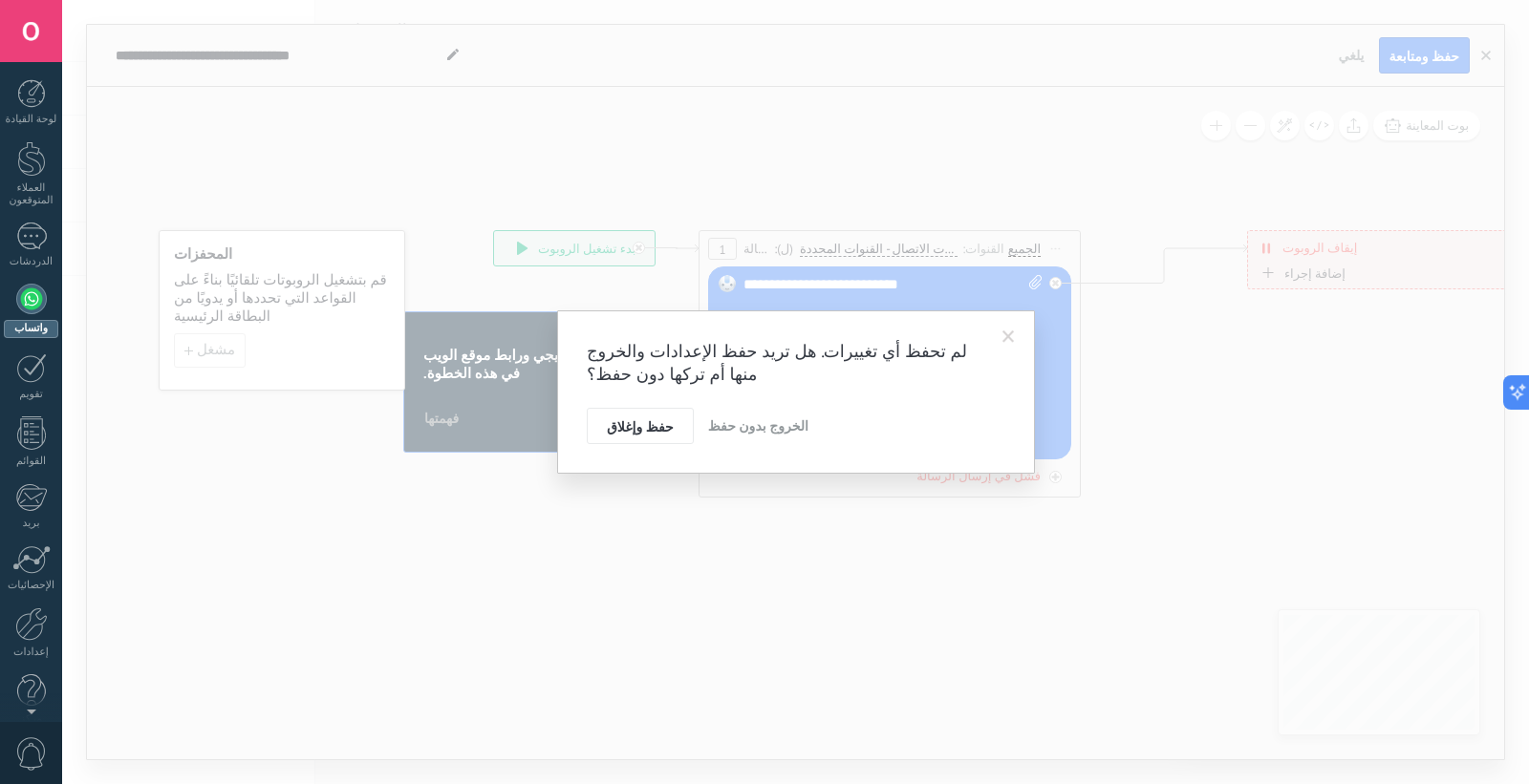
click at [723, 441] on button "الخروج بدون حفظ" at bounding box center [757, 426] width 116 height 36
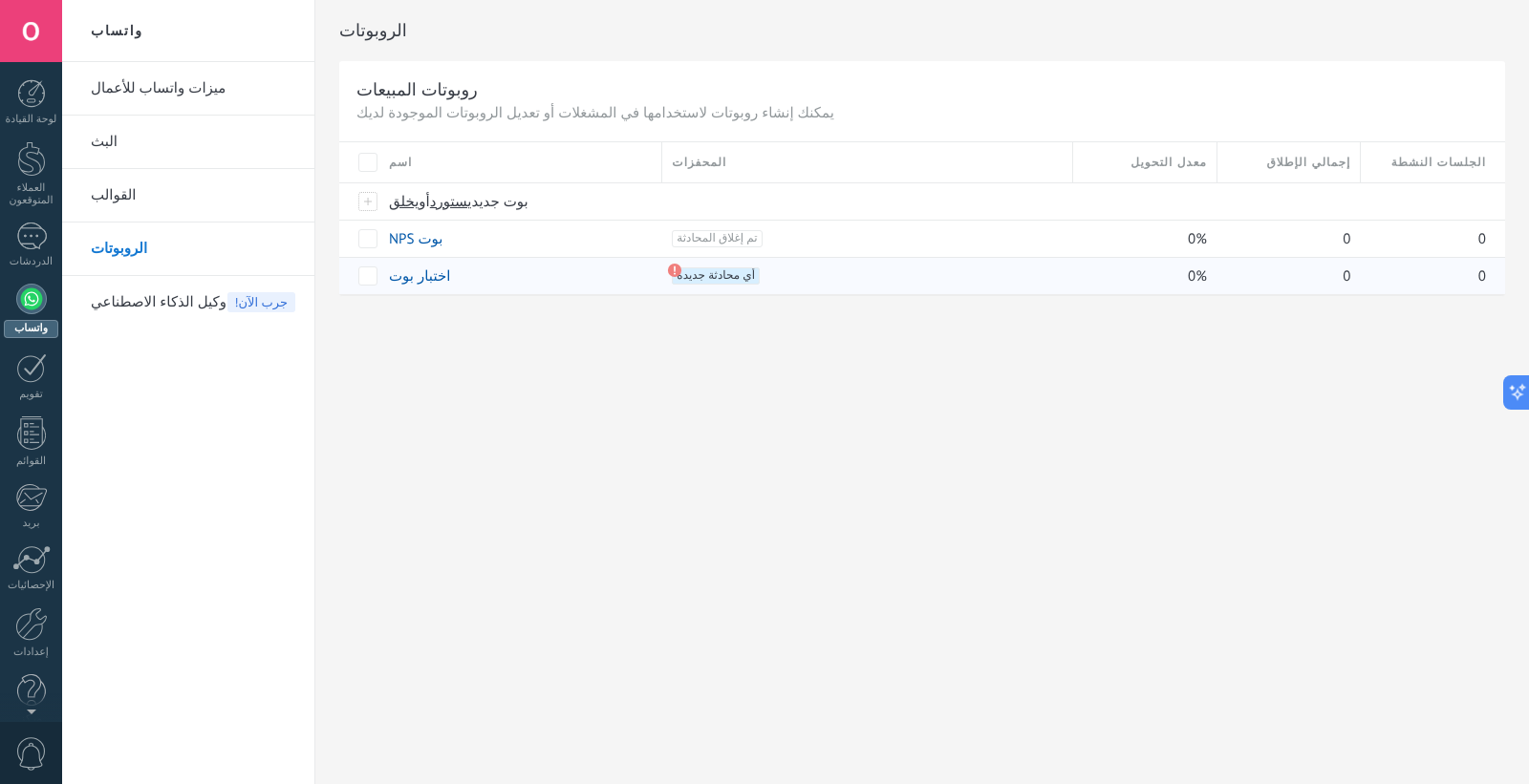
click at [678, 278] on icon at bounding box center [674, 270] width 15 height 15
click at [34, 306] on div at bounding box center [32, 299] width 31 height 31
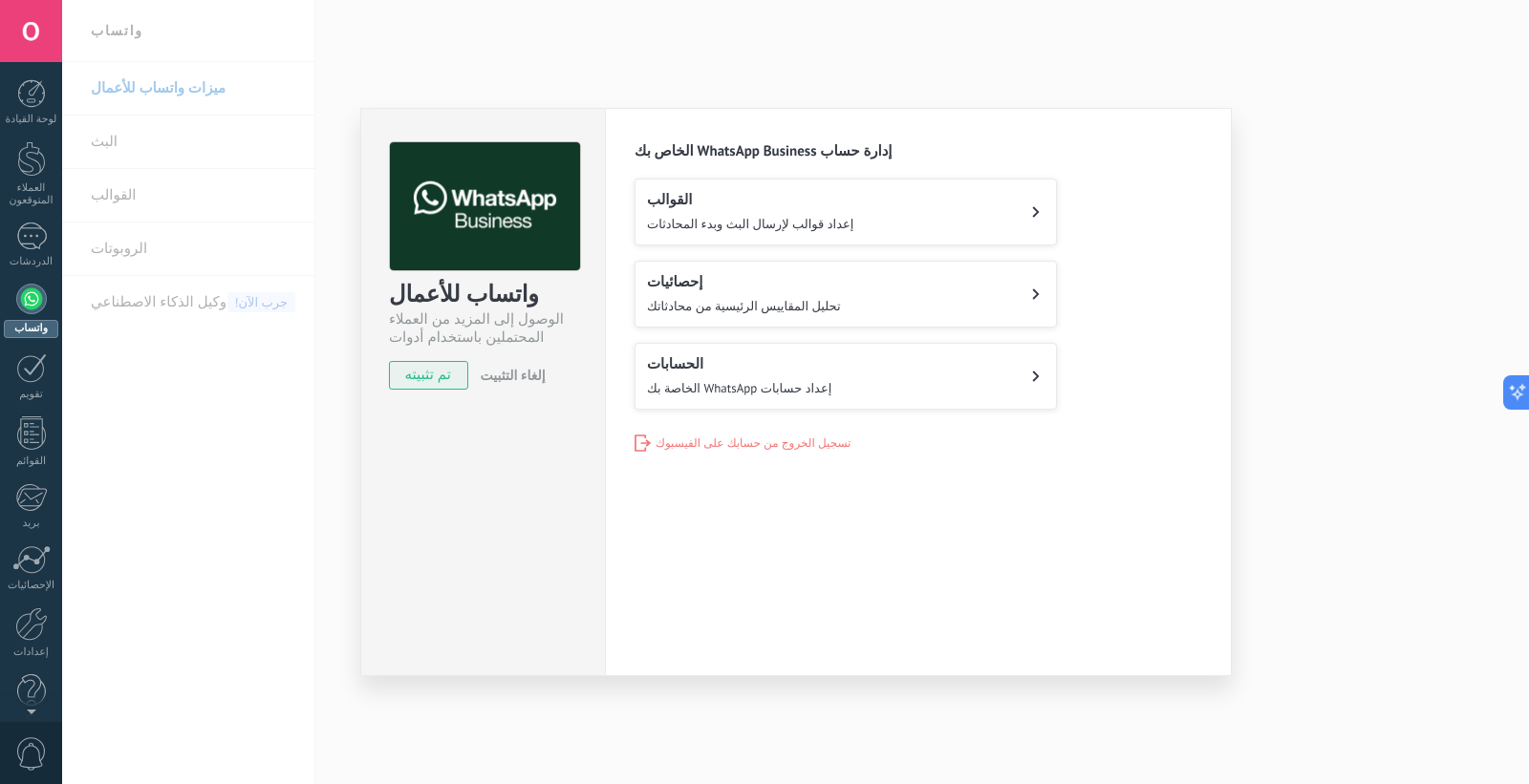
click at [805, 385] on button "الحسابات إعداد حسابات WhatsApp الخاصة بك" at bounding box center [845, 376] width 422 height 67
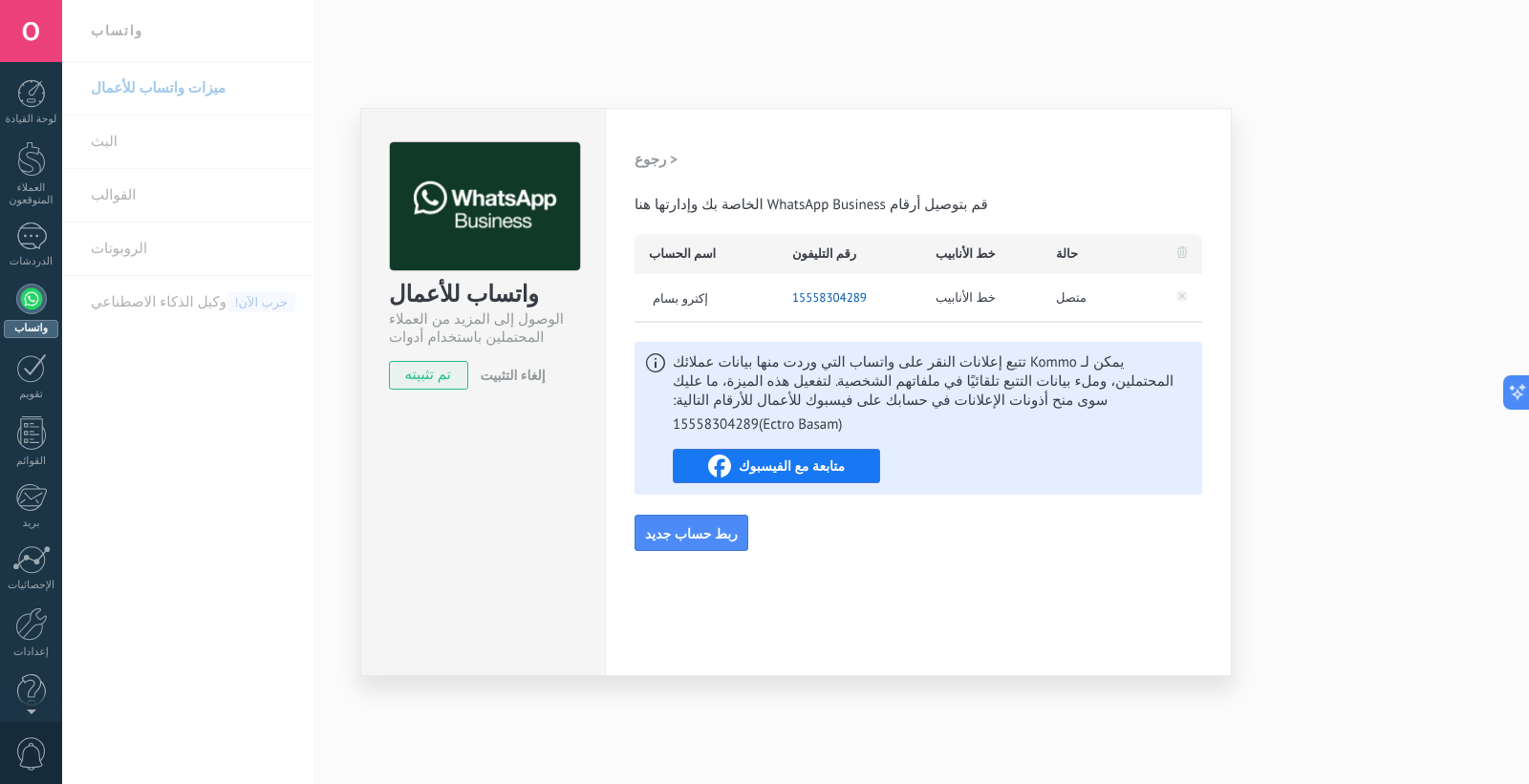
click at [921, 134] on div "إعدادات التفويض تُسجِّل هذه علامة التبويب المستخدمين الذين منحوا صلاحية التكامل…" at bounding box center [918, 392] width 627 height 569
click at [933, 184] on div "< رجوع قم بتوصيل أرقام WhatsApp Business الخاصة بك وإدارتها هنا" at bounding box center [918, 179] width 568 height 73
drag, startPoint x: 791, startPoint y: 130, endPoint x: 810, endPoint y: 206, distance: 78.3
click at [809, 199] on div "إعدادات التفويض تُسجِّل هذه علامة التبويب المستخدمين الذين منحوا صلاحية التكامل…" at bounding box center [918, 392] width 627 height 569
click at [841, 473] on span "متابعة مع الفيسبوك" at bounding box center [776, 466] width 168 height 23
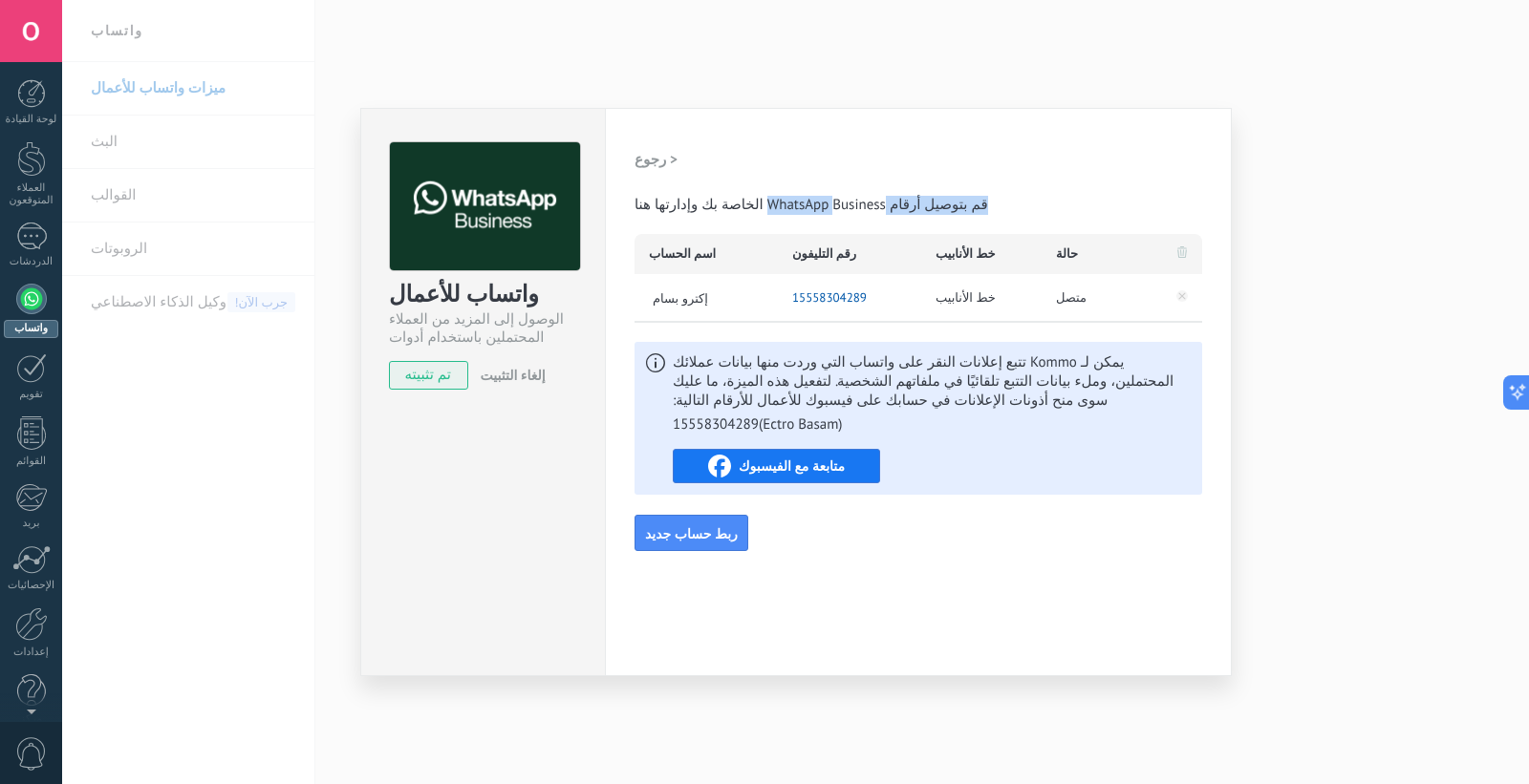
click at [1270, 168] on div "واتساب للأعمال الوصول إلى المزيد من العملاء المحتملين باستخدام أدوات WhatsApp ا…" at bounding box center [796, 392] width 1467 height 784
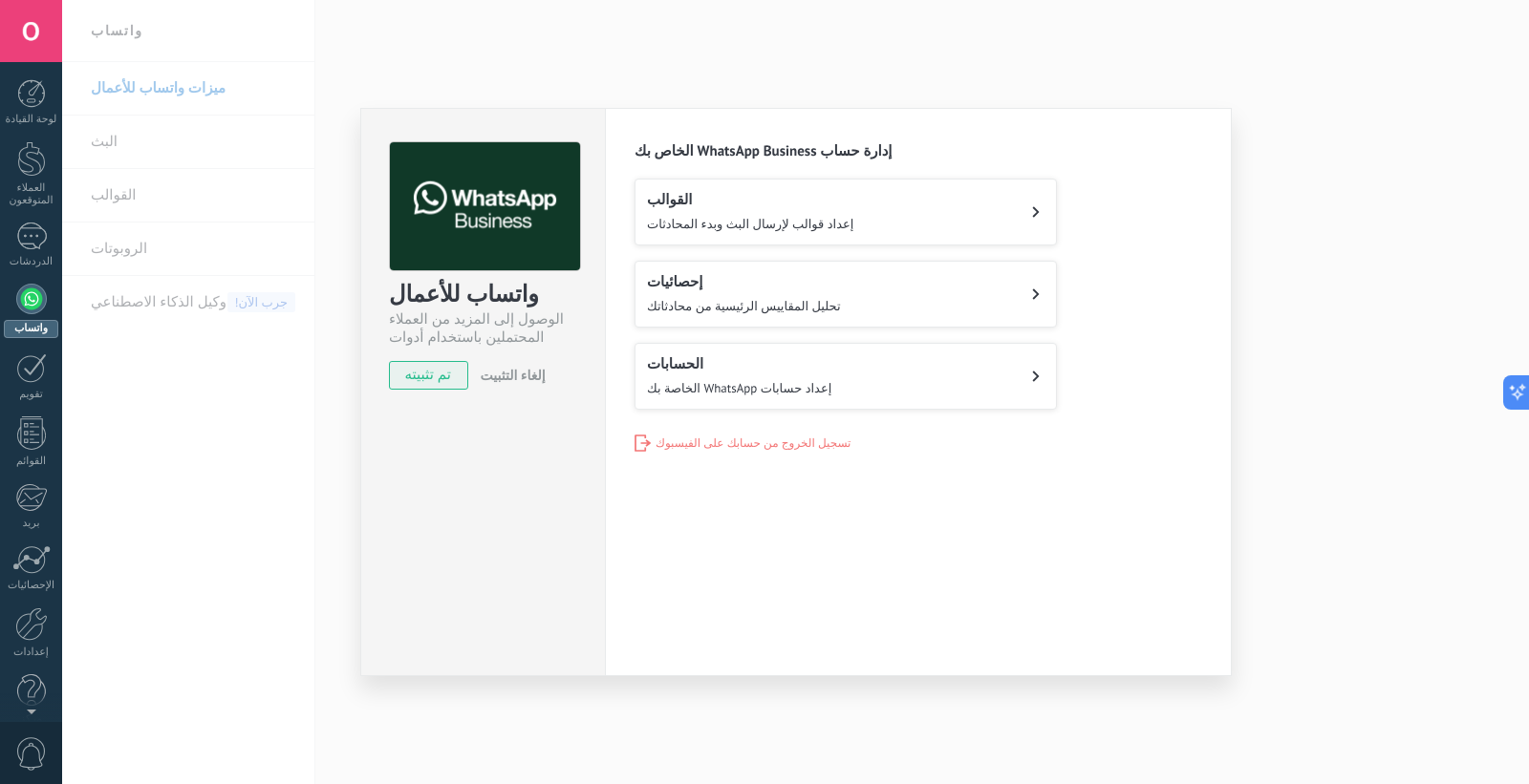
click at [727, 297] on div "إحصائيات تحليل المقاييس الرئيسية من محادثاتك" at bounding box center [744, 294] width 194 height 42
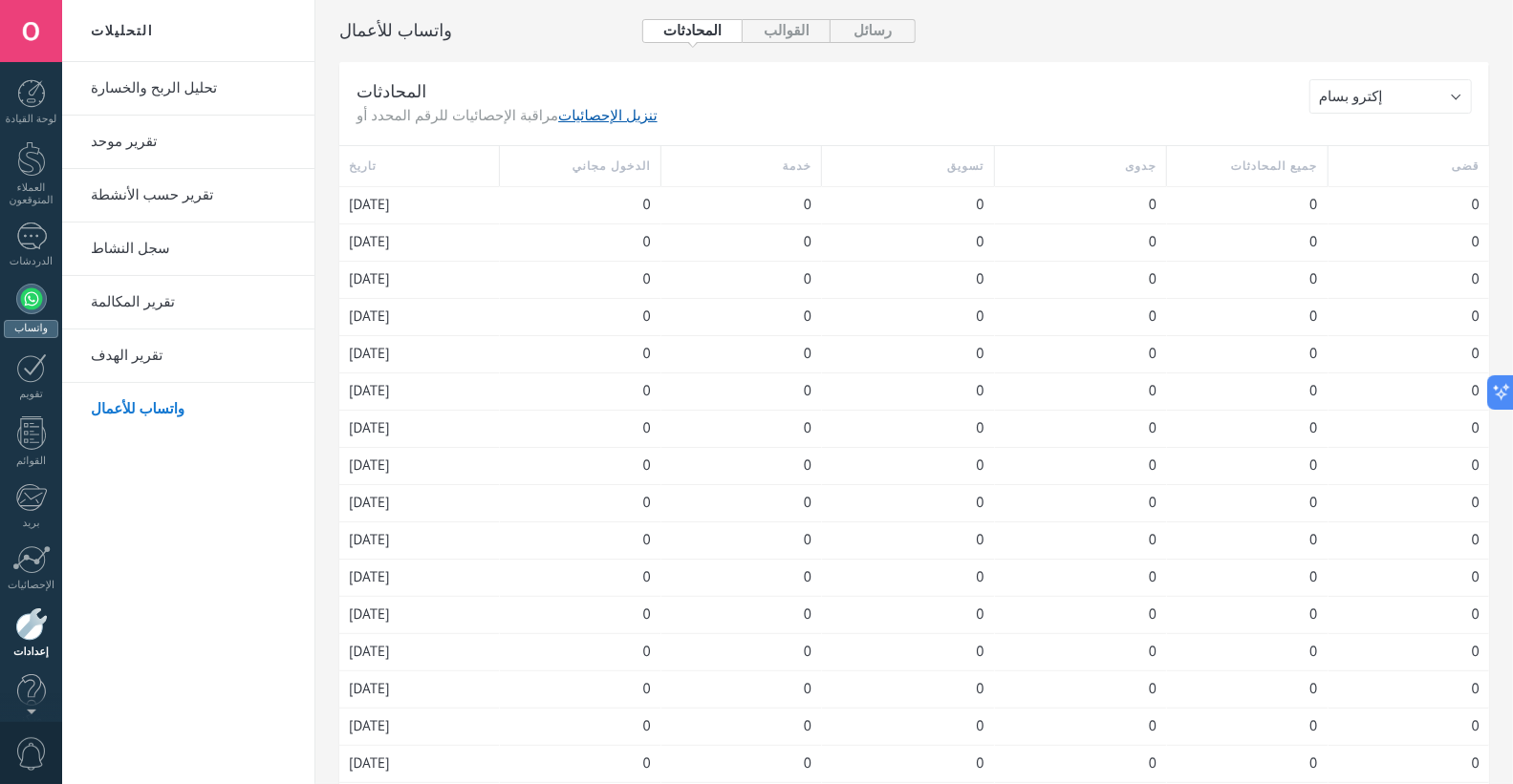
click at [39, 300] on div at bounding box center [32, 299] width 31 height 31
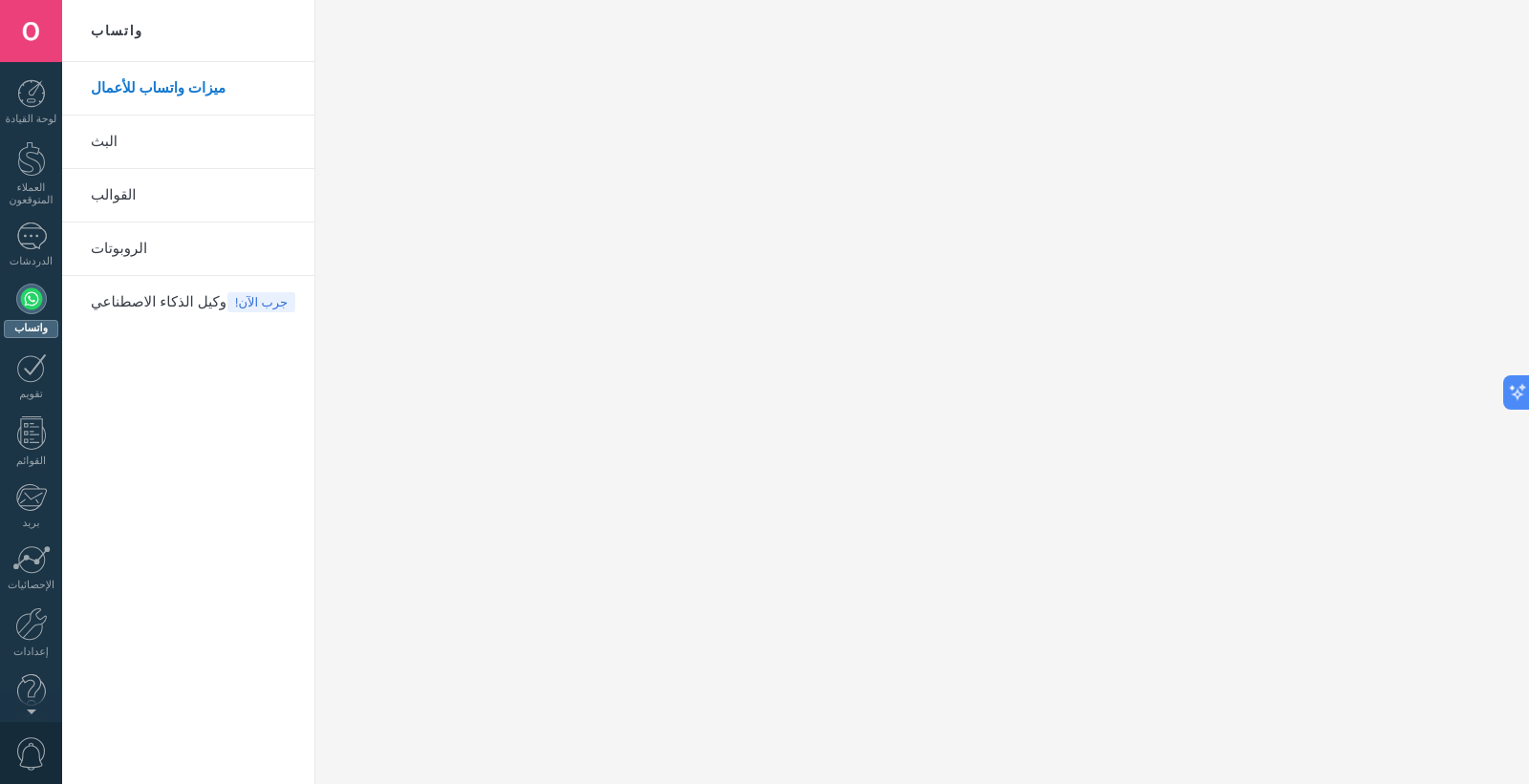
click at [159, 245] on link "الروبوتات" at bounding box center [193, 249] width 205 height 54
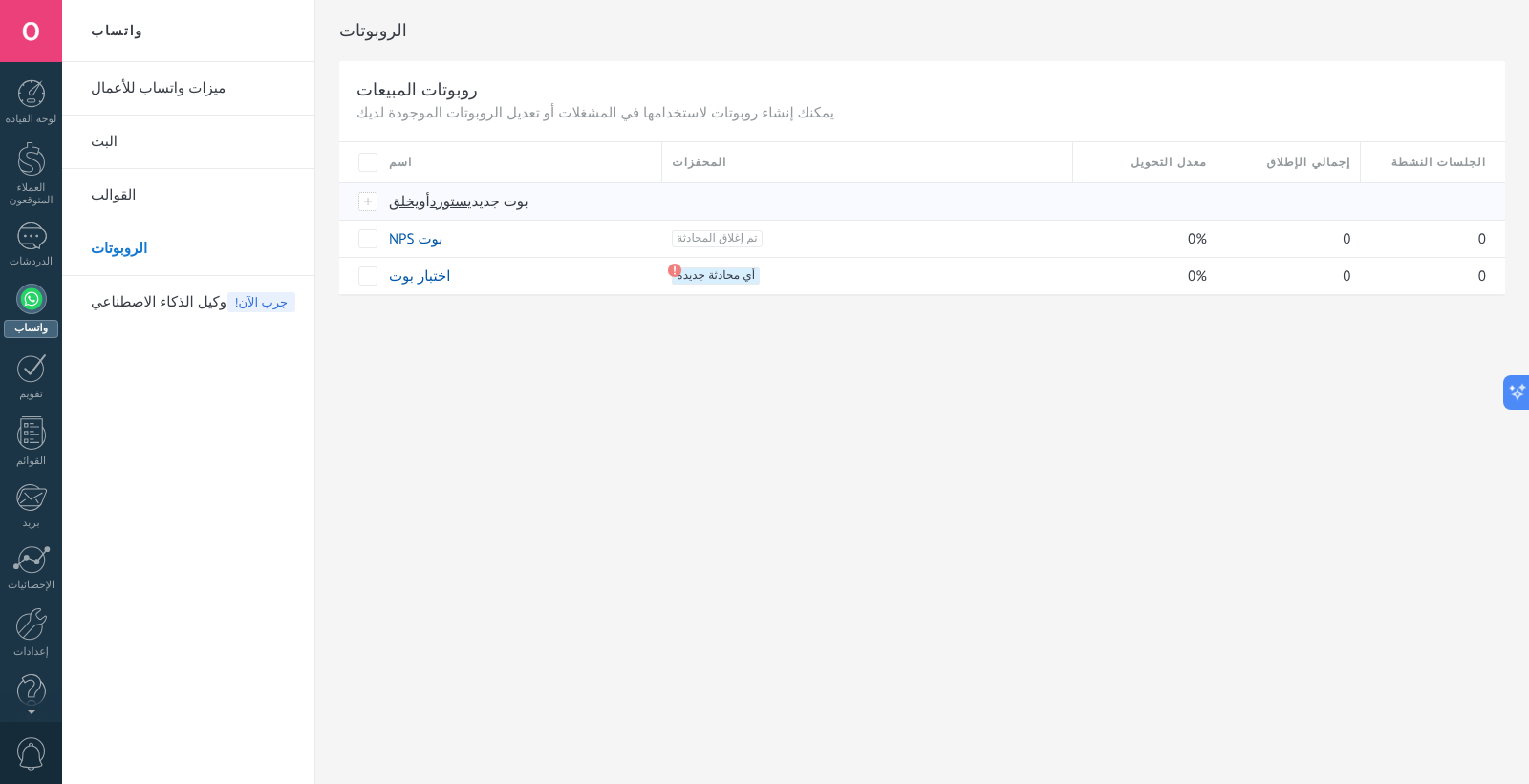
click at [389, 196] on font "يخلق" at bounding box center [403, 202] width 30 height 18
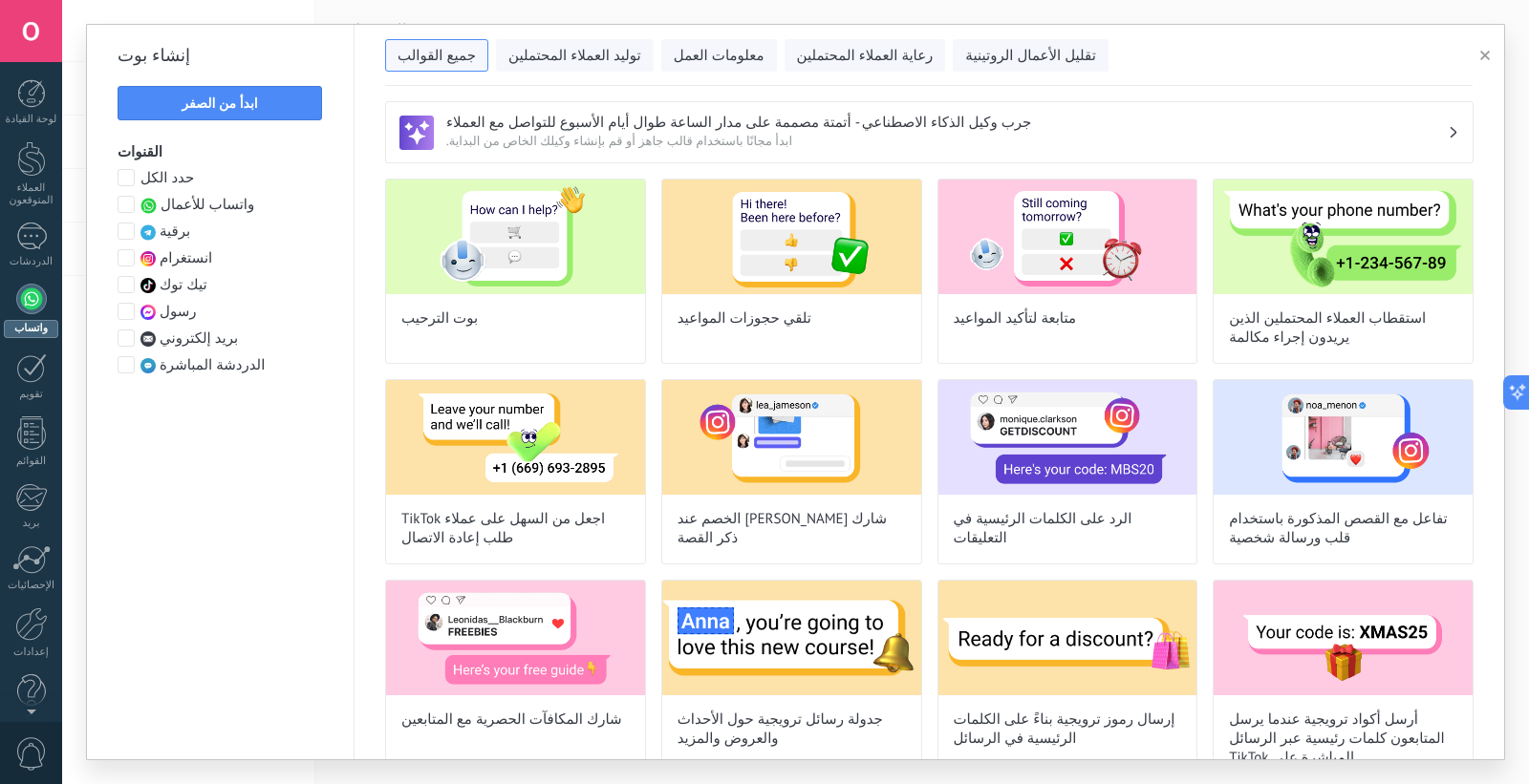
click at [208, 205] on font "واتساب للأعمال" at bounding box center [208, 205] width 94 height 18
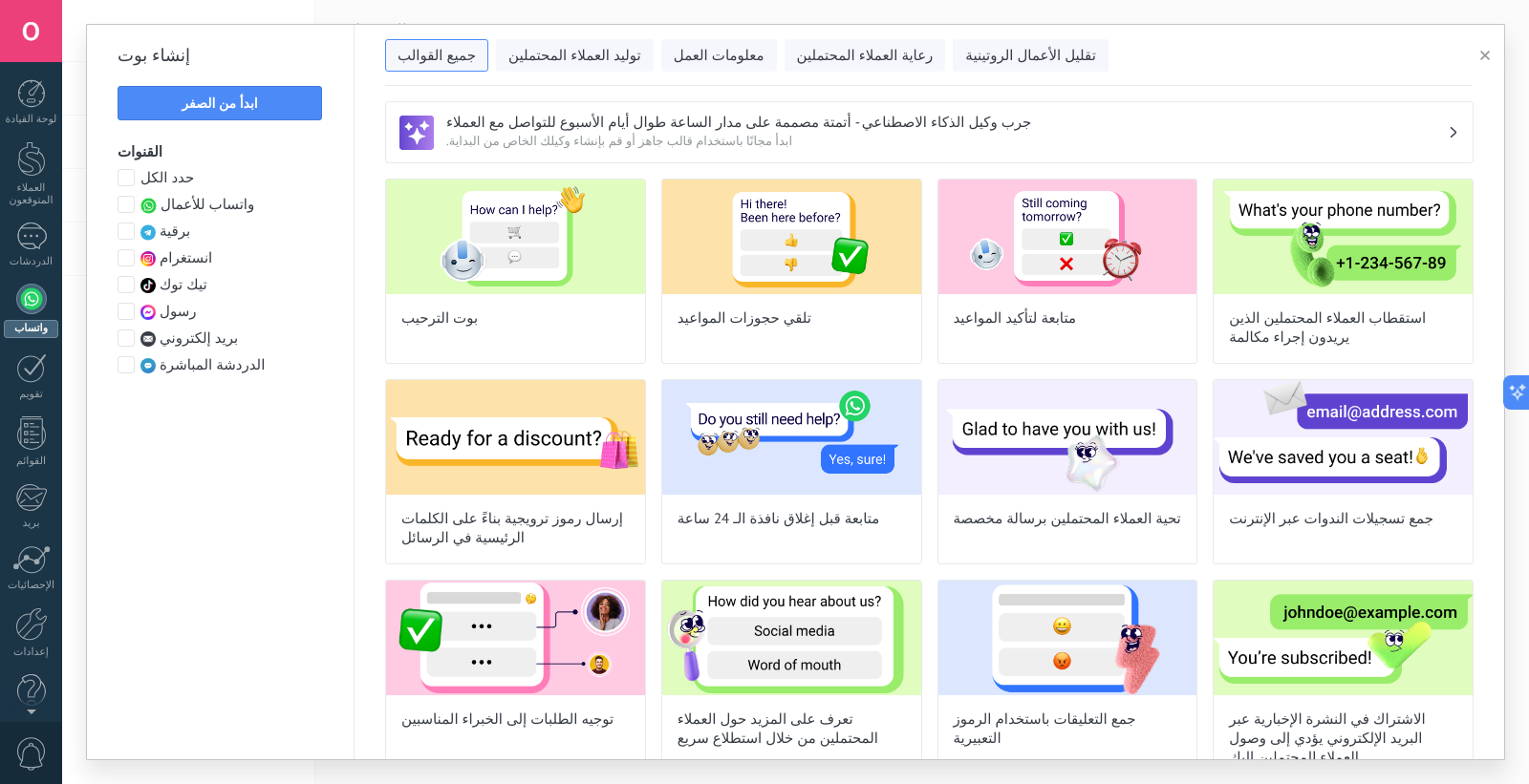
click at [173, 201] on font "واتساب للأعمال" at bounding box center [208, 205] width 94 height 18
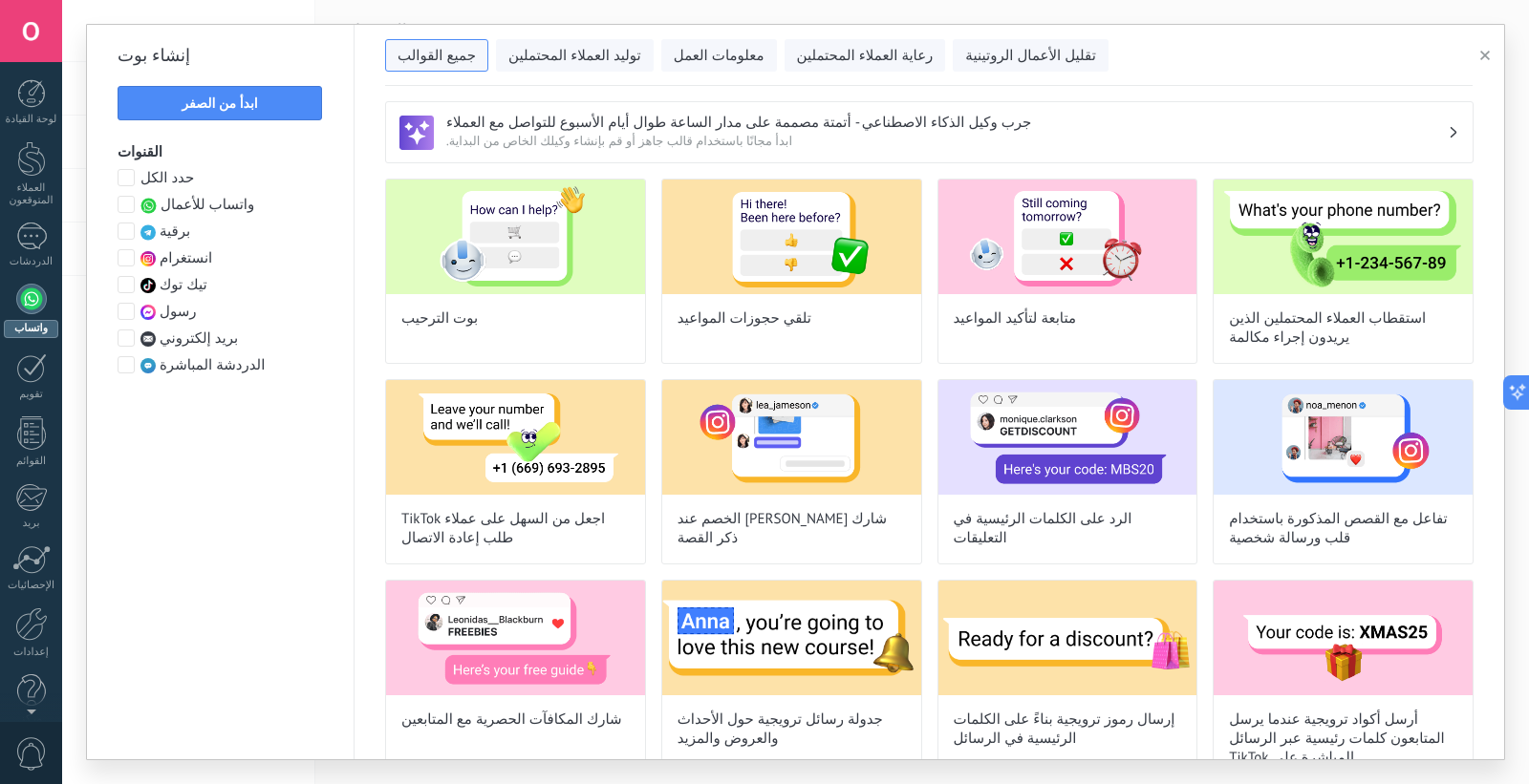
click at [173, 201] on font "واتساب للأعمال" at bounding box center [208, 205] width 94 height 18
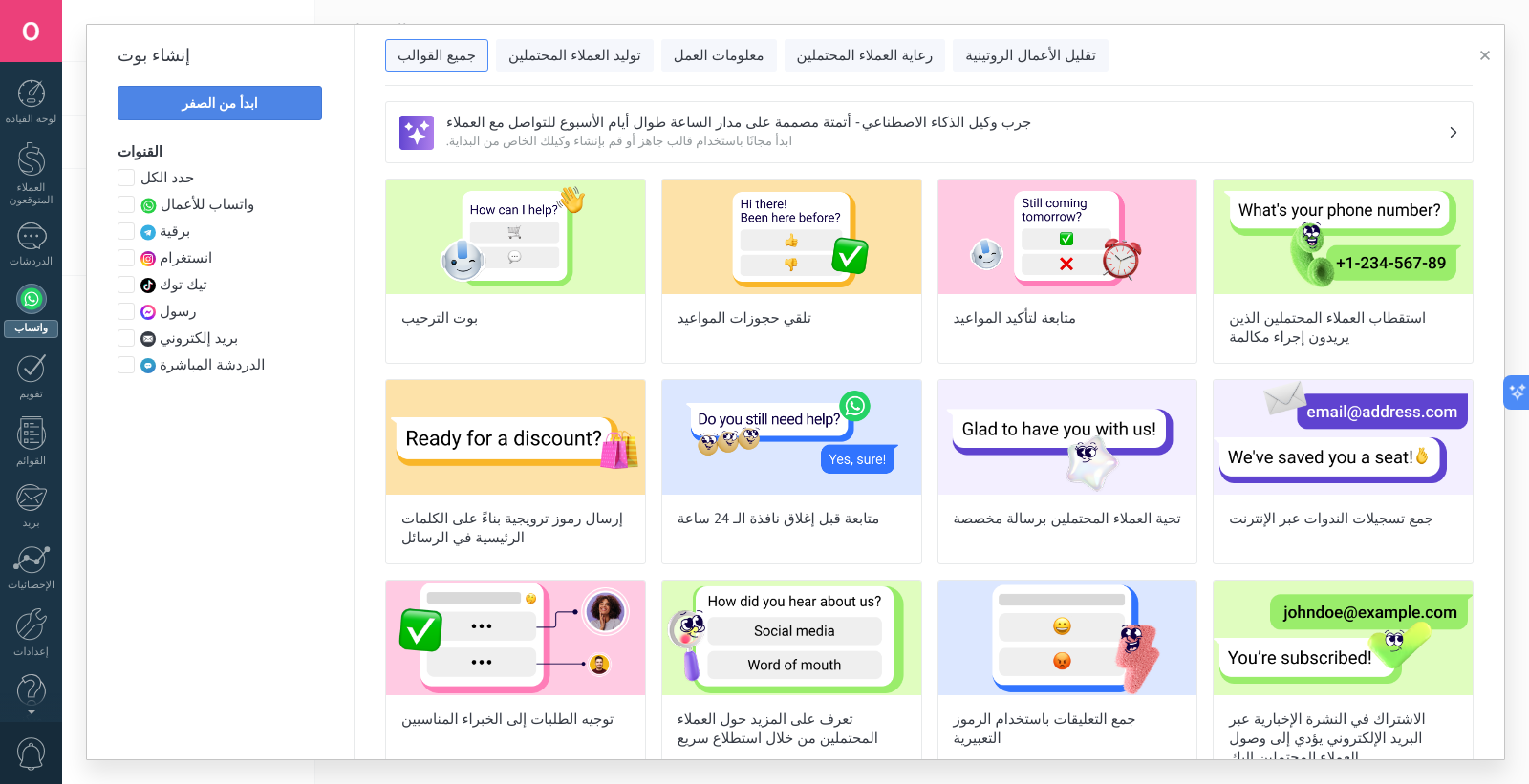
click at [215, 92] on button "ابدأ من الصفر" at bounding box center [220, 103] width 205 height 34
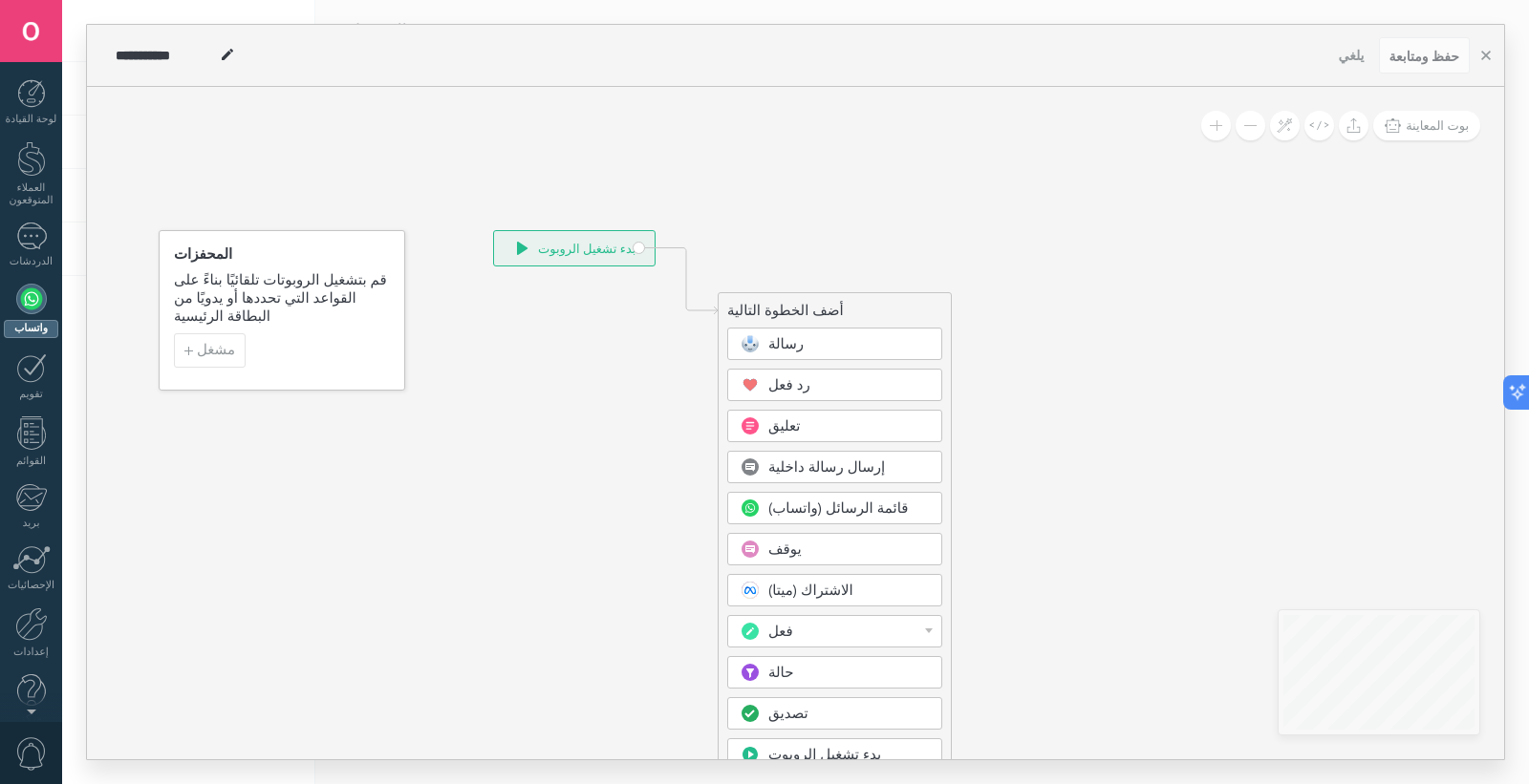
click at [528, 375] on icon at bounding box center [657, 569] width 1284 height 1632
drag, startPoint x: 558, startPoint y: 253, endPoint x: 405, endPoint y: 141, distance: 189.6
click at [405, 136] on font "بدء تشغيل الروبوت" at bounding box center [448, 127] width 98 height 16
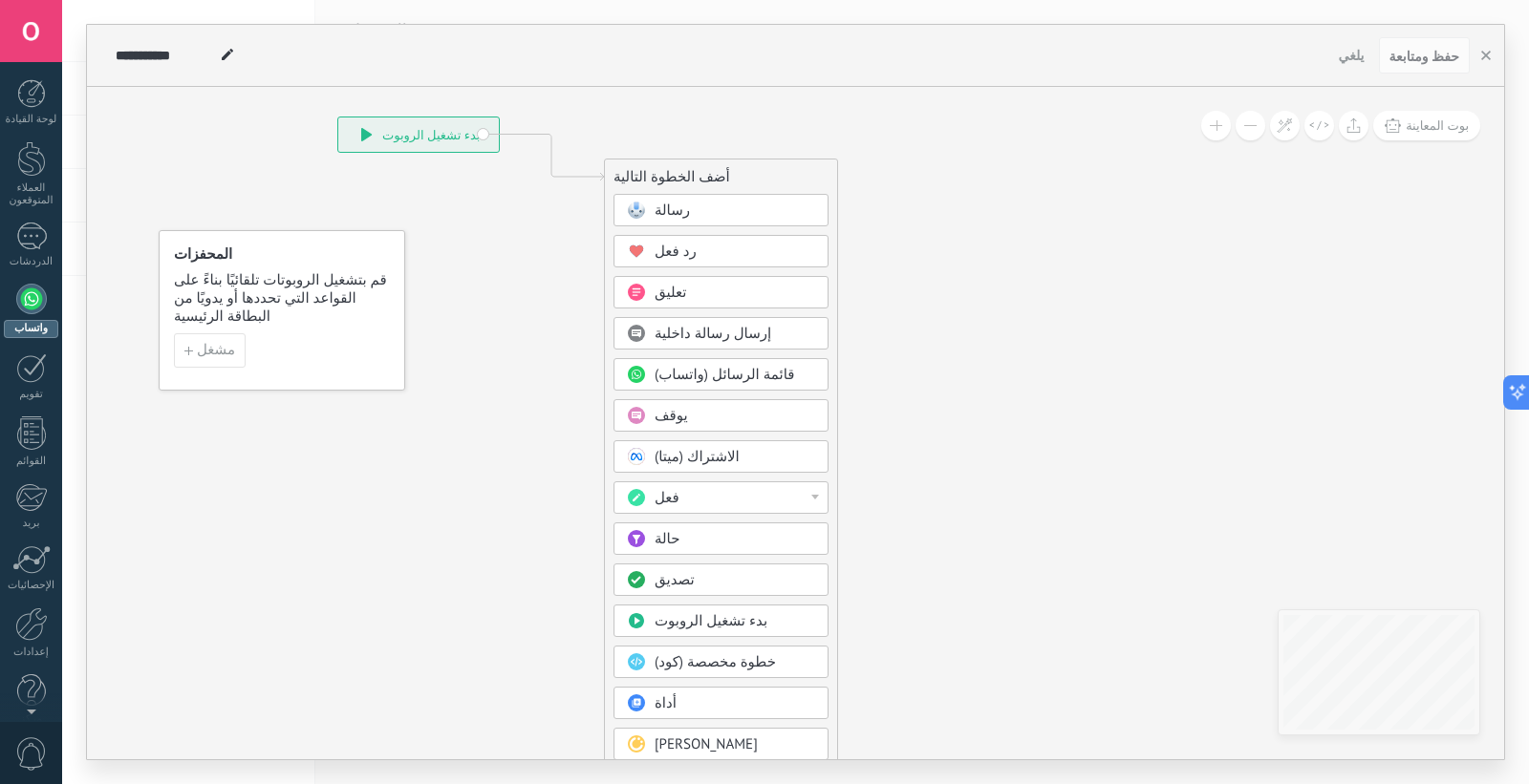
drag, startPoint x: 787, startPoint y: 300, endPoint x: 676, endPoint y: 173, distance: 168.7
click at [676, 173] on font "أضف الخطوة التالية" at bounding box center [672, 177] width 117 height 18
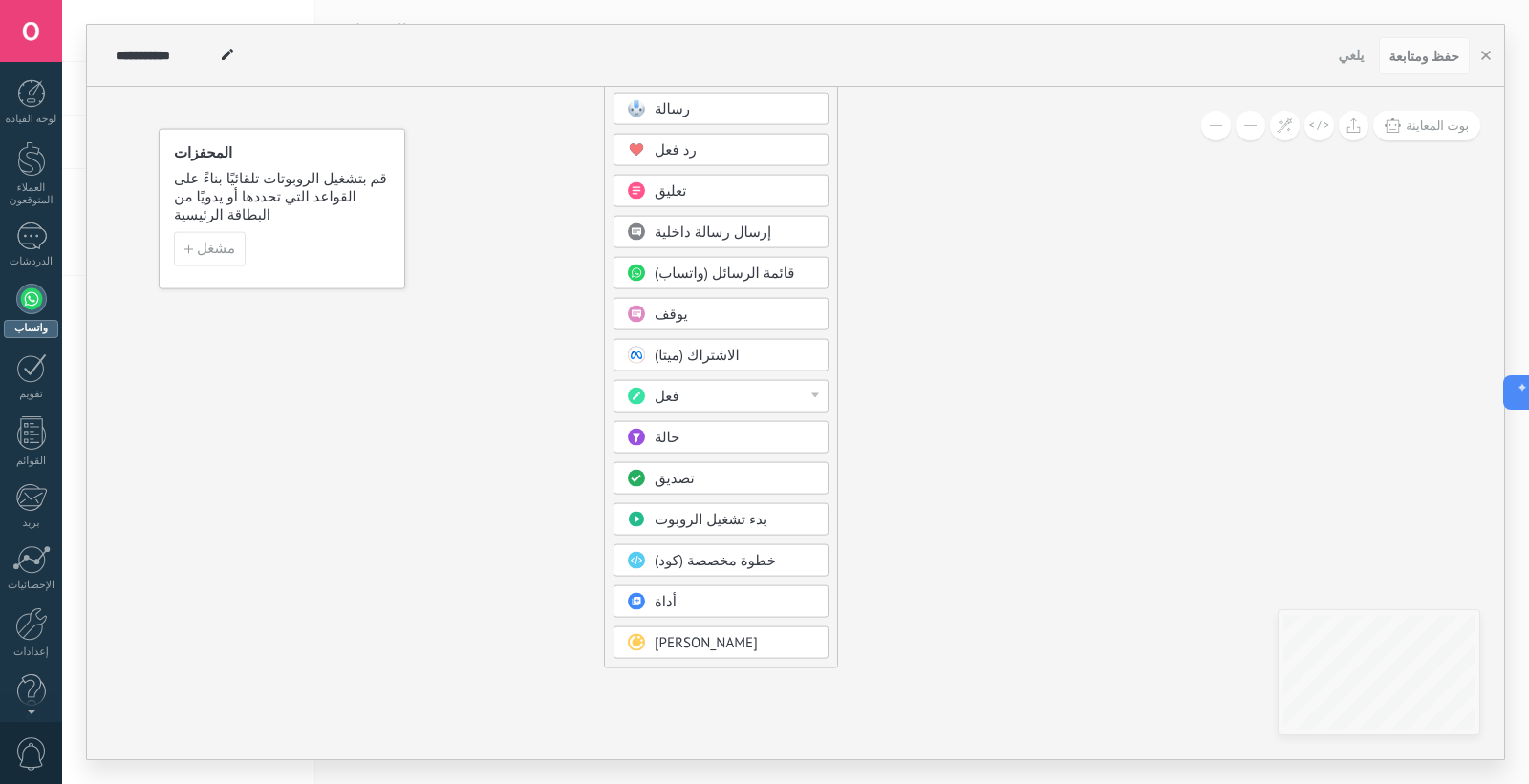
click at [702, 231] on font "إرسال رسالة داخلية" at bounding box center [713, 232] width 117 height 18
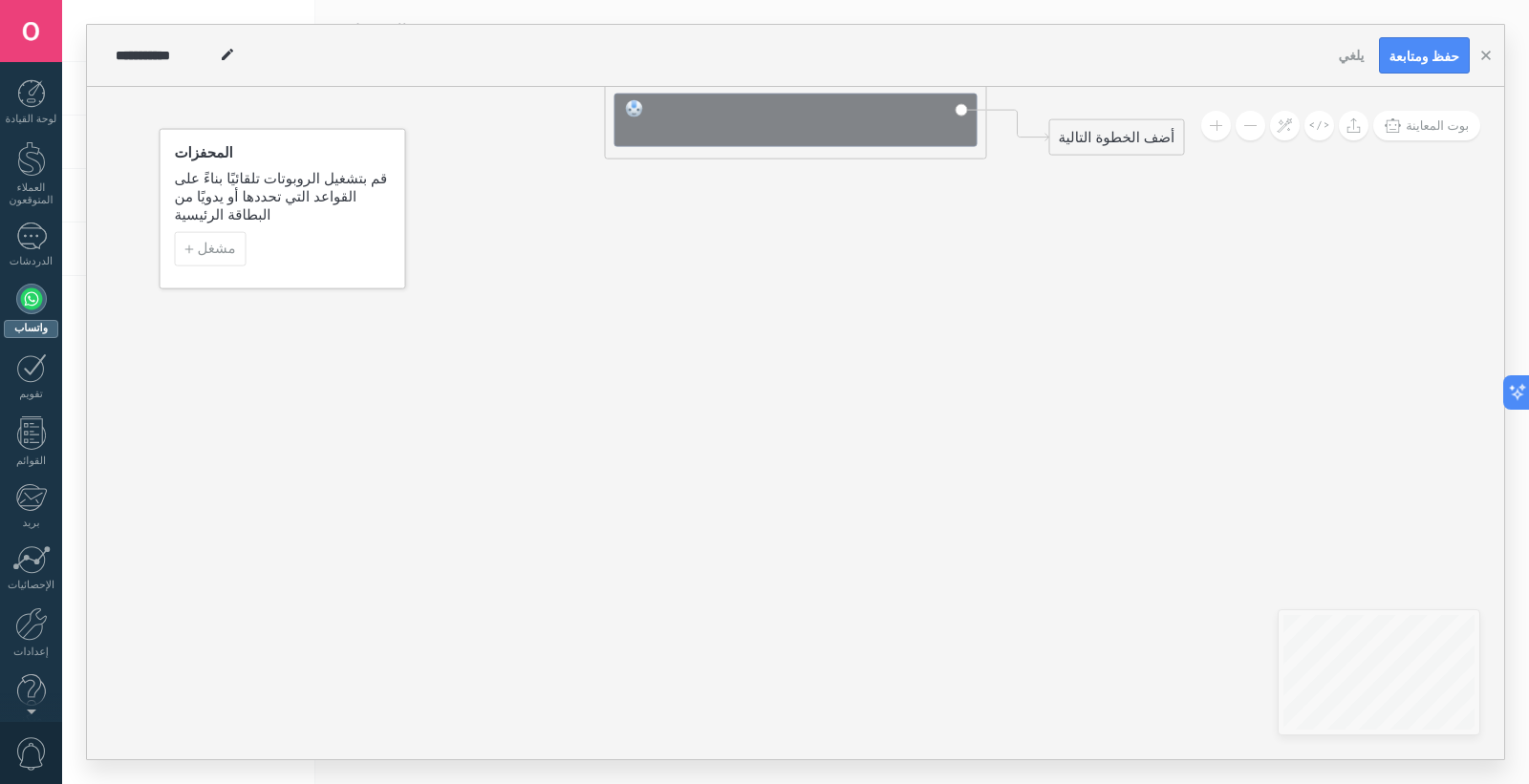
click at [791, 118] on div at bounding box center [809, 120] width 316 height 38
click at [786, 145] on div at bounding box center [796, 121] width 363 height 54
drag, startPoint x: 774, startPoint y: 138, endPoint x: 728, endPoint y: 215, distance: 89.7
click at [494, 129] on div "**********" at bounding box center [494, 129] width 0 height 0
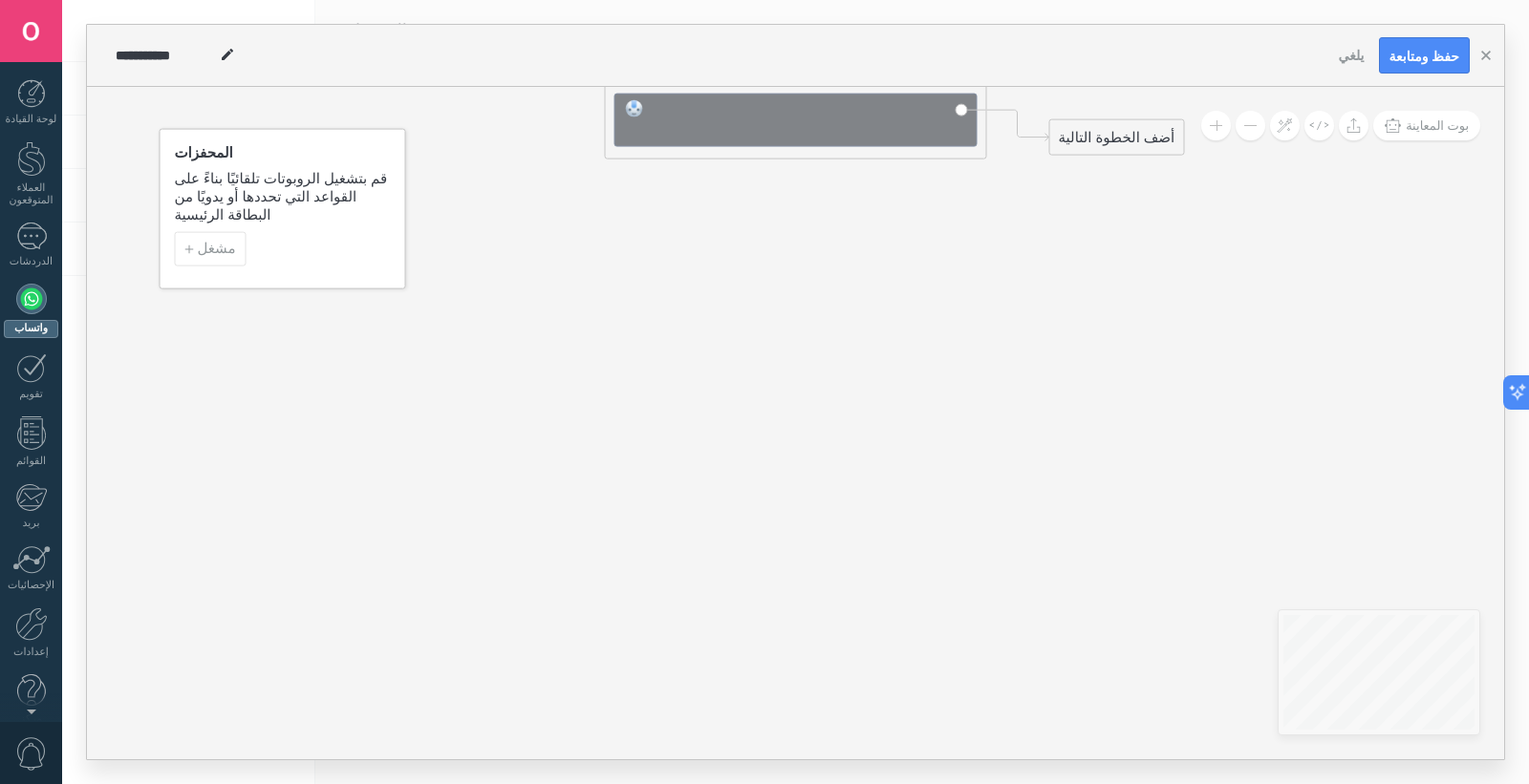
click at [738, 132] on div at bounding box center [809, 120] width 316 height 38
click at [1360, 63] on font "يلغي" at bounding box center [1351, 56] width 26 height 17
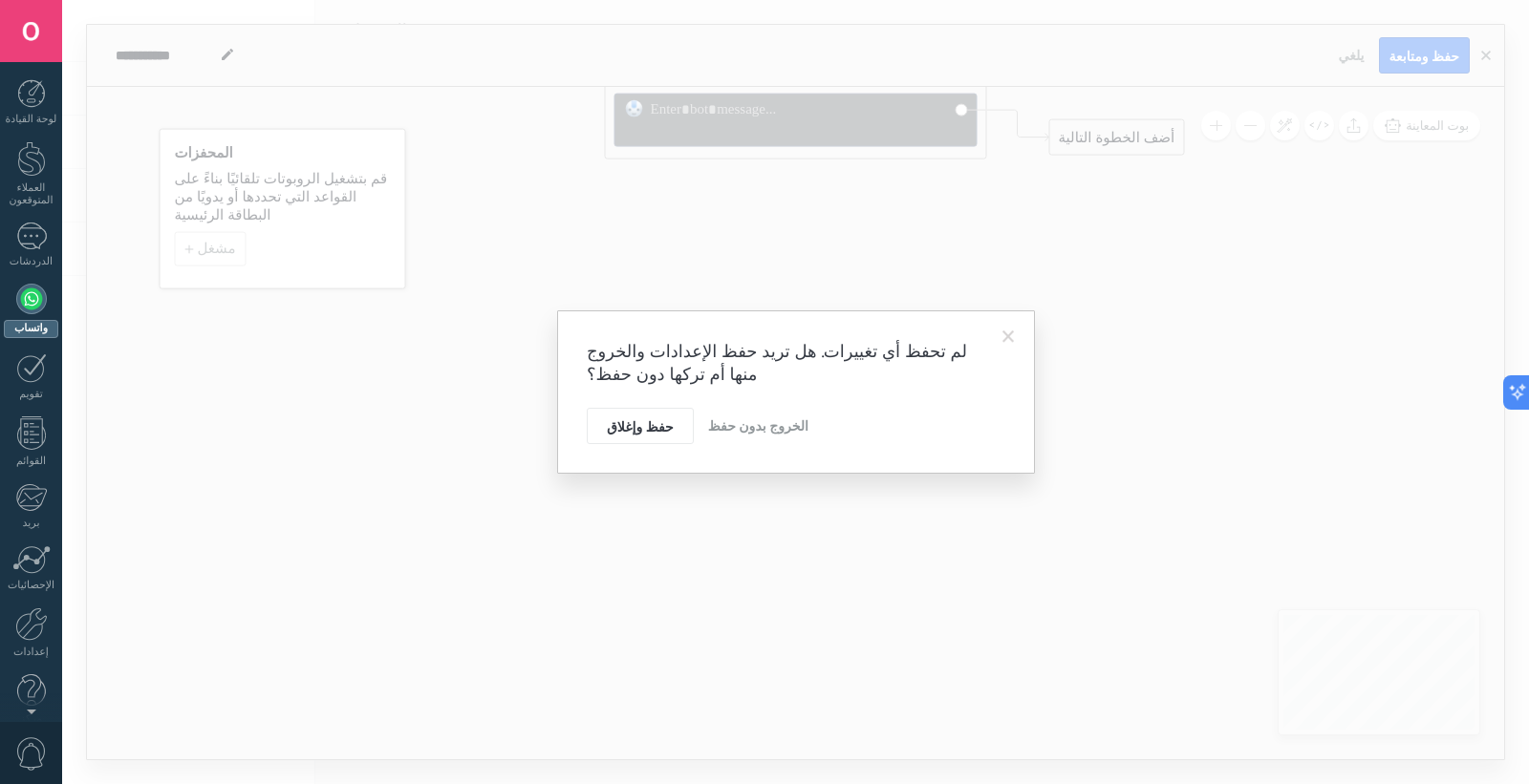
click at [720, 420] on font "الخروج بدون حفظ" at bounding box center [757, 426] width 101 height 17
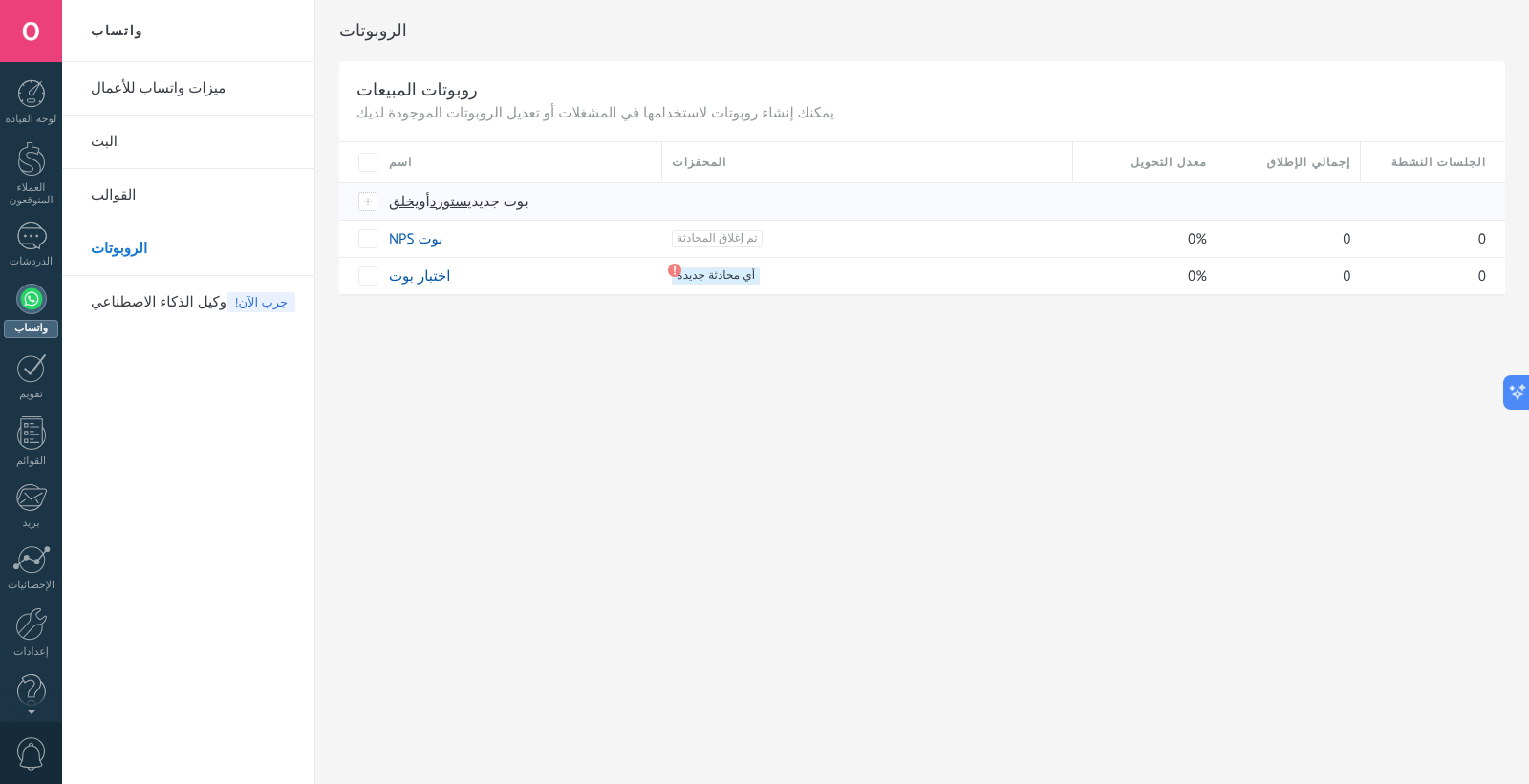
click at [375, 203] on div at bounding box center [369, 202] width 21 height 17
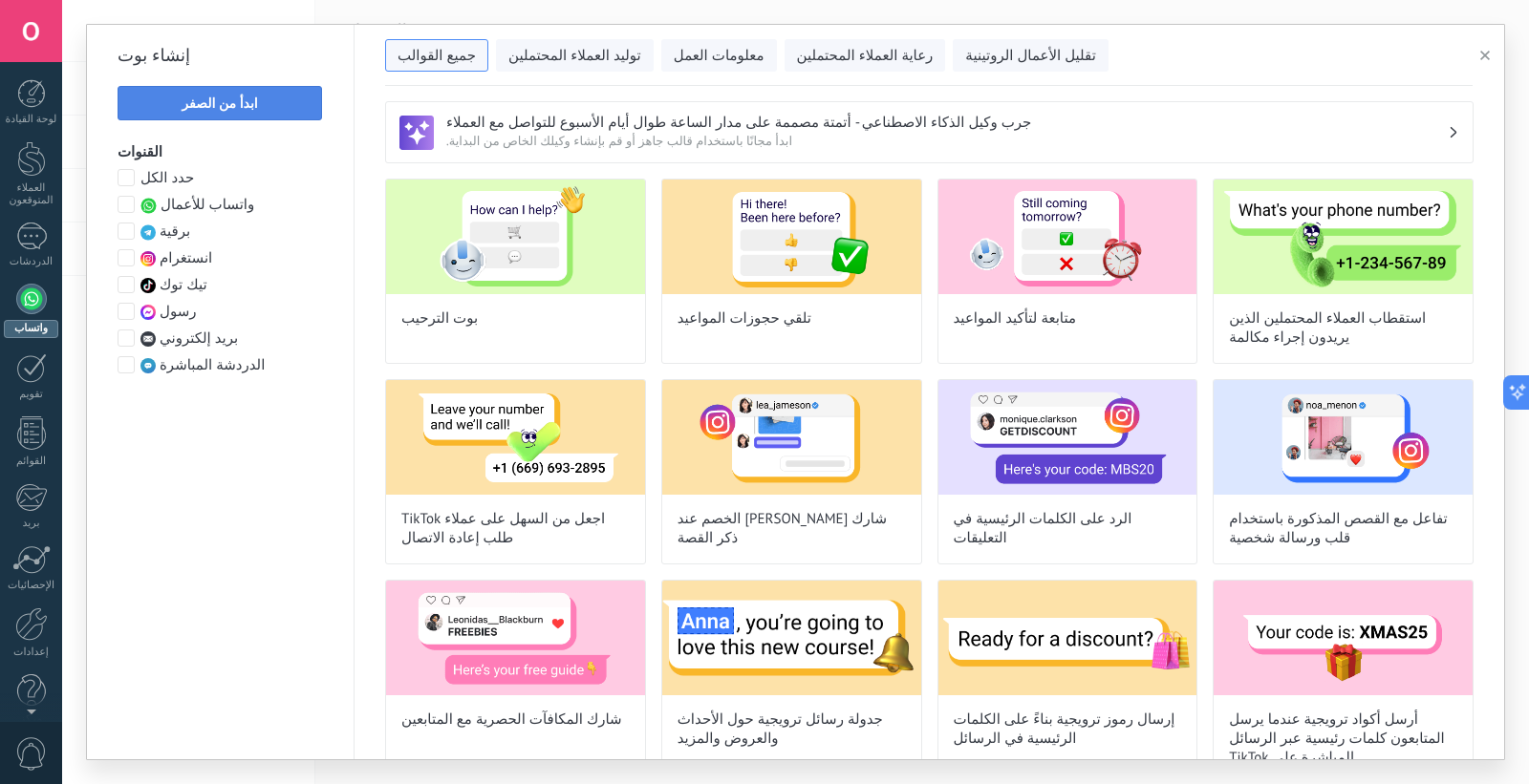
click at [169, 93] on button "ابدأ من الصفر" at bounding box center [220, 103] width 205 height 34
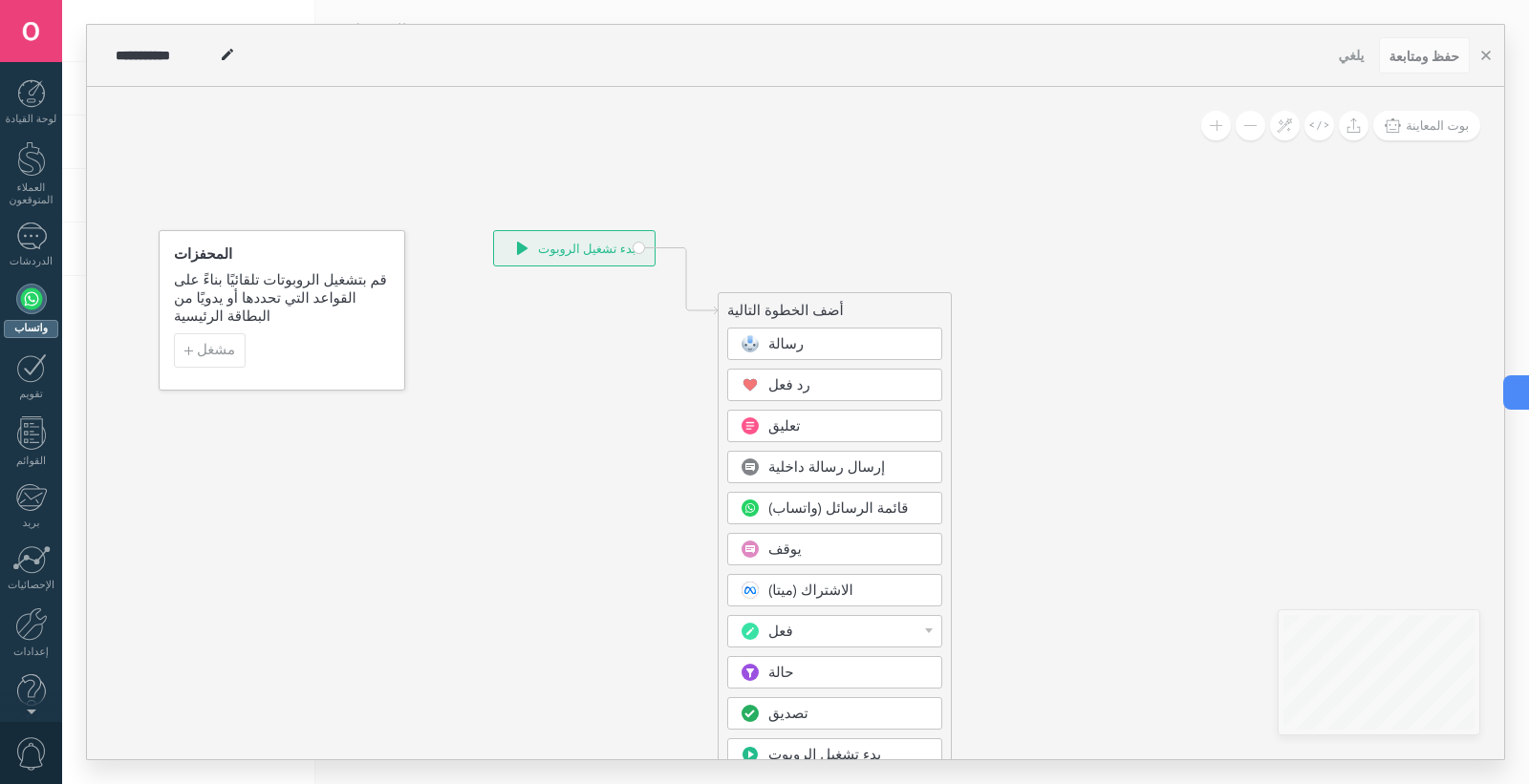
click at [861, 504] on font "قائمة الرسائل (واتساب)" at bounding box center [838, 508] width 140 height 18
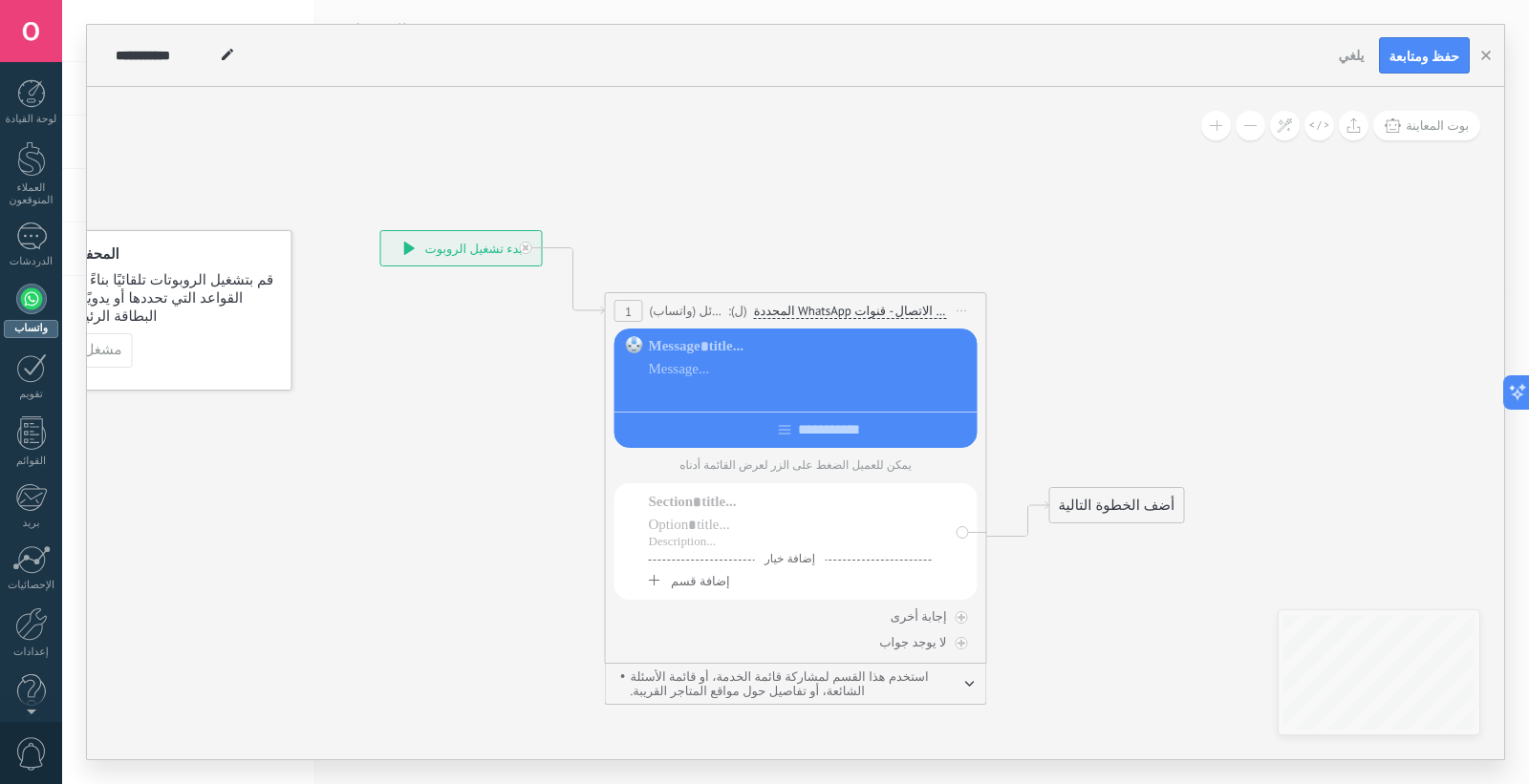
click at [795, 393] on div at bounding box center [810, 392] width 322 height 19
click at [663, 349] on div at bounding box center [810, 347] width 322 height 19
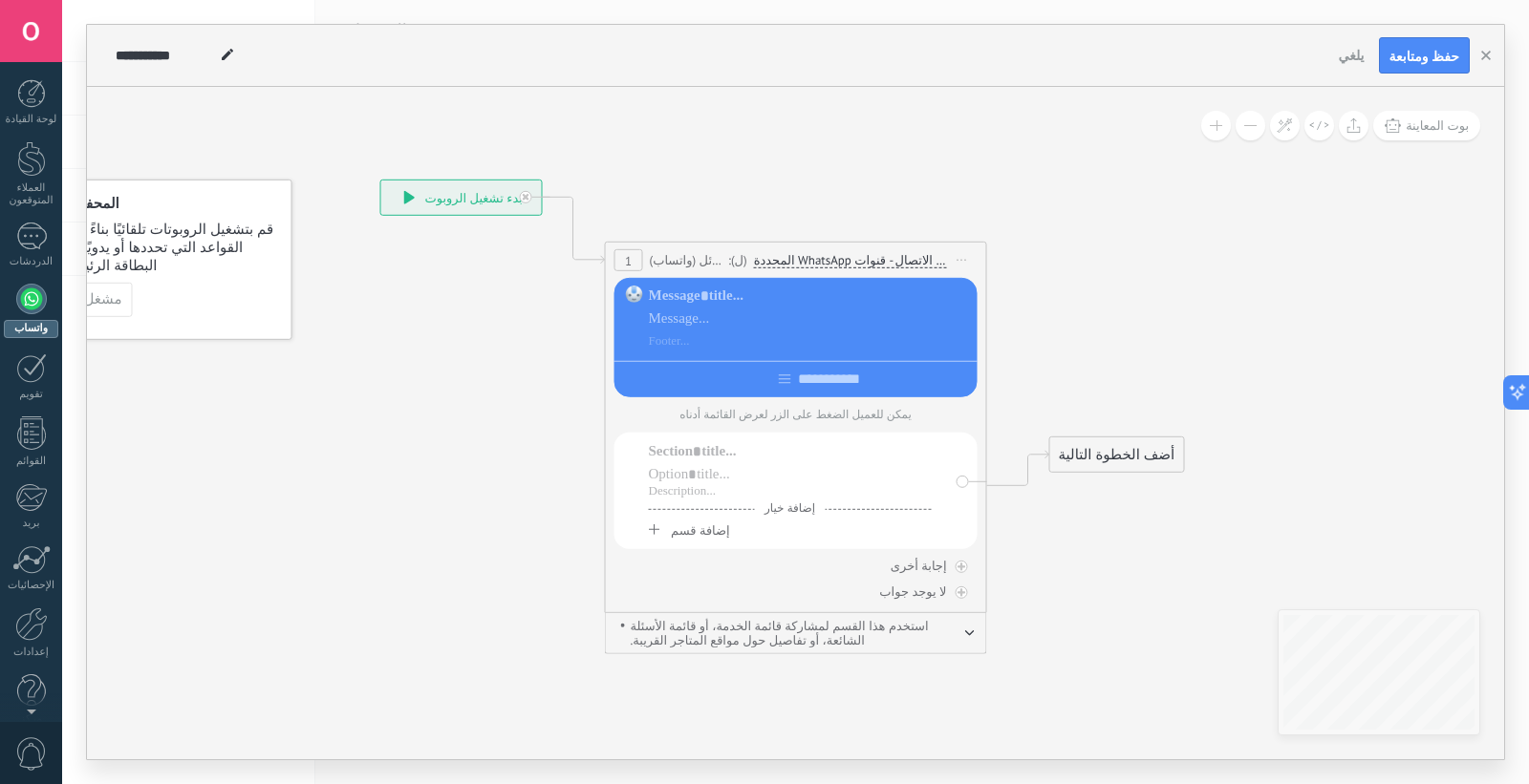
click at [689, 539] on font "إضافة قسم" at bounding box center [700, 530] width 59 height 16
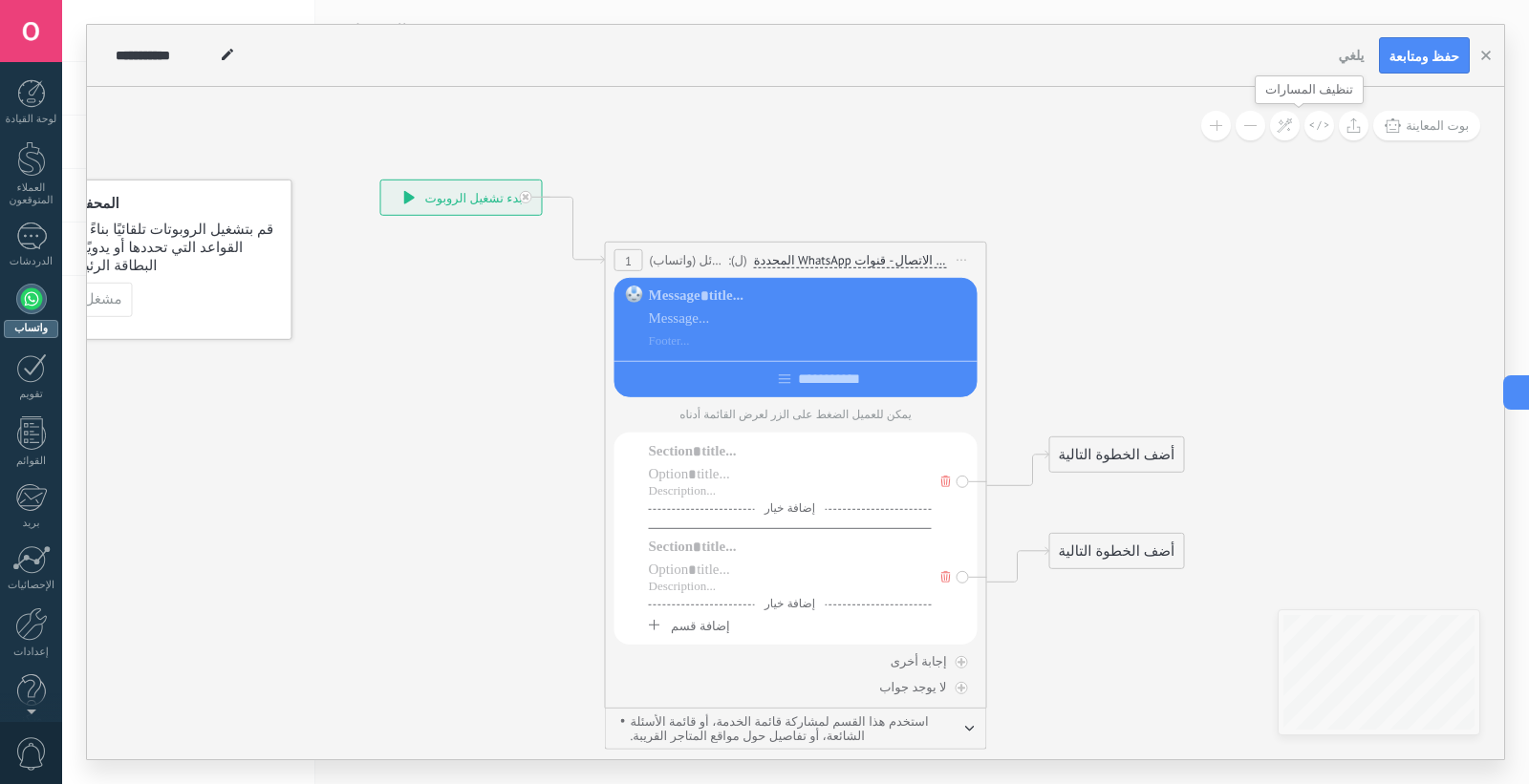
click at [1299, 136] on button at bounding box center [1284, 125] width 30 height 30
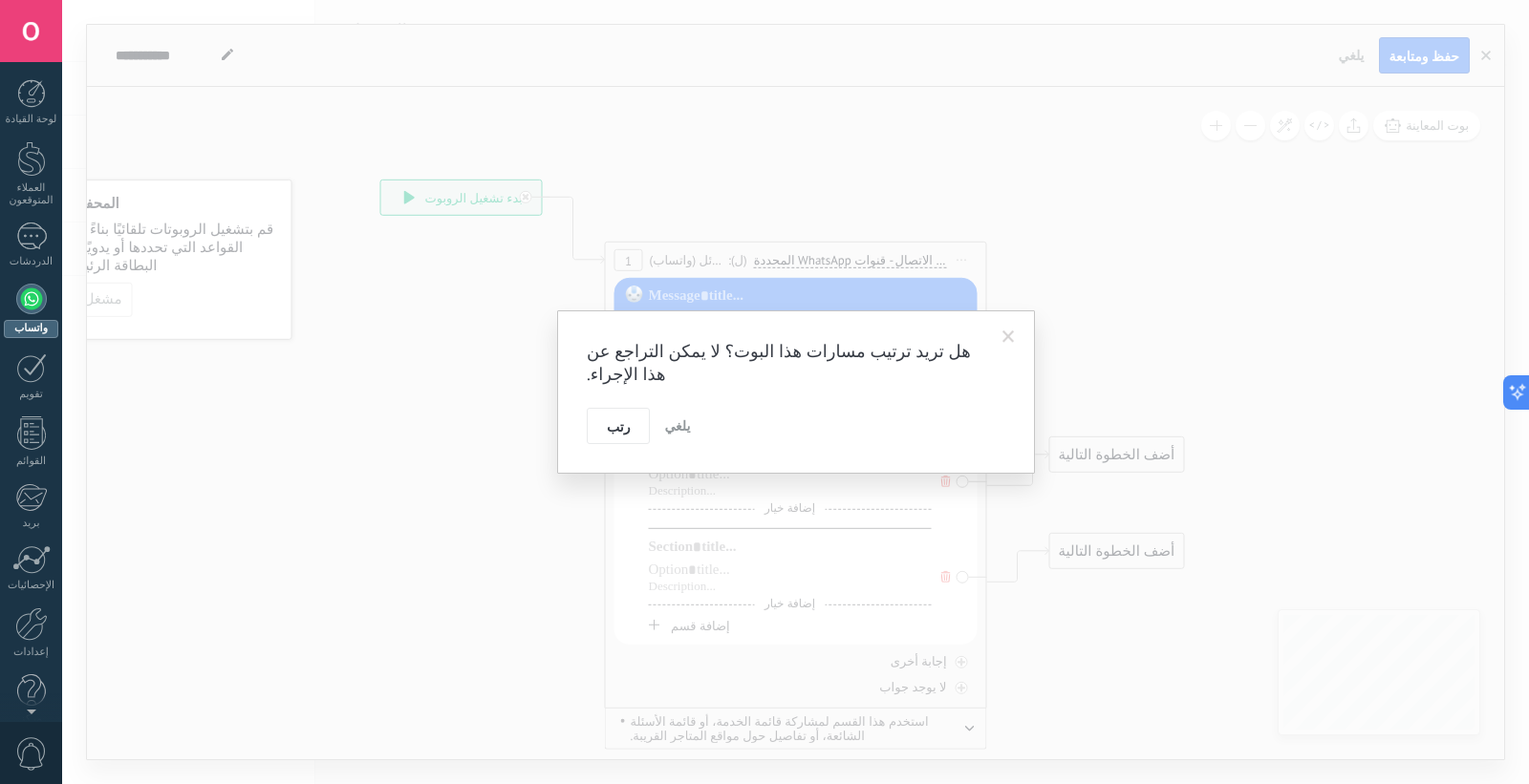
click at [663, 417] on font "يلغي" at bounding box center [676, 426] width 26 height 17
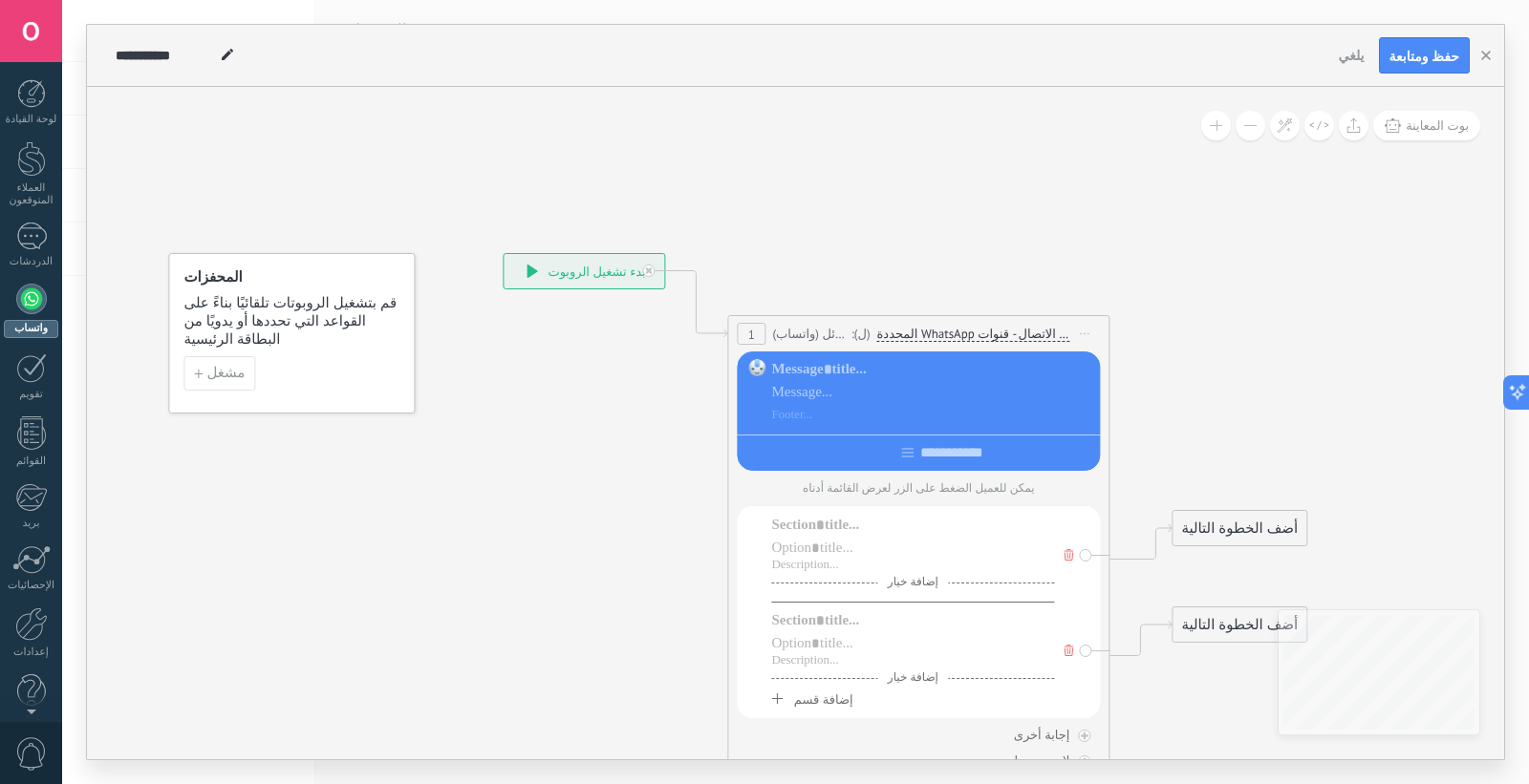
drag, startPoint x: 468, startPoint y: 431, endPoint x: 608, endPoint y: 590, distance: 211.9
click at [584, 603] on icon at bounding box center [888, 521] width 1728 height 1490
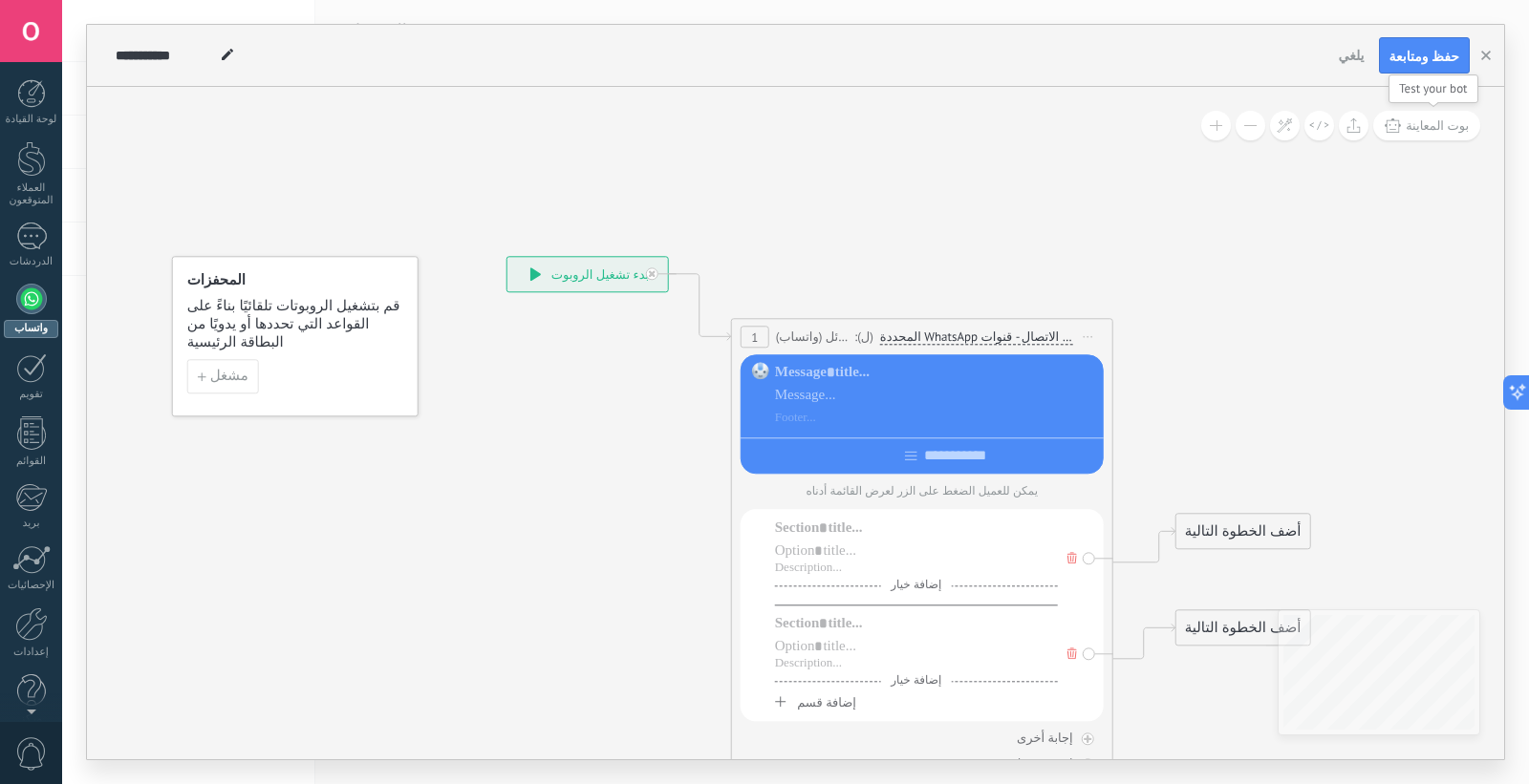
click at [1360, 122] on font "بوت المعاينة" at bounding box center [1437, 125] width 63 height 16
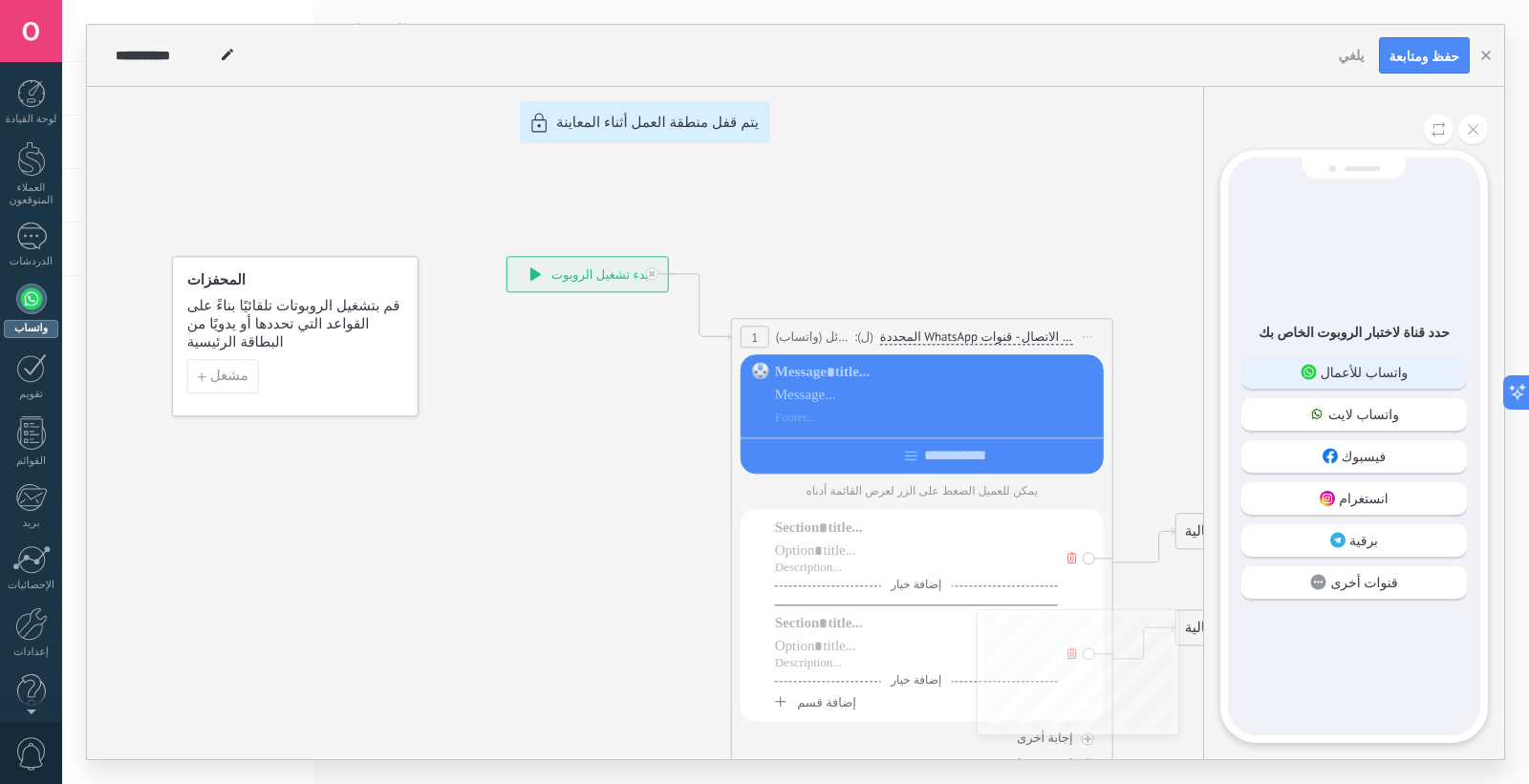
click at [1360, 370] on font "واتساب للأعمال" at bounding box center [1364, 372] width 88 height 17
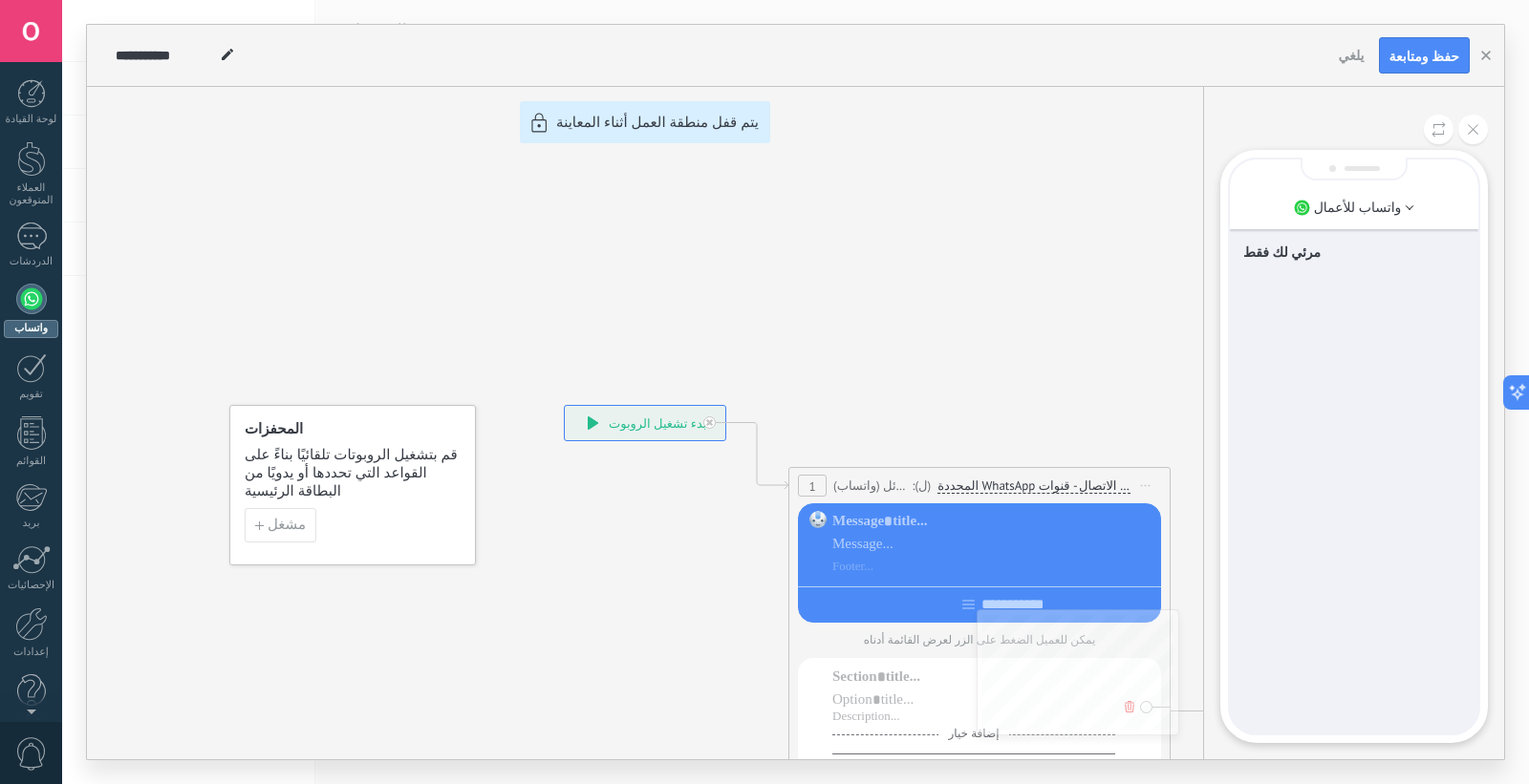
drag, startPoint x: 865, startPoint y: 308, endPoint x: 622, endPoint y: 117, distance: 309.1
click at [633, 120] on div "**********" at bounding box center [796, 392] width 1417 height 734
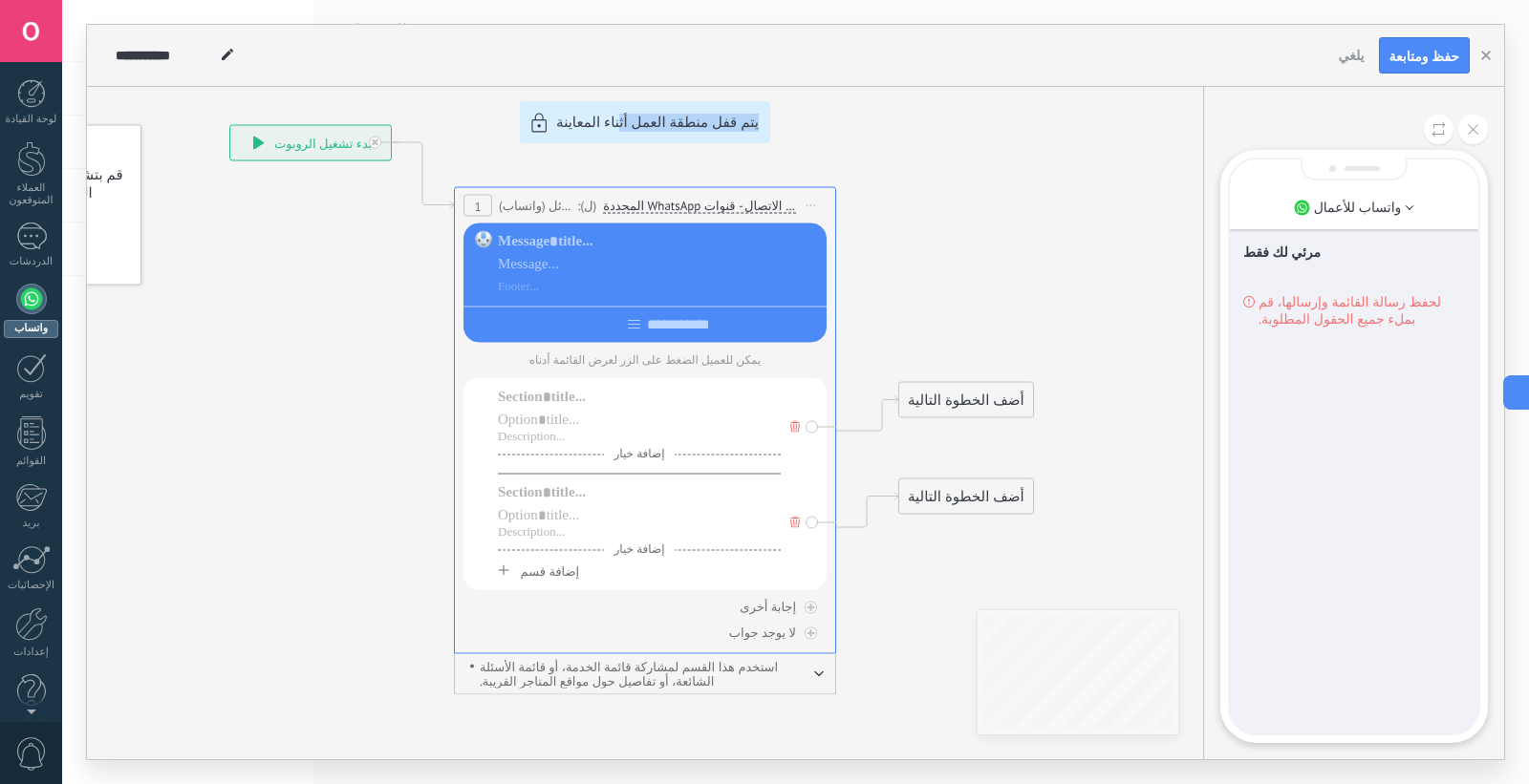
click at [651, 240] on div "**********" at bounding box center [796, 392] width 1417 height 734
click at [1160, 342] on div "**********" at bounding box center [796, 392] width 1417 height 734
click at [1360, 45] on button "button" at bounding box center [1486, 56] width 29 height 36
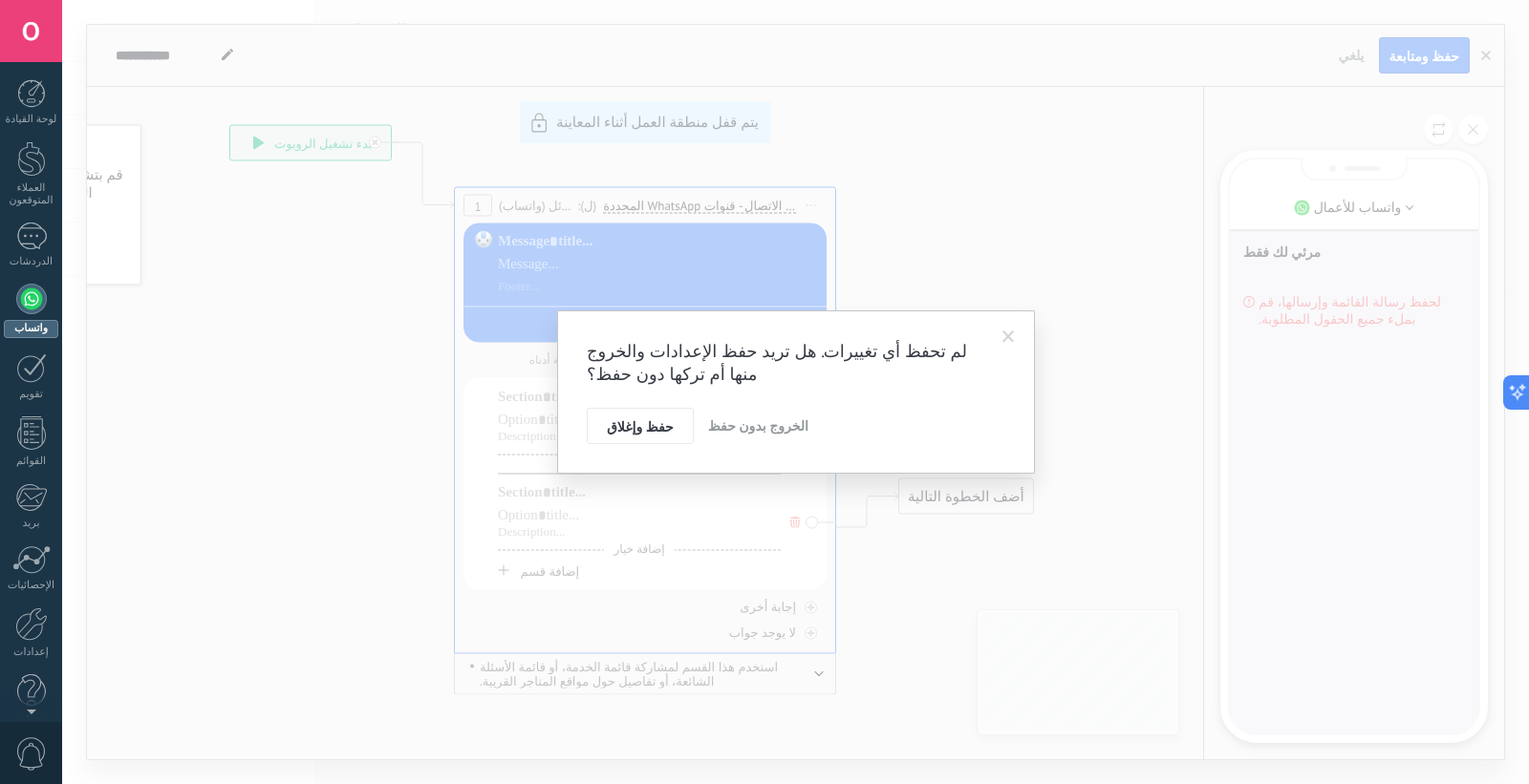
click at [742, 428] on font "الخروج بدون حفظ" at bounding box center [757, 426] width 101 height 17
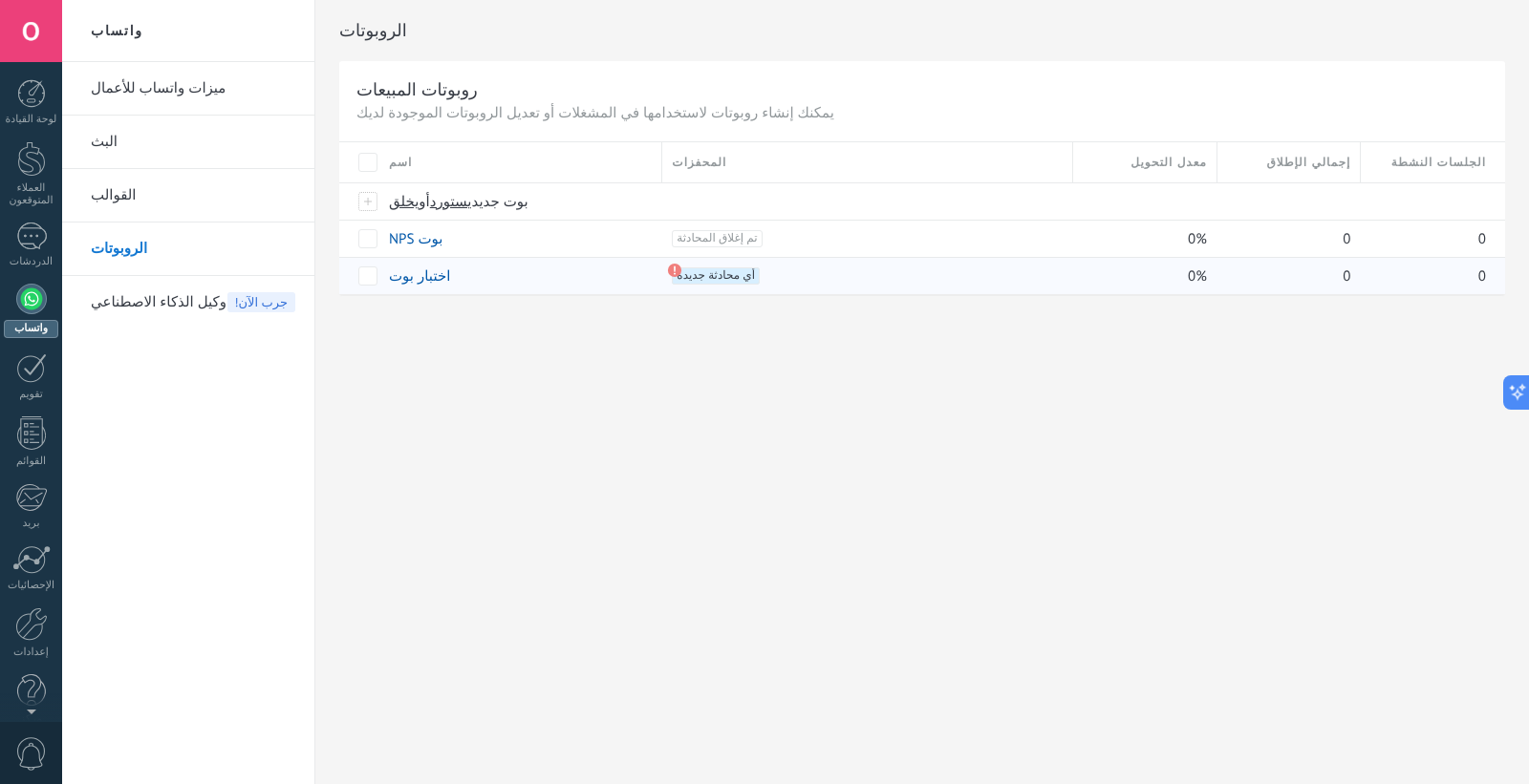
click at [422, 279] on font "اختبار بوت" at bounding box center [419, 276] width 61 height 18
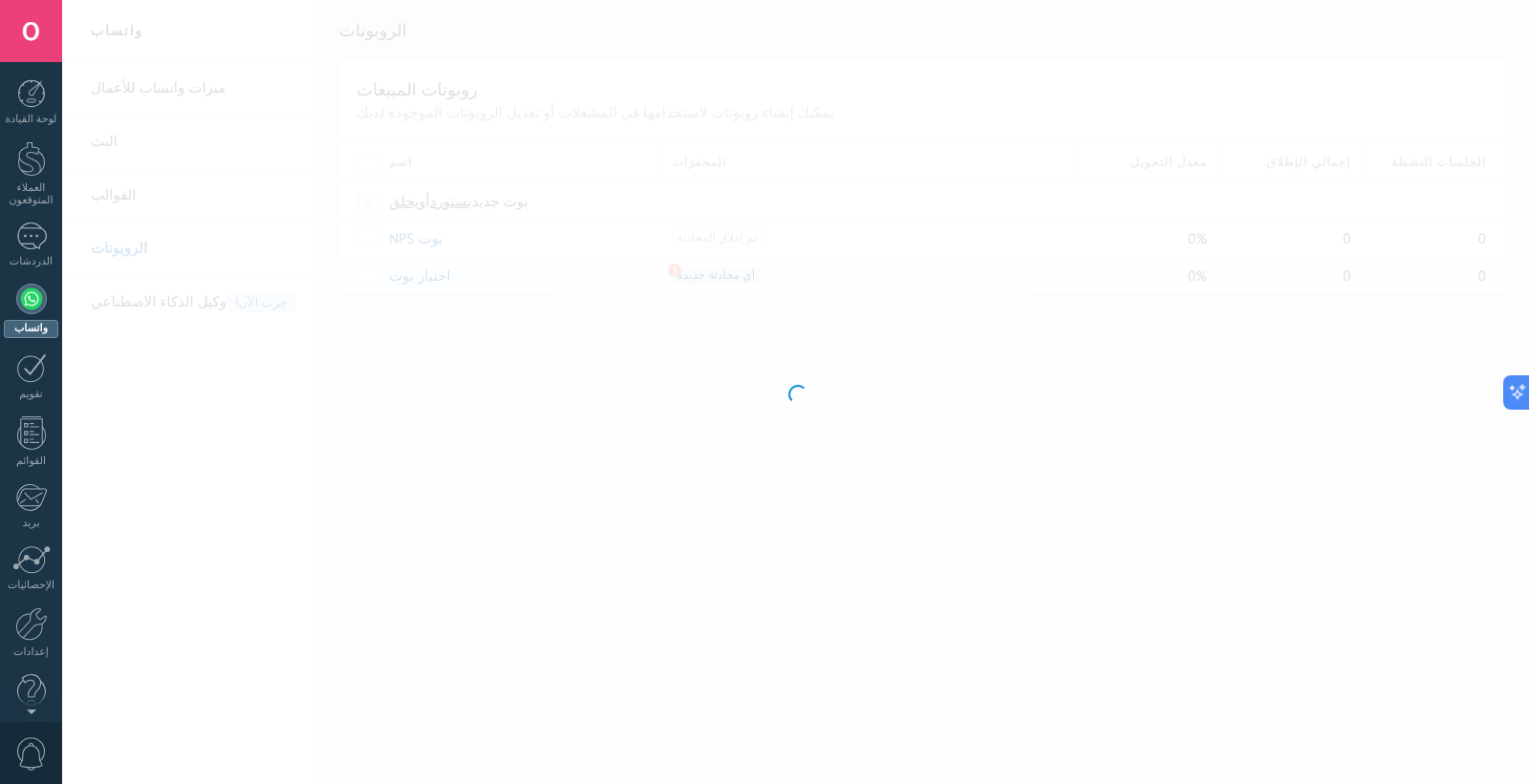
type input "*******"
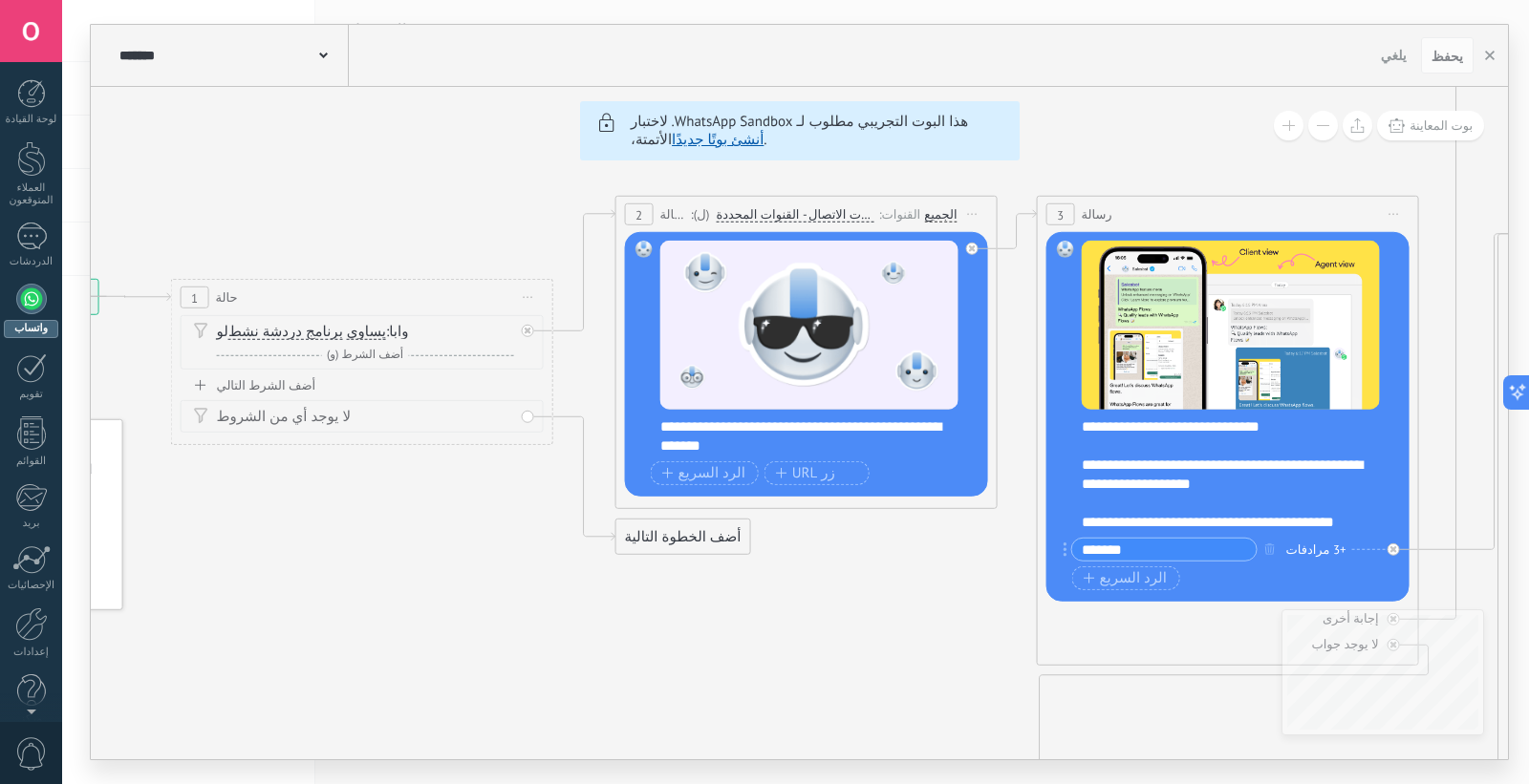
drag, startPoint x: 407, startPoint y: 233, endPoint x: 680, endPoint y: 165, distance: 281.3
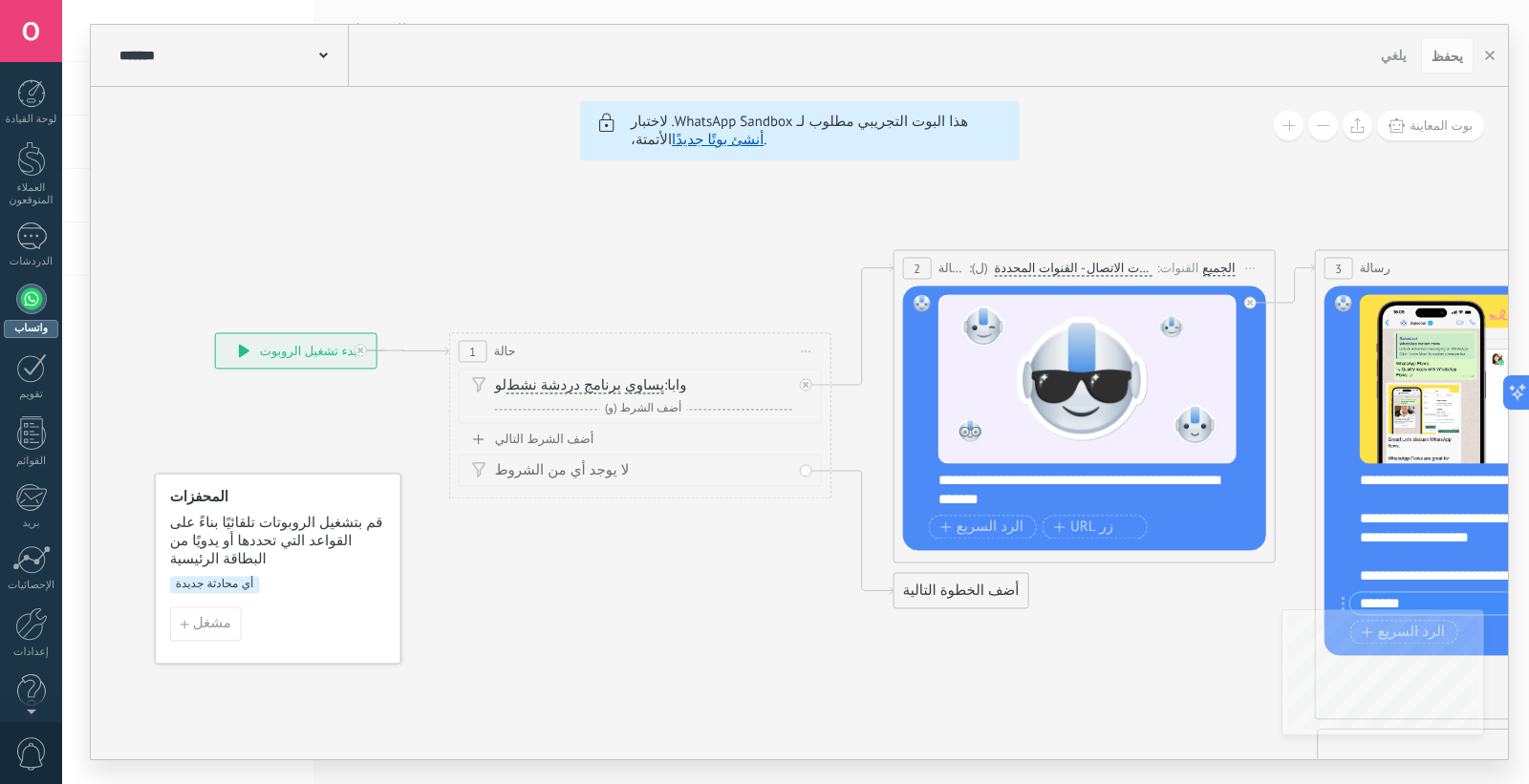
drag, startPoint x: 394, startPoint y: 233, endPoint x: 672, endPoint y: 287, distance: 283.2
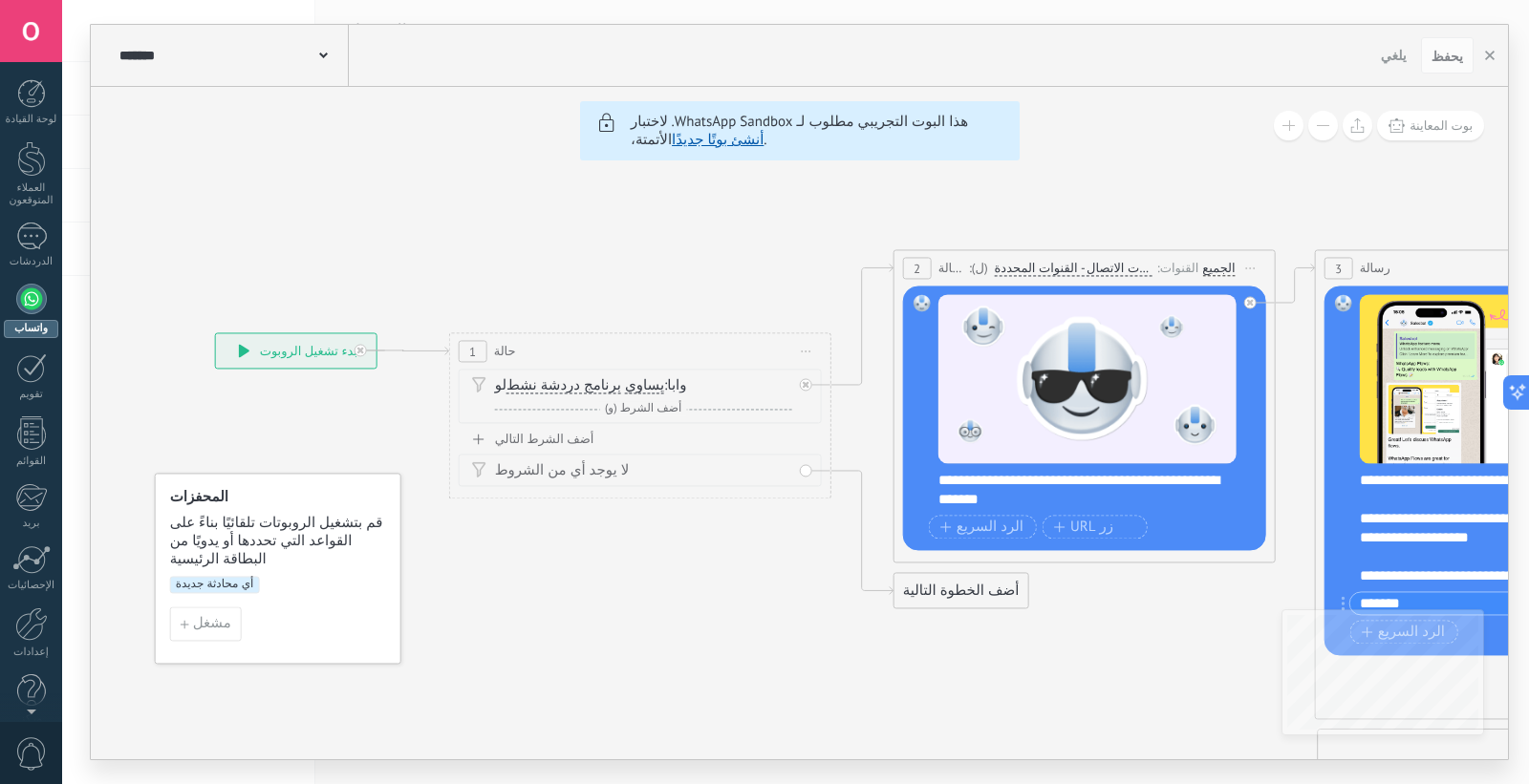
click at [1360, 118] on button "بوت المعاينة" at bounding box center [1430, 125] width 107 height 30
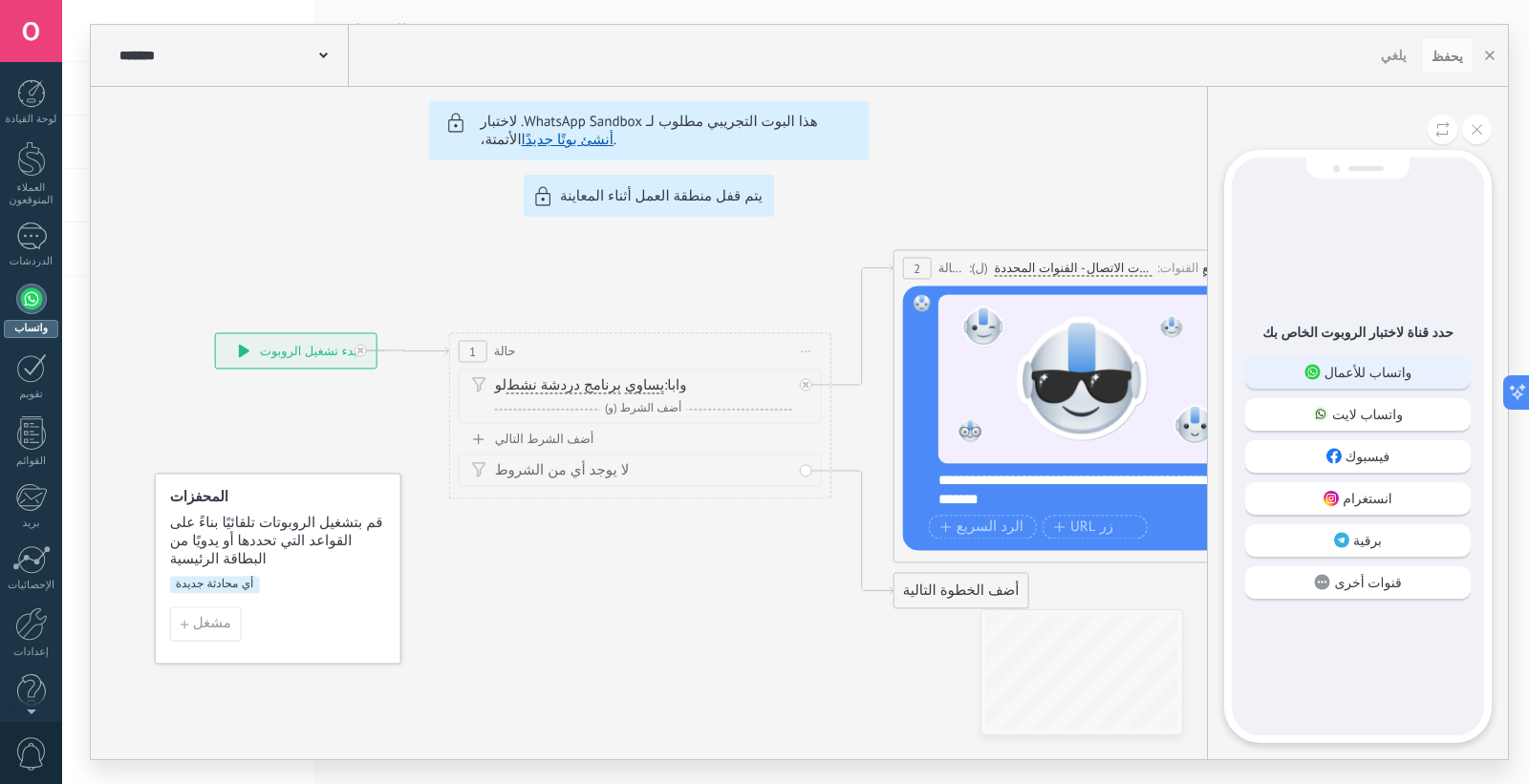
click at [1355, 377] on font "واتساب للأعمال" at bounding box center [1368, 372] width 88 height 17
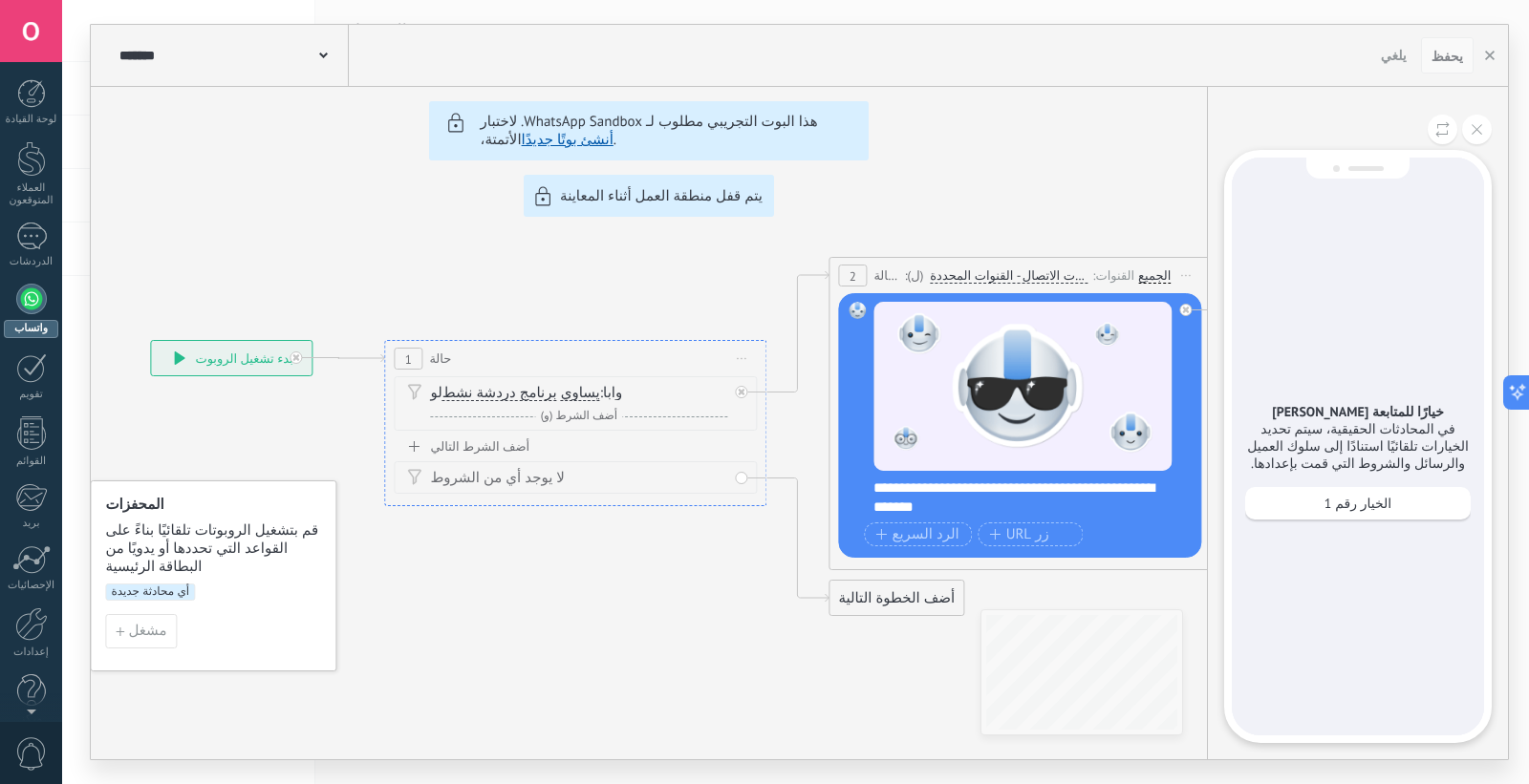
click at [1360, 62] on font "يحفظ" at bounding box center [1447, 56] width 32 height 17
click at [1360, 48] on font "يحفظ" at bounding box center [1447, 56] width 32 height 17
click at [1360, 61] on button "button" at bounding box center [1490, 56] width 29 height 36
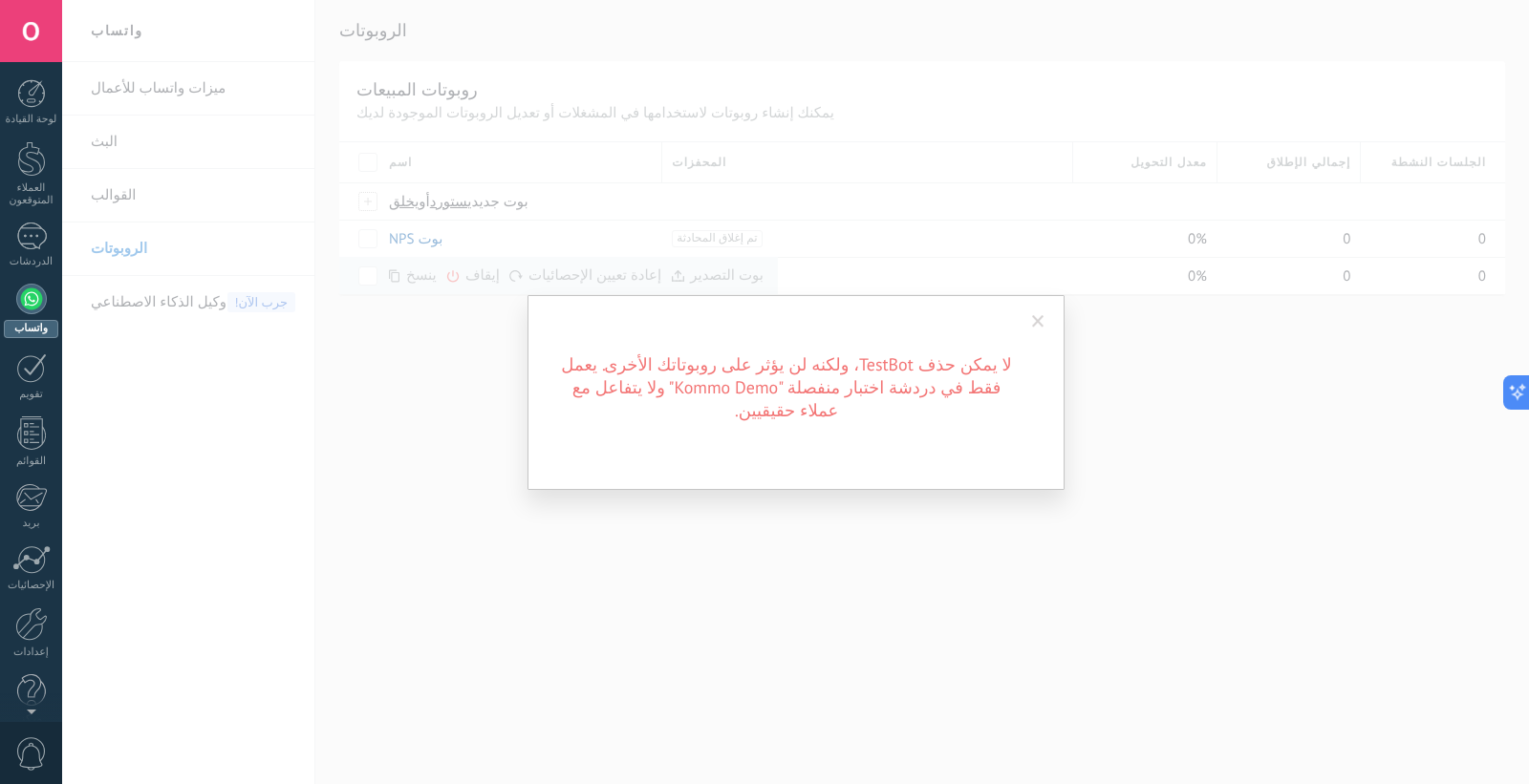
click at [399, 292] on div "لا يمكن حذف TestBot، ولكنه لن يؤثر على روبوتاتك الأخرى. يعمل فقط في دردشة اختبا…" at bounding box center [796, 392] width 1467 height 784
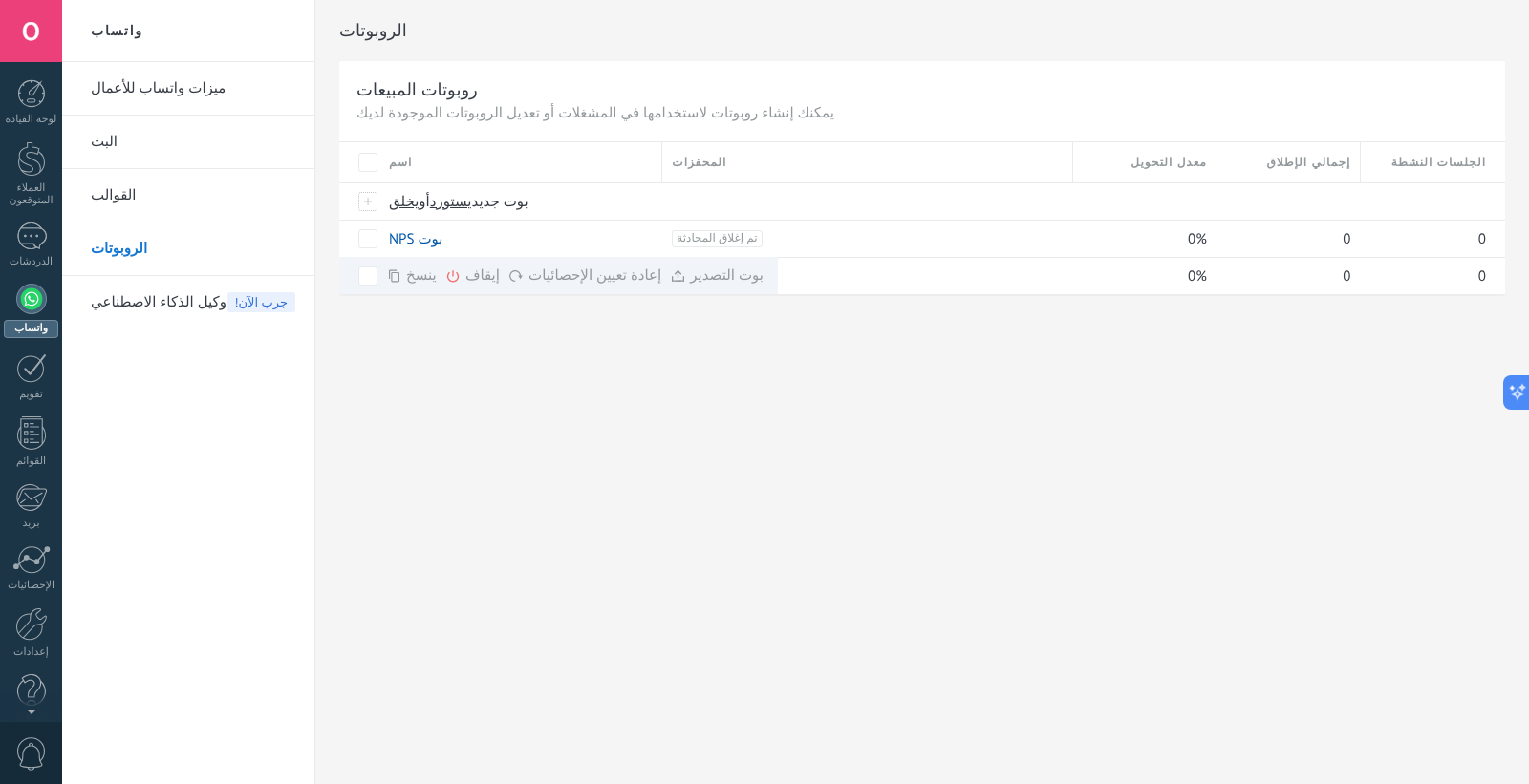
click at [634, 401] on div "الروبوتات روبوتات المبيعات يمكنك إنشاء روبوتات لاستخدامها في المشغلات أو تعديل …" at bounding box center [921, 392] width 1213 height 784
click at [690, 272] on span "أي محادثة جديدة +0" at bounding box center [715, 276] width 88 height 17
click at [19, 318] on link "واتساب" at bounding box center [31, 310] width 62 height 55
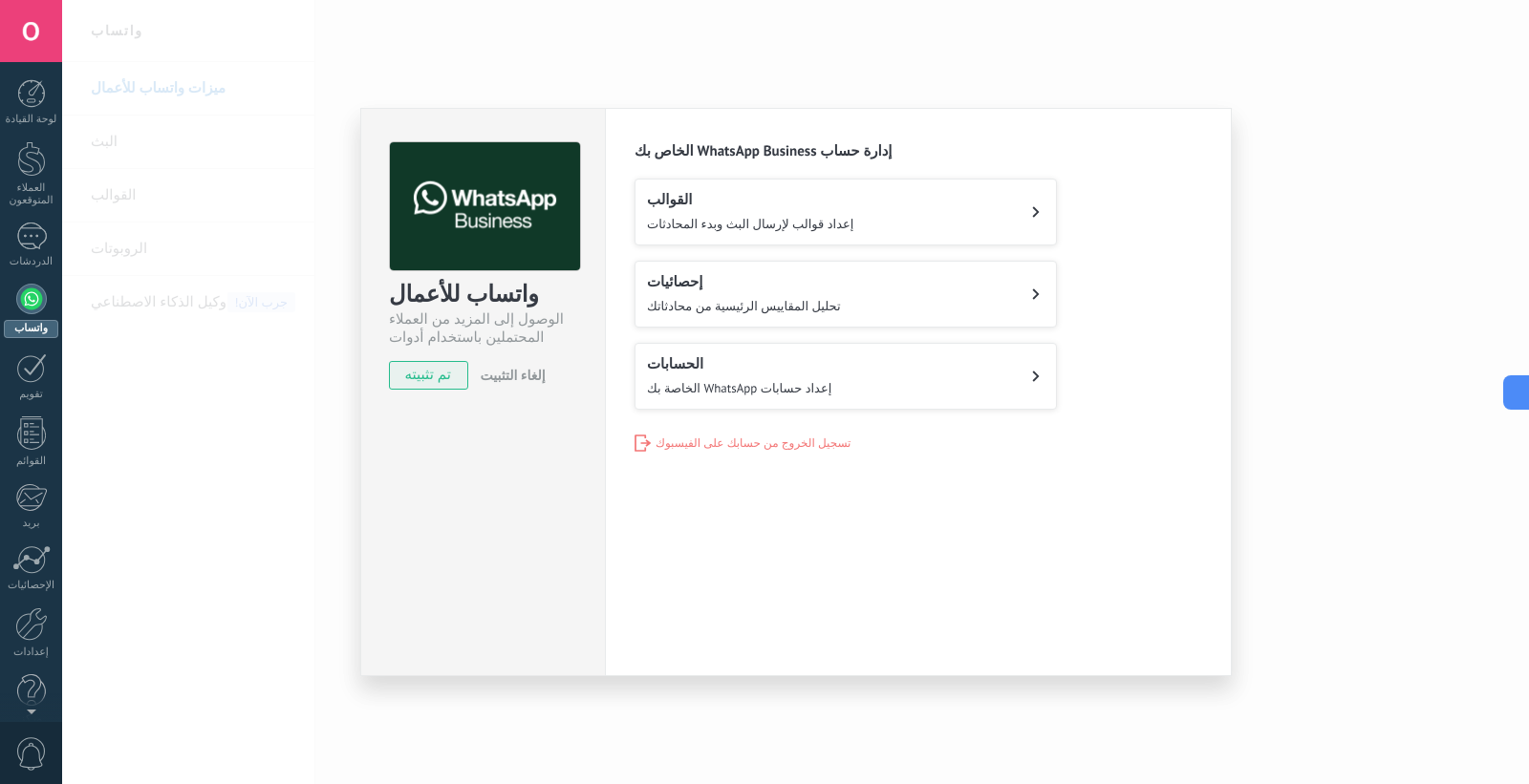
click at [765, 225] on font "إعداد قوالب لإرسال البث وبدء المحادثات" at bounding box center [751, 224] width 207 height 16
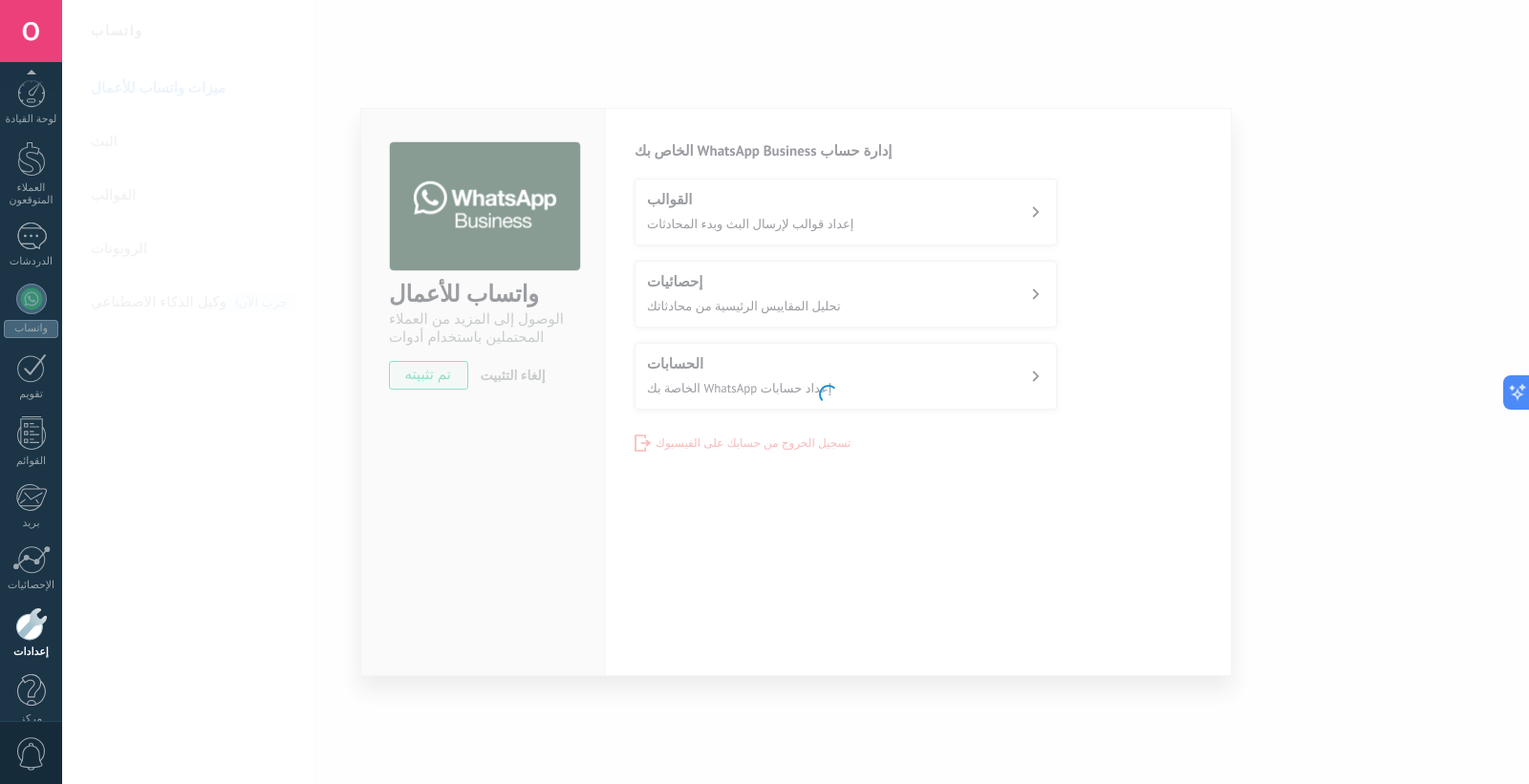
scroll to position [23, 0]
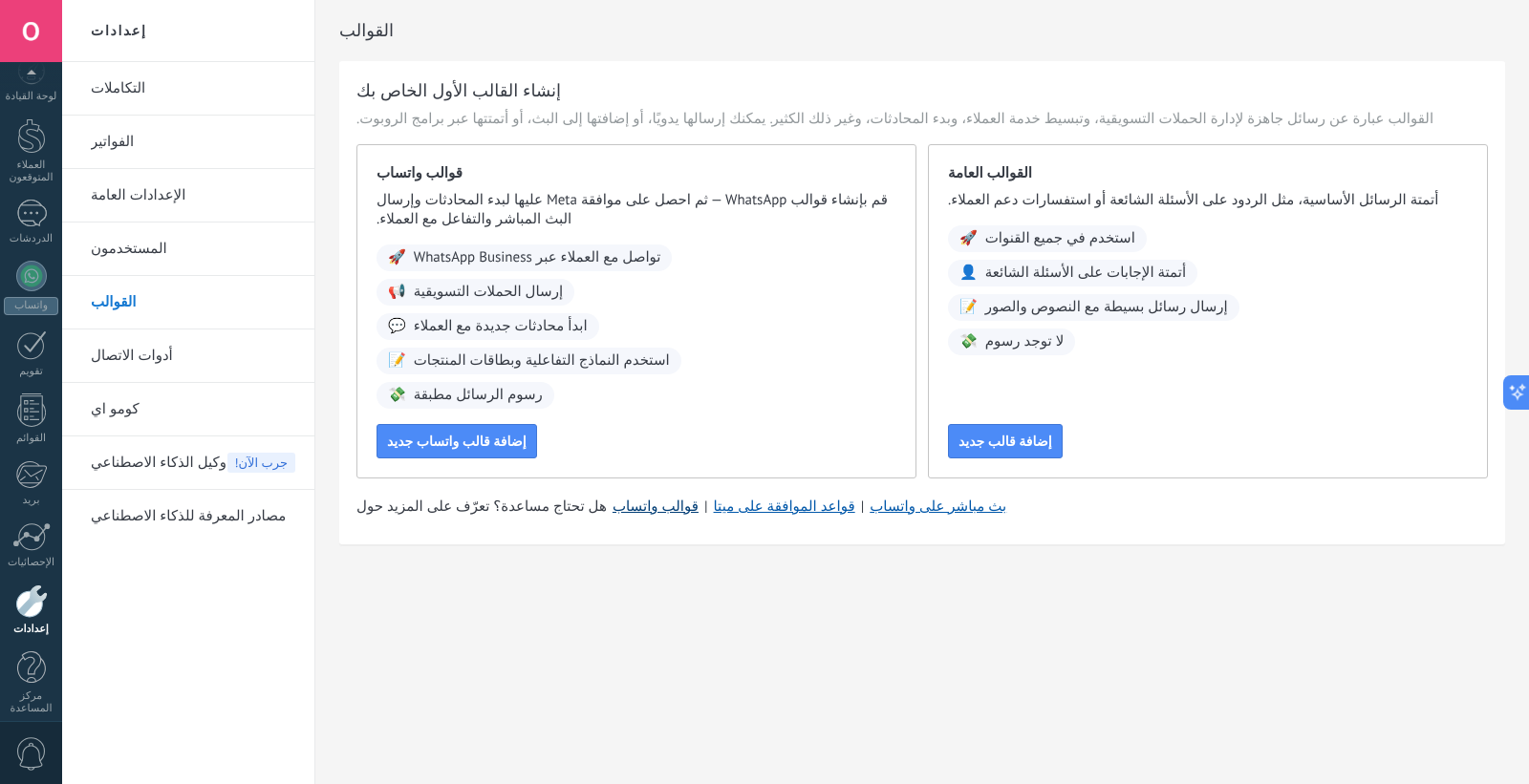
click at [613, 508] on font "قوالب واتساب" at bounding box center [656, 506] width 86 height 18
click at [1000, 440] on font "إضافة قالب جديد" at bounding box center [1005, 441] width 94 height 17
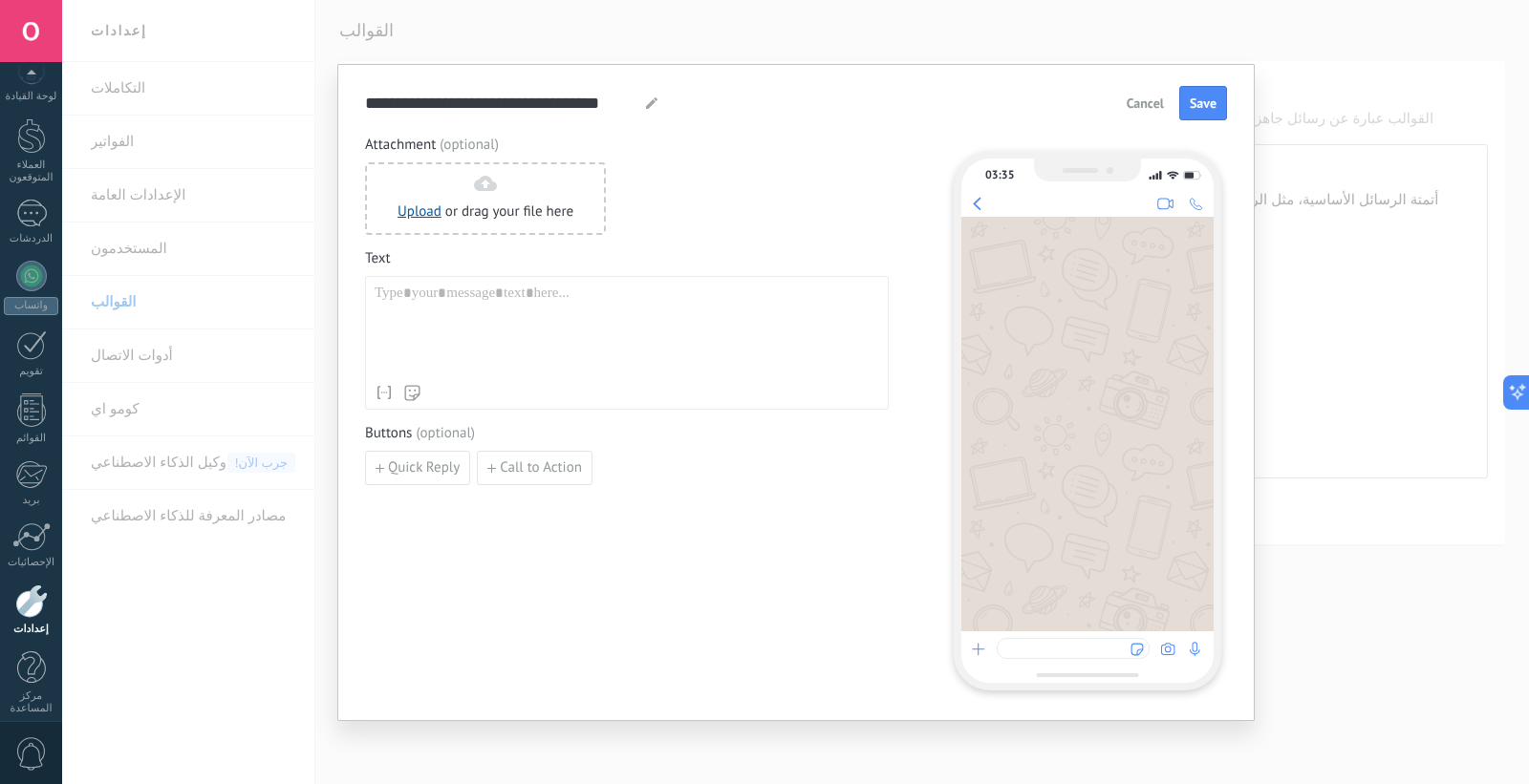
type input "**********"
click at [406, 468] on font "الرد السريع" at bounding box center [421, 467] width 67 height 18
click at [647, 574] on div "مرفق (خياري) رفع أو اسحب ملفك هنا اسحبه هنا نص اسم جهة الاتصال الاسم الأول اسم …" at bounding box center [626, 413] width 524 height 554
click at [613, 459] on button "button" at bounding box center [620, 468] width 31 height 29
click at [559, 474] on div "الرد السريع دعوة إلى العمل" at bounding box center [626, 468] width 524 height 34
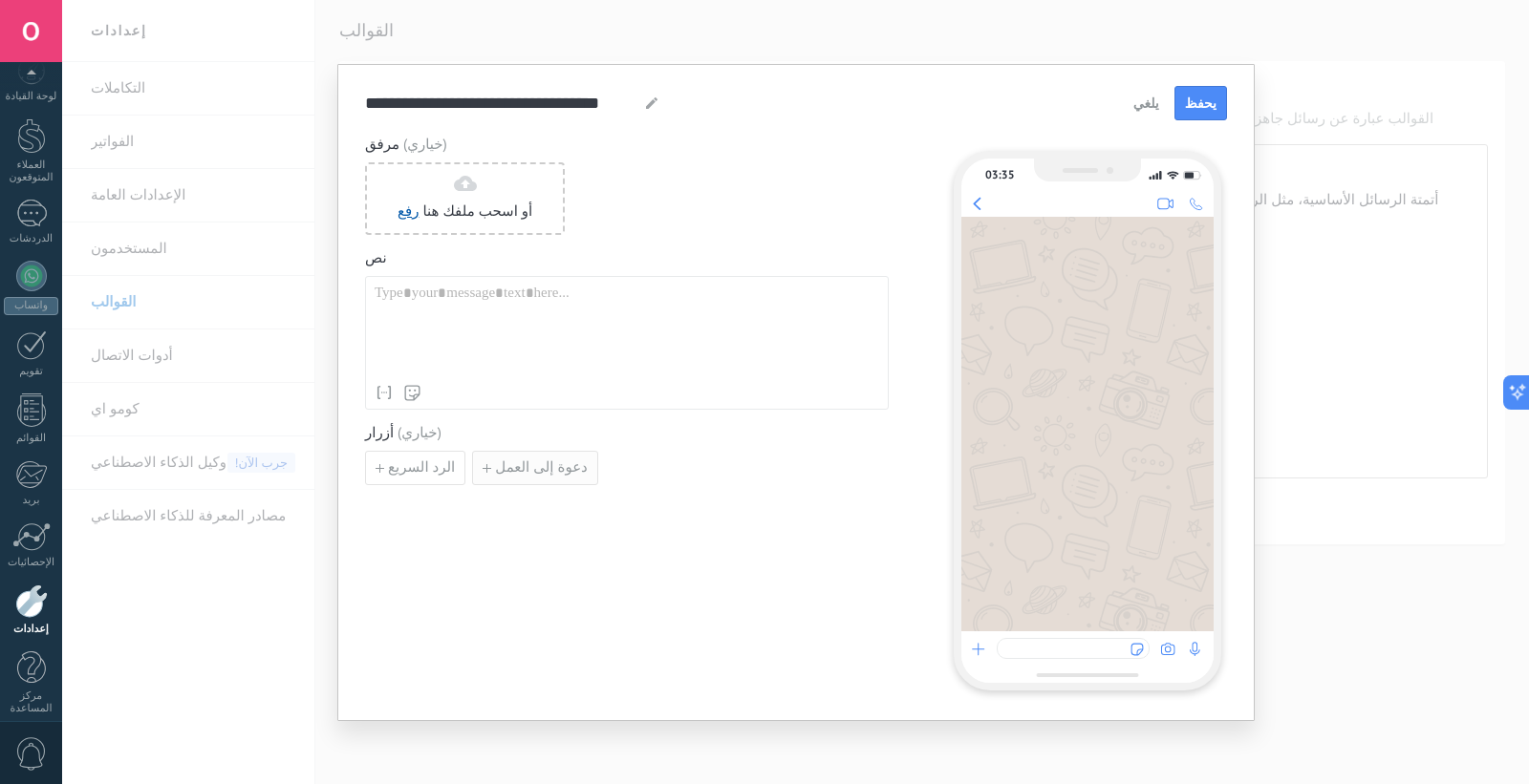
click at [511, 473] on font "دعوة إلى العمل" at bounding box center [541, 467] width 93 height 18
click at [883, 463] on span "button" at bounding box center [879, 469] width 13 height 11
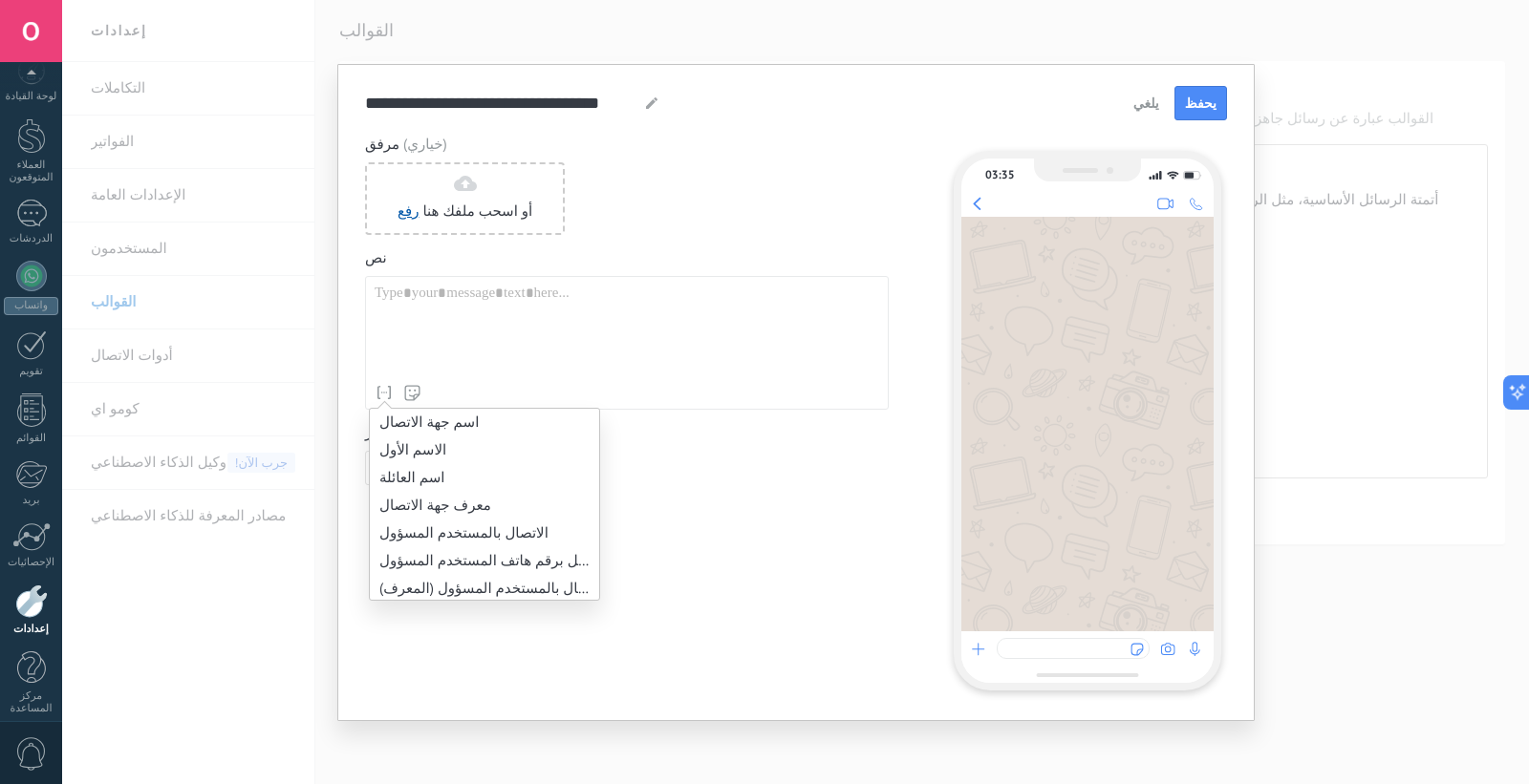
click at [379, 392] on icon at bounding box center [384, 392] width 19 height 19
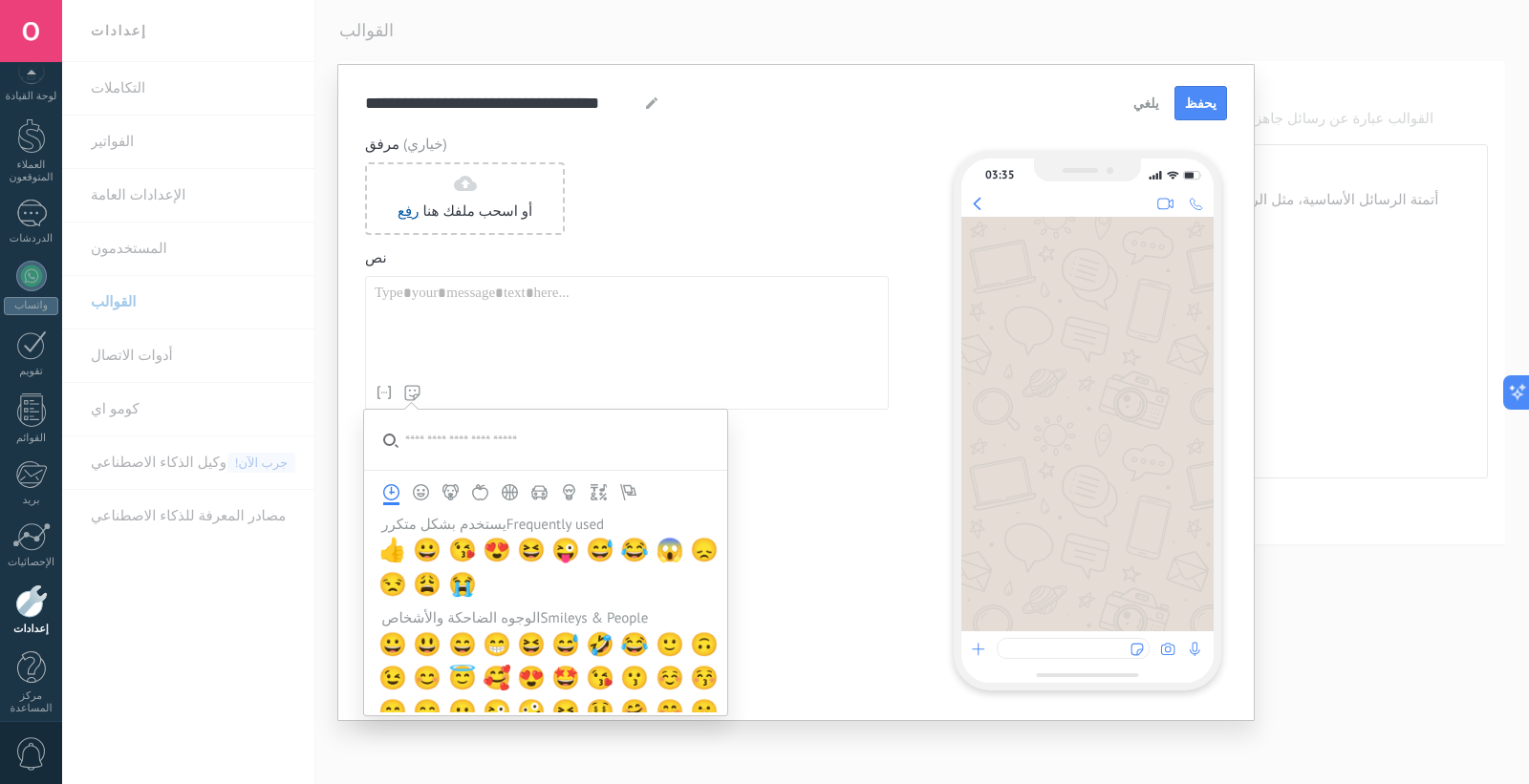
click at [412, 392] on icon at bounding box center [412, 392] width 16 height 16
click at [387, 484] on icon "يستخدم بشكل متكرر" at bounding box center [391, 492] width 16 height 16
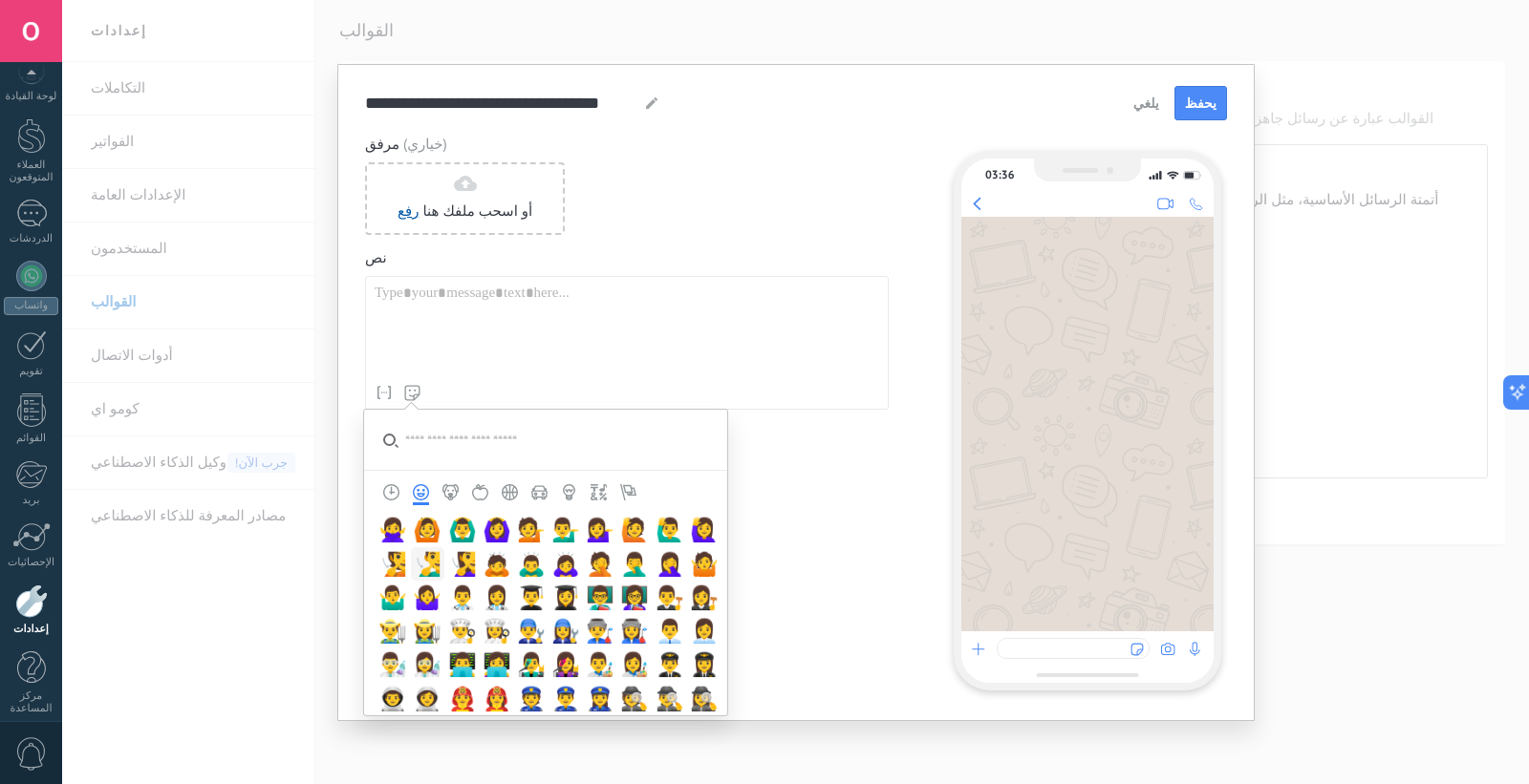
scroll to position [1062, 0]
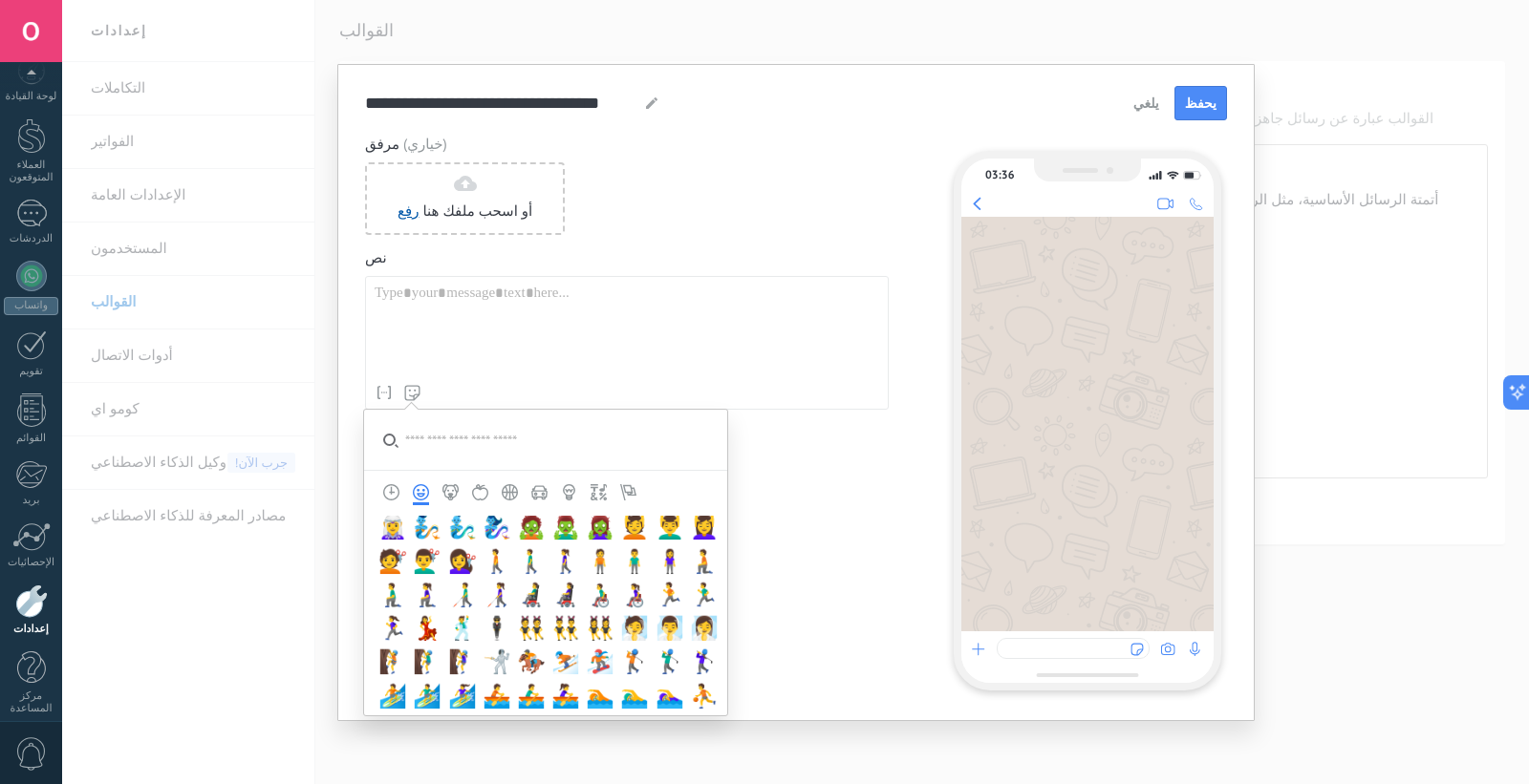
click at [857, 606] on div "مرفق (خياري) رفع أو اسحب ملفك هنا اسحبه هنا نص اسم جهة الاتصال الاسم الأول اسم …" at bounding box center [626, 413] width 524 height 554
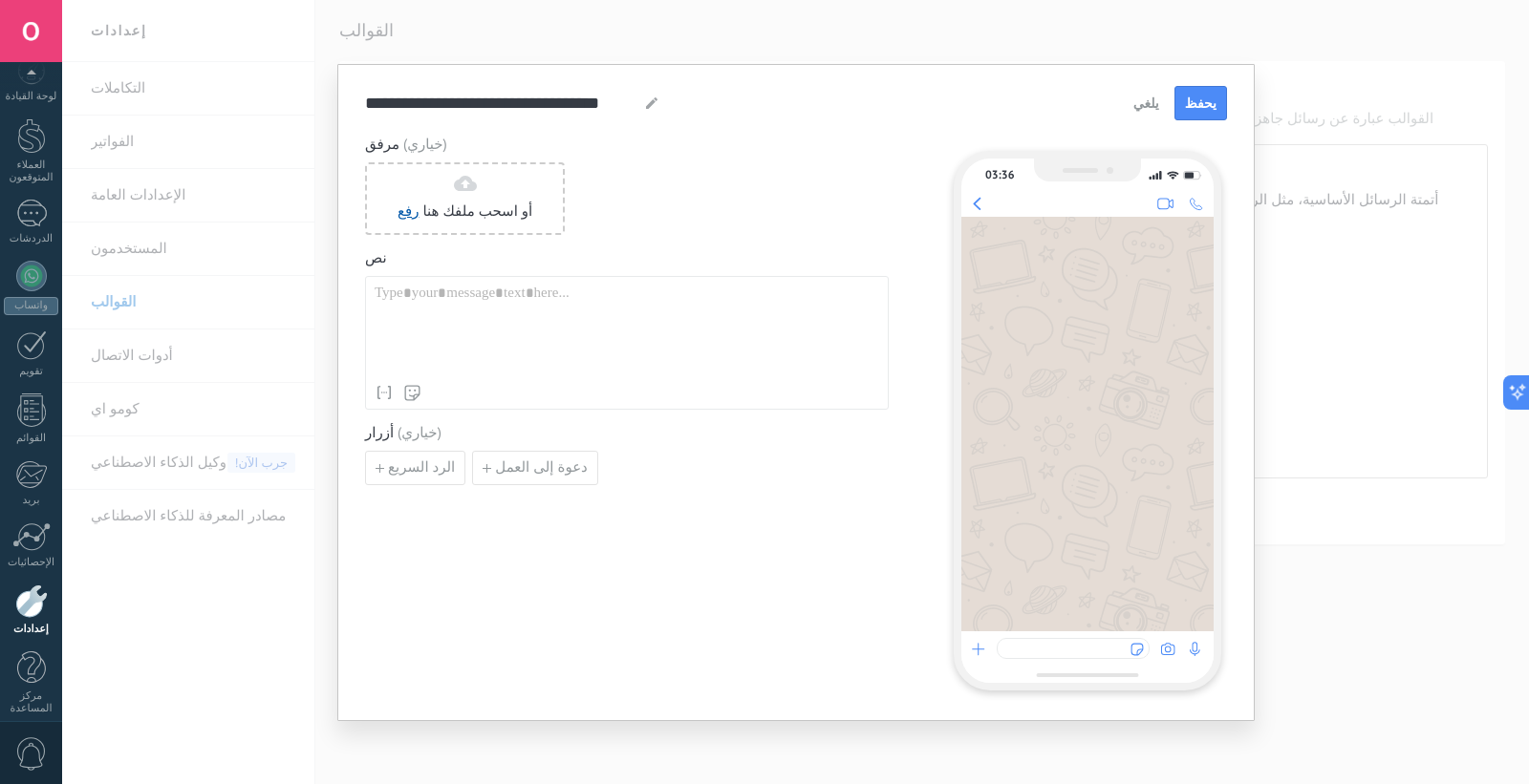
click at [1157, 101] on font "يلغي" at bounding box center [1145, 103] width 26 height 17
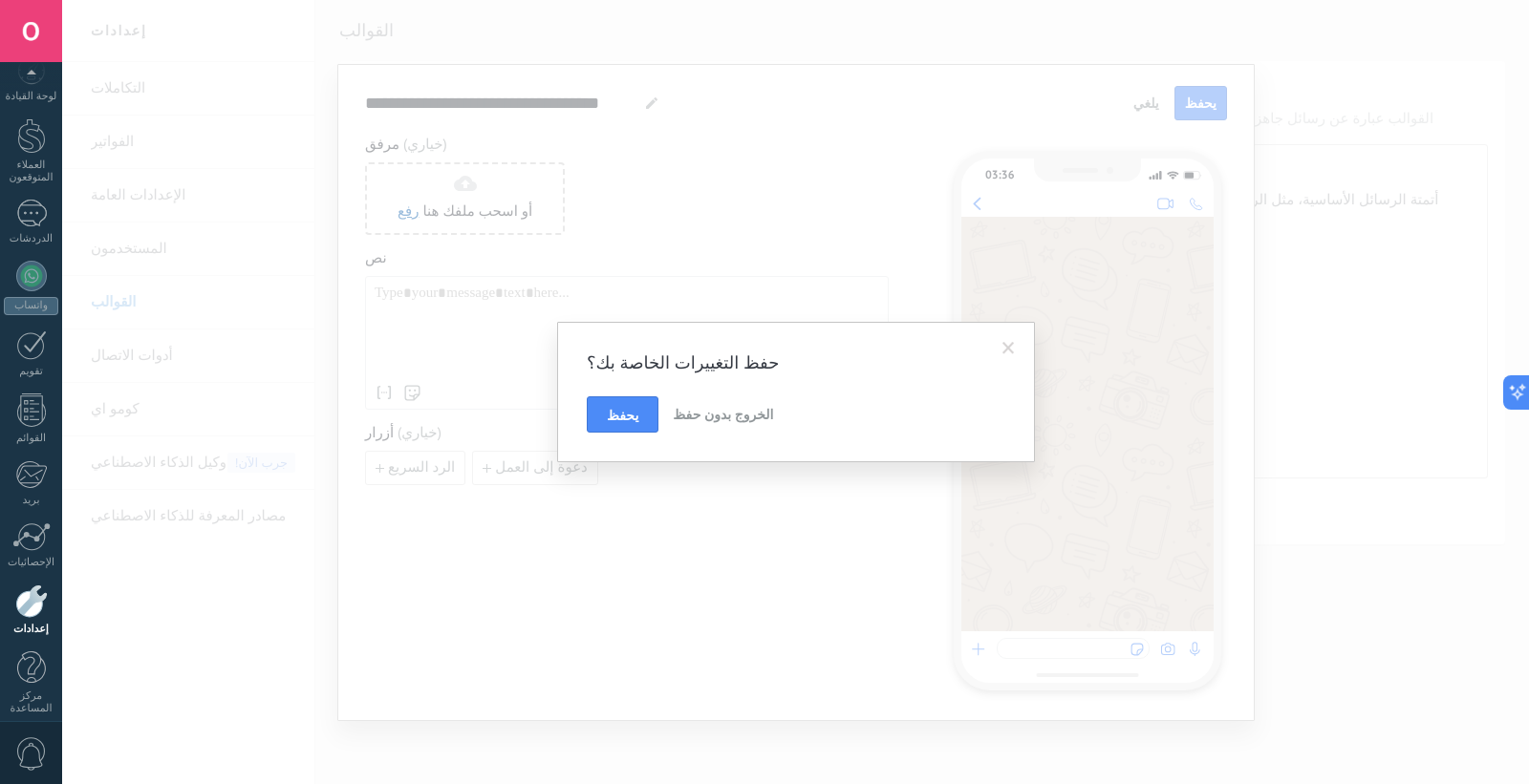
click at [716, 414] on font "الخروج بدون حفظ" at bounding box center [722, 414] width 101 height 17
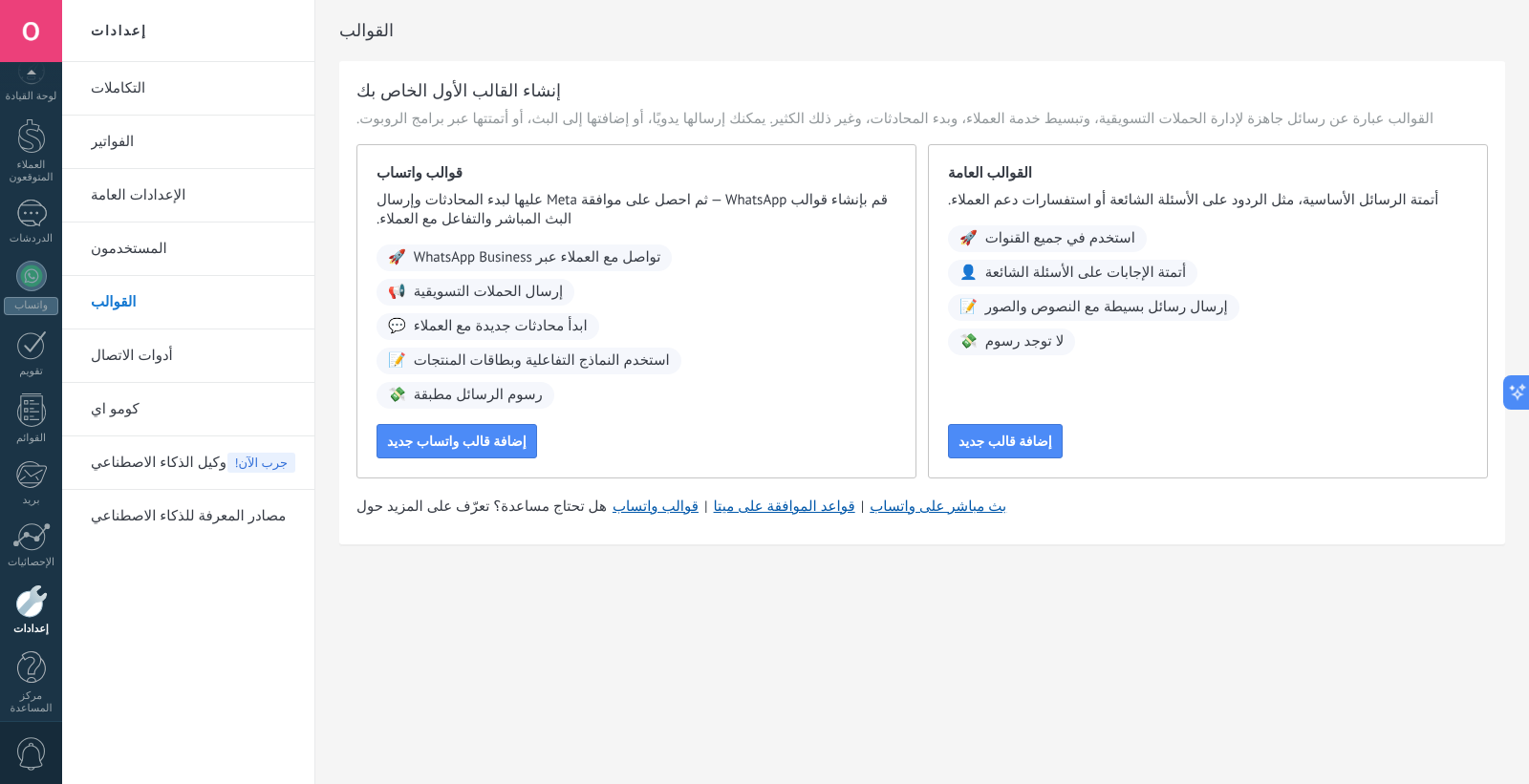
click at [136, 270] on link "المستخدمون" at bounding box center [193, 249] width 205 height 54
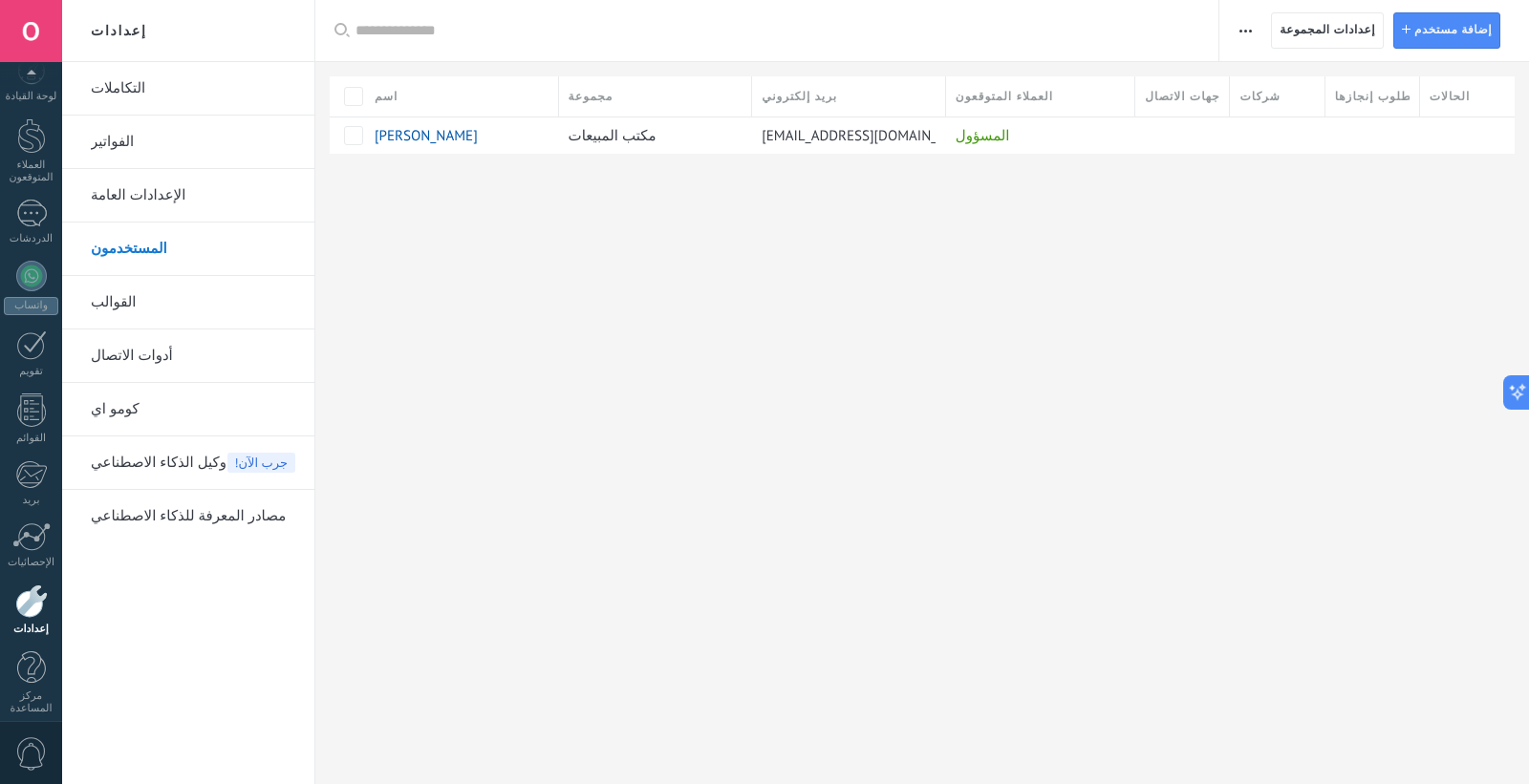
click at [1251, 34] on span "button" at bounding box center [1245, 31] width 12 height 36
click at [1251, 35] on span "button" at bounding box center [1245, 31] width 12 height 36
click at [11, 297] on div "واتساب" at bounding box center [31, 305] width 55 height 18
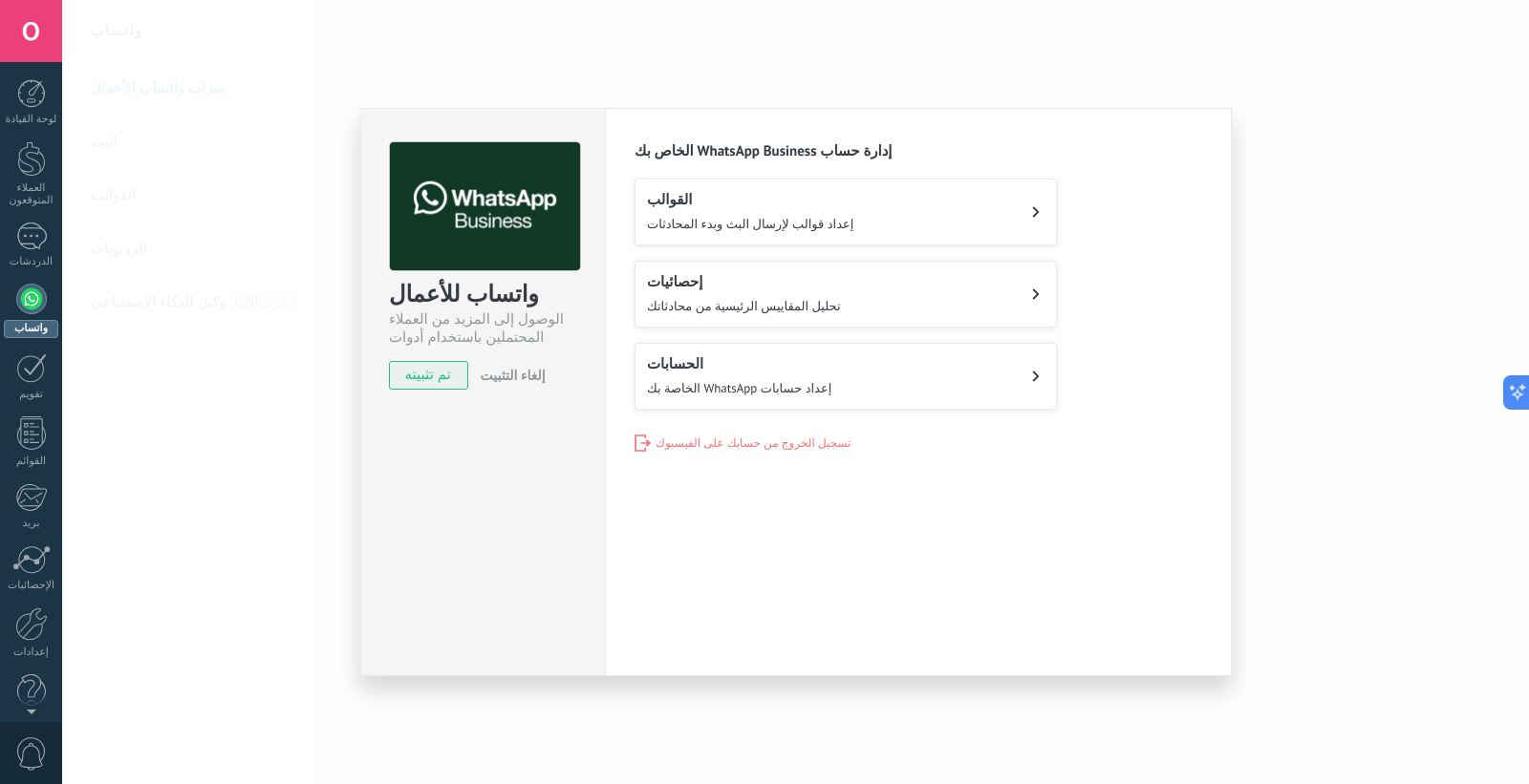
click at [689, 440] on font "تسجيل الخروج من حسابك على الفيسبوك" at bounding box center [753, 443] width 195 height 14
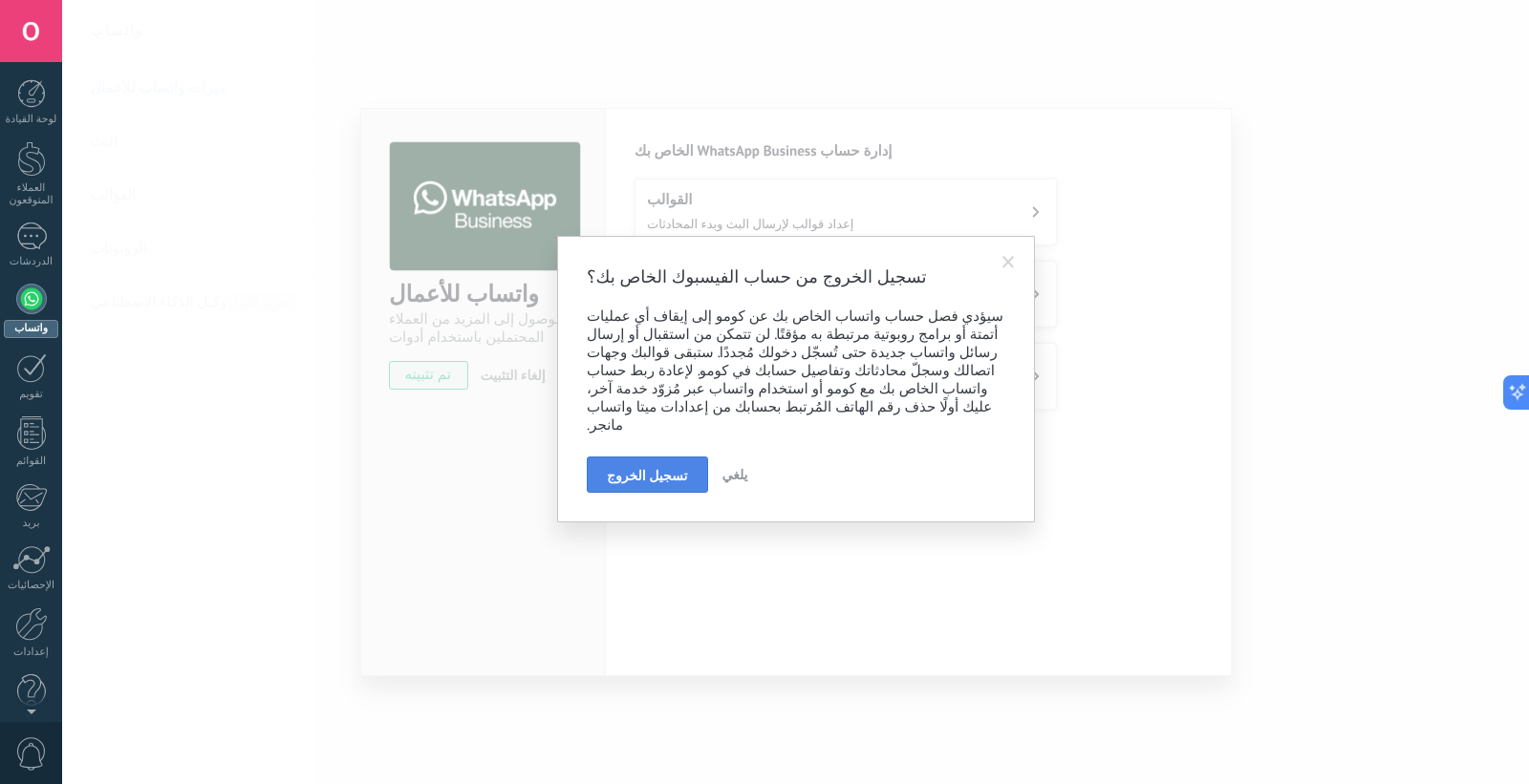
click at [619, 467] on font "تسجيل الخروج" at bounding box center [647, 476] width 81 height 17
